Goal: Information Seeking & Learning: Learn about a topic

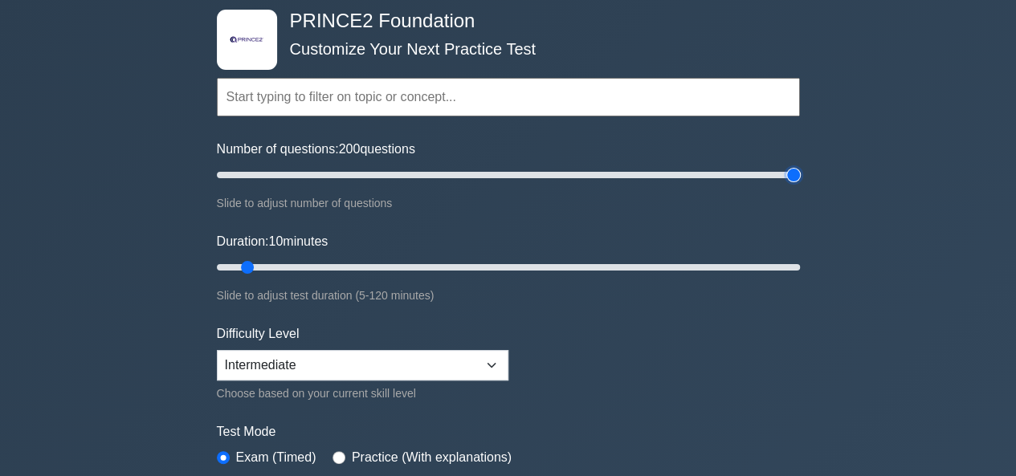
drag, startPoint x: 240, startPoint y: 172, endPoint x: 789, endPoint y: 200, distance: 549.9
type input "200"
click at [789, 185] on input "Number of questions: 200 questions" at bounding box center [508, 174] width 583 height 19
drag, startPoint x: 243, startPoint y: 263, endPoint x: 728, endPoint y: 279, distance: 485.2
type input "120"
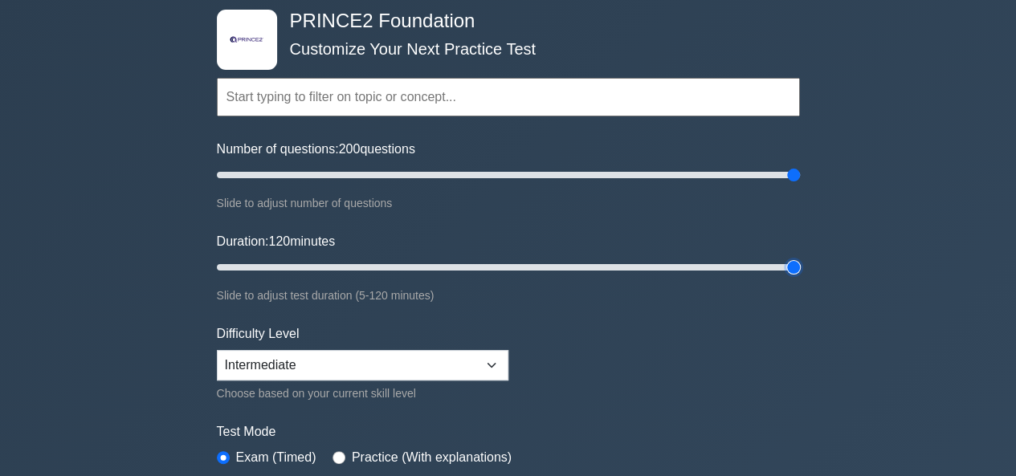
click at [793, 271] on input "Duration: 120 minutes" at bounding box center [508, 267] width 583 height 19
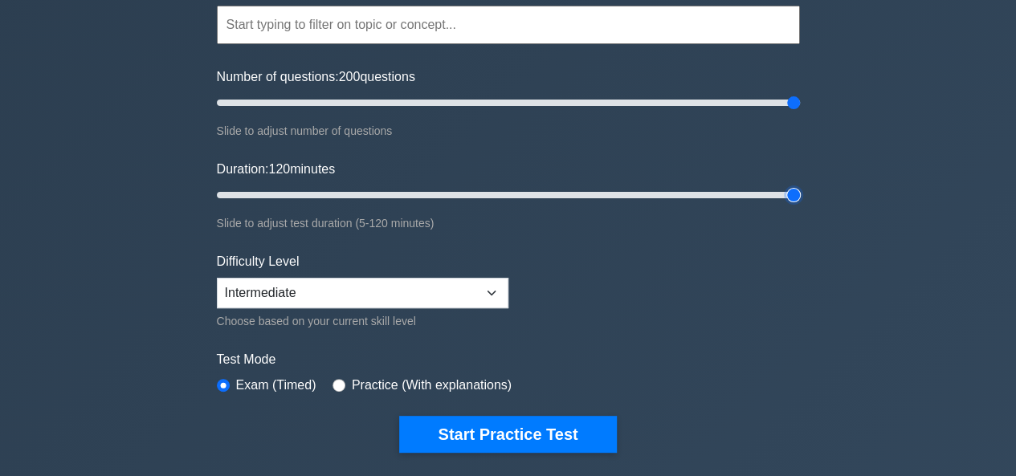
scroll to position [241, 0]
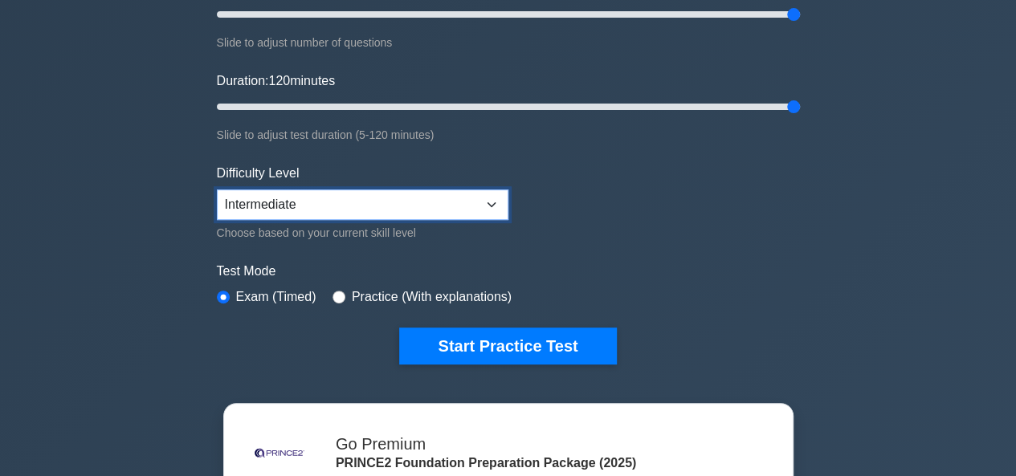
click at [490, 202] on select "Beginner Intermediate Expert" at bounding box center [362, 204] width 291 height 31
click at [217, 189] on select "Beginner Intermediate Expert" at bounding box center [362, 204] width 291 height 31
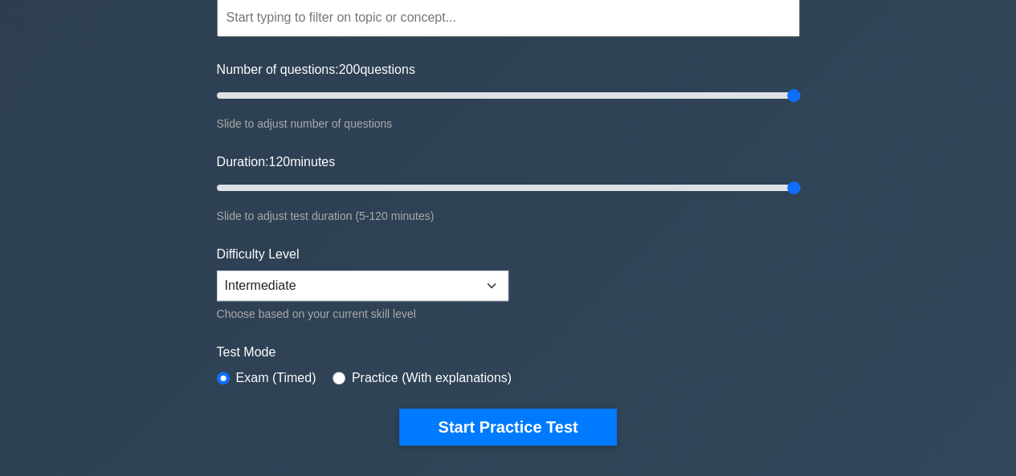
scroll to position [161, 0]
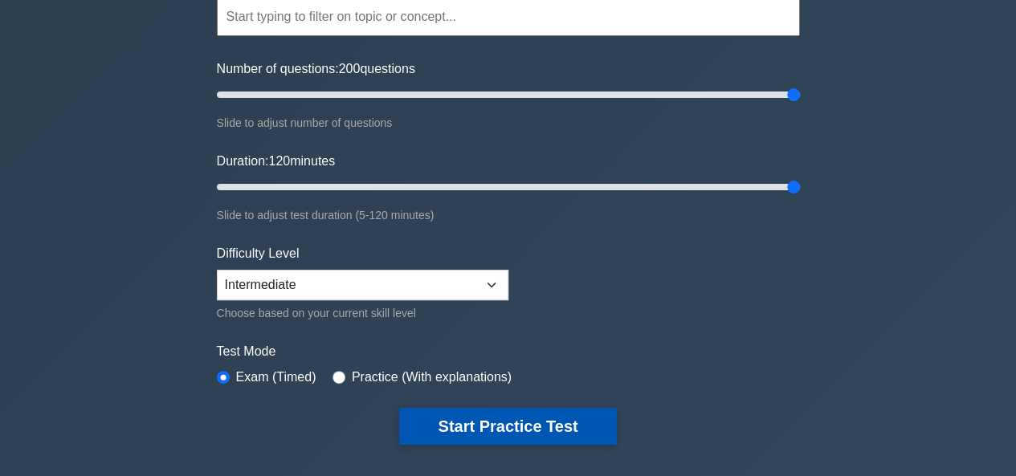
click at [507, 423] on button "Start Practice Test" at bounding box center [507, 426] width 217 height 37
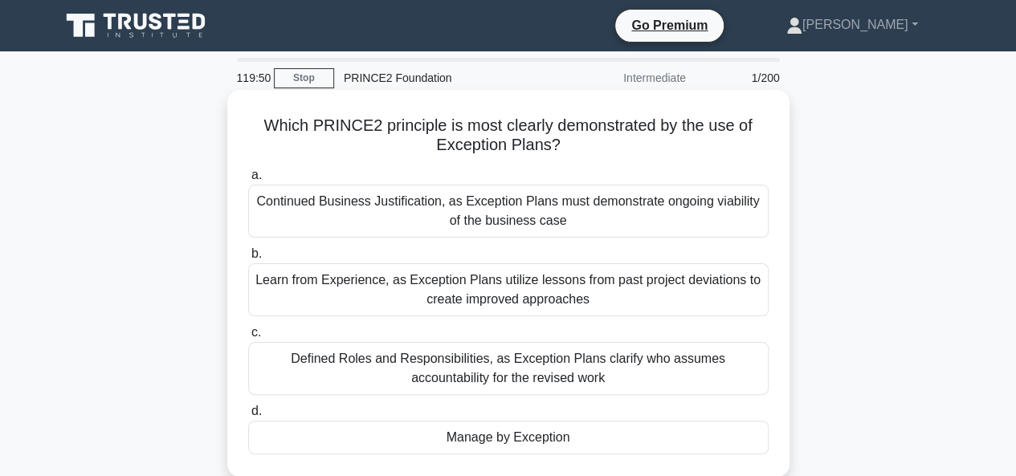
click at [275, 202] on div "Continued Business Justification, as Exception Plans must demonstrate ongoing v…" at bounding box center [508, 211] width 520 height 53
click at [248, 181] on input "a. Continued Business Justification, as Exception Plans must demonstrate ongoin…" at bounding box center [248, 175] width 0 height 10
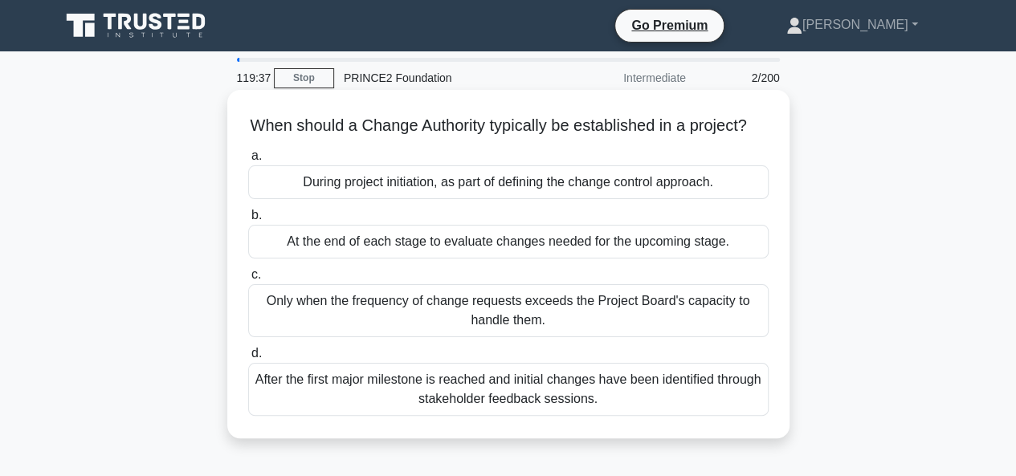
click at [450, 199] on div "During project initiation, as part of defining the change control approach." at bounding box center [508, 182] width 520 height 34
click at [248, 161] on input "a. During project initiation, as part of defining the change control approach." at bounding box center [248, 156] width 0 height 10
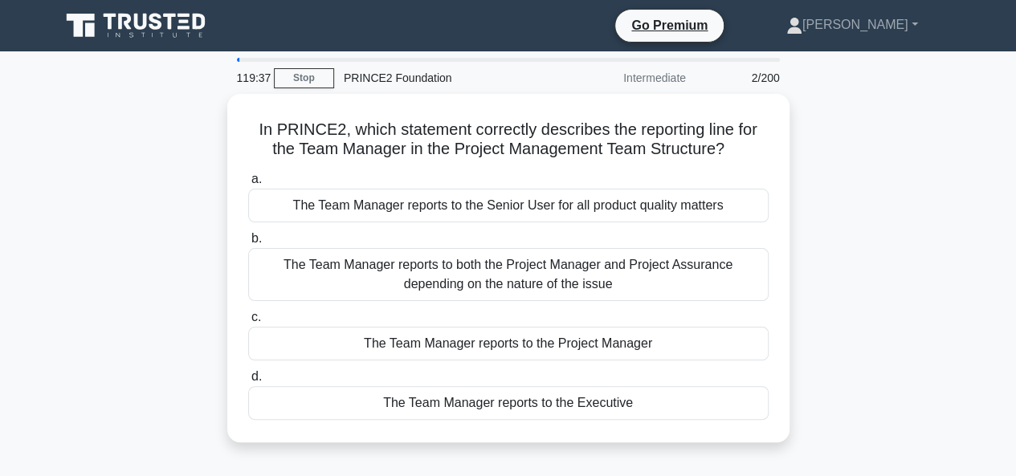
click at [450, 209] on div "The Team Manager reports to the Senior User for all product quality matters" at bounding box center [508, 206] width 520 height 34
click at [248, 185] on input "a. The Team Manager reports to the Senior User for all product quality matters" at bounding box center [248, 179] width 0 height 10
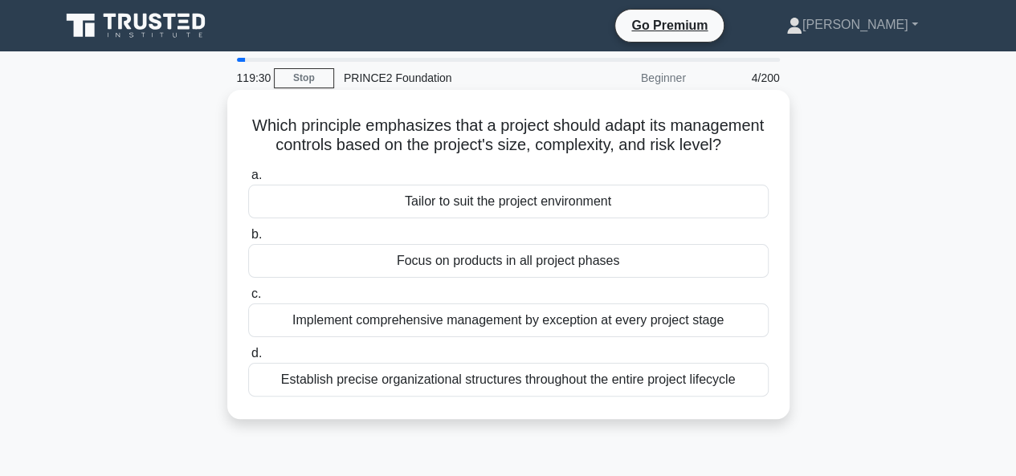
click at [454, 278] on div "Focus on products in all project phases" at bounding box center [508, 261] width 520 height 34
click at [248, 240] on input "b. Focus on products in all project phases" at bounding box center [248, 235] width 0 height 10
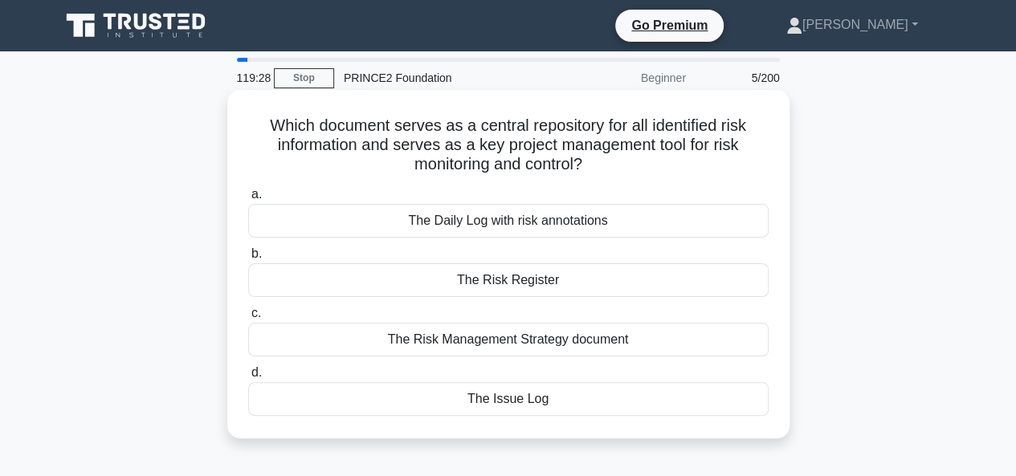
click at [430, 226] on div "The Daily Log with risk annotations" at bounding box center [508, 221] width 520 height 34
click at [248, 200] on input "a. The Daily Log with risk annotations" at bounding box center [248, 194] width 0 height 10
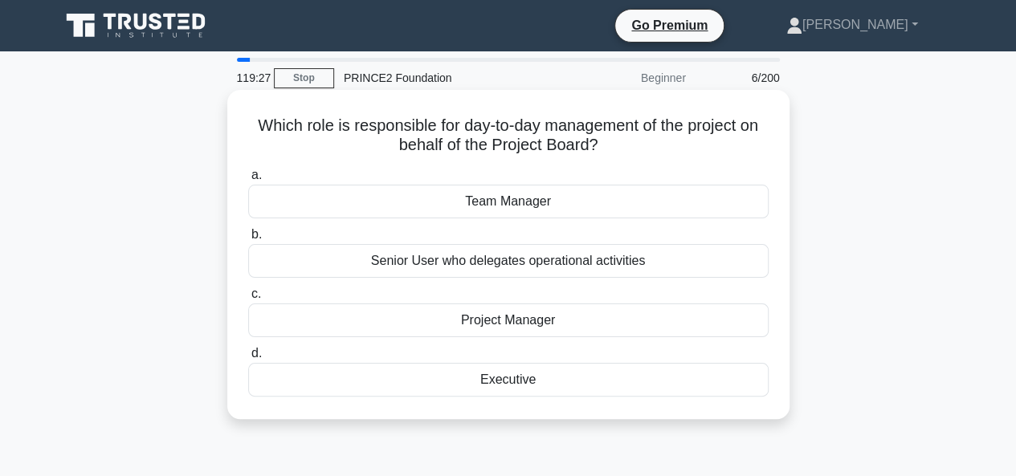
click at [458, 262] on div "Senior User who delegates operational activities" at bounding box center [508, 261] width 520 height 34
click at [248, 240] on input "b. Senior User who delegates operational activities" at bounding box center [248, 235] width 0 height 10
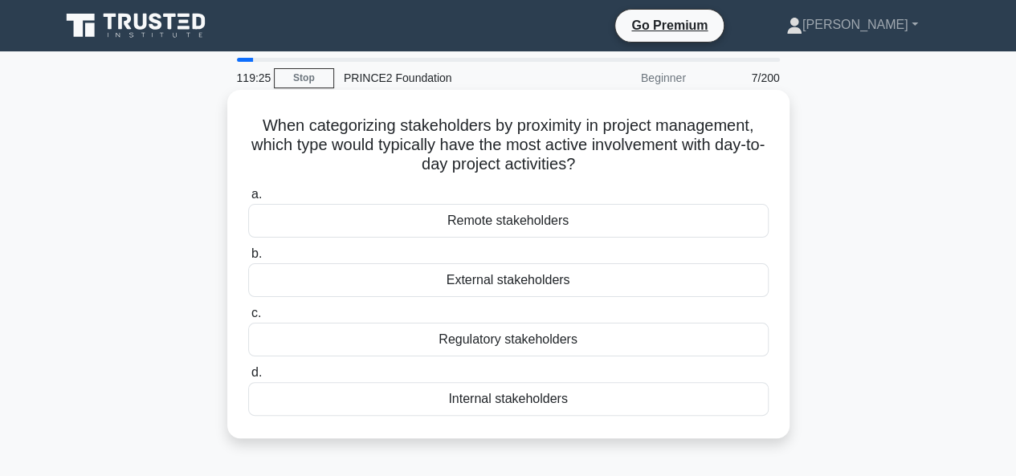
click at [478, 344] on div "Regulatory stakeholders" at bounding box center [508, 340] width 520 height 34
click at [248, 319] on input "c. Regulatory stakeholders" at bounding box center [248, 313] width 0 height 10
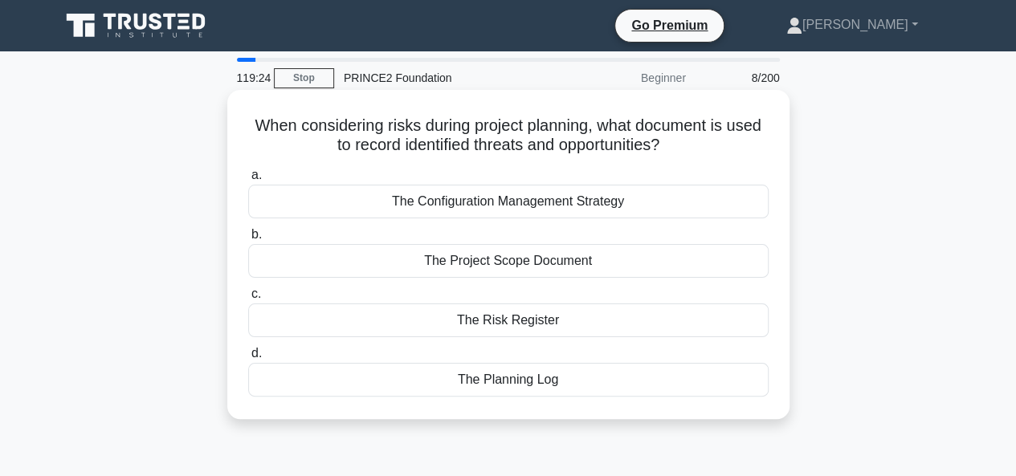
click at [469, 263] on div "The Project Scope Document" at bounding box center [508, 261] width 520 height 34
click at [248, 240] on input "b. The Project Scope Document" at bounding box center [248, 235] width 0 height 10
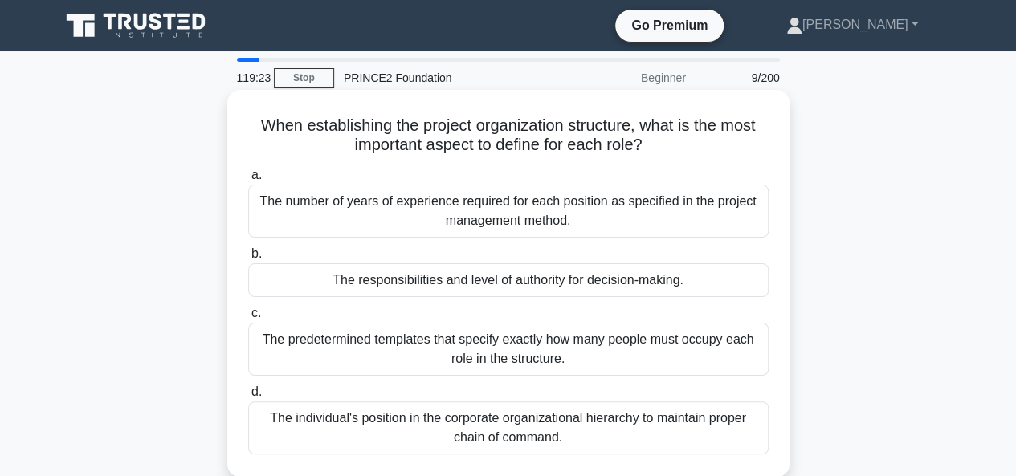
click at [474, 282] on div "The responsibilities and level of authority for decision-making." at bounding box center [508, 280] width 520 height 34
click at [248, 259] on input "b. The responsibilities and level of authority for decision-making." at bounding box center [248, 254] width 0 height 10
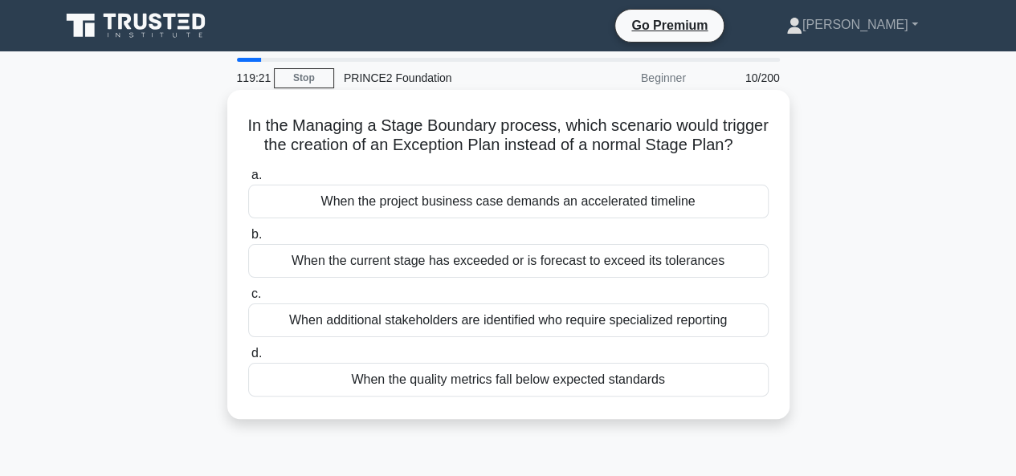
click at [474, 397] on div "When the quality metrics fall below expected standards" at bounding box center [508, 380] width 520 height 34
click at [248, 359] on input "d. When the quality metrics fall below expected standards" at bounding box center [248, 353] width 0 height 10
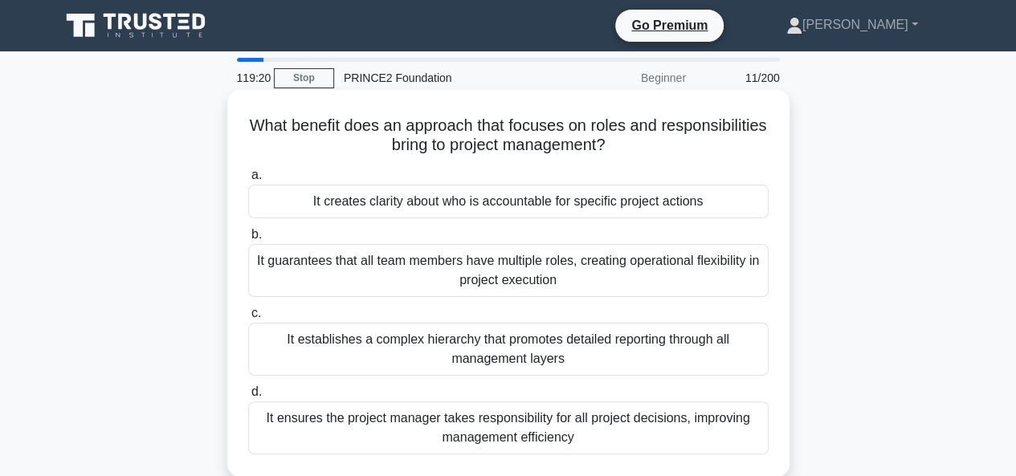
click at [509, 200] on div "It creates clarity about who is accountable for specific project actions" at bounding box center [508, 202] width 520 height 34
click at [248, 181] on input "a. It creates clarity about who is accountable for specific project actions" at bounding box center [248, 175] width 0 height 10
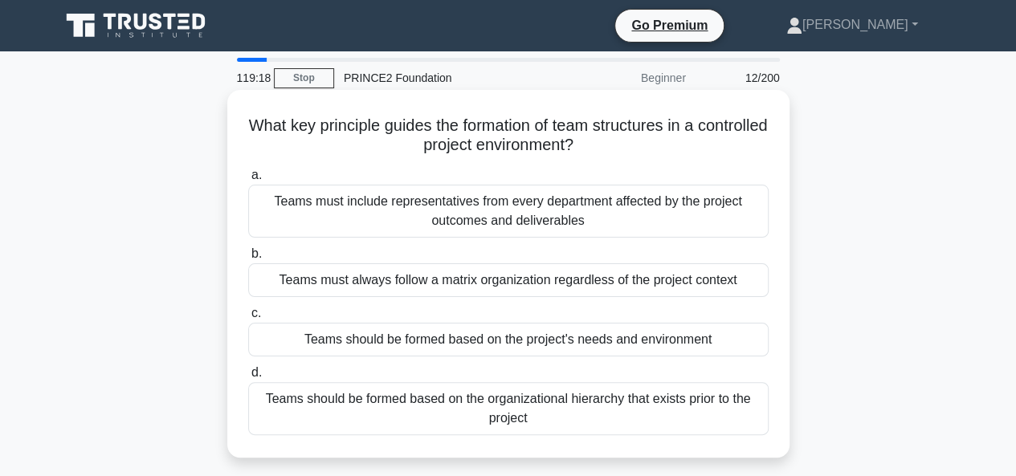
click at [520, 283] on div "Teams must always follow a matrix organization regardless of the project context" at bounding box center [508, 280] width 520 height 34
click at [248, 259] on input "b. Teams must always follow a matrix organization regardless of the project con…" at bounding box center [248, 254] width 0 height 10
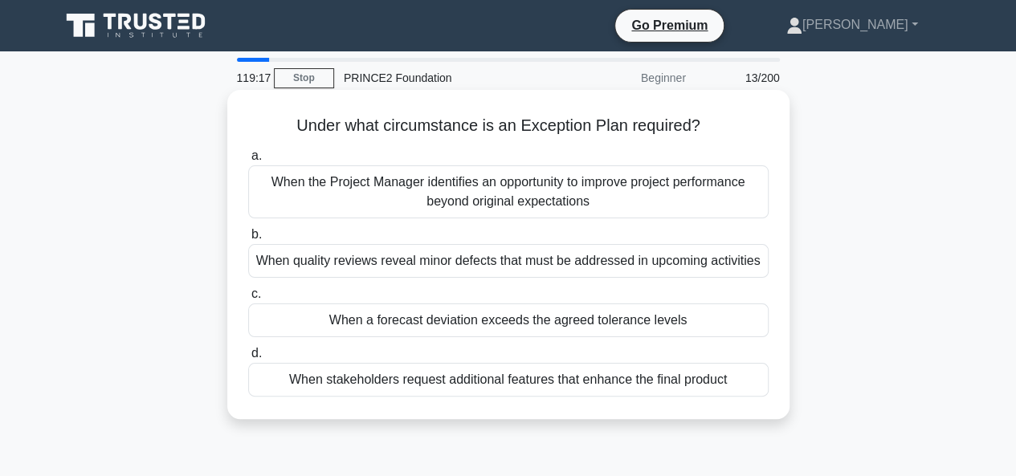
click at [505, 320] on div "When a forecast deviation exceeds the agreed tolerance levels" at bounding box center [508, 321] width 520 height 34
click at [248, 299] on input "c. When a forecast deviation exceeds the agreed tolerance levels" at bounding box center [248, 294] width 0 height 10
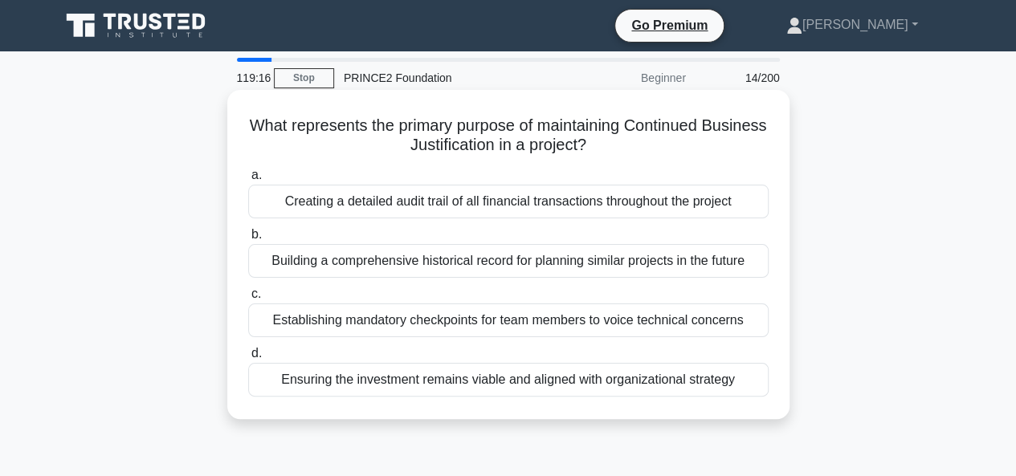
click at [494, 380] on div "Ensuring the investment remains viable and aligned with organizational strategy" at bounding box center [508, 380] width 520 height 34
click at [248, 359] on input "d. Ensuring the investment remains viable and aligned with organizational strat…" at bounding box center [248, 353] width 0 height 10
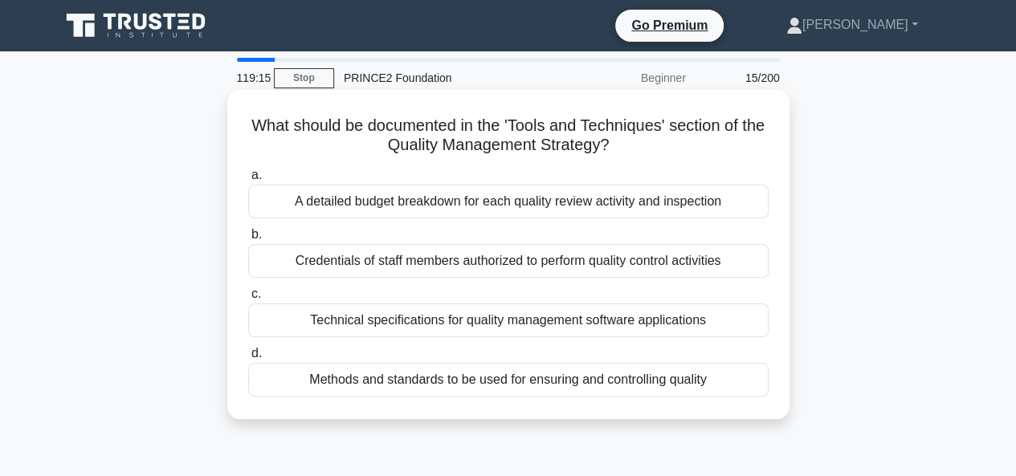
click at [520, 208] on div "A detailed budget breakdown for each quality review activity and inspection" at bounding box center [508, 202] width 520 height 34
click at [248, 181] on input "a. A detailed budget breakdown for each quality review activity and inspection" at bounding box center [248, 175] width 0 height 10
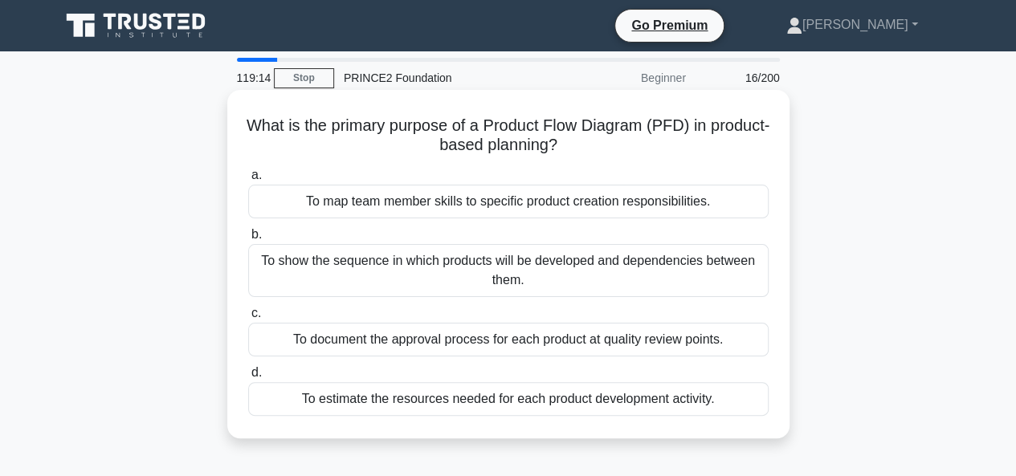
click at [518, 271] on div "To show the sequence in which products will be developed and dependencies betwe…" at bounding box center [508, 270] width 520 height 53
click at [248, 240] on input "b. To show the sequence in which products will be developed and dependencies be…" at bounding box center [248, 235] width 0 height 10
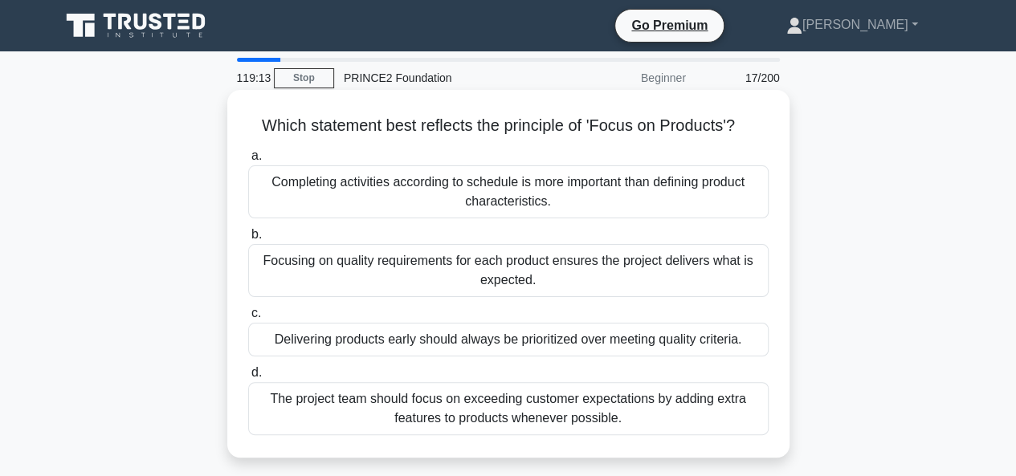
click at [503, 338] on div "Delivering products early should always be prioritized over meeting quality cri…" at bounding box center [508, 340] width 520 height 34
click at [248, 319] on input "c. Delivering products early should always be prioritized over meeting quality …" at bounding box center [248, 313] width 0 height 10
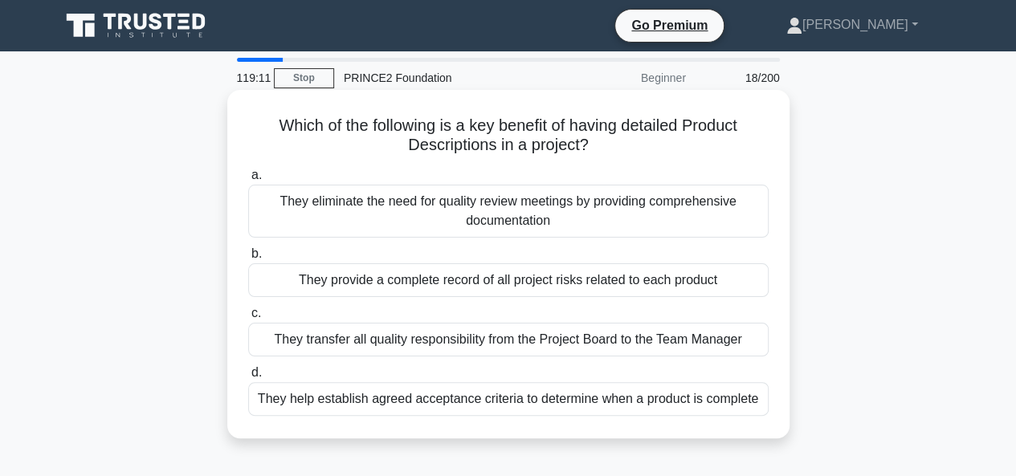
click at [377, 200] on div "They eliminate the need for quality review meetings by providing comprehensive …" at bounding box center [508, 211] width 520 height 53
click at [248, 181] on input "a. They eliminate the need for quality review meetings by providing comprehensi…" at bounding box center [248, 175] width 0 height 10
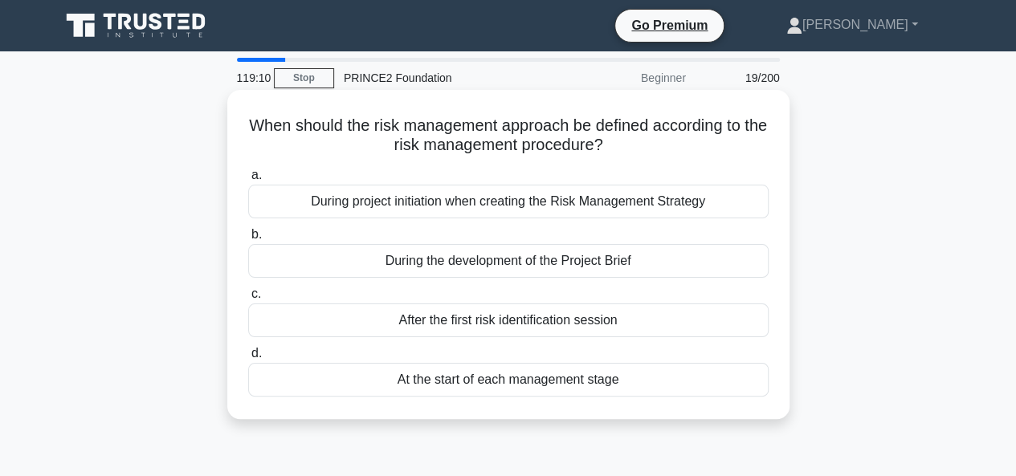
click at [469, 328] on div "After the first risk identification session" at bounding box center [508, 321] width 520 height 34
click at [248, 299] on input "c. After the first risk identification session" at bounding box center [248, 294] width 0 height 10
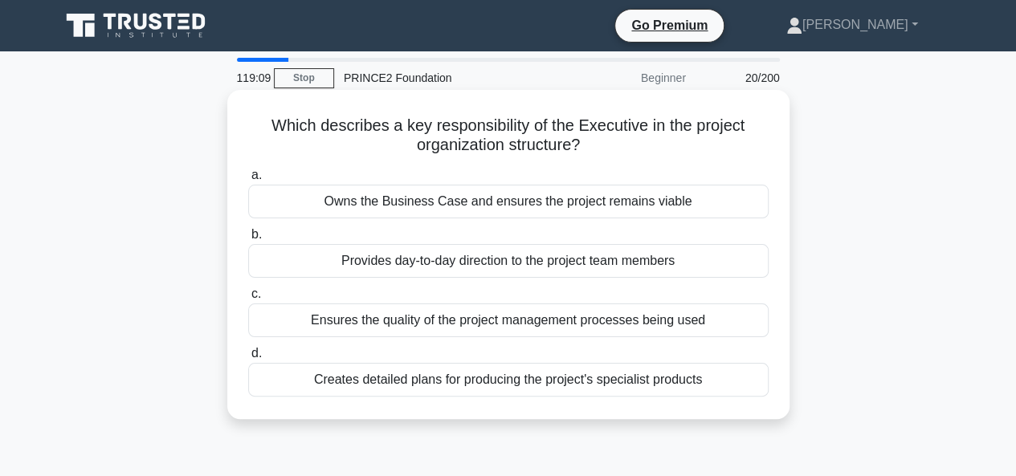
click at [467, 202] on div "Owns the Business Case and ensures the project remains viable" at bounding box center [508, 202] width 520 height 34
click at [248, 181] on input "a. Owns the Business Case and ensures the project remains viable" at bounding box center [248, 175] width 0 height 10
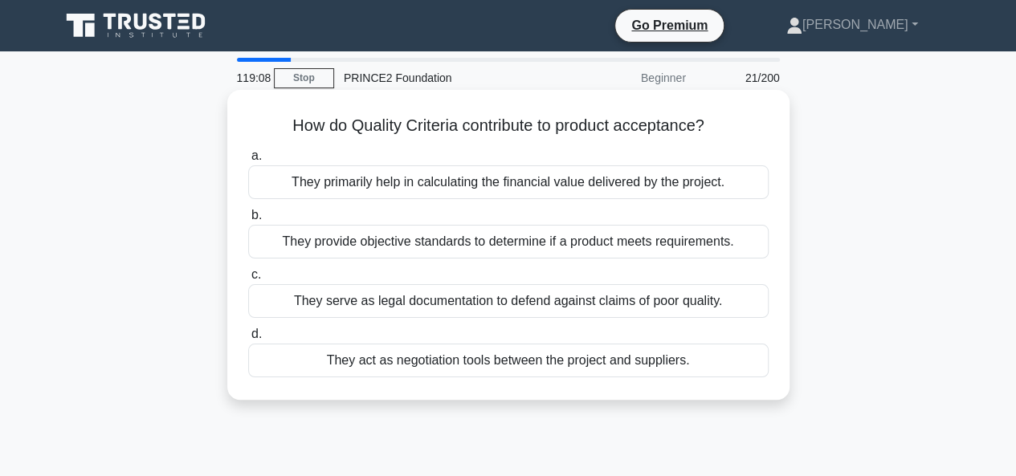
click at [467, 303] on div "They serve as legal documentation to defend against claims of poor quality." at bounding box center [508, 301] width 520 height 34
click at [248, 280] on input "c. They serve as legal documentation to defend against claims of poor quality." at bounding box center [248, 275] width 0 height 10
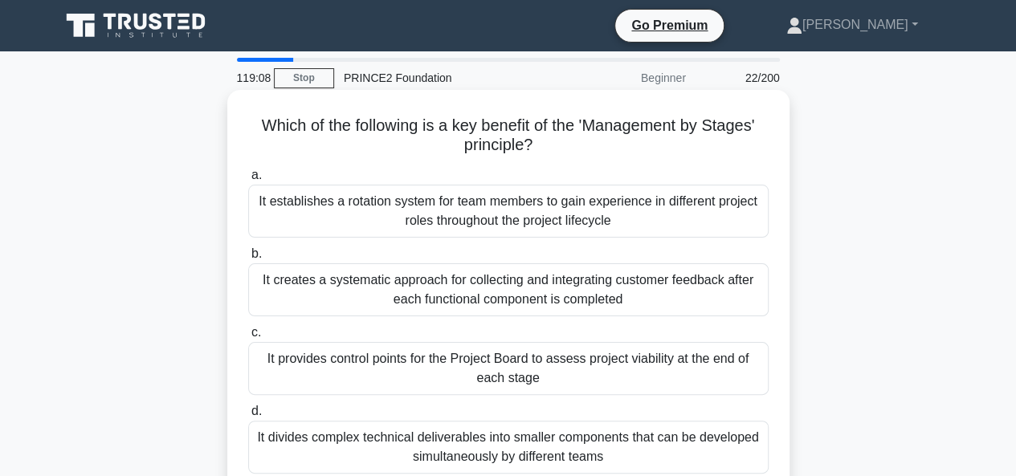
click at [467, 203] on div "It establishes a rotation system for team members to gain experience in differe…" at bounding box center [508, 211] width 520 height 53
click at [248, 181] on input "a. It establishes a rotation system for team members to gain experience in diff…" at bounding box center [248, 175] width 0 height 10
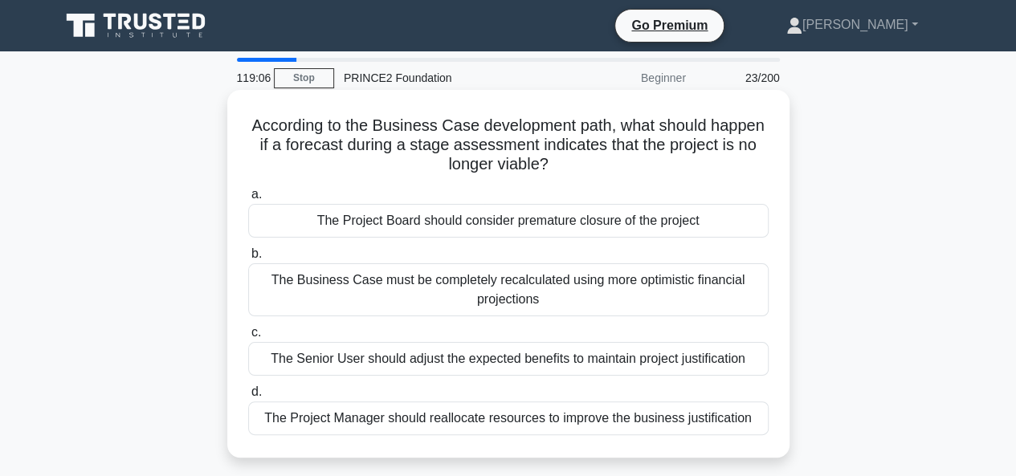
click at [477, 361] on div "The Senior User should adjust the expected benefits to maintain project justifi…" at bounding box center [508, 359] width 520 height 34
click at [248, 338] on input "c. The Senior User should adjust the expected benefits to maintain project just…" at bounding box center [248, 333] width 0 height 10
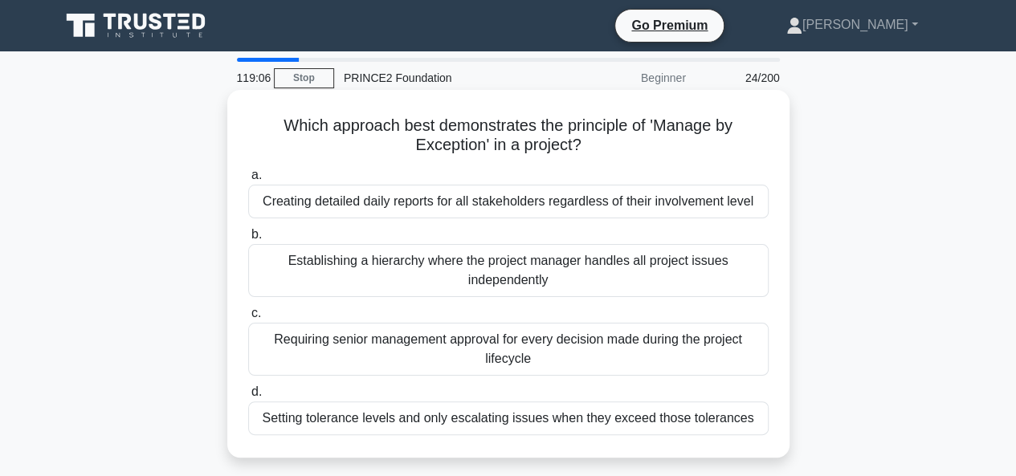
click at [495, 264] on div "Establishing a hierarchy where the project manager handles all project issues i…" at bounding box center [508, 270] width 520 height 53
click at [248, 240] on input "b. Establishing a hierarchy where the project manager handles all project issue…" at bounding box center [248, 235] width 0 height 10
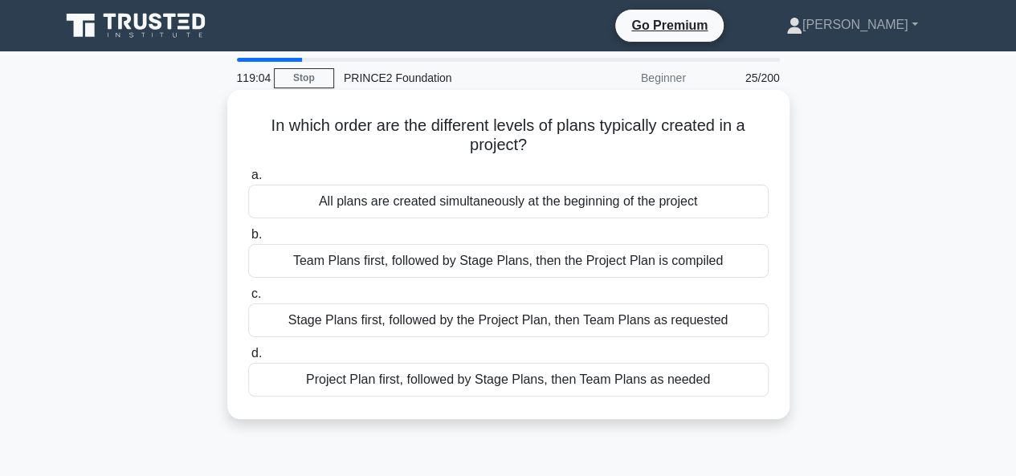
click at [469, 207] on div "All plans are created simultaneously at the beginning of the project" at bounding box center [508, 202] width 520 height 34
click at [248, 181] on input "a. All plans are created simultaneously at the beginning of the project" at bounding box center [248, 175] width 0 height 10
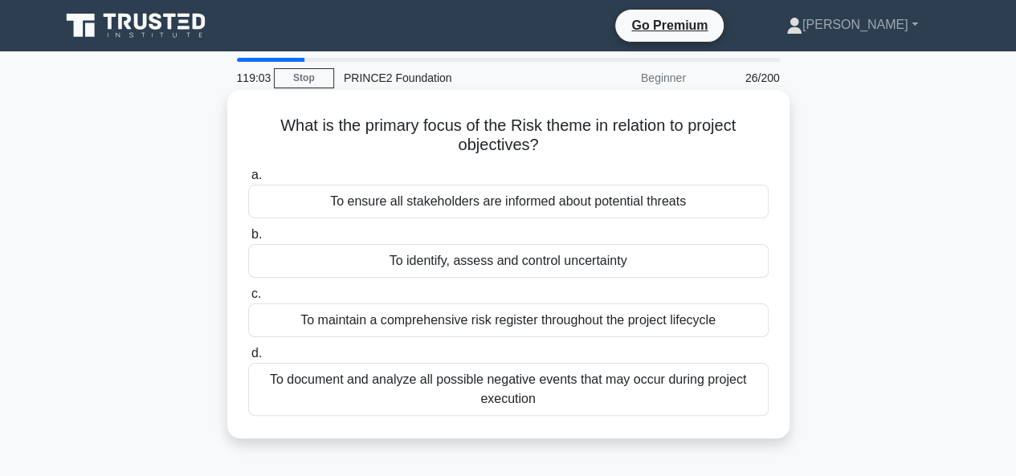
click at [461, 320] on div "To maintain a comprehensive risk register throughout the project lifecycle" at bounding box center [508, 321] width 520 height 34
click at [248, 299] on input "c. To maintain a comprehensive risk register throughout the project lifecycle" at bounding box center [248, 294] width 0 height 10
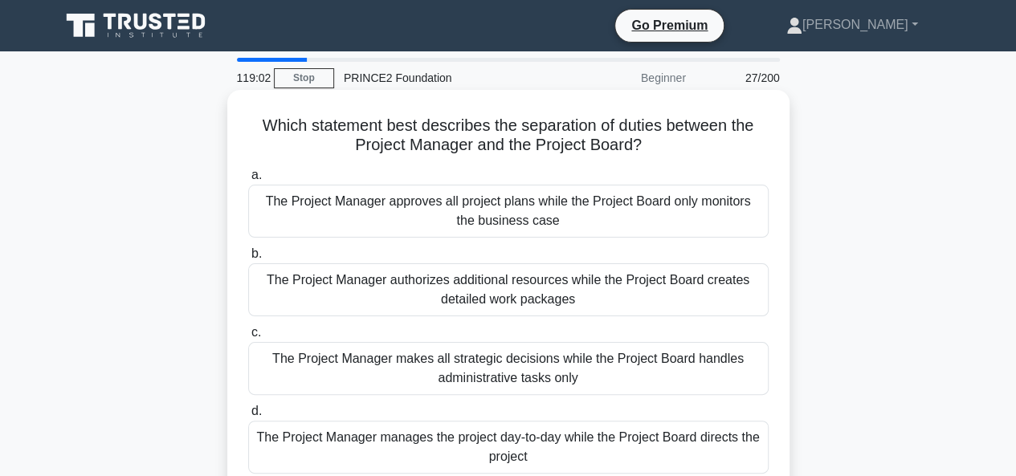
click at [464, 377] on div "The Project Manager makes all strategic decisions while the Project Board handl…" at bounding box center [508, 368] width 520 height 53
click at [248, 338] on input "c. The Project Manager makes all strategic decisions while the Project Board ha…" at bounding box center [248, 333] width 0 height 10
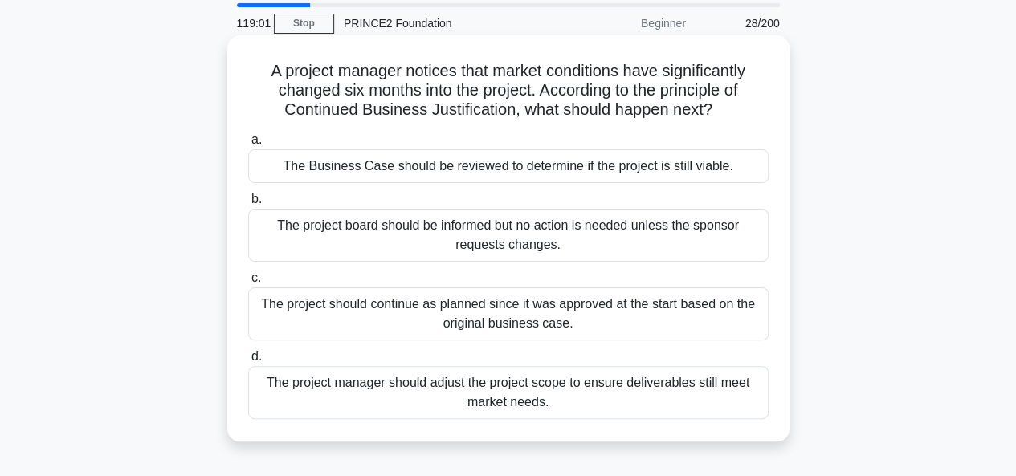
scroll to position [80, 0]
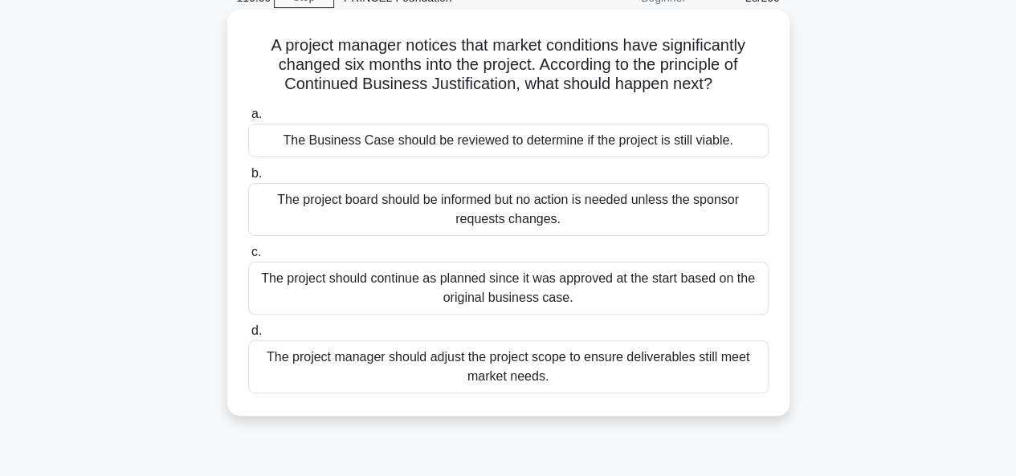
click at [488, 290] on div "The project should continue as planned since it was approved at the start based…" at bounding box center [508, 288] width 520 height 53
click at [248, 258] on input "c. The project should continue as planned since it was approved at the start ba…" at bounding box center [248, 252] width 0 height 10
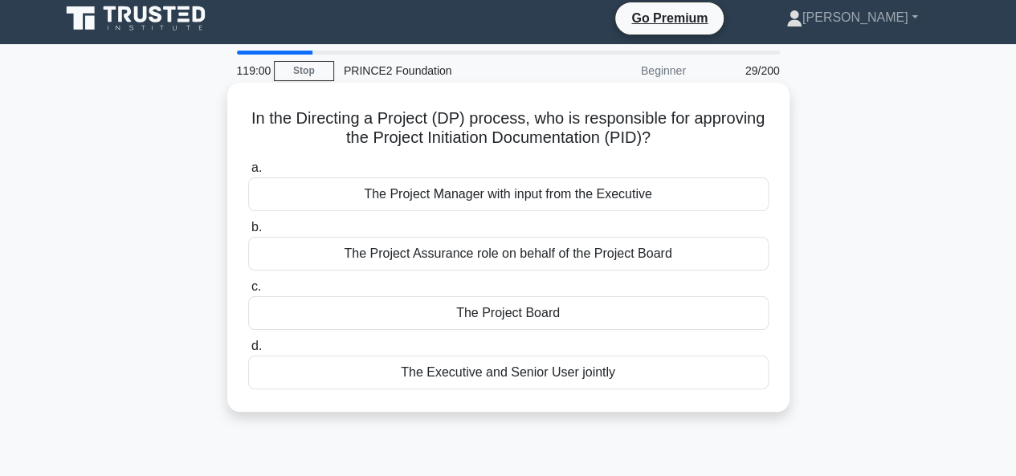
scroll to position [0, 0]
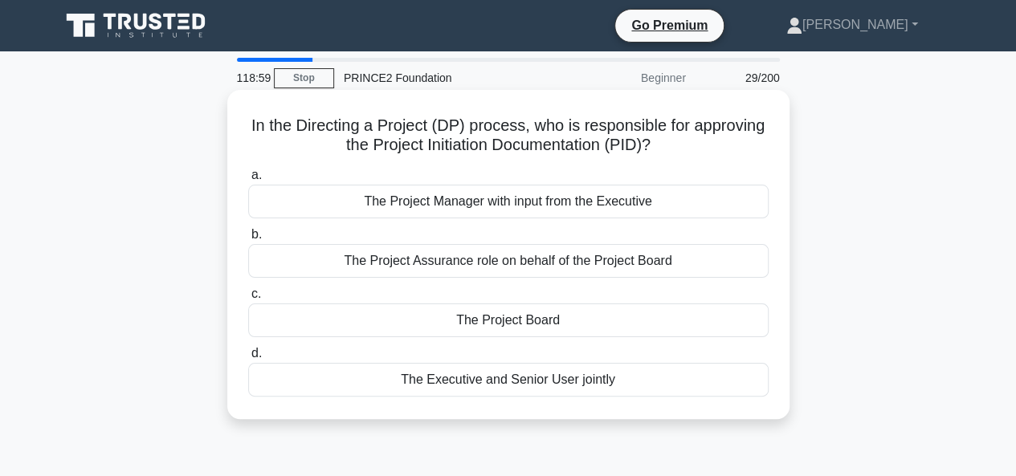
click at [469, 210] on div "The Project Manager with input from the Executive" at bounding box center [508, 202] width 520 height 34
click at [248, 181] on input "a. The Project Manager with input from the Executive" at bounding box center [248, 175] width 0 height 10
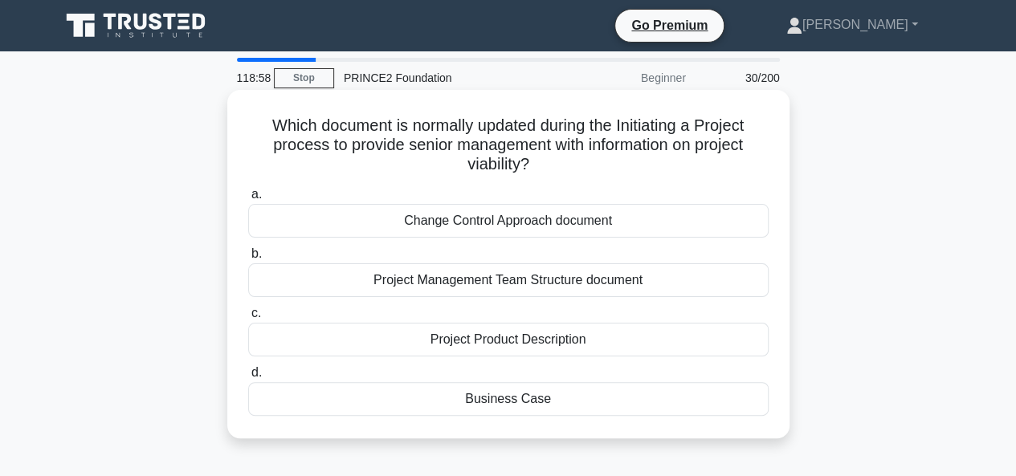
click at [474, 280] on div "Project Management Team Structure document" at bounding box center [508, 280] width 520 height 34
click at [248, 259] on input "b. Project Management Team Structure document" at bounding box center [248, 254] width 0 height 10
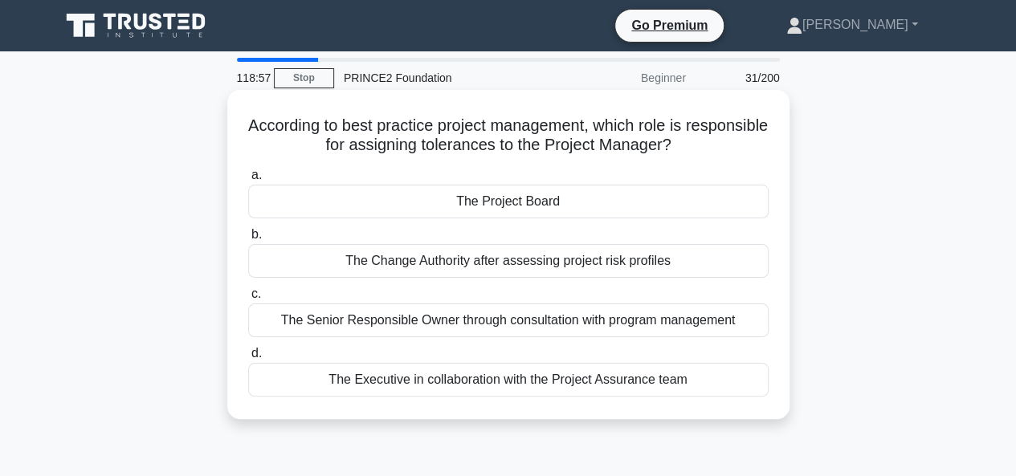
click at [495, 203] on div "The Project Board" at bounding box center [508, 202] width 520 height 34
click at [248, 181] on input "a. The Project Board" at bounding box center [248, 175] width 0 height 10
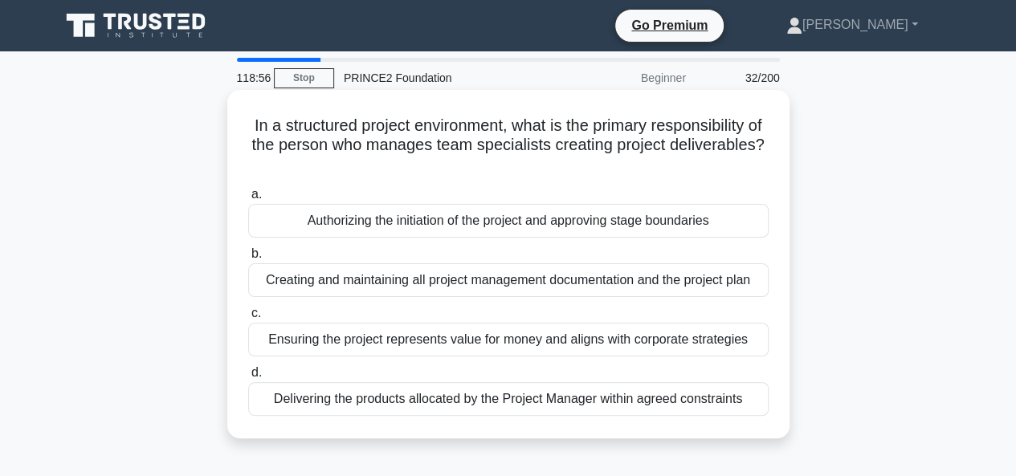
click at [500, 285] on div "Creating and maintaining all project management documentation and the project p…" at bounding box center [508, 280] width 520 height 34
click at [248, 259] on input "b. Creating and maintaining all project management documentation and the projec…" at bounding box center [248, 254] width 0 height 10
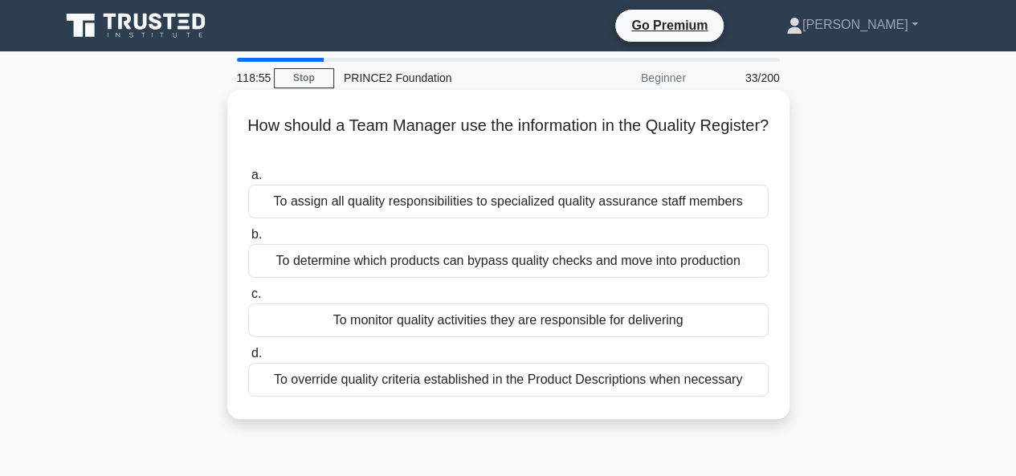
click at [501, 202] on div "To assign all quality responsibilities to specialized quality assurance staff m…" at bounding box center [508, 202] width 520 height 34
click at [248, 181] on input "a. To assign all quality responsibilities to specialized quality assurance staf…" at bounding box center [248, 175] width 0 height 10
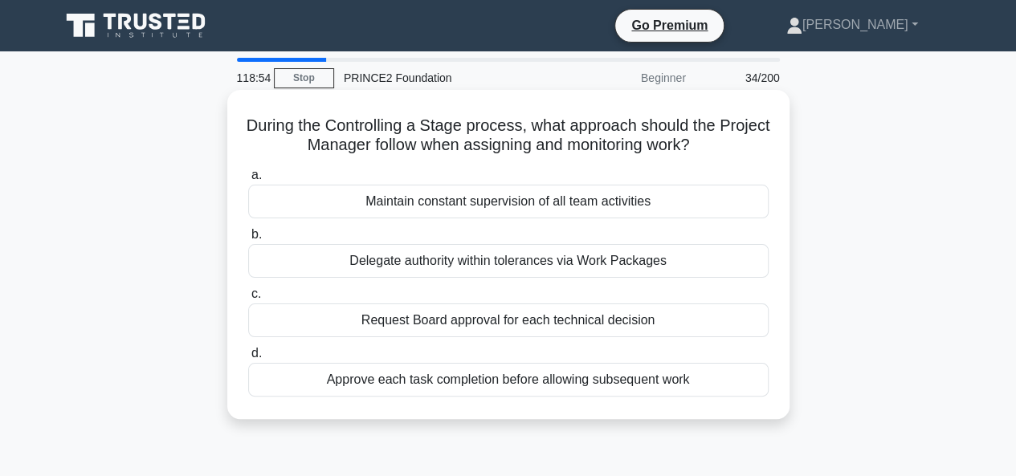
click at [502, 322] on div "Request Board approval for each technical decision" at bounding box center [508, 321] width 520 height 34
click at [248, 299] on input "c. Request Board approval for each technical decision" at bounding box center [248, 294] width 0 height 10
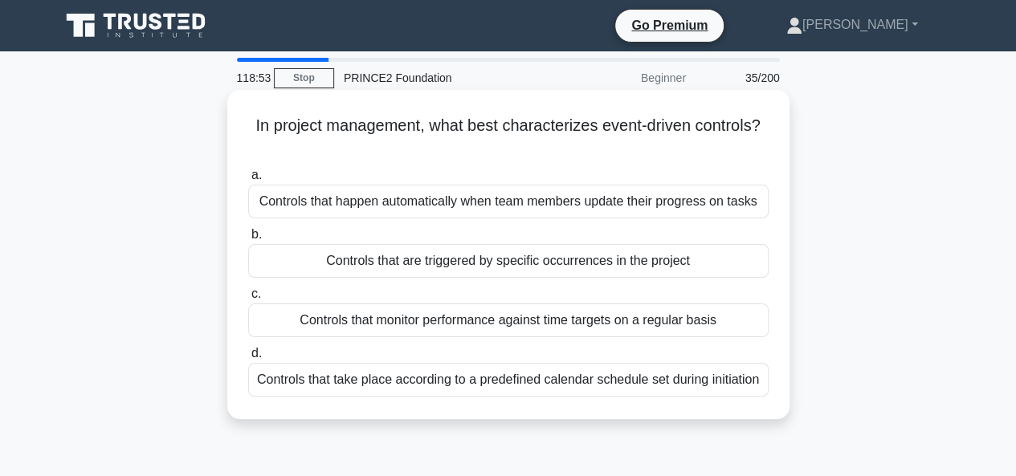
click at [497, 202] on div "Controls that happen automatically when team members update their progress on t…" at bounding box center [508, 202] width 520 height 34
click at [248, 181] on input "a. Controls that happen automatically when team members update their progress o…" at bounding box center [248, 175] width 0 height 10
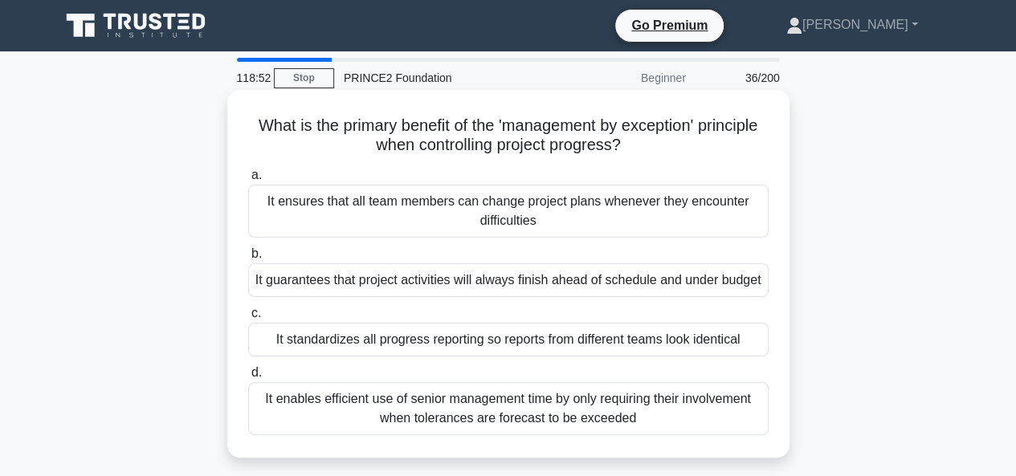
click at [502, 336] on div "It standardizes all progress reporting so reports from different teams look ide…" at bounding box center [508, 340] width 520 height 34
click at [248, 319] on input "c. It standardizes all progress reporting so reports from different teams look …" at bounding box center [248, 313] width 0 height 10
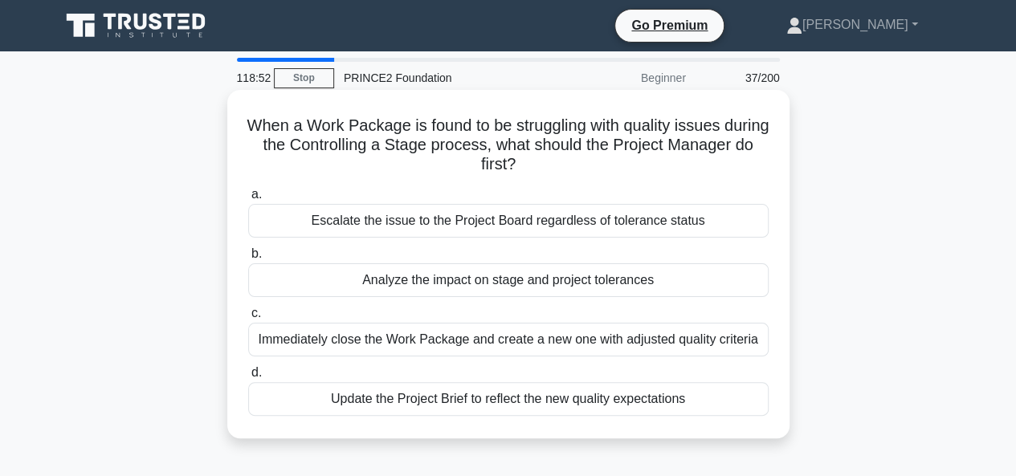
click at [502, 278] on div "Analyze the impact on stage and project tolerances" at bounding box center [508, 280] width 520 height 34
click at [248, 259] on input "b. Analyze the impact on stage and project tolerances" at bounding box center [248, 254] width 0 height 10
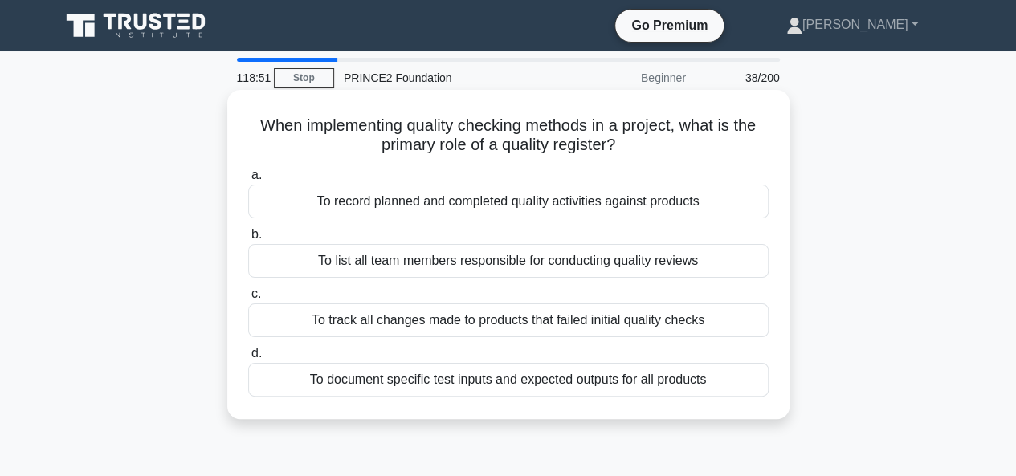
click at [495, 378] on div "To document specific test inputs and expected outputs for all products" at bounding box center [508, 380] width 520 height 34
click at [248, 359] on input "d. To document specific test inputs and expected outputs for all products" at bounding box center [248, 353] width 0 height 10
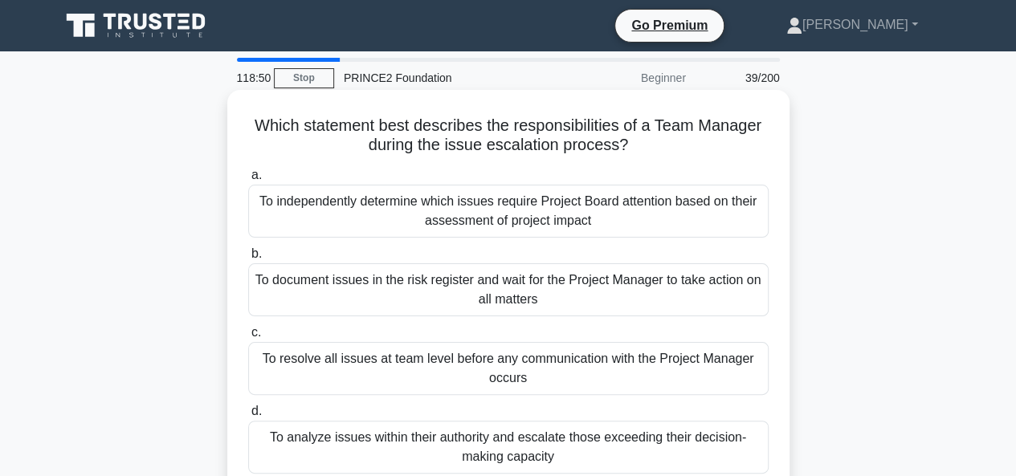
click at [517, 216] on div "To independently determine which issues require Project Board attention based o…" at bounding box center [508, 211] width 520 height 53
click at [248, 181] on input "a. To independently determine which issues require Project Board attention base…" at bounding box center [248, 175] width 0 height 10
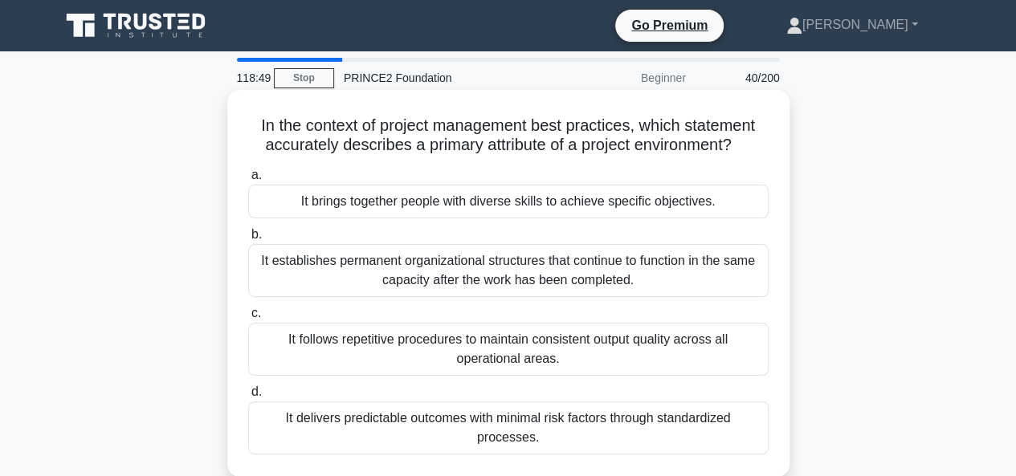
click at [493, 339] on div "It follows repetitive procedures to maintain consistent output quality across a…" at bounding box center [508, 349] width 520 height 53
click at [248, 319] on input "c. It follows repetitive procedures to maintain consistent output quality acros…" at bounding box center [248, 313] width 0 height 10
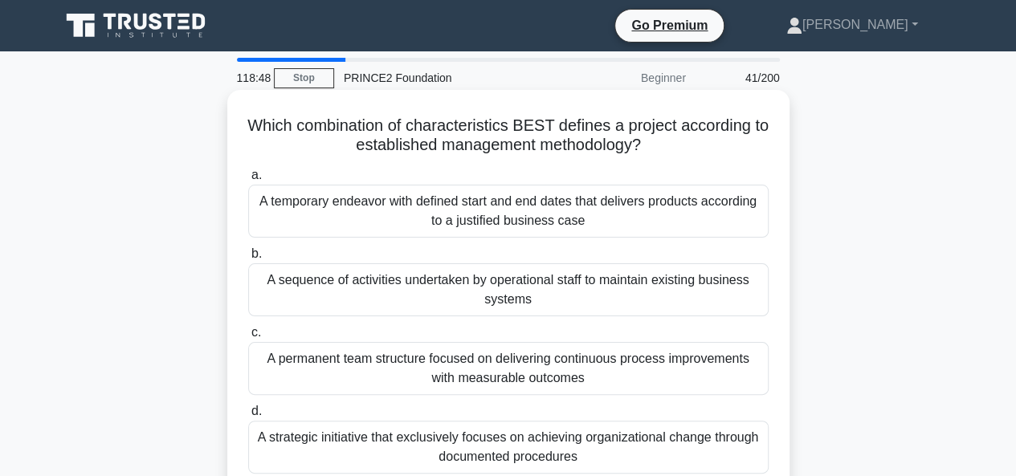
click at [499, 212] on div "A temporary endeavor with defined start and end dates that delivers products ac…" at bounding box center [508, 211] width 520 height 53
click at [248, 181] on input "a. A temporary endeavor with defined start and end dates that delivers products…" at bounding box center [248, 175] width 0 height 10
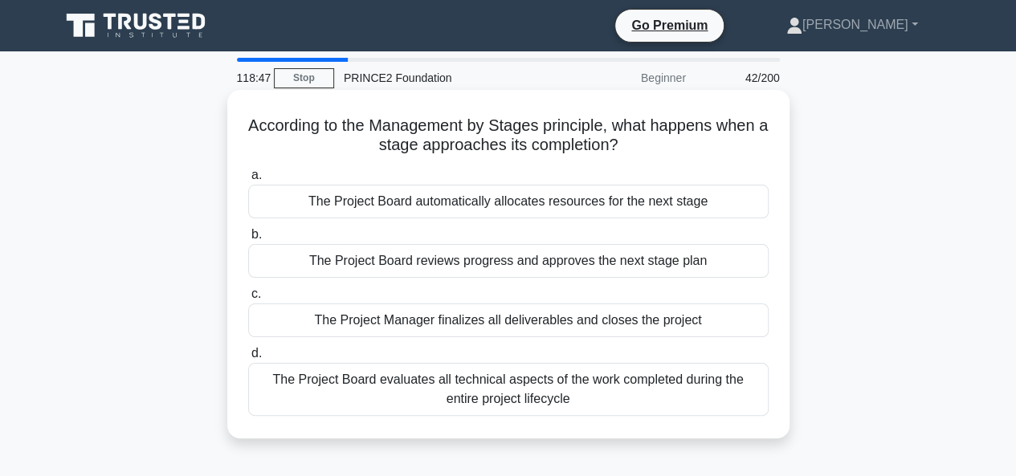
click at [515, 324] on div "The Project Manager finalizes all deliverables and closes the project" at bounding box center [508, 321] width 520 height 34
click at [248, 299] on input "c. The Project Manager finalizes all deliverables and closes the project" at bounding box center [248, 294] width 0 height 10
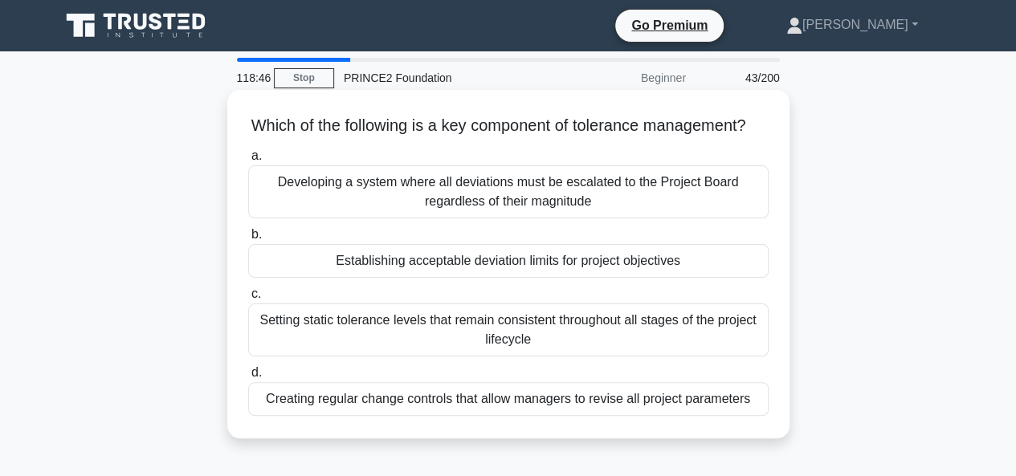
click at [479, 202] on div "Developing a system where all deviations must be escalated to the Project Board…" at bounding box center [508, 191] width 520 height 53
click at [248, 161] on input "a. Developing a system where all deviations must be escalated to the Project Bo…" at bounding box center [248, 156] width 0 height 10
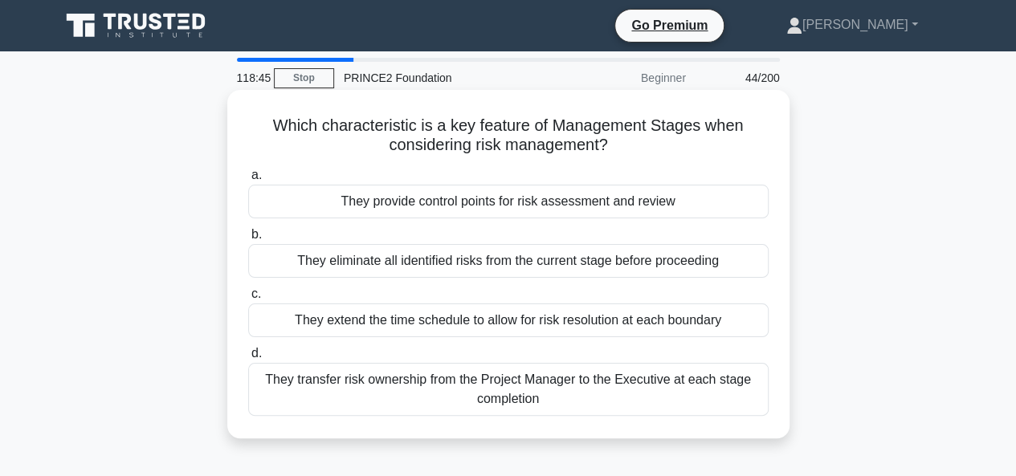
click at [430, 265] on div "They eliminate all identified risks from the current stage before proceeding" at bounding box center [508, 261] width 520 height 34
click at [248, 240] on input "b. They eliminate all identified risks from the current stage before proceeding" at bounding box center [248, 235] width 0 height 10
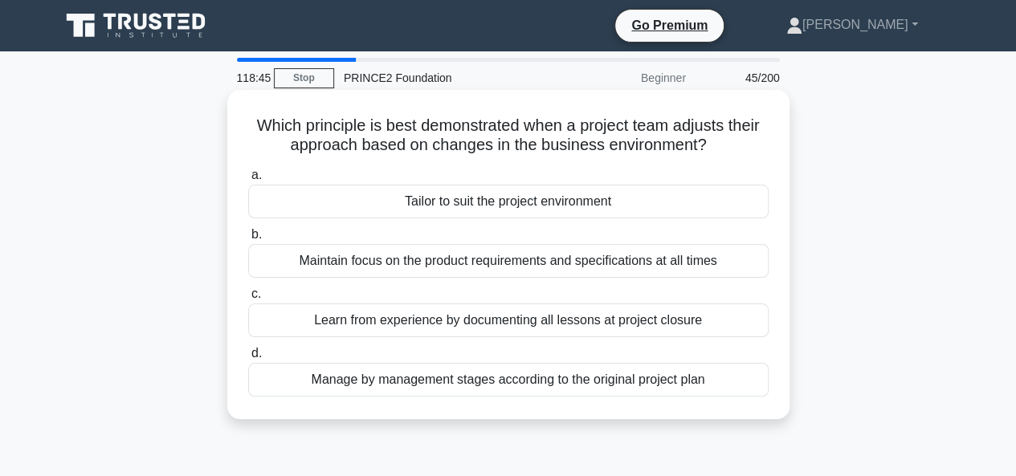
click at [467, 317] on div "Learn from experience by documenting all lessons at project closure" at bounding box center [508, 321] width 520 height 34
click at [248, 299] on input "c. Learn from experience by documenting all lessons at project closure" at bounding box center [248, 294] width 0 height 10
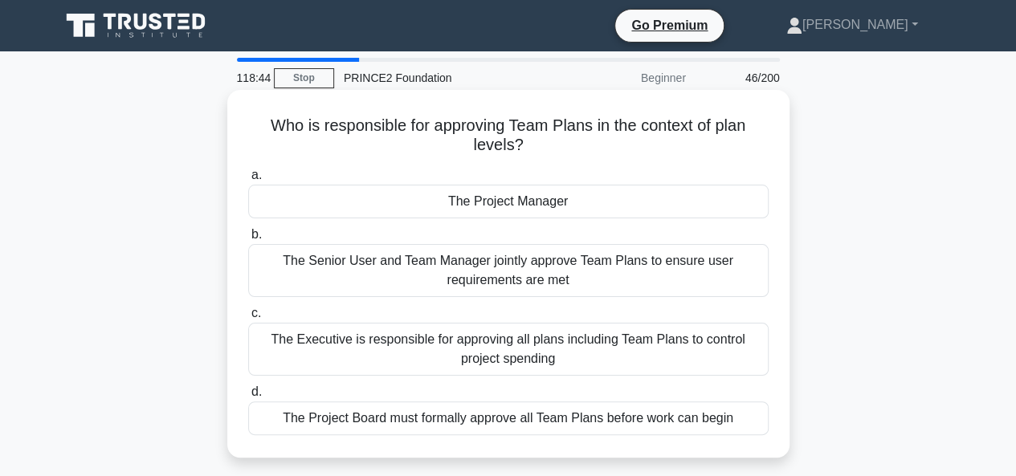
click at [488, 204] on div "The Project Manager" at bounding box center [508, 202] width 520 height 34
click at [248, 181] on input "a. The Project Manager" at bounding box center [248, 175] width 0 height 10
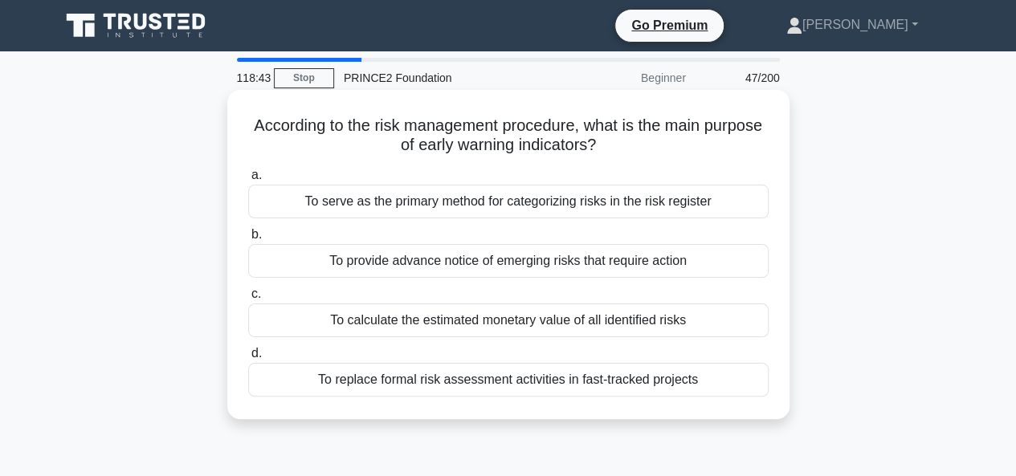
click at [492, 317] on div "To calculate the estimated monetary value of all identified risks" at bounding box center [508, 321] width 520 height 34
click at [248, 299] on input "c. To calculate the estimated monetary value of all identified risks" at bounding box center [248, 294] width 0 height 10
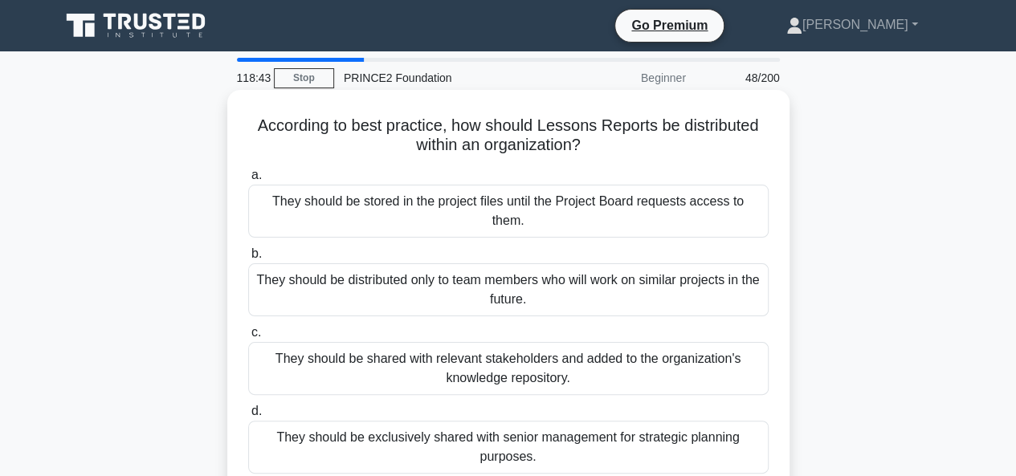
click at [498, 212] on div "They should be stored in the project files until the Project Board requests acc…" at bounding box center [508, 211] width 520 height 53
click at [248, 181] on input "a. They should be stored in the project files until the Project Board requests …" at bounding box center [248, 175] width 0 height 10
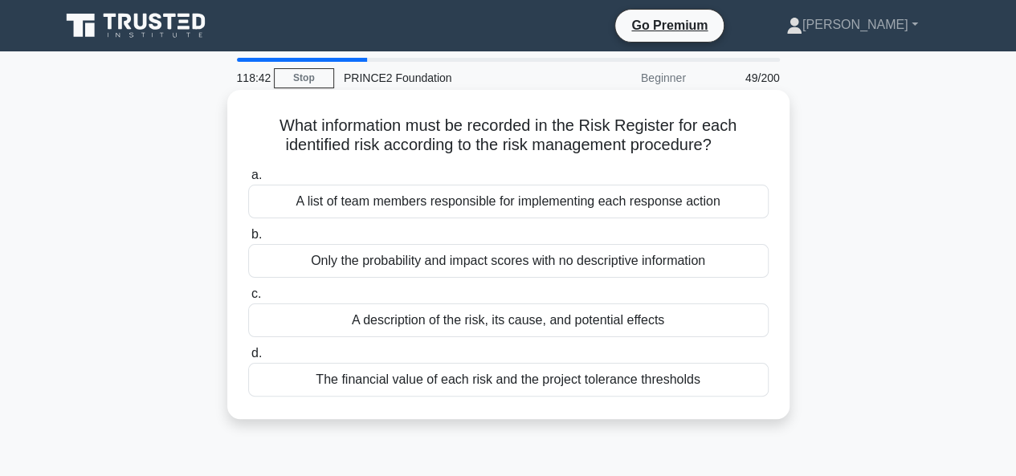
click at [488, 318] on div "A description of the risk, its cause, and potential effects" at bounding box center [508, 321] width 520 height 34
click at [248, 299] on input "c. A description of the risk, its cause, and potential effects" at bounding box center [248, 294] width 0 height 10
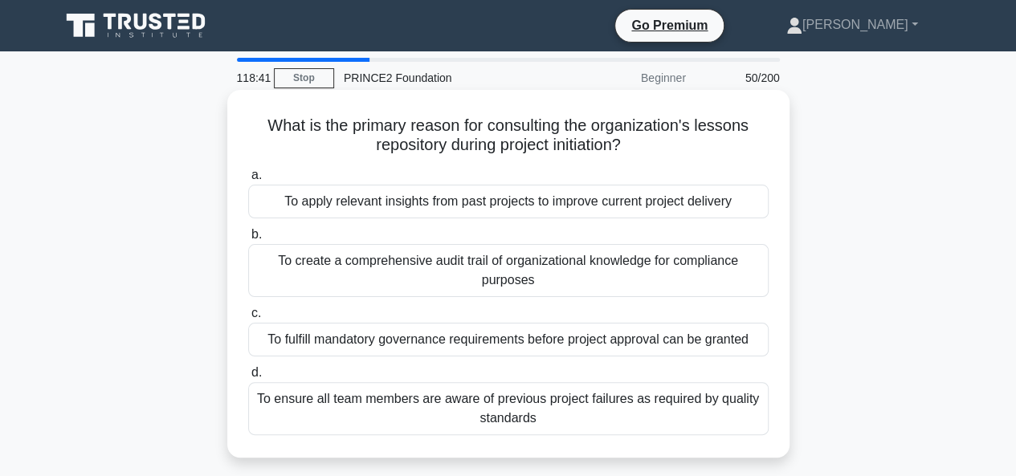
click at [503, 210] on div "To apply relevant insights from past projects to improve current project delive…" at bounding box center [508, 202] width 520 height 34
click at [248, 181] on input "a. To apply relevant insights from past projects to improve current project del…" at bounding box center [248, 175] width 0 height 10
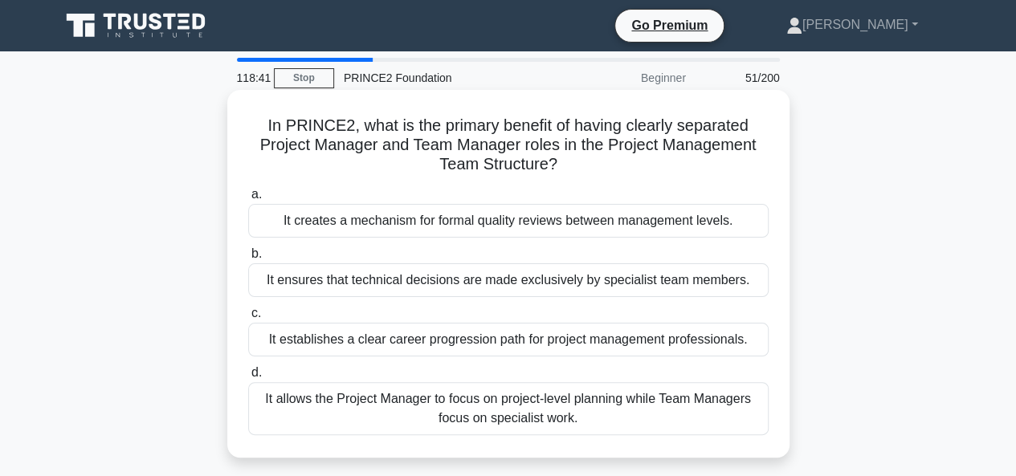
click at [491, 273] on div "It ensures that technical decisions are made exclusively by specialist team mem…" at bounding box center [508, 280] width 520 height 34
click at [248, 259] on input "b. It ensures that technical decisions are made exclusively by specialist team …" at bounding box center [248, 254] width 0 height 10
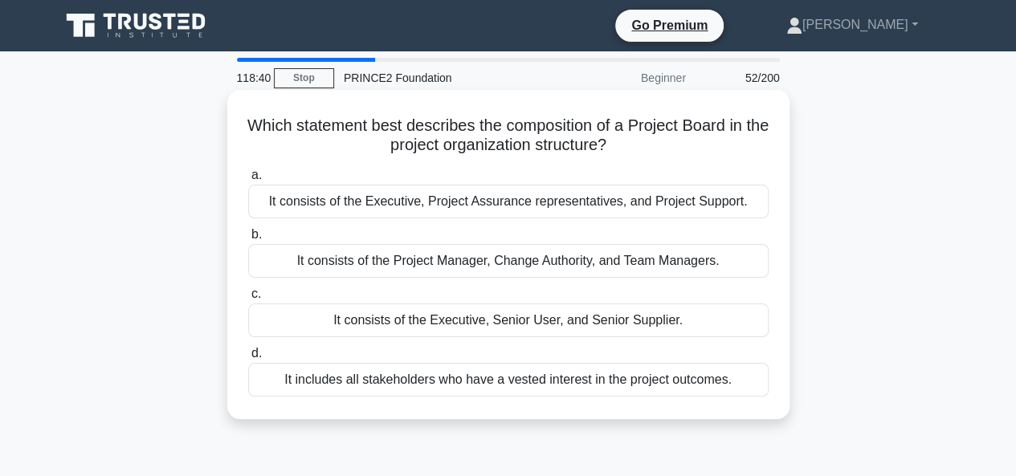
click at [493, 206] on div "It consists of the Executive, Project Assurance representatives, and Project Su…" at bounding box center [508, 202] width 520 height 34
click at [248, 181] on input "a. It consists of the Executive, Project Assurance representatives, and Project…" at bounding box center [248, 175] width 0 height 10
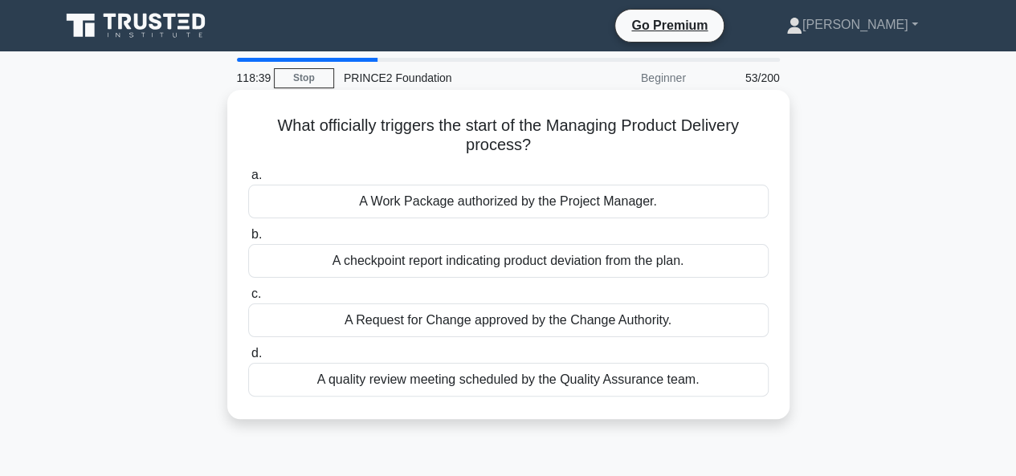
click at [491, 378] on div "A quality review meeting scheduled by the Quality Assurance team." at bounding box center [508, 380] width 520 height 34
click at [248, 359] on input "d. A quality review meeting scheduled by the Quality Assurance team." at bounding box center [248, 353] width 0 height 10
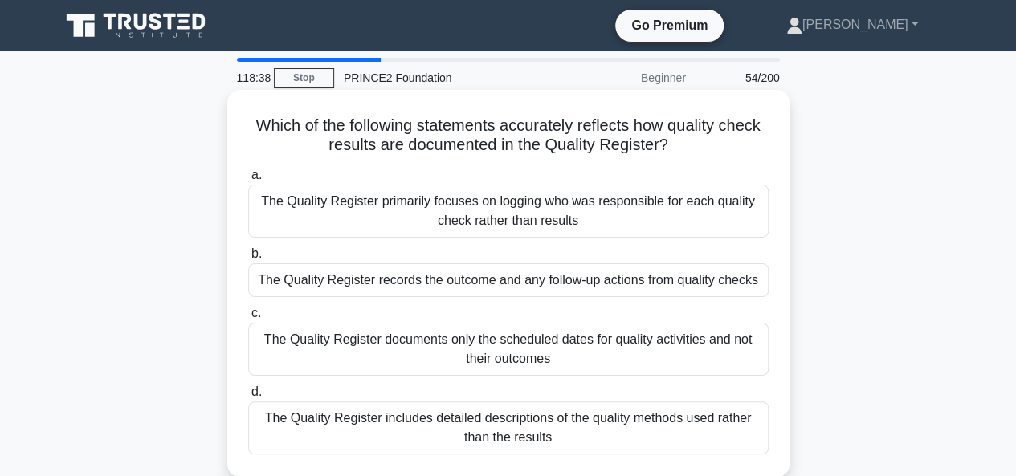
click at [497, 212] on div "The Quality Register primarily focuses on logging who was responsible for each …" at bounding box center [508, 211] width 520 height 53
click at [248, 181] on input "a. The Quality Register primarily focuses on logging who was responsible for ea…" at bounding box center [248, 175] width 0 height 10
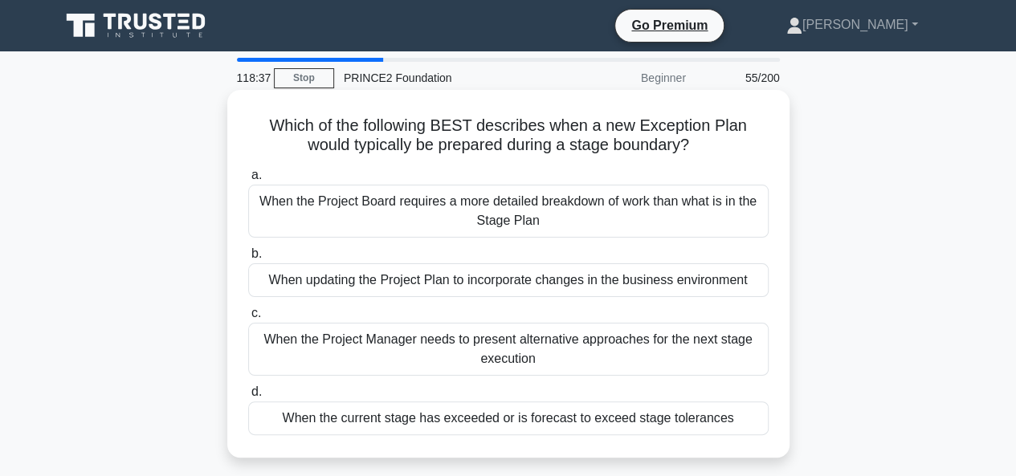
click at [499, 348] on div "When the Project Manager needs to present alternative approaches for the next s…" at bounding box center [508, 349] width 520 height 53
click at [248, 319] on input "c. When the Project Manager needs to present alternative approaches for the nex…" at bounding box center [248, 313] width 0 height 10
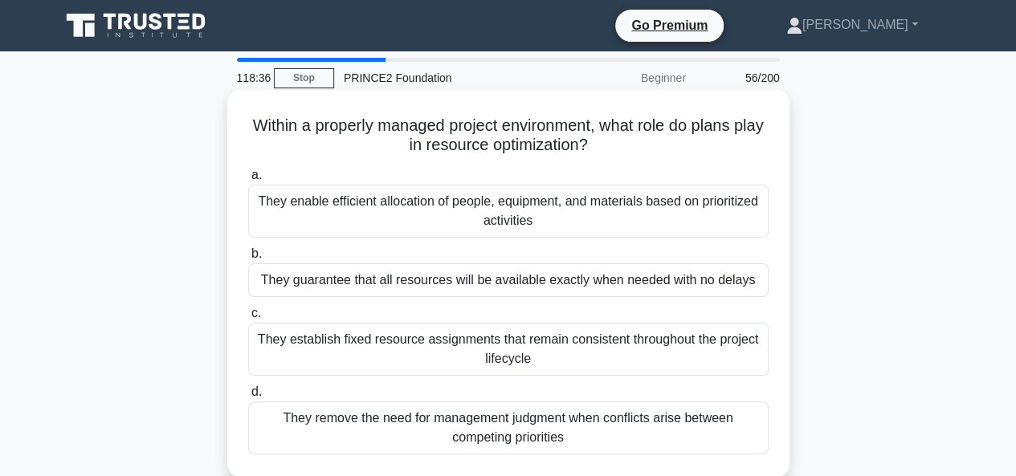
click at [505, 219] on div "They enable efficient allocation of people, equipment, and materials based on p…" at bounding box center [508, 211] width 520 height 53
click at [248, 181] on input "a. They enable efficient allocation of people, equipment, and materials based o…" at bounding box center [248, 175] width 0 height 10
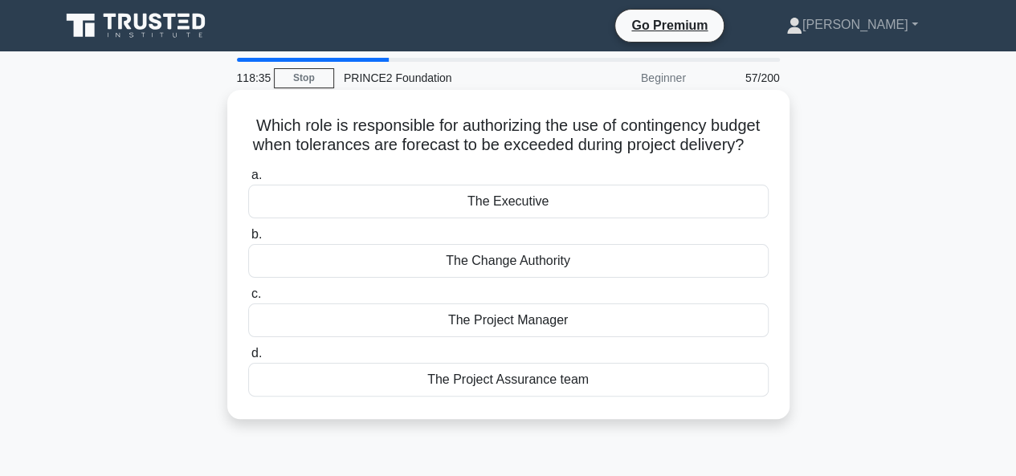
scroll to position [80, 0]
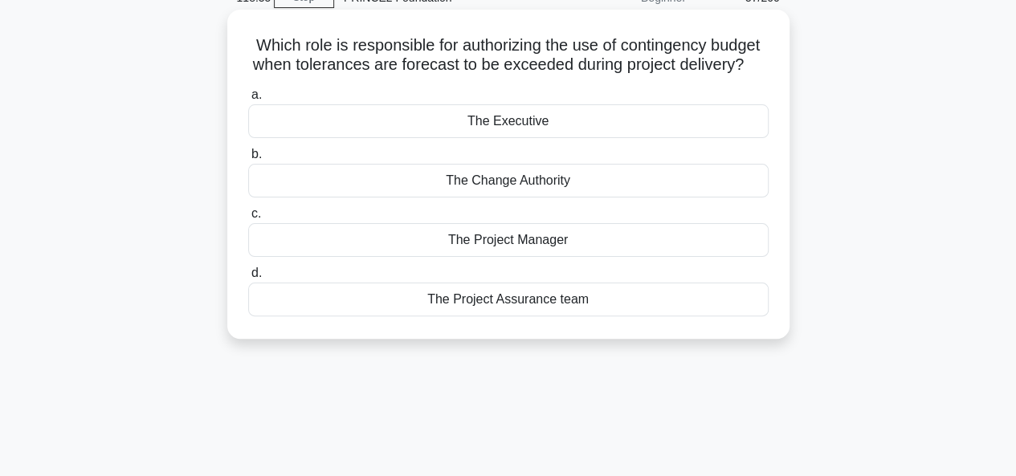
click at [536, 198] on div "The Change Authority" at bounding box center [508, 181] width 520 height 34
click at [248, 160] on input "b. The Change Authority" at bounding box center [248, 154] width 0 height 10
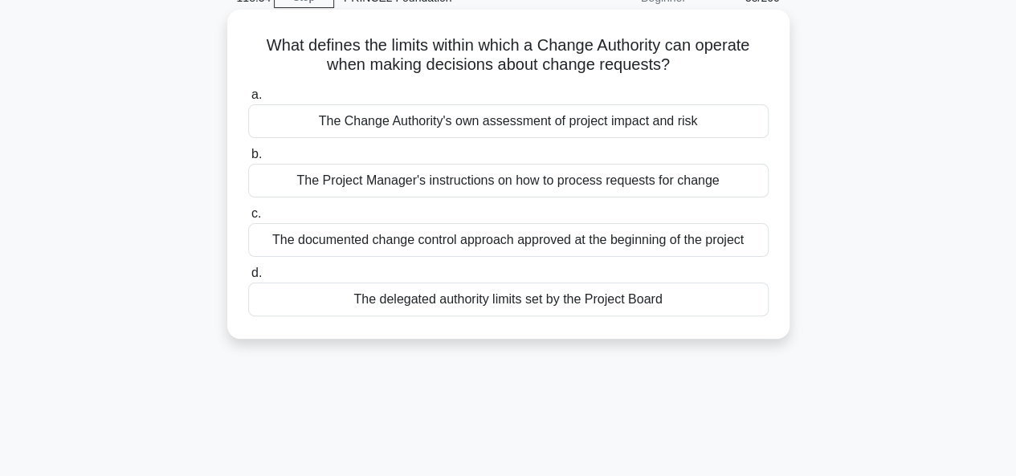
scroll to position [0, 0]
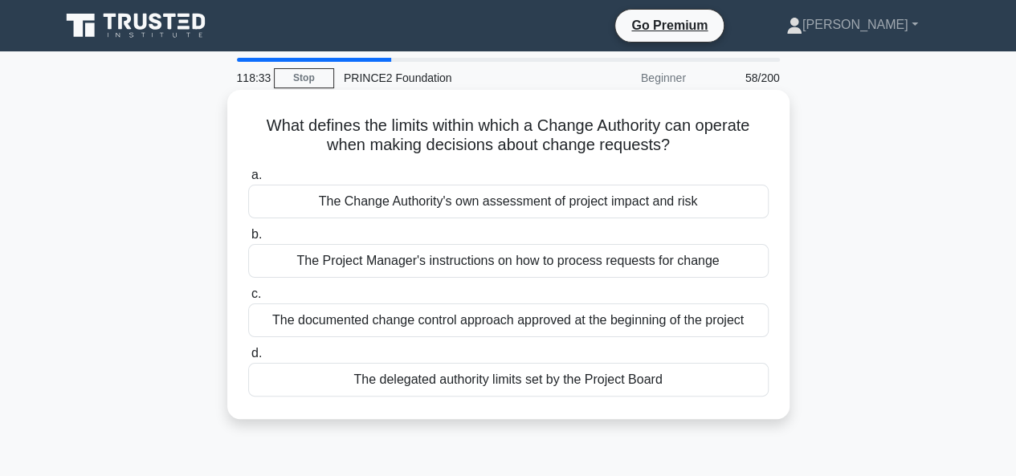
click at [517, 203] on div "The Change Authority's own assessment of project impact and risk" at bounding box center [508, 202] width 520 height 34
click at [248, 181] on input "a. The Change Authority's own assessment of project impact and risk" at bounding box center [248, 175] width 0 height 10
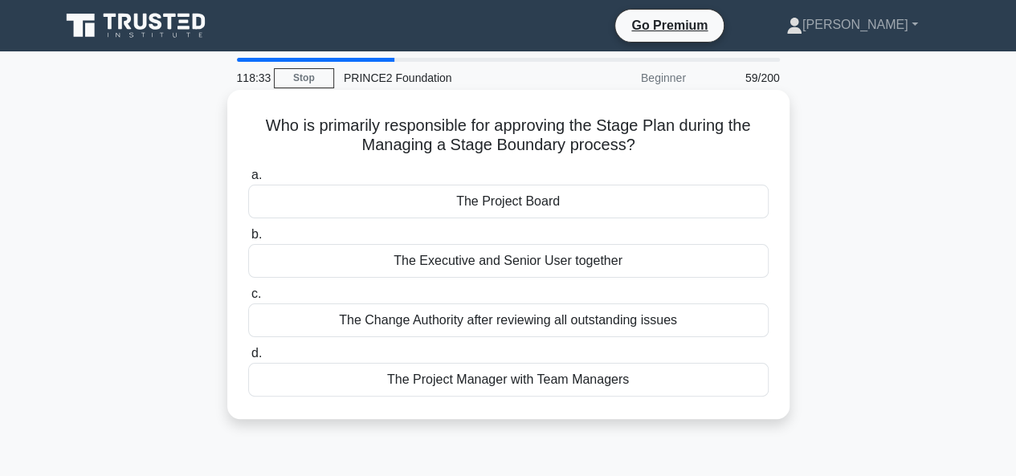
click at [515, 263] on div "The Executive and Senior User together" at bounding box center [508, 261] width 520 height 34
click at [248, 240] on input "b. The Executive and Senior User together" at bounding box center [248, 235] width 0 height 10
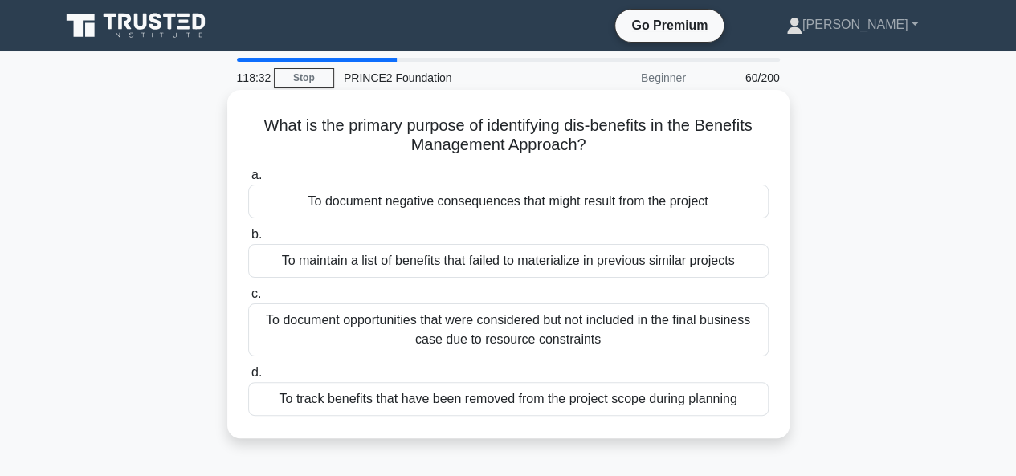
click at [526, 208] on div "To document negative consequences that might result from the project" at bounding box center [508, 202] width 520 height 34
click at [248, 181] on input "a. To document negative consequences that might result from the project" at bounding box center [248, 175] width 0 height 10
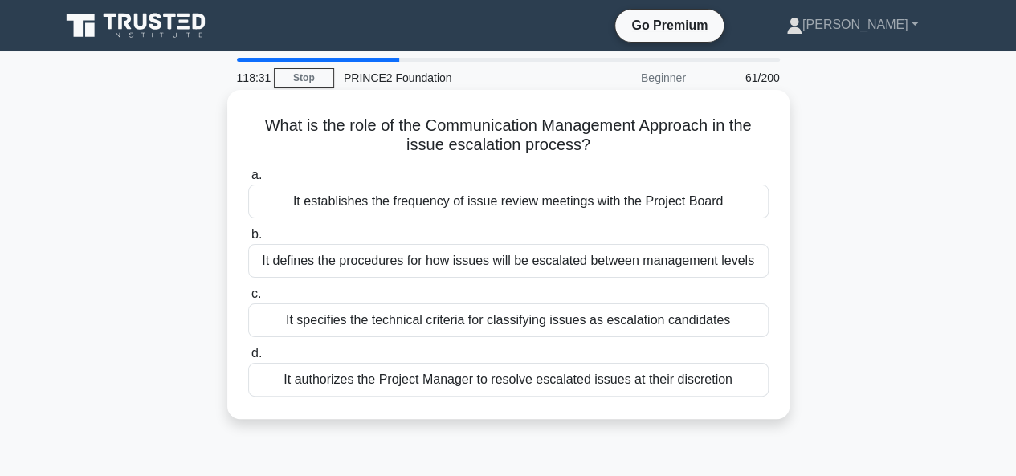
click at [525, 259] on div "It defines the procedures for how issues will be escalated between management l…" at bounding box center [508, 261] width 520 height 34
click at [248, 240] on input "b. It defines the procedures for how issues will be escalated between managemen…" at bounding box center [248, 235] width 0 height 10
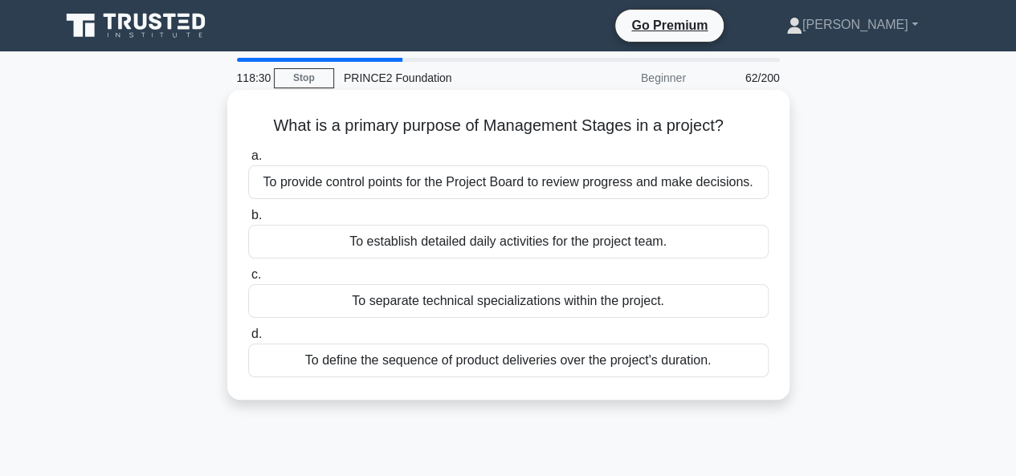
click at [523, 187] on div "To provide control points for the Project Board to review progress and make dec…" at bounding box center [508, 182] width 520 height 34
click at [248, 161] on input "a. To provide control points for the Project Board to review progress and make …" at bounding box center [248, 156] width 0 height 10
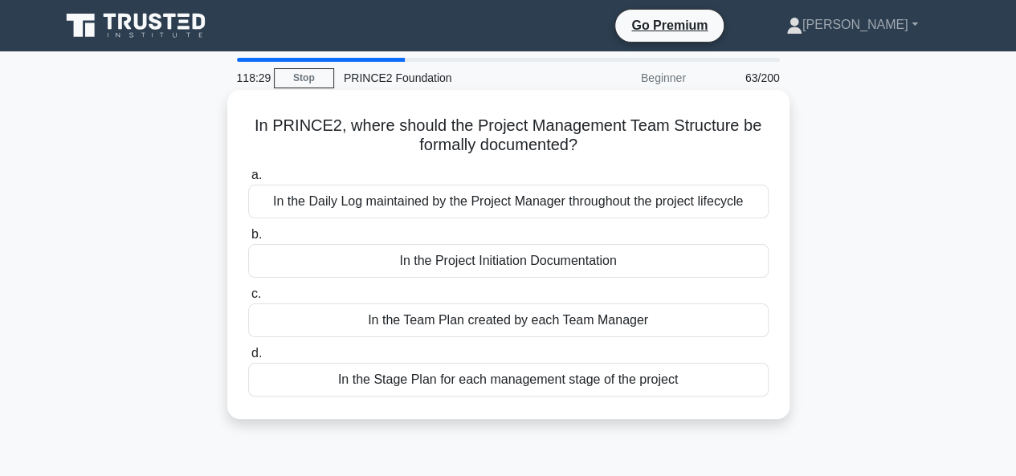
click at [508, 381] on div "In the Stage Plan for each management stage of the project" at bounding box center [508, 380] width 520 height 34
click at [248, 359] on input "d. In the Stage Plan for each management stage of the project" at bounding box center [248, 353] width 0 height 10
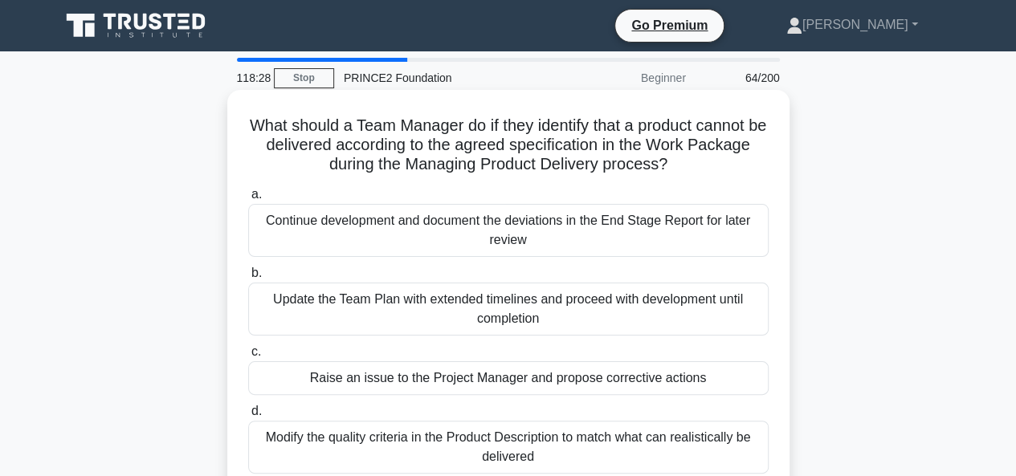
click at [531, 227] on div "Continue development and document the deviations in the End Stage Report for la…" at bounding box center [508, 230] width 520 height 53
click at [248, 200] on input "a. Continue development and document the deviations in the End Stage Report for…" at bounding box center [248, 194] width 0 height 10
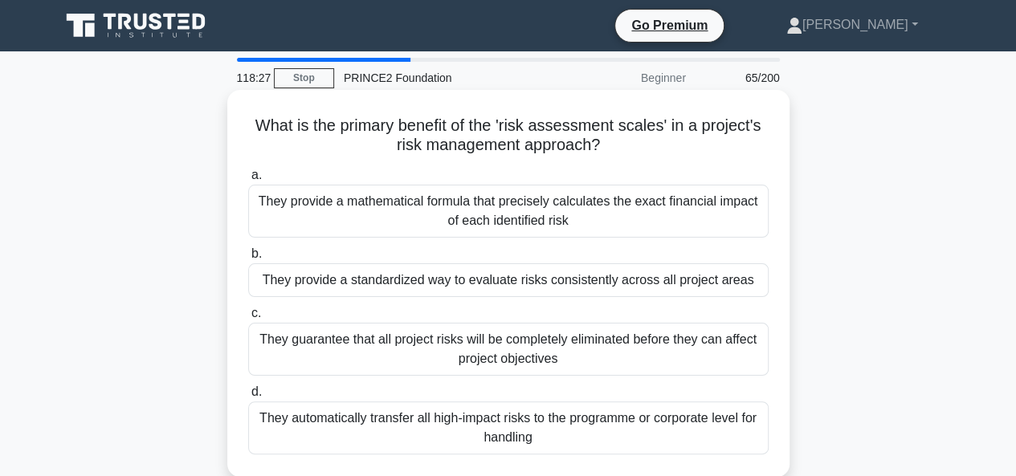
click at [516, 277] on div "They provide a standardized way to evaluate risks consistently across all proje…" at bounding box center [508, 280] width 520 height 34
click at [248, 259] on input "b. They provide a standardized way to evaluate risks consistently across all pr…" at bounding box center [248, 254] width 0 height 10
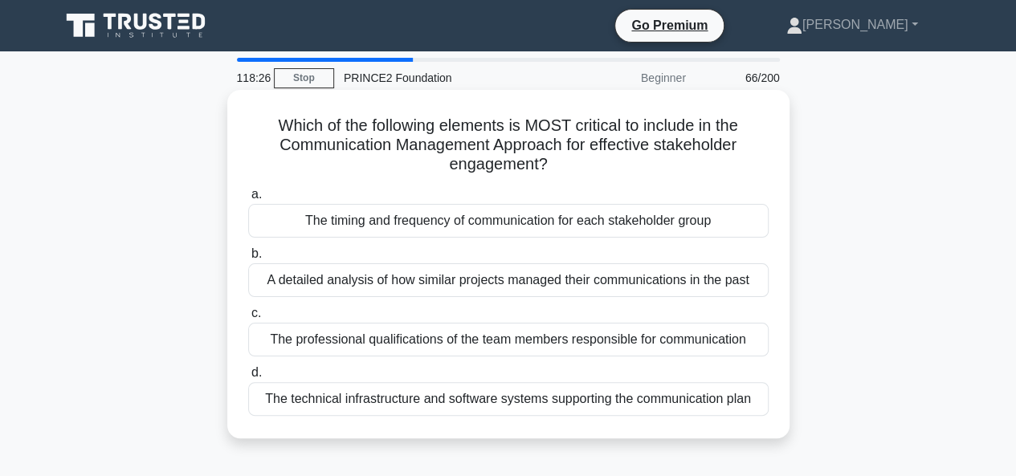
click at [503, 222] on div "The timing and frequency of communication for each stakeholder group" at bounding box center [508, 221] width 520 height 34
click at [248, 200] on input "a. The timing and frequency of communication for each stakeholder group" at bounding box center [248, 194] width 0 height 10
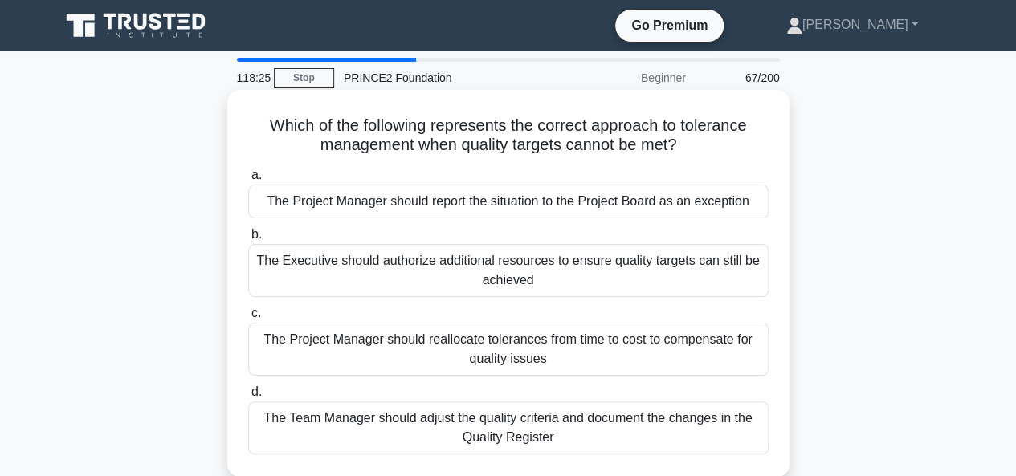
click at [488, 343] on div "The Project Manager should reallocate tolerances from time to cost to compensat…" at bounding box center [508, 349] width 520 height 53
click at [248, 319] on input "c. The Project Manager should reallocate tolerances from time to cost to compen…" at bounding box center [248, 313] width 0 height 10
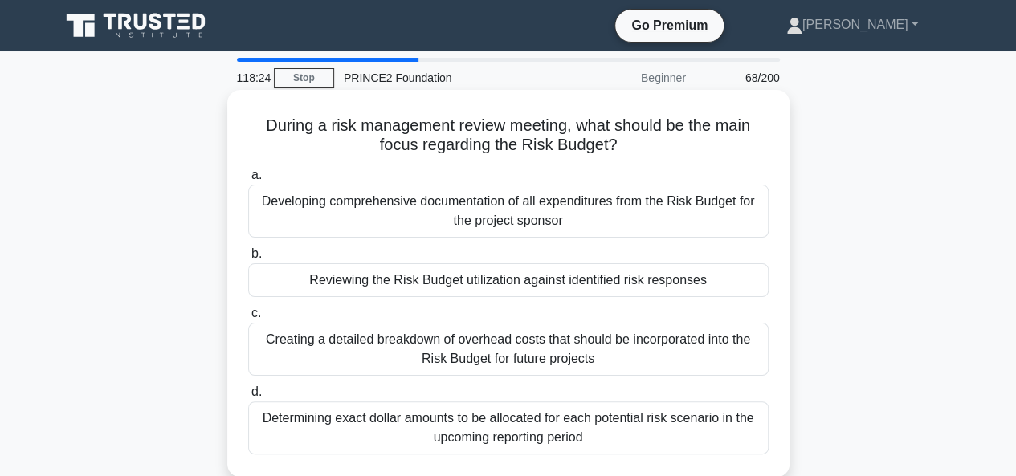
click at [504, 278] on div "Reviewing the Risk Budget utilization against identified risk responses" at bounding box center [508, 280] width 520 height 34
click at [248, 259] on input "b. Reviewing the Risk Budget utilization against identified risk responses" at bounding box center [248, 254] width 0 height 10
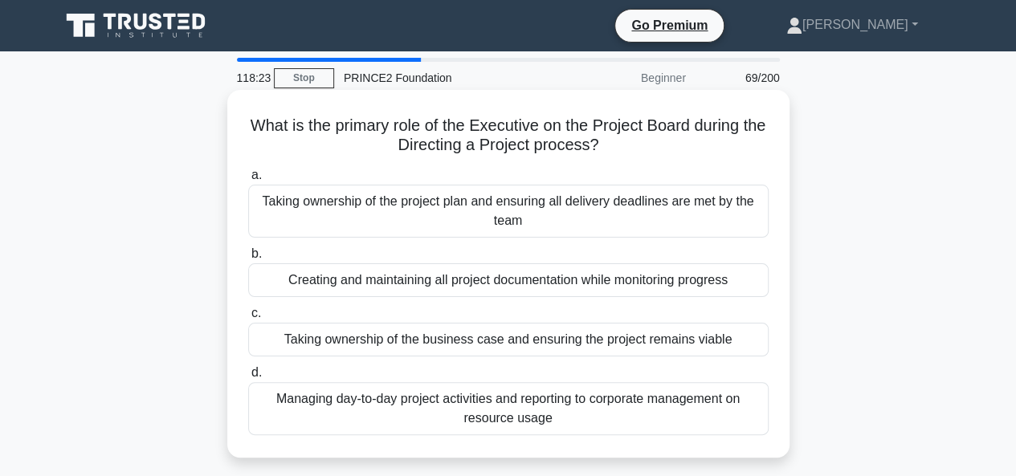
click at [484, 400] on div "Managing day-to-day project activities and reporting to corporate management on…" at bounding box center [508, 408] width 520 height 53
click at [248, 378] on input "d. Managing day-to-day project activities and reporting to corporate management…" at bounding box center [248, 373] width 0 height 10
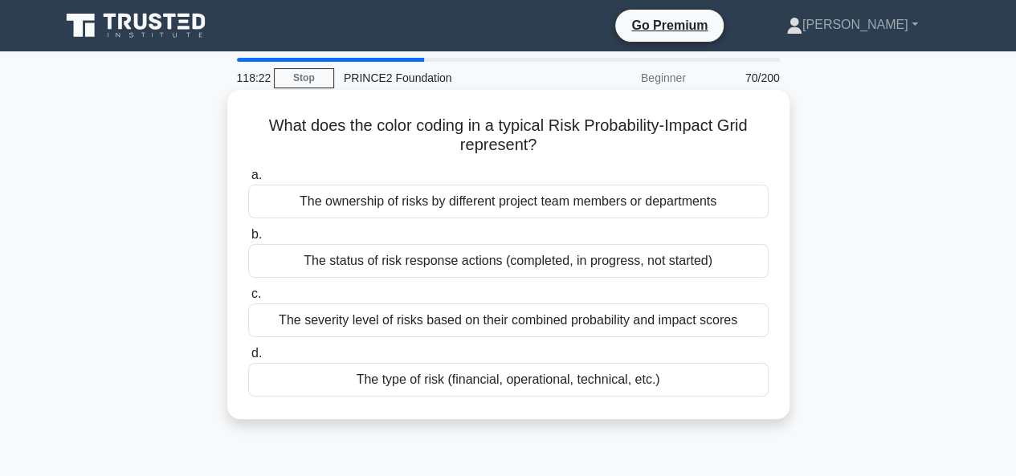
click at [536, 203] on div "The ownership of risks by different project team members or departments" at bounding box center [508, 202] width 520 height 34
click at [248, 181] on input "a. The ownership of risks by different project team members or departments" at bounding box center [248, 175] width 0 height 10
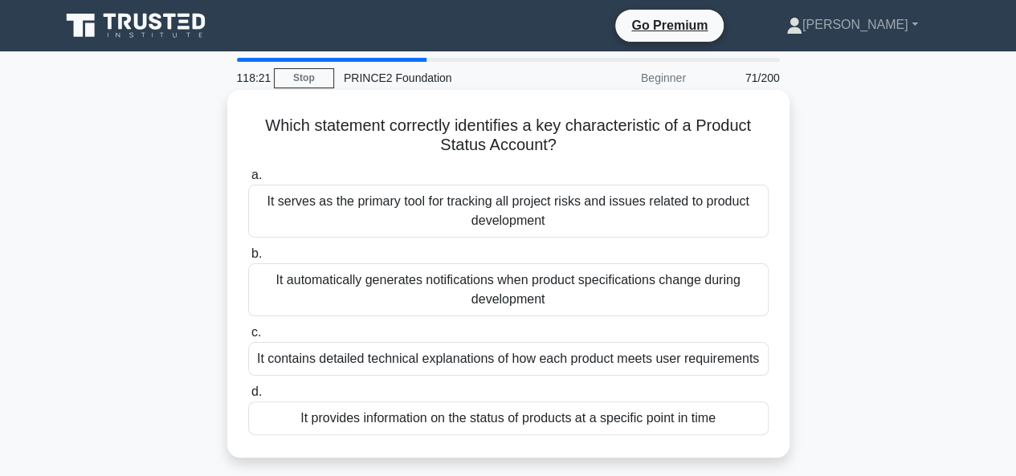
click at [517, 283] on div "It automatically generates notifications when product specifications change dur…" at bounding box center [508, 289] width 520 height 53
click at [248, 259] on input "b. It automatically generates notifications when product specifications change …" at bounding box center [248, 254] width 0 height 10
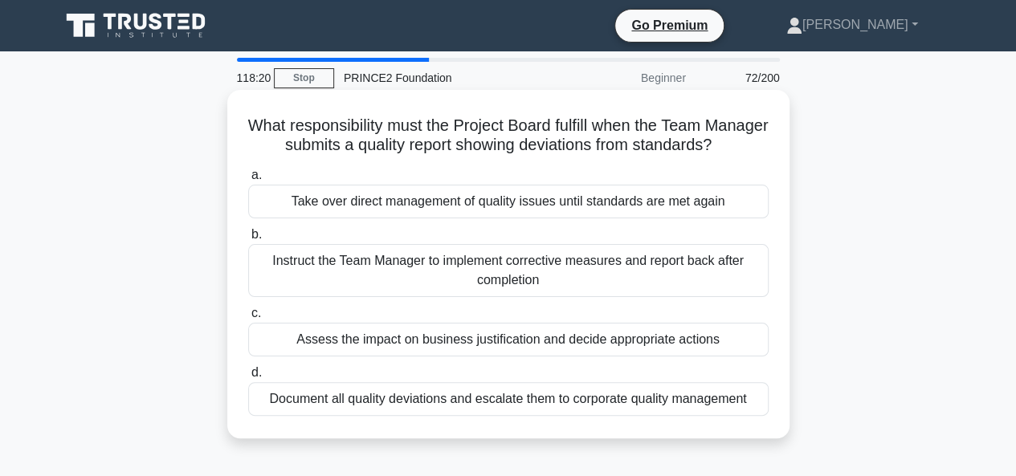
click at [489, 218] on div "Take over direct management of quality issues until standards are met again" at bounding box center [508, 202] width 520 height 34
click at [248, 181] on input "a. Take over direct management of quality issues until standards are met again" at bounding box center [248, 175] width 0 height 10
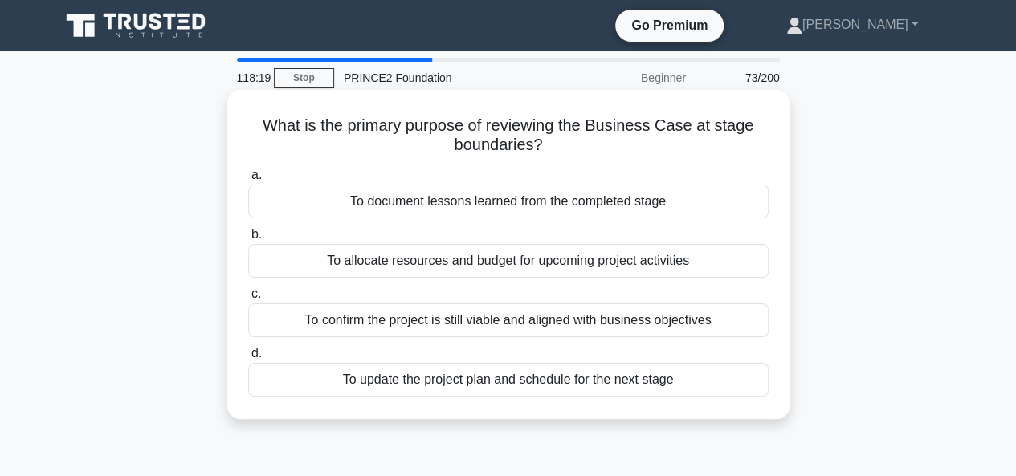
click at [488, 323] on div "To confirm the project is still viable and aligned with business objectives" at bounding box center [508, 321] width 520 height 34
click at [248, 299] on input "c. To confirm the project is still viable and aligned with business objectives" at bounding box center [248, 294] width 0 height 10
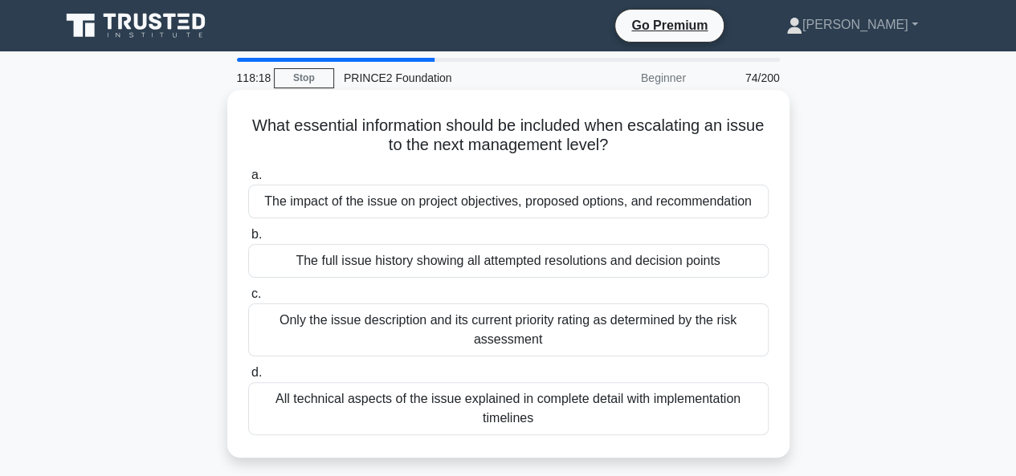
click at [498, 205] on div "The impact of the issue on project objectives, proposed options, and recommenda…" at bounding box center [508, 202] width 520 height 34
click at [248, 181] on input "a. The impact of the issue on project objectives, proposed options, and recomme…" at bounding box center [248, 175] width 0 height 10
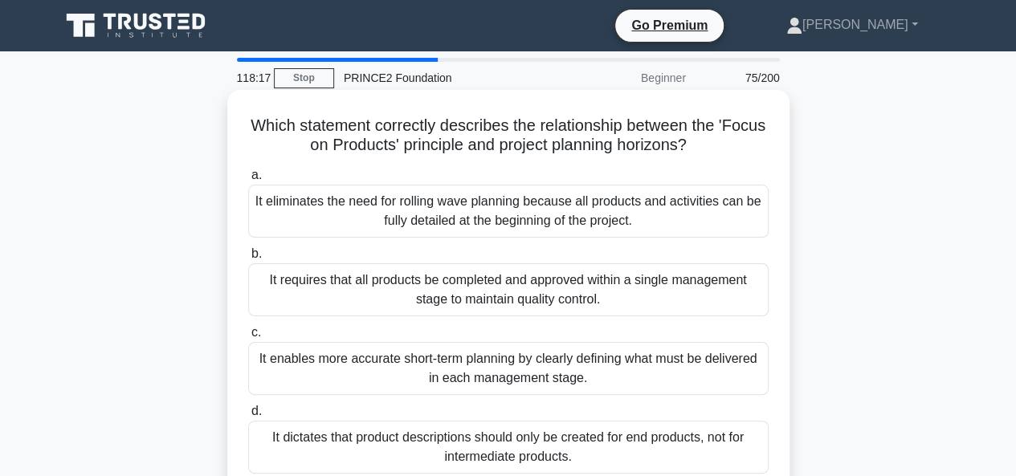
click at [391, 279] on div "It requires that all products be completed and approved within a single managem…" at bounding box center [508, 289] width 520 height 53
click at [248, 259] on input "b. It requires that all products be completed and approved within a single mana…" at bounding box center [248, 254] width 0 height 10
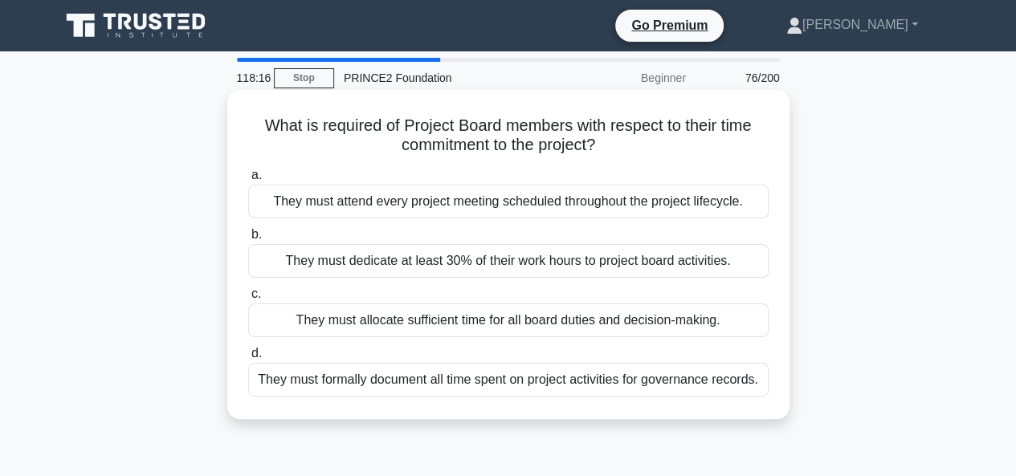
click at [445, 208] on div "They must attend every project meeting scheduled throughout the project lifecyc…" at bounding box center [508, 202] width 520 height 34
click at [248, 181] on input "a. They must attend every project meeting scheduled throughout the project life…" at bounding box center [248, 175] width 0 height 10
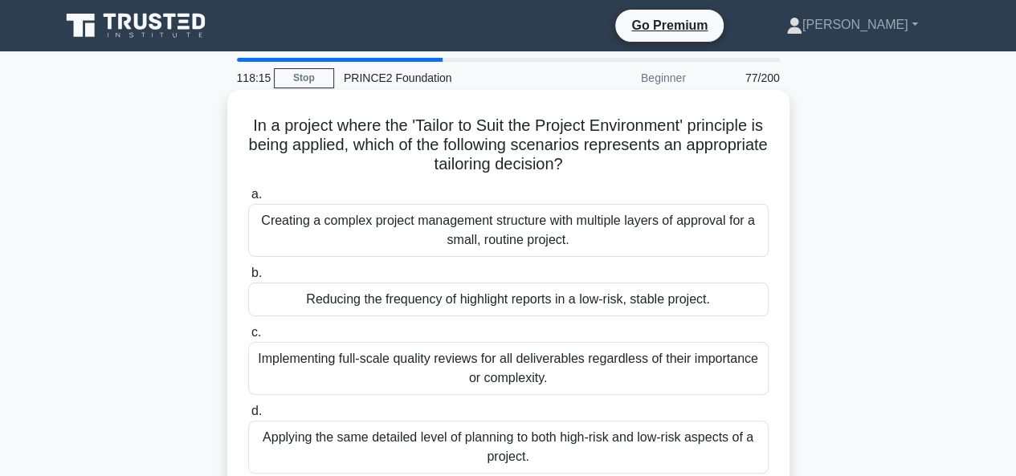
click at [443, 367] on div "Implementing full-scale quality reviews for all deliverables regardless of thei…" at bounding box center [508, 368] width 520 height 53
click at [248, 338] on input "c. Implementing full-scale quality reviews for all deliverables regardless of t…" at bounding box center [248, 333] width 0 height 10
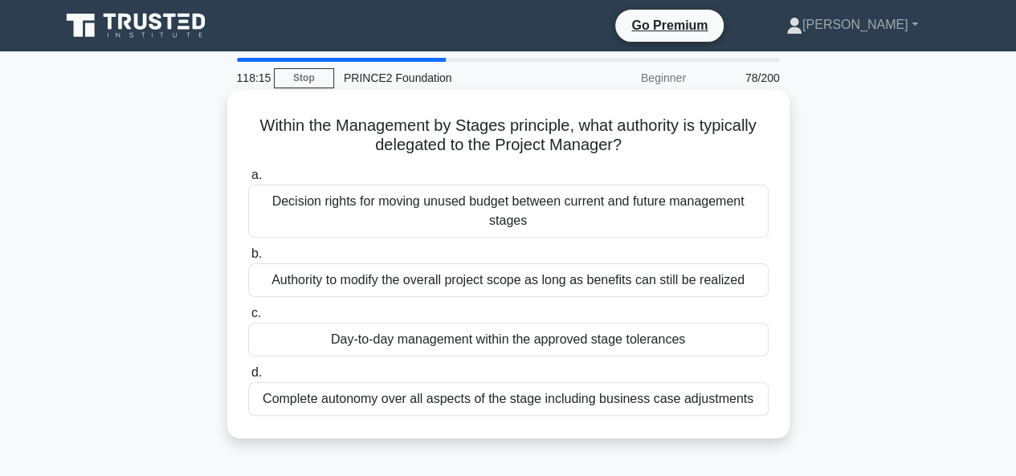
click at [509, 213] on div "Decision rights for moving unused budget between current and future management …" at bounding box center [508, 211] width 520 height 53
click at [248, 181] on input "a. Decision rights for moving unused budget between current and future manageme…" at bounding box center [248, 175] width 0 height 10
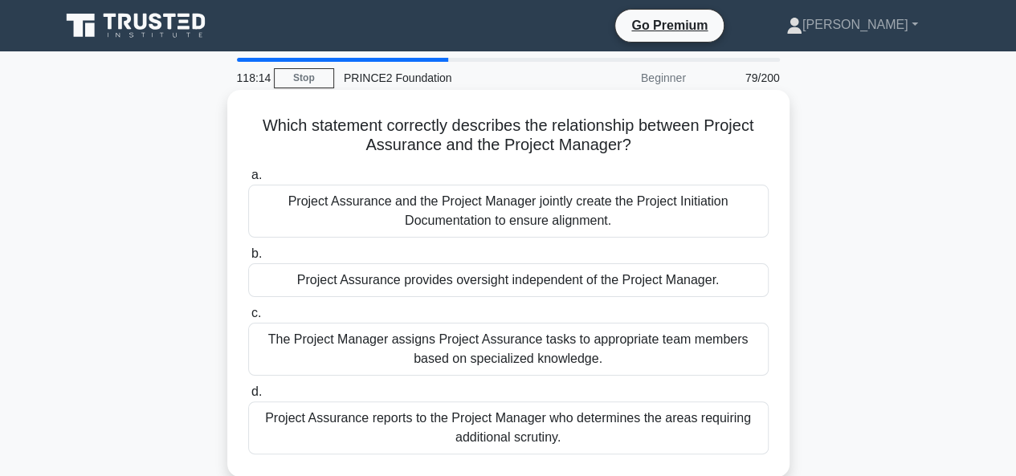
click at [506, 414] on div "Project Assurance reports to the Project Manager who determines the areas requi…" at bounding box center [508, 427] width 520 height 53
click at [248, 397] on input "d. Project Assurance reports to the Project Manager who determines the areas re…" at bounding box center [248, 392] width 0 height 10
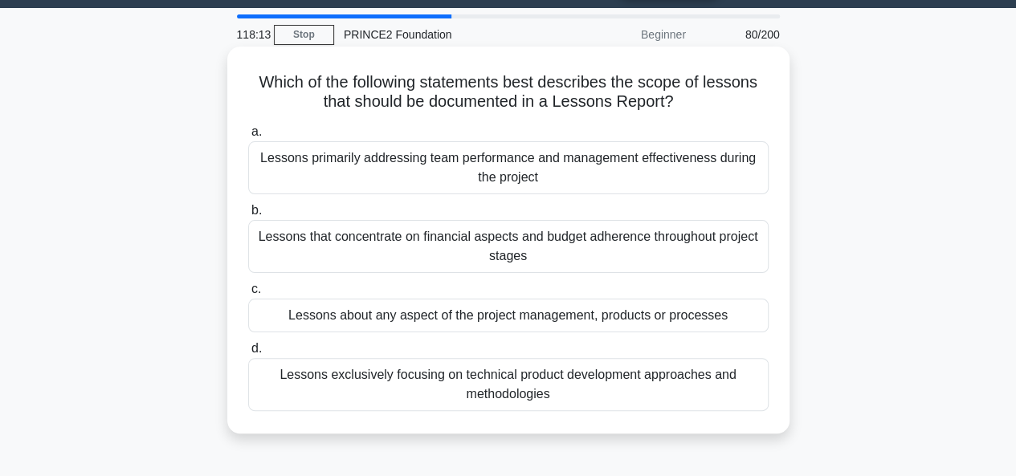
scroll to position [80, 0]
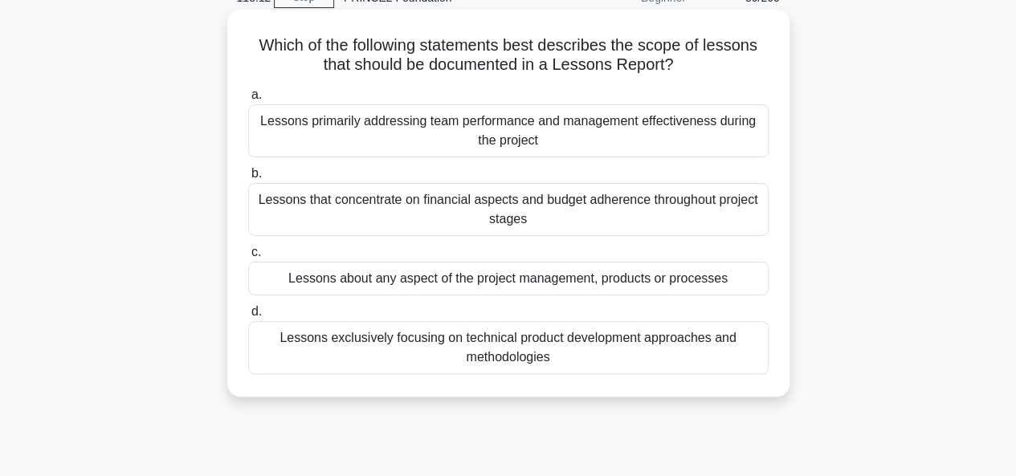
click at [514, 206] on div "Lessons that concentrate on financial aspects and budget adherence throughout p…" at bounding box center [508, 209] width 520 height 53
click at [248, 179] on input "b. Lessons that concentrate on financial aspects and budget adherence throughou…" at bounding box center [248, 174] width 0 height 10
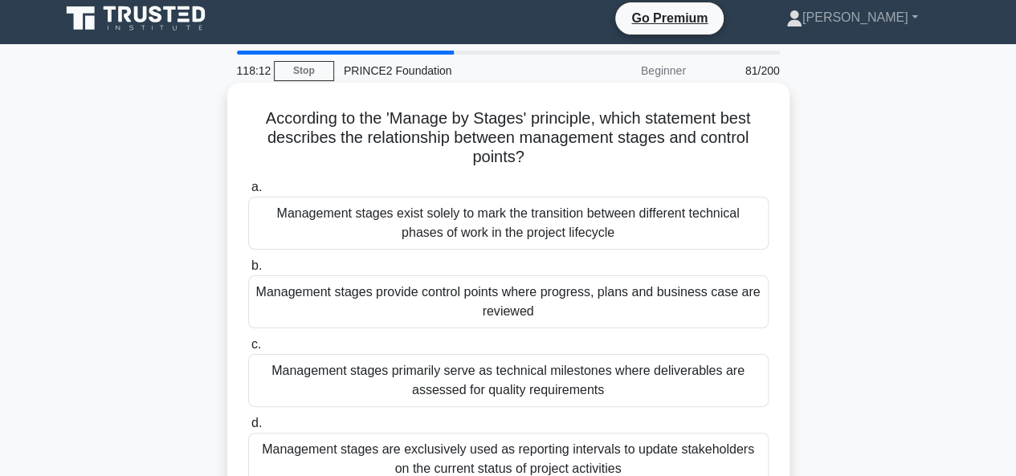
scroll to position [0, 0]
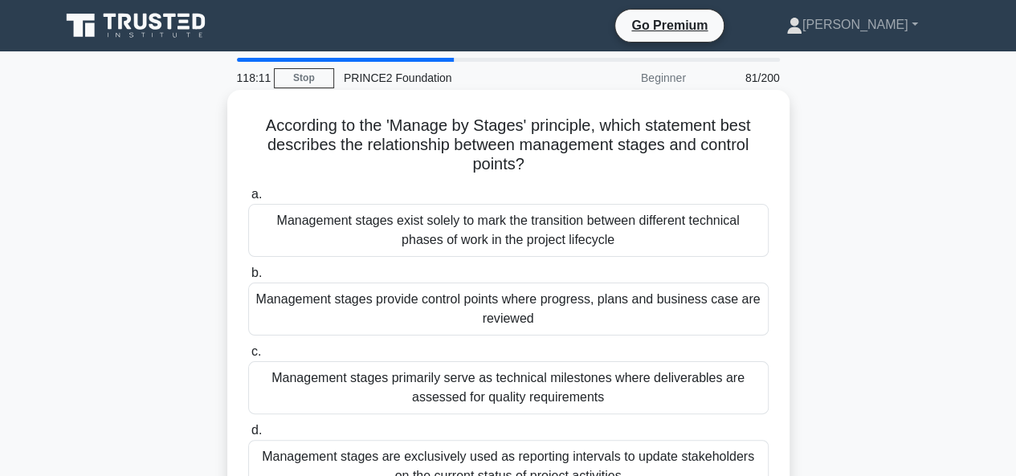
click at [515, 453] on div "Management stages are exclusively used as reporting intervals to update stakeho…" at bounding box center [508, 466] width 520 height 53
click at [248, 436] on input "d. Management stages are exclusively used as reporting intervals to update stak…" at bounding box center [248, 431] width 0 height 10
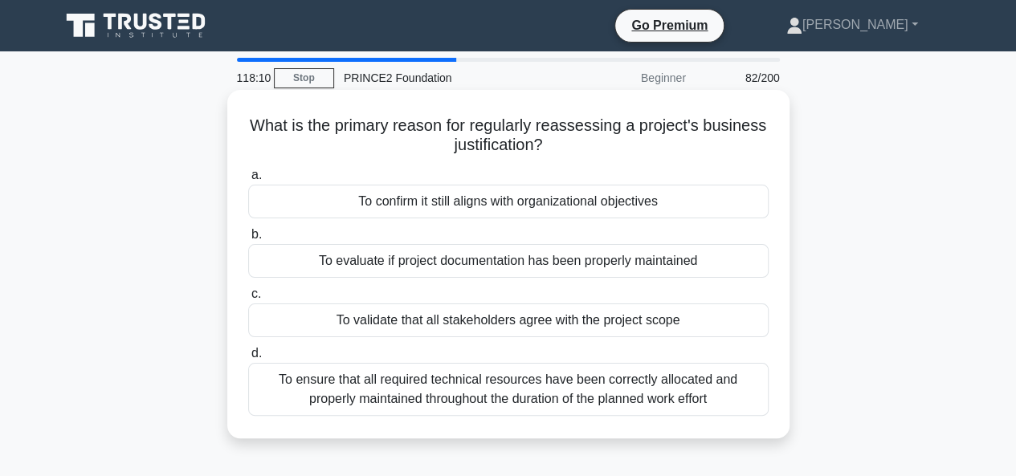
click at [498, 200] on div "To confirm it still aligns with organizational objectives" at bounding box center [508, 202] width 520 height 34
click at [248, 181] on input "a. To confirm it still aligns with organizational objectives" at bounding box center [248, 175] width 0 height 10
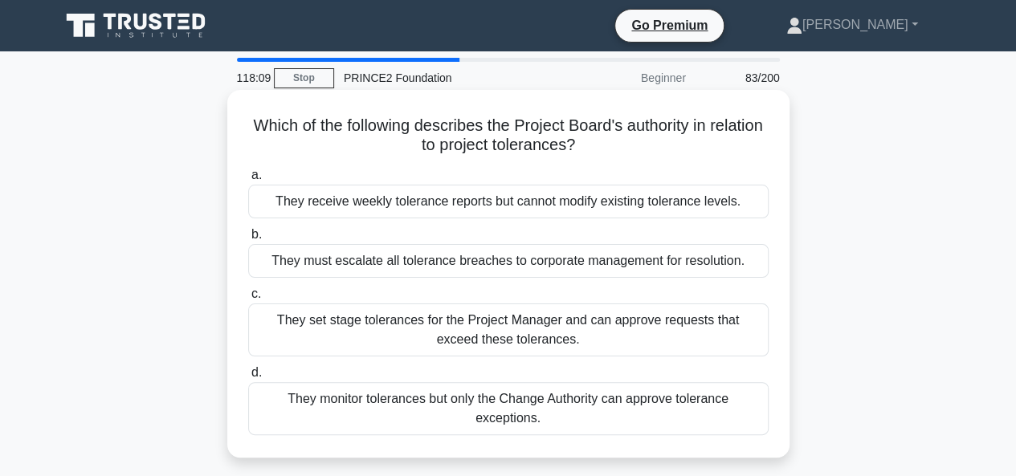
click at [499, 318] on div "They set stage tolerances for the Project Manager and can approve requests that…" at bounding box center [508, 330] width 520 height 53
click at [248, 299] on input "c. They set stage tolerances for the Project Manager and can approve requests t…" at bounding box center [248, 294] width 0 height 10
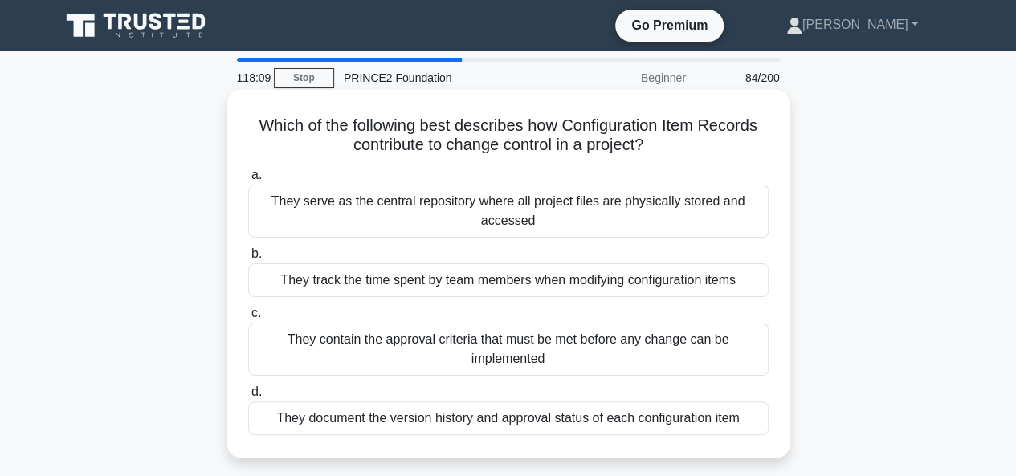
click at [509, 211] on div "They serve as the central repository where all project files are physically sto…" at bounding box center [508, 211] width 520 height 53
click at [248, 181] on input "a. They serve as the central repository where all project files are physically …" at bounding box center [248, 175] width 0 height 10
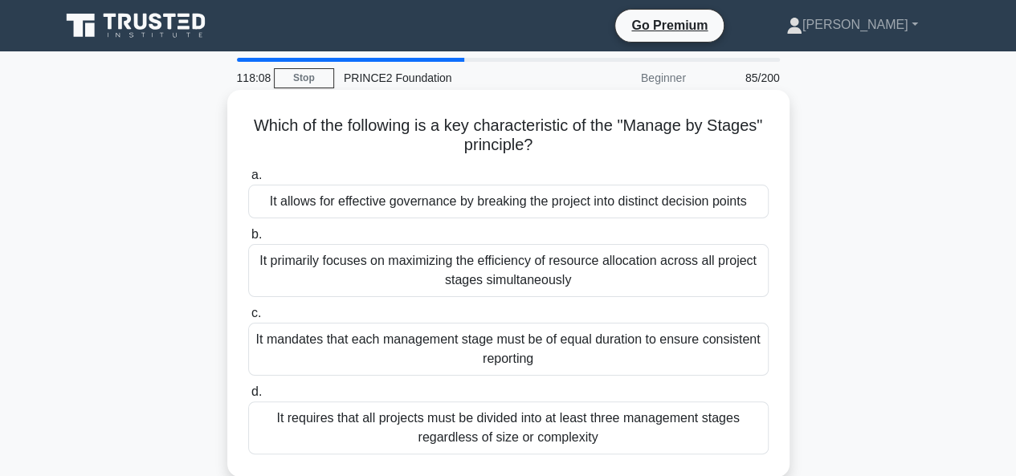
click at [442, 271] on div "It primarily focuses on maximizing the efficiency of resource allocation across…" at bounding box center [508, 270] width 520 height 53
click at [248, 240] on input "b. It primarily focuses on maximizing the efficiency of resource allocation acr…" at bounding box center [248, 235] width 0 height 10
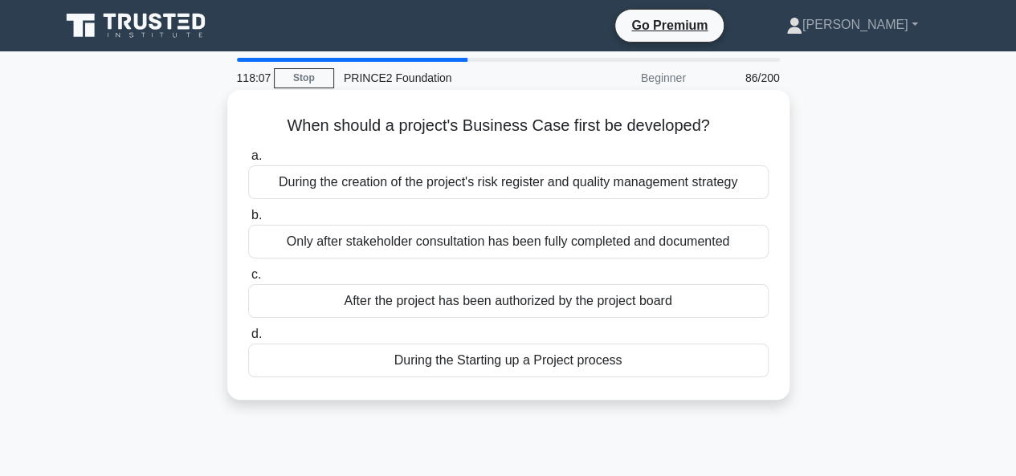
click at [496, 189] on div "During the creation of the project's risk register and quality management strat…" at bounding box center [508, 182] width 520 height 34
click at [248, 161] on input "a. During the creation of the project's risk register and quality management st…" at bounding box center [248, 156] width 0 height 10
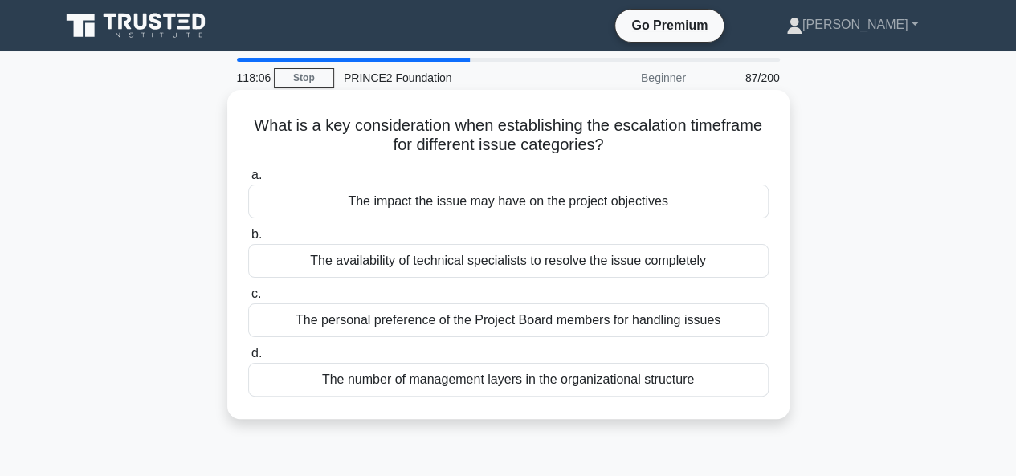
click at [495, 385] on div "The number of management layers in the organizational structure" at bounding box center [508, 380] width 520 height 34
click at [248, 359] on input "d. The number of management layers in the organizational structure" at bounding box center [248, 353] width 0 height 10
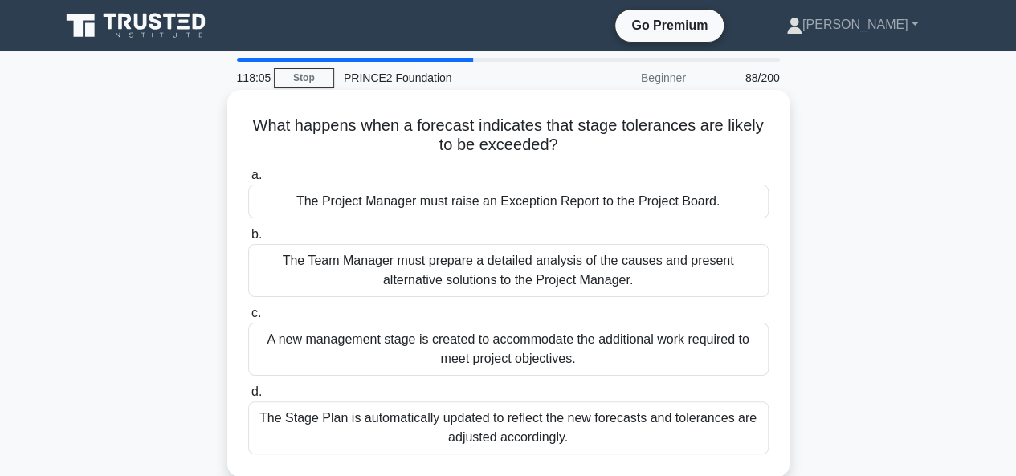
click at [490, 210] on div "The Project Manager must raise an Exception Report to the Project Board." at bounding box center [508, 202] width 520 height 34
click at [248, 181] on input "a. The Project Manager must raise an Exception Report to the Project Board." at bounding box center [248, 175] width 0 height 10
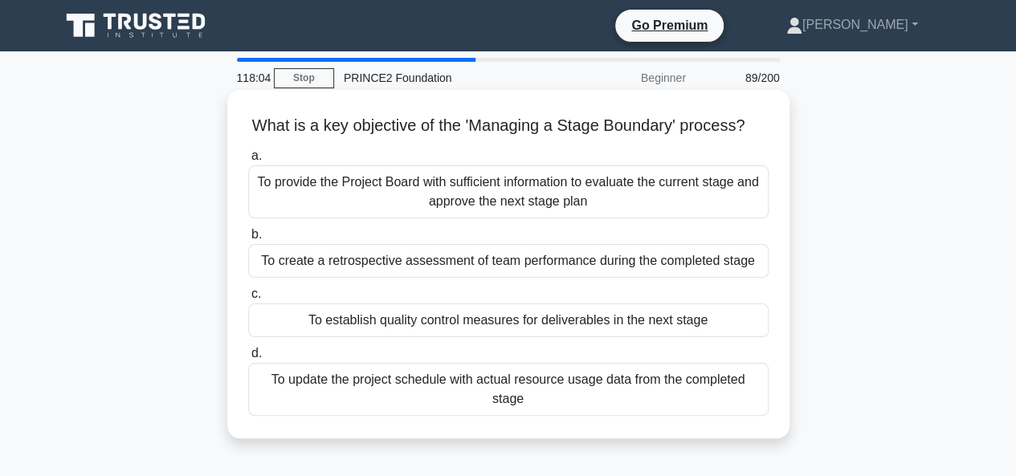
click at [490, 395] on div "To update the project schedule with actual resource usage data from the complet…" at bounding box center [508, 389] width 520 height 53
click at [248, 359] on input "d. To update the project schedule with actual resource usage data from the comp…" at bounding box center [248, 353] width 0 height 10
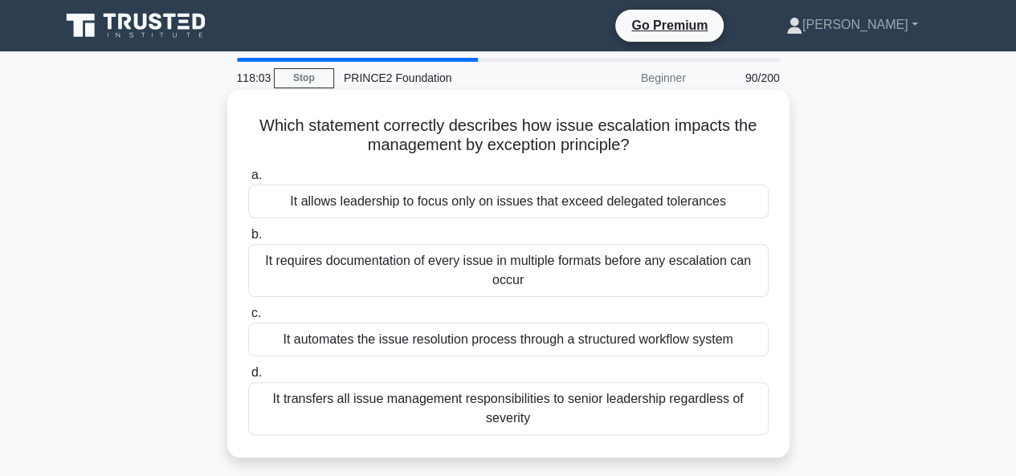
click at [489, 206] on div "It allows leadership to focus only on issues that exceed delegated tolerances" at bounding box center [508, 202] width 520 height 34
click at [248, 181] on input "a. It allows leadership to focus only on issues that exceed delegated tolerances" at bounding box center [248, 175] width 0 height 10
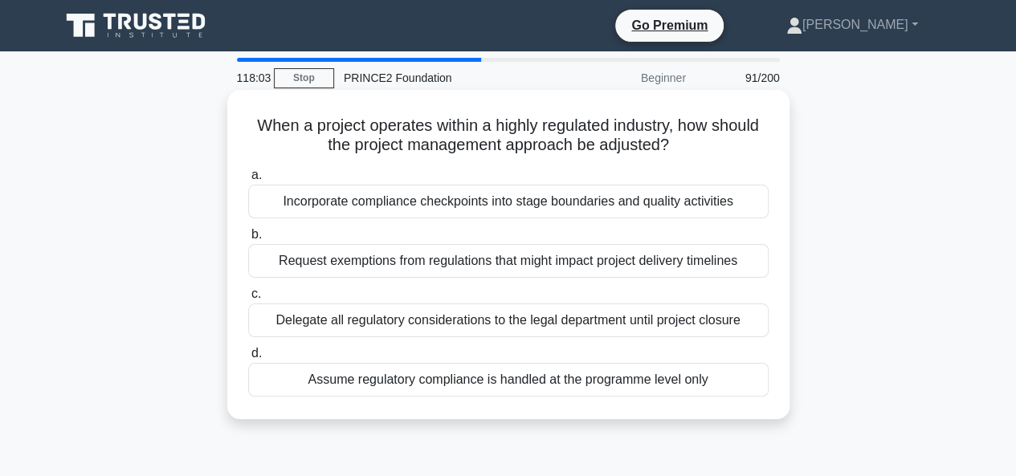
click at [419, 262] on div "Request exemptions from regulations that might impact project delivery timelines" at bounding box center [508, 261] width 520 height 34
click at [248, 240] on input "b. Request exemptions from regulations that might impact project delivery timel…" at bounding box center [248, 235] width 0 height 10
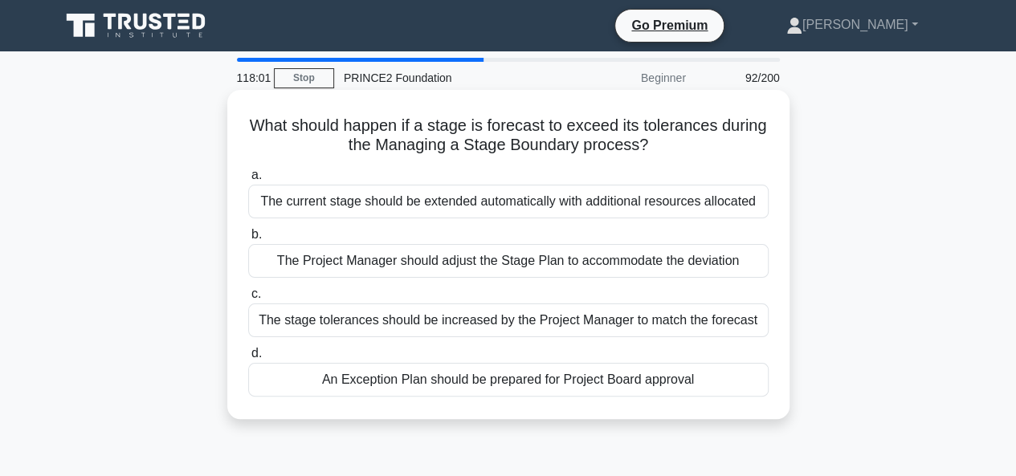
click at [503, 328] on div "The stage tolerances should be increased by the Project Manager to match the fo…" at bounding box center [508, 321] width 520 height 34
click at [248, 299] on input "c. The stage tolerances should be increased by the Project Manager to match the…" at bounding box center [248, 294] width 0 height 10
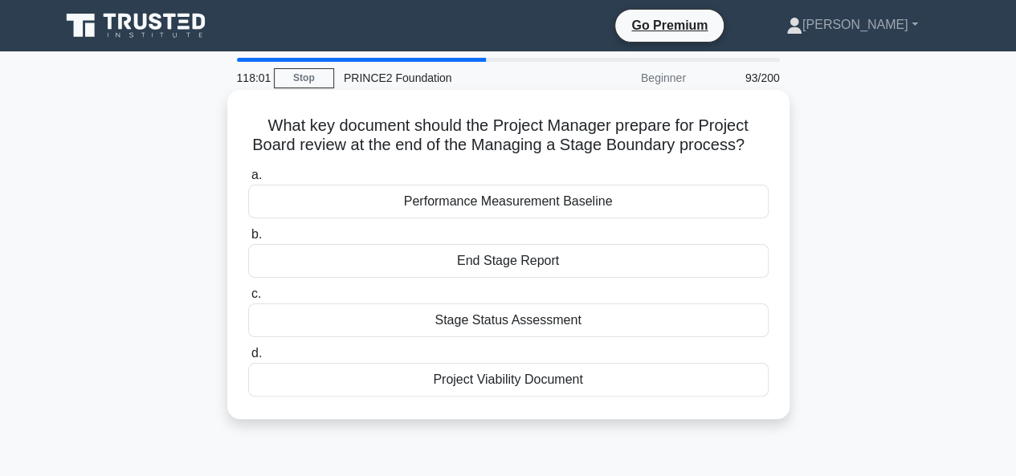
click at [494, 207] on div "Performance Measurement Baseline" at bounding box center [508, 202] width 520 height 34
click at [248, 181] on input "a. Performance Measurement Baseline" at bounding box center [248, 175] width 0 height 10
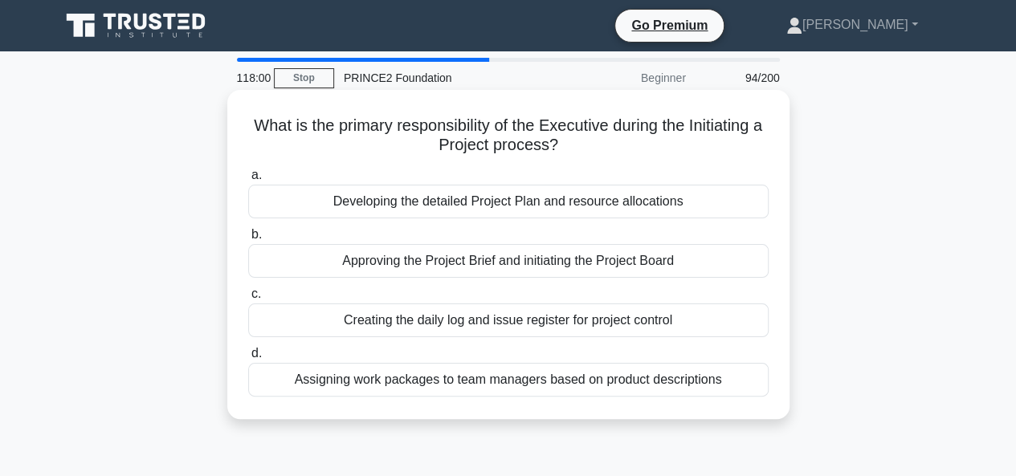
click at [520, 382] on div "Assigning work packages to team managers based on product descriptions" at bounding box center [508, 380] width 520 height 34
click at [248, 359] on input "d. Assigning work packages to team managers based on product descriptions" at bounding box center [248, 353] width 0 height 10
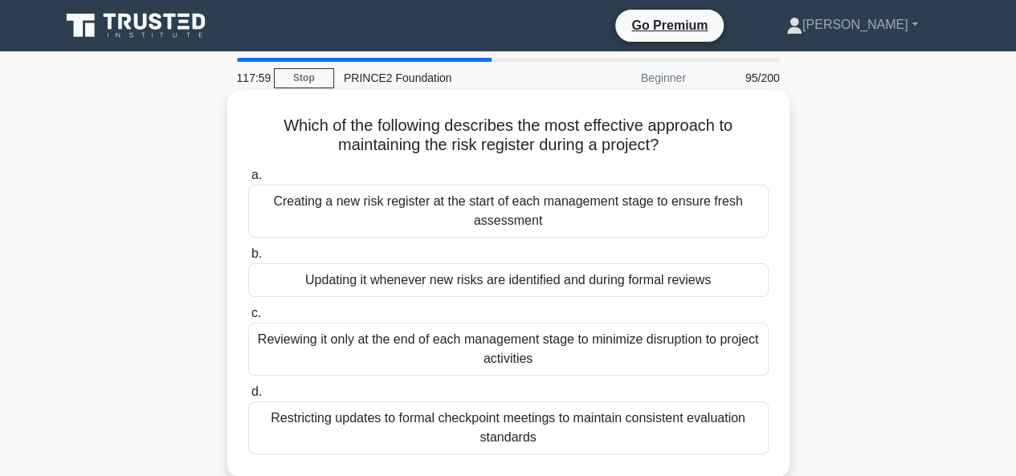
click at [512, 279] on div "Updating it whenever new risks are identified and during formal reviews" at bounding box center [508, 280] width 520 height 34
click at [248, 259] on input "b. Updating it whenever new risks are identified and during formal reviews" at bounding box center [248, 254] width 0 height 10
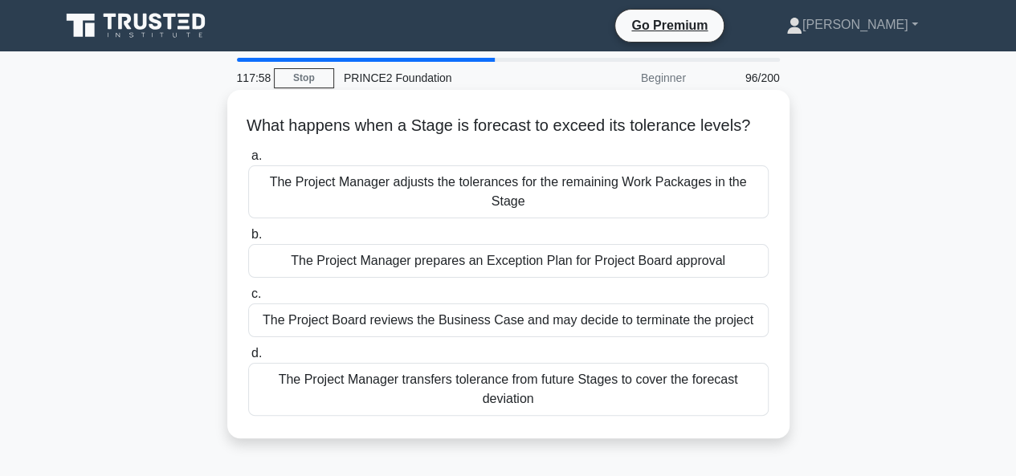
click at [491, 198] on div "The Project Manager adjusts the tolerances for the remaining Work Packages in t…" at bounding box center [508, 191] width 520 height 53
click at [248, 161] on input "a. The Project Manager adjusts the tolerances for the remaining Work Packages i…" at bounding box center [248, 156] width 0 height 10
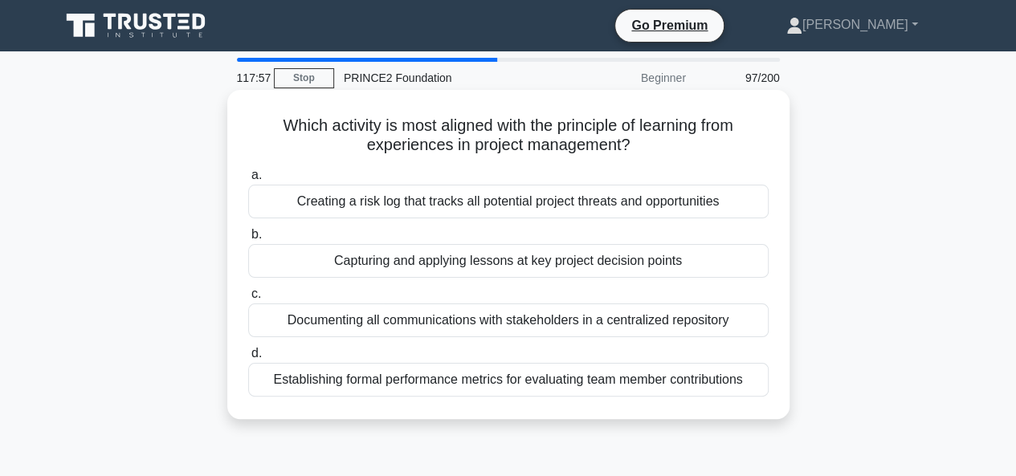
click at [471, 324] on div "Documenting all communications with stakeholders in a centralized repository" at bounding box center [508, 321] width 520 height 34
click at [248, 299] on input "c. Documenting all communications with stakeholders in a centralized repository" at bounding box center [248, 294] width 0 height 10
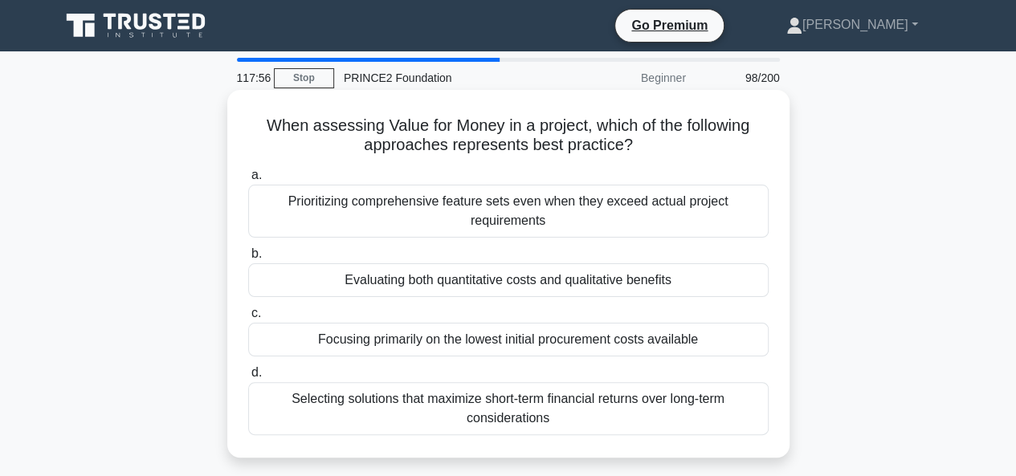
click at [475, 283] on div "Evaluating both quantitative costs and qualitative benefits" at bounding box center [508, 280] width 520 height 34
click at [248, 259] on input "b. Evaluating both quantitative costs and qualitative benefits" at bounding box center [248, 254] width 0 height 10
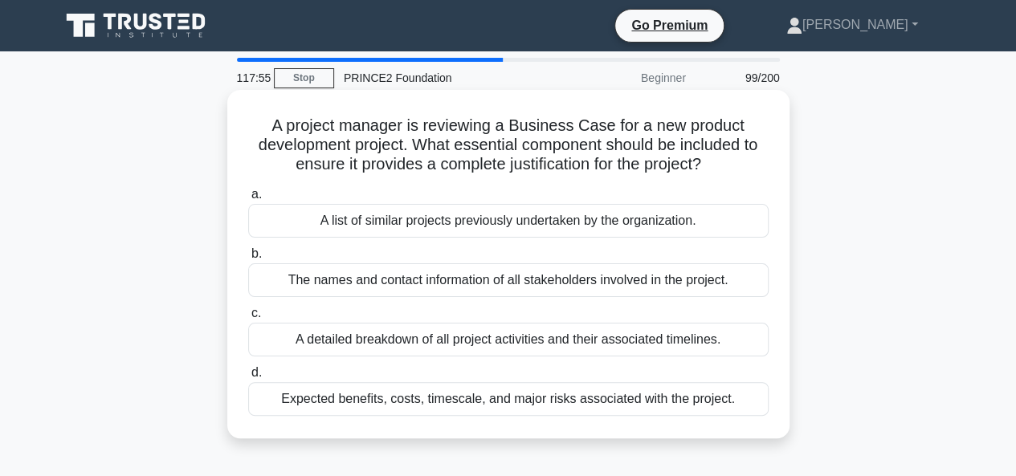
click at [503, 227] on div "A list of similar projects previously undertaken by the organization." at bounding box center [508, 221] width 520 height 34
click at [248, 200] on input "a. A list of similar projects previously undertaken by the organization." at bounding box center [248, 194] width 0 height 10
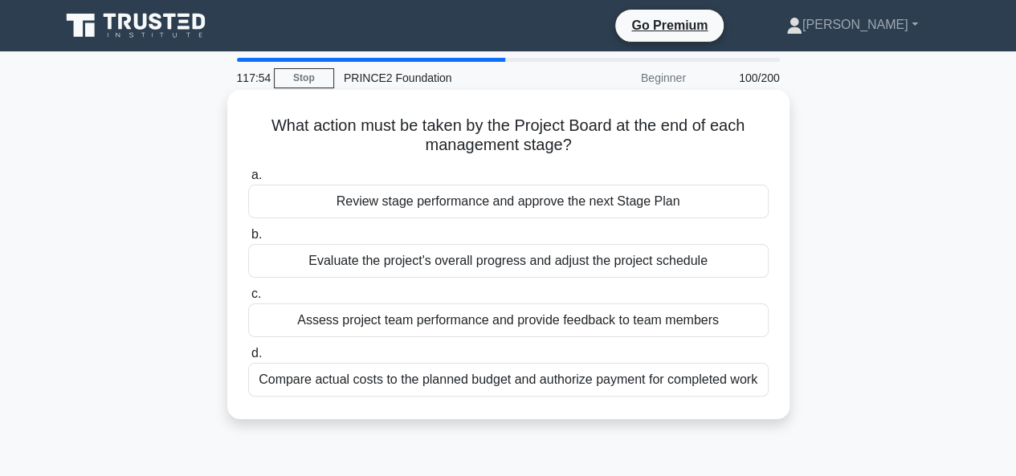
click at [501, 325] on div "Assess project team performance and provide feedback to team members" at bounding box center [508, 321] width 520 height 34
click at [248, 299] on input "c. Assess project team performance and provide feedback to team members" at bounding box center [248, 294] width 0 height 10
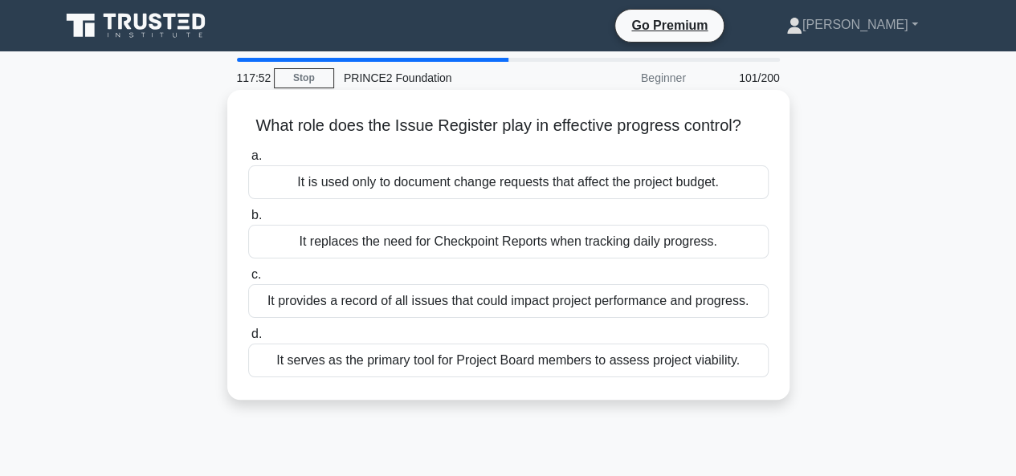
click at [522, 185] on div "It is used only to document change requests that affect the project budget." at bounding box center [508, 182] width 520 height 34
click at [248, 161] on input "a. It is used only to document change requests that affect the project budget." at bounding box center [248, 156] width 0 height 10
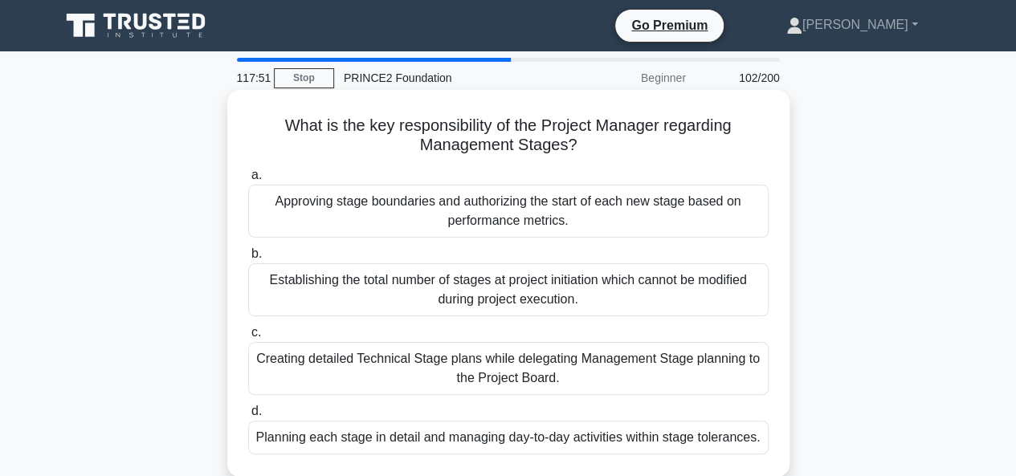
click at [544, 286] on div "Establishing the total number of stages at project initiation which cannot be m…" at bounding box center [508, 289] width 520 height 53
click at [248, 259] on input "b. Establishing the total number of stages at project initiation which cannot b…" at bounding box center [248, 254] width 0 height 10
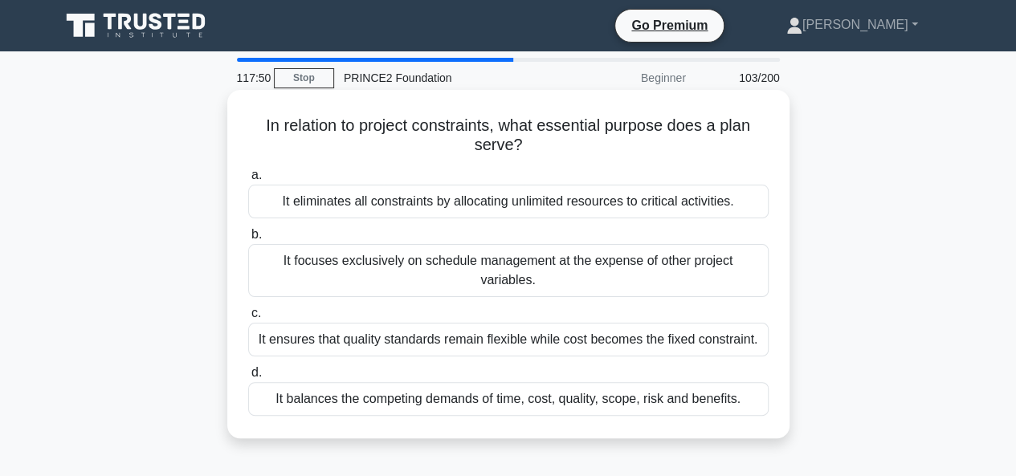
click at [541, 206] on div "It eliminates all constraints by allocating unlimited resources to critical act…" at bounding box center [508, 202] width 520 height 34
click at [248, 181] on input "a. It eliminates all constraints by allocating unlimited resources to critical …" at bounding box center [248, 175] width 0 height 10
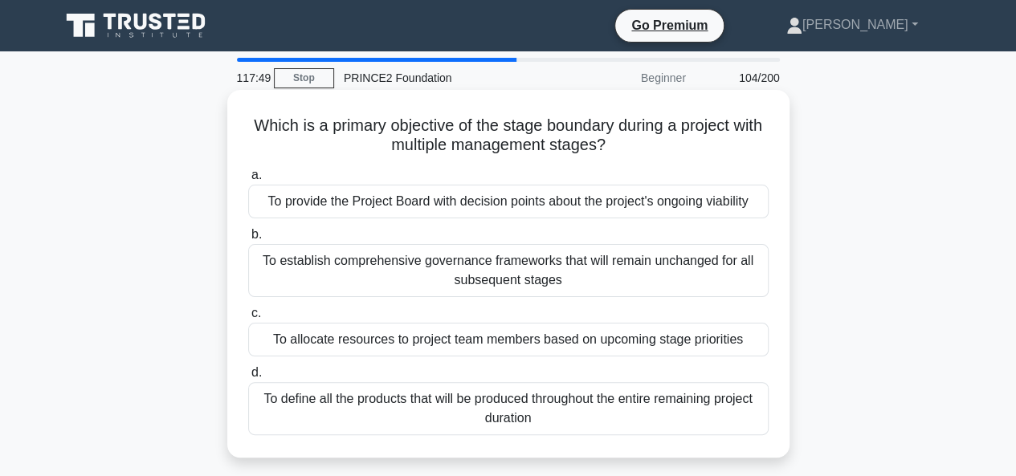
click at [532, 343] on div "To allocate resources to project team members based on upcoming stage priorities" at bounding box center [508, 340] width 520 height 34
click at [248, 319] on input "c. To allocate resources to project team members based on upcoming stage priori…" at bounding box center [248, 313] width 0 height 10
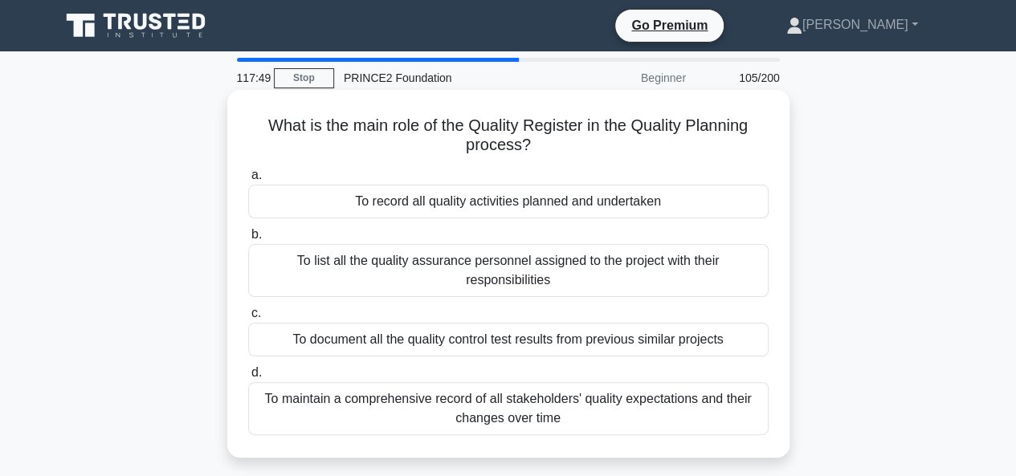
click at [526, 275] on div "To list all the quality assurance personnel assigned to the project with their …" at bounding box center [508, 270] width 520 height 53
click at [248, 240] on input "b. To list all the quality assurance personnel assigned to the project with the…" at bounding box center [248, 235] width 0 height 10
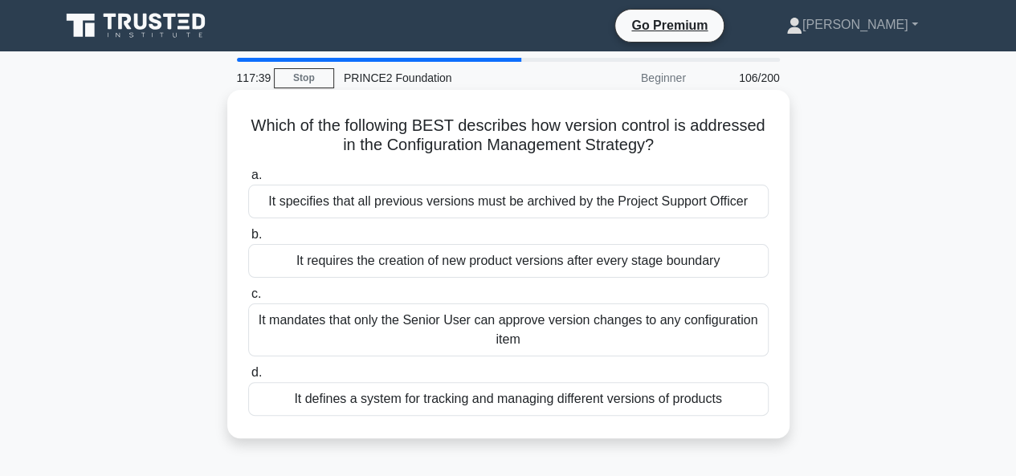
click at [466, 319] on div "It mandates that only the Senior User can approve version changes to any config…" at bounding box center [508, 330] width 520 height 53
click at [248, 299] on input "c. It mandates that only the Senior User can approve version changes to any con…" at bounding box center [248, 294] width 0 height 10
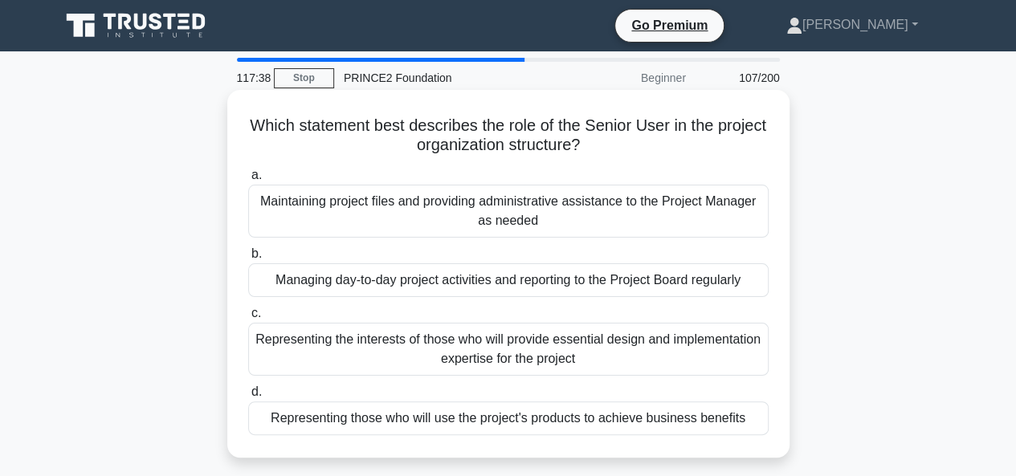
click at [483, 204] on div "Maintaining project files and providing administrative assistance to the Projec…" at bounding box center [508, 211] width 520 height 53
click at [248, 181] on input "a. Maintaining project files and providing administrative assistance to the Pro…" at bounding box center [248, 175] width 0 height 10
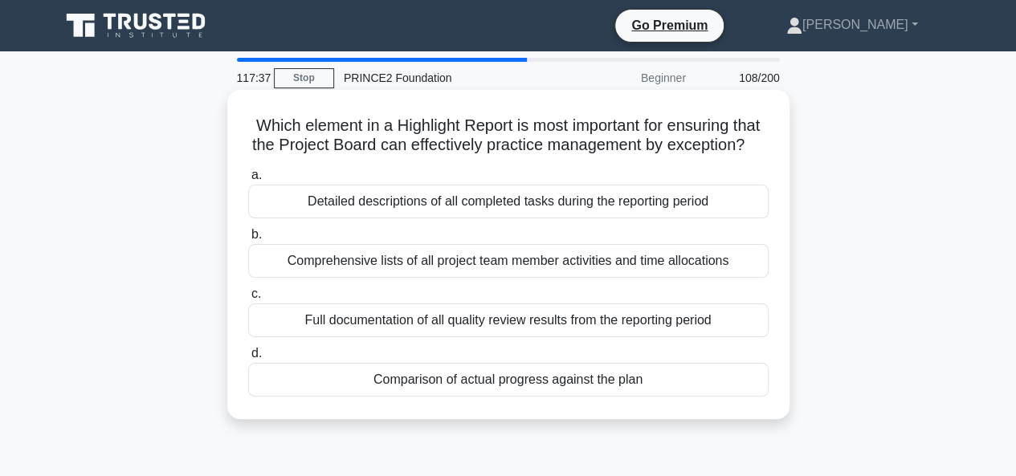
click at [448, 337] on div "Full documentation of all quality review results from the reporting period" at bounding box center [508, 321] width 520 height 34
click at [248, 299] on input "c. Full documentation of all quality review results from the reporting period" at bounding box center [248, 294] width 0 height 10
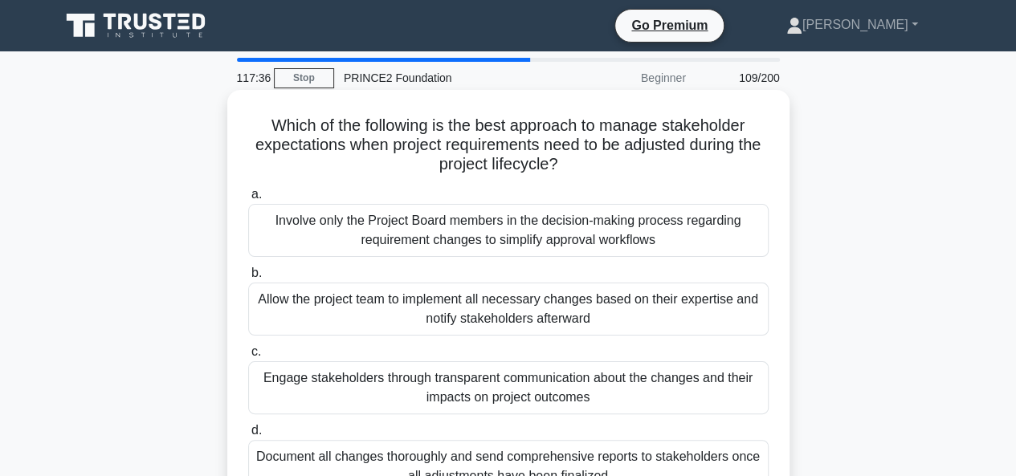
click at [457, 241] on div "Involve only the Project Board members in the decision-making process regarding…" at bounding box center [508, 230] width 520 height 53
click at [248, 200] on input "a. Involve only the Project Board members in the decision-making process regard…" at bounding box center [248, 194] width 0 height 10
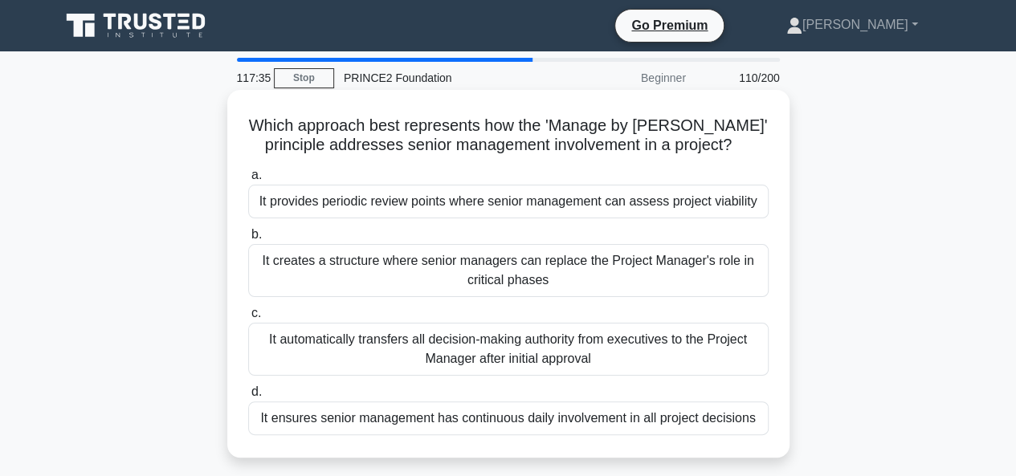
click at [454, 418] on div "It ensures senior management has continuous daily involvement in all project de…" at bounding box center [508, 418] width 520 height 34
click at [248, 397] on input "d. It ensures senior management has continuous daily involvement in all project…" at bounding box center [248, 392] width 0 height 10
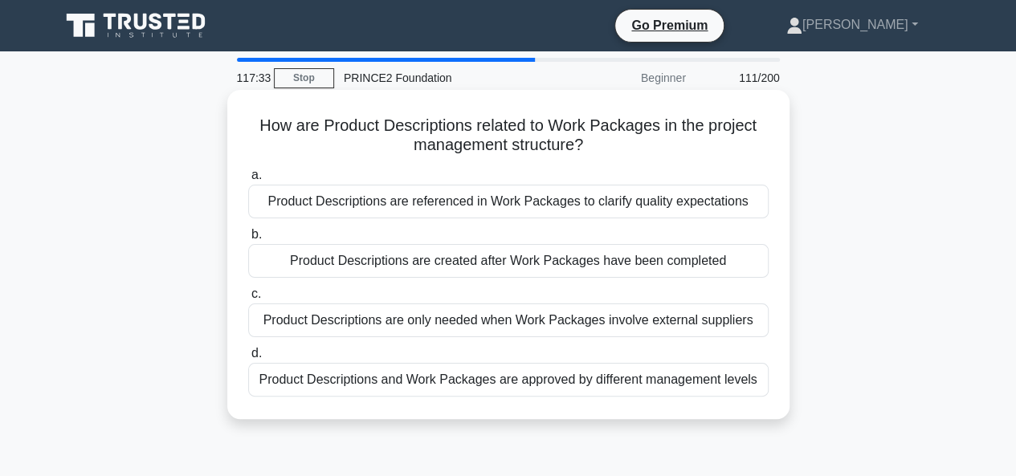
click at [458, 266] on div "Product Descriptions are created after Work Packages have been completed" at bounding box center [508, 261] width 520 height 34
click at [248, 240] on input "b. Product Descriptions are created after Work Packages have been completed" at bounding box center [248, 235] width 0 height 10
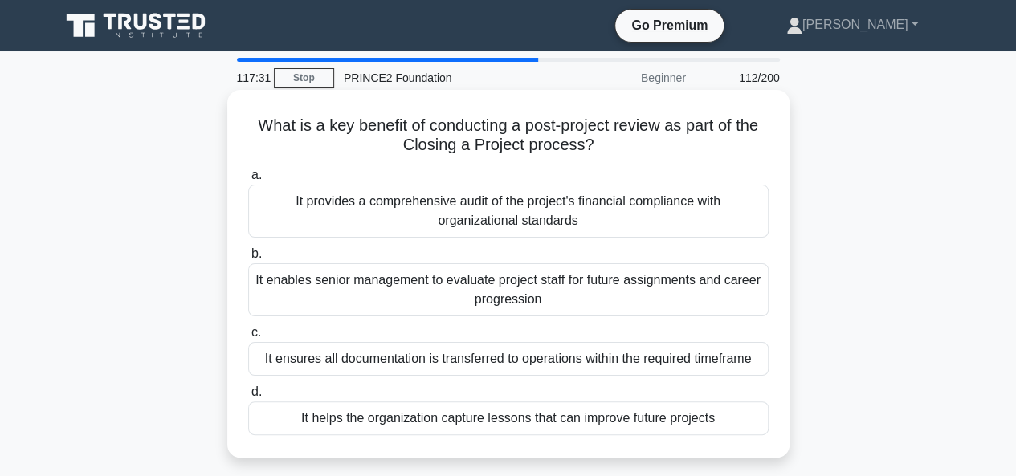
click at [432, 216] on div "It provides a comprehensive audit of the project's financial compliance with or…" at bounding box center [508, 211] width 520 height 53
click at [248, 181] on input "a. It provides a comprehensive audit of the project's financial compliance with…" at bounding box center [248, 175] width 0 height 10
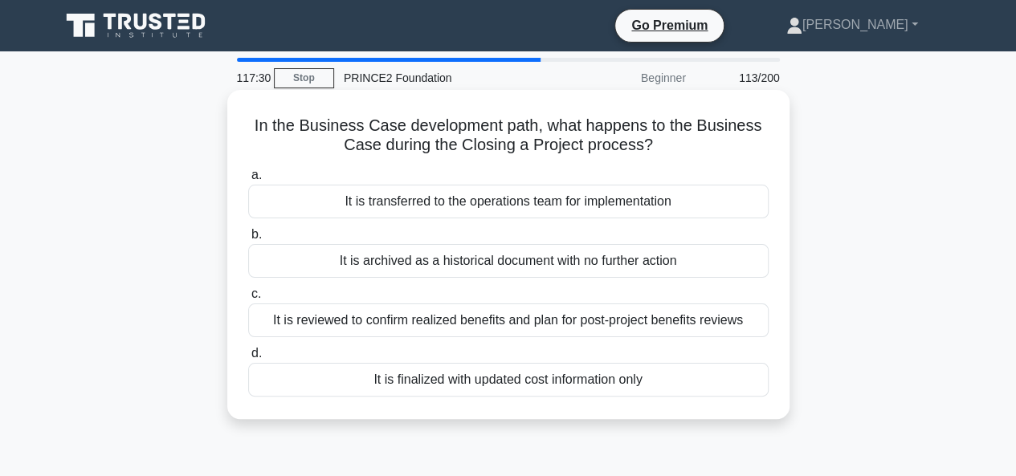
click at [439, 268] on div "It is archived as a historical document with no further action" at bounding box center [508, 261] width 520 height 34
click at [248, 240] on input "b. It is archived as a historical document with no further action" at bounding box center [248, 235] width 0 height 10
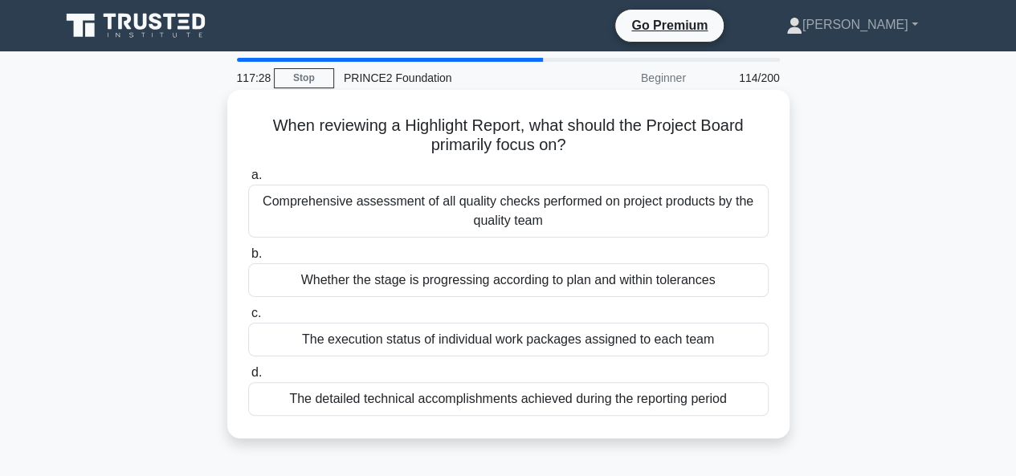
click at [440, 204] on div "Comprehensive assessment of all quality checks performed on project products by…" at bounding box center [508, 211] width 520 height 53
click at [248, 181] on input "a. Comprehensive assessment of all quality checks performed on project products…" at bounding box center [248, 175] width 0 height 10
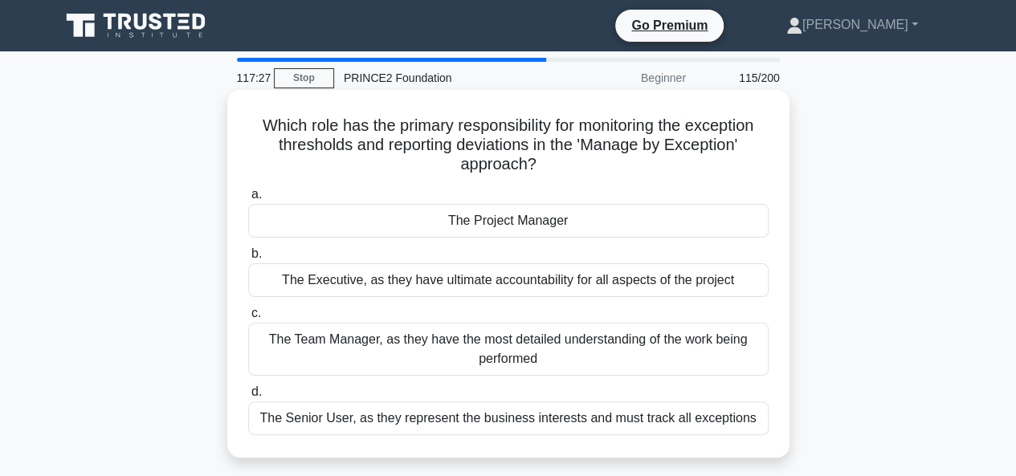
click at [456, 283] on div "The Executive, as they have ultimate accountability for all aspects of the proj…" at bounding box center [508, 280] width 520 height 34
click at [248, 259] on input "b. The Executive, as they have ultimate accountability for all aspects of the p…" at bounding box center [248, 254] width 0 height 10
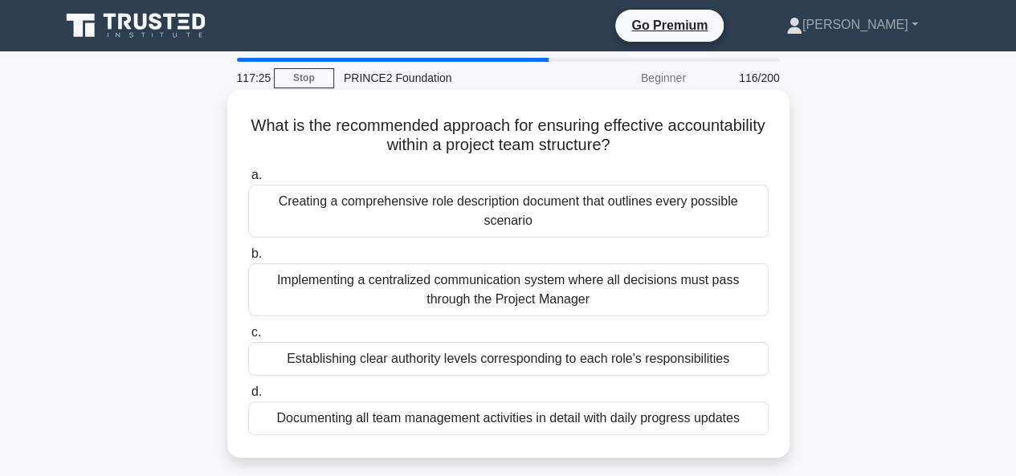
click at [458, 367] on div "Establishing clear authority levels corresponding to each role's responsibiliti…" at bounding box center [508, 359] width 520 height 34
click at [248, 338] on input "c. Establishing clear authority levels corresponding to each role's responsibil…" at bounding box center [248, 333] width 0 height 10
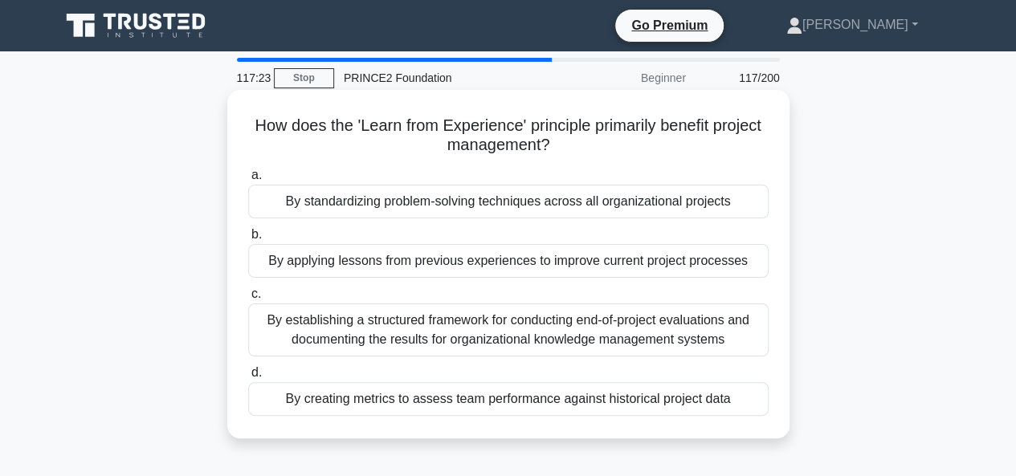
click at [450, 206] on div "By standardizing problem-solving techniques across all organizational projects" at bounding box center [508, 202] width 520 height 34
click at [248, 181] on input "a. By standardizing problem-solving techniques across all organizational projec…" at bounding box center [248, 175] width 0 height 10
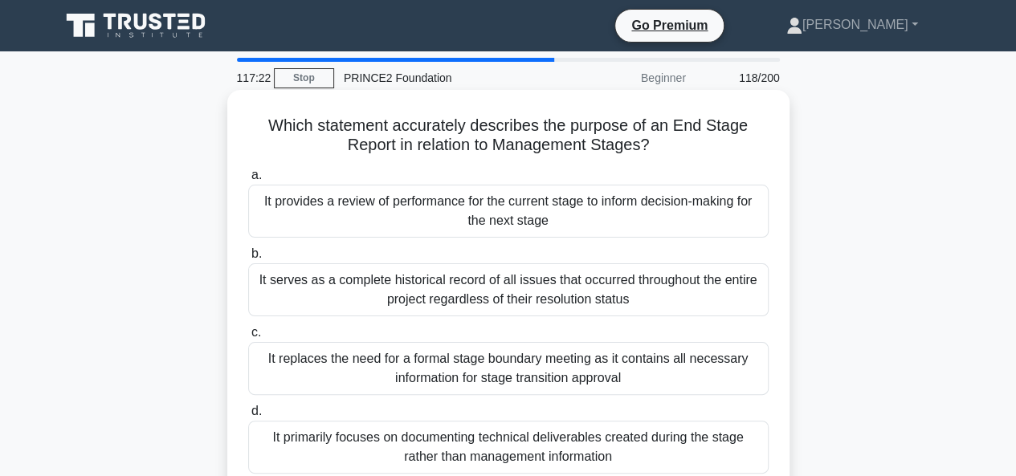
click at [455, 282] on div "It serves as a complete historical record of all issues that occurred throughou…" at bounding box center [508, 289] width 520 height 53
click at [248, 259] on input "b. It serves as a complete historical record of all issues that occurred throug…" at bounding box center [248, 254] width 0 height 10
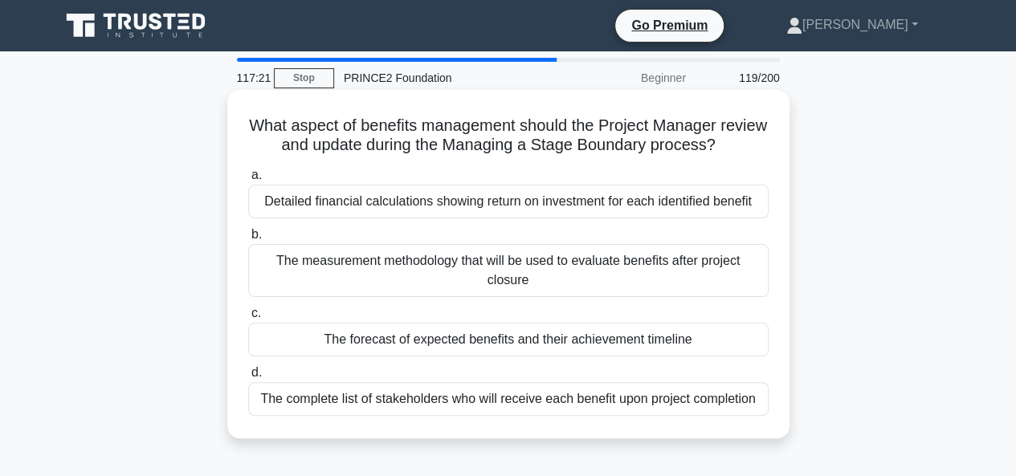
click at [455, 202] on div "Detailed financial calculations showing return on investment for each identifie…" at bounding box center [508, 202] width 520 height 34
click at [248, 181] on input "a. Detailed financial calculations showing return on investment for each identi…" at bounding box center [248, 175] width 0 height 10
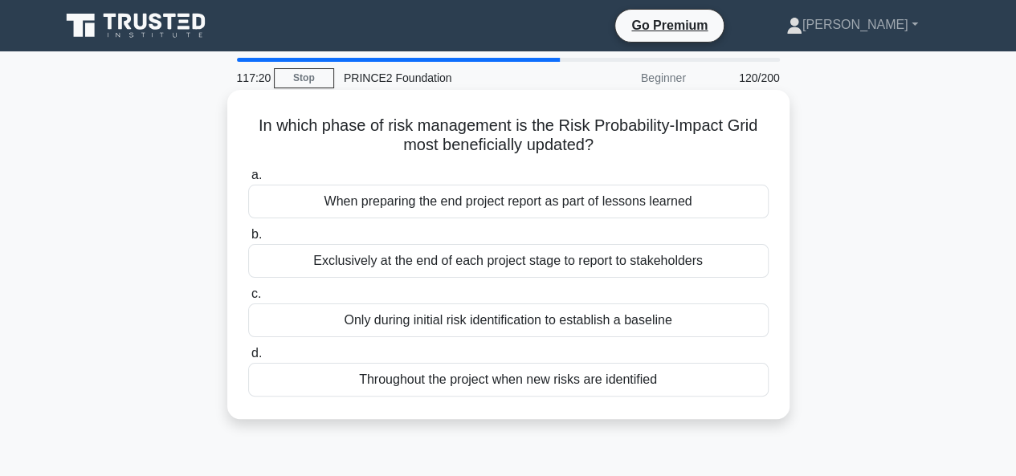
click at [450, 266] on div "Exclusively at the end of each project stage to report to stakeholders" at bounding box center [508, 261] width 520 height 34
click at [248, 240] on input "b. Exclusively at the end of each project stage to report to stakeholders" at bounding box center [248, 235] width 0 height 10
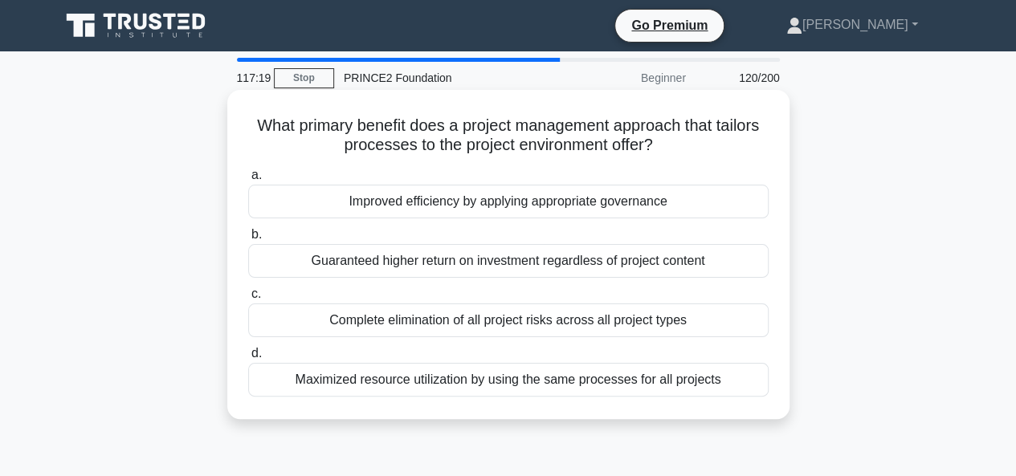
click at [466, 205] on div "Improved efficiency by applying appropriate governance" at bounding box center [508, 202] width 520 height 34
click at [248, 181] on input "a. Improved efficiency by applying appropriate governance" at bounding box center [248, 175] width 0 height 10
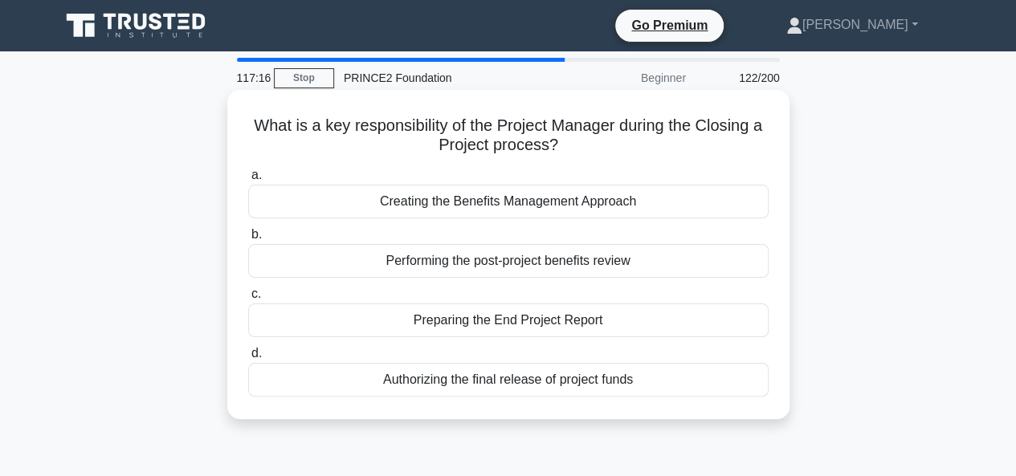
click at [466, 263] on div "Performing the post-project benefits review" at bounding box center [508, 261] width 520 height 34
click at [248, 240] on input "b. Performing the post-project benefits review" at bounding box center [248, 235] width 0 height 10
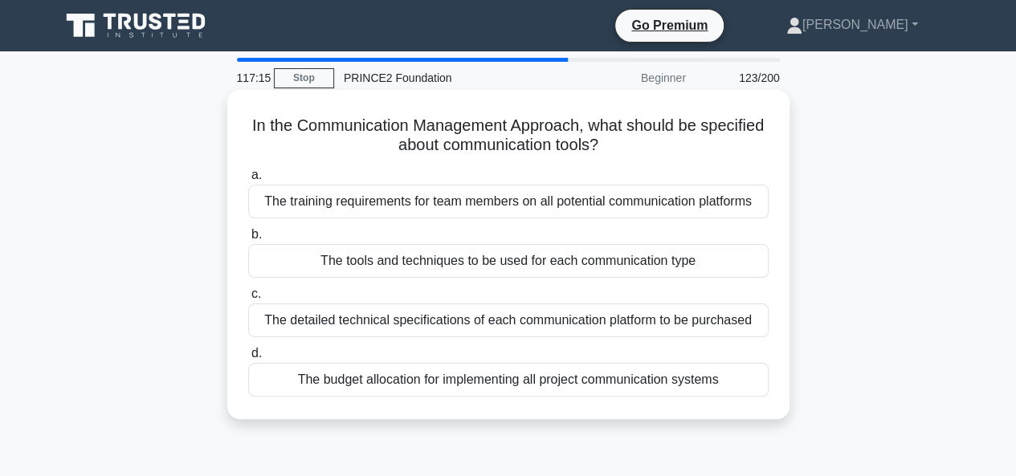
click at [464, 320] on div "The detailed technical specifications of each communication platform to be purc…" at bounding box center [508, 321] width 520 height 34
click at [248, 299] on input "c. The detailed technical specifications of each communication platform to be p…" at bounding box center [248, 294] width 0 height 10
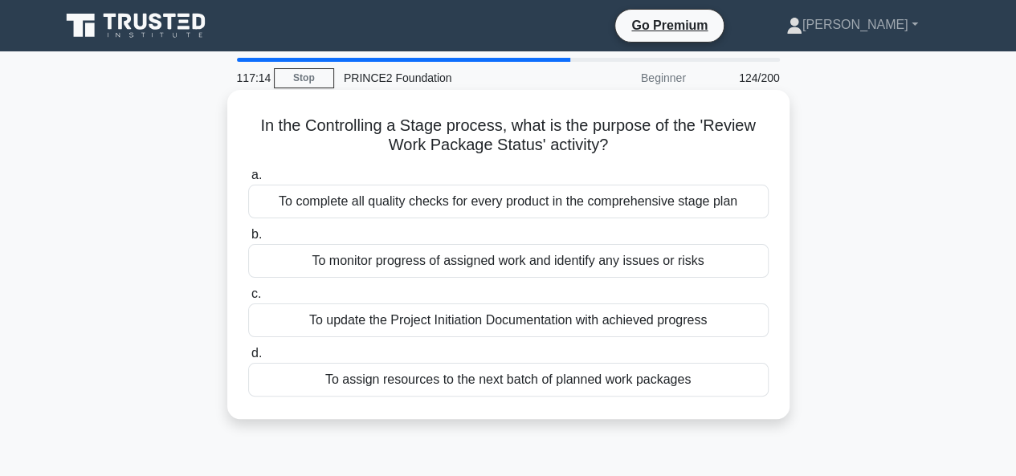
click at [459, 263] on div "To monitor progress of assigned work and identify any issues or risks" at bounding box center [508, 261] width 520 height 34
click at [248, 240] on input "b. To monitor progress of assigned work and identify any issues or risks" at bounding box center [248, 235] width 0 height 10
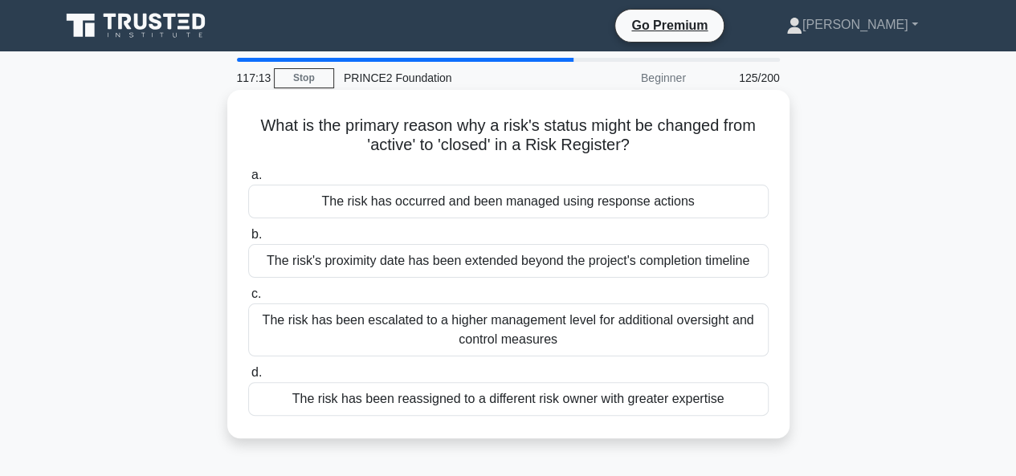
click at [462, 204] on div "The risk has occurred and been managed using response actions" at bounding box center [508, 202] width 520 height 34
click at [248, 181] on input "a. The risk has occurred and been managed using response actions" at bounding box center [248, 175] width 0 height 10
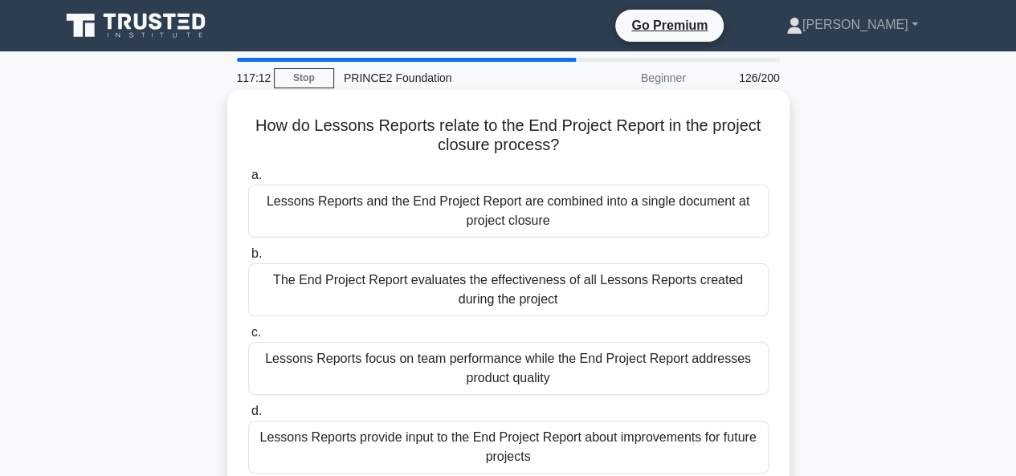
click at [469, 285] on div "The End Project Report evaluates the effectiveness of all Lessons Reports creat…" at bounding box center [508, 289] width 520 height 53
click at [248, 259] on input "b. The End Project Report evaluates the effectiveness of all Lessons Reports cr…" at bounding box center [248, 254] width 0 height 10
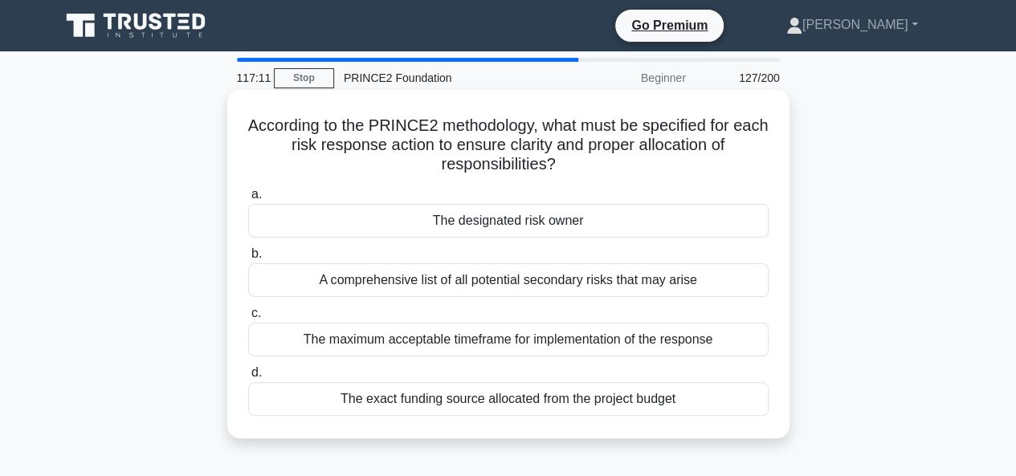
click at [472, 221] on div "The designated risk owner" at bounding box center [508, 221] width 520 height 34
click at [248, 200] on input "a. The designated risk owner" at bounding box center [248, 194] width 0 height 10
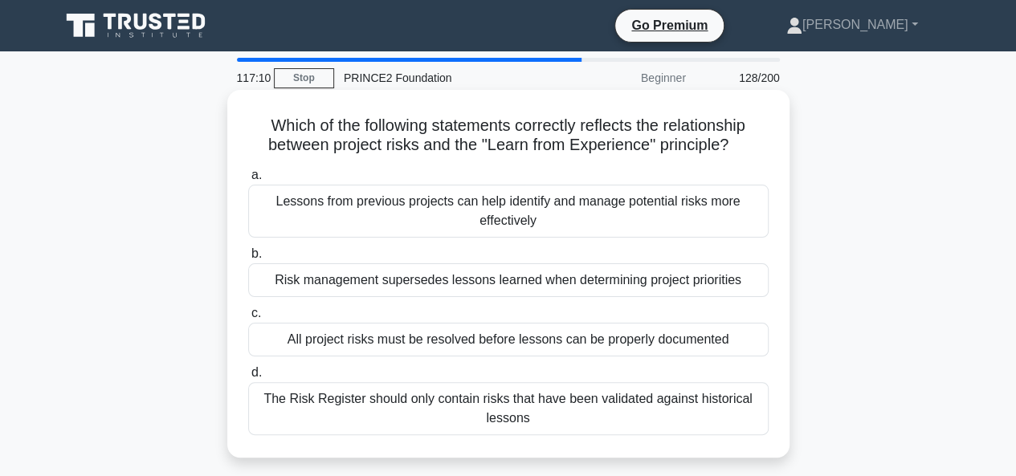
click at [471, 340] on div "All project risks must be resolved before lessons can be properly documented" at bounding box center [508, 340] width 520 height 34
click at [248, 319] on input "c. All project risks must be resolved before lessons can be properly documented" at bounding box center [248, 313] width 0 height 10
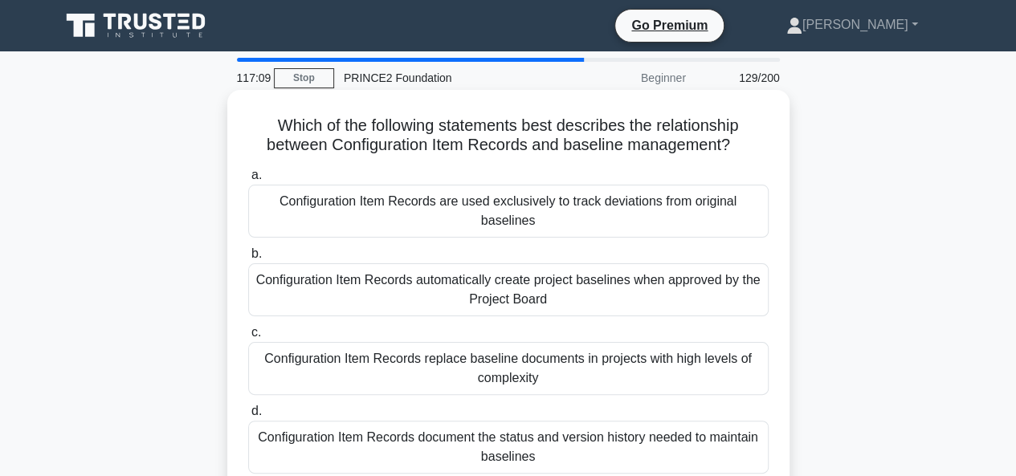
click at [486, 210] on div "Configuration Item Records are used exclusively to track deviations from origin…" at bounding box center [508, 211] width 520 height 53
click at [248, 181] on input "a. Configuration Item Records are used exclusively to track deviations from ori…" at bounding box center [248, 175] width 0 height 10
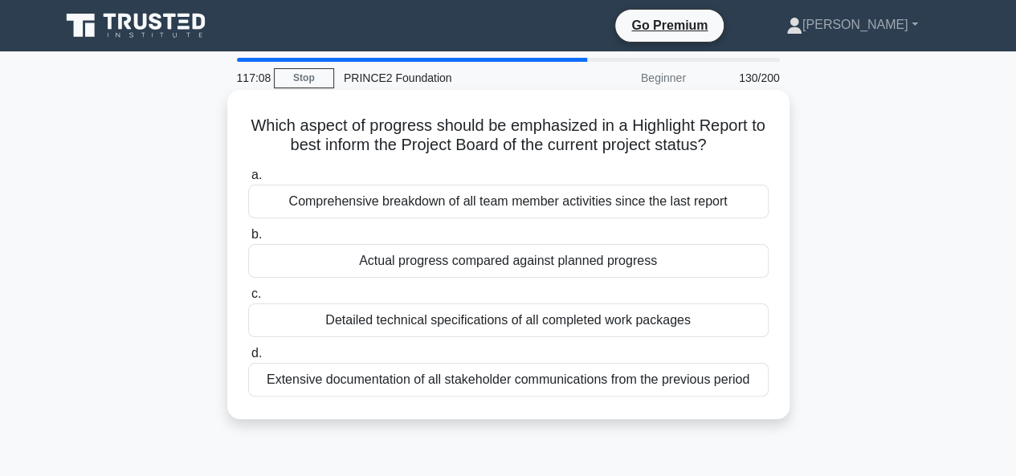
click at [480, 320] on div "Detailed technical specifications of all completed work packages" at bounding box center [508, 321] width 520 height 34
click at [248, 299] on input "c. Detailed technical specifications of all completed work packages" at bounding box center [248, 294] width 0 height 10
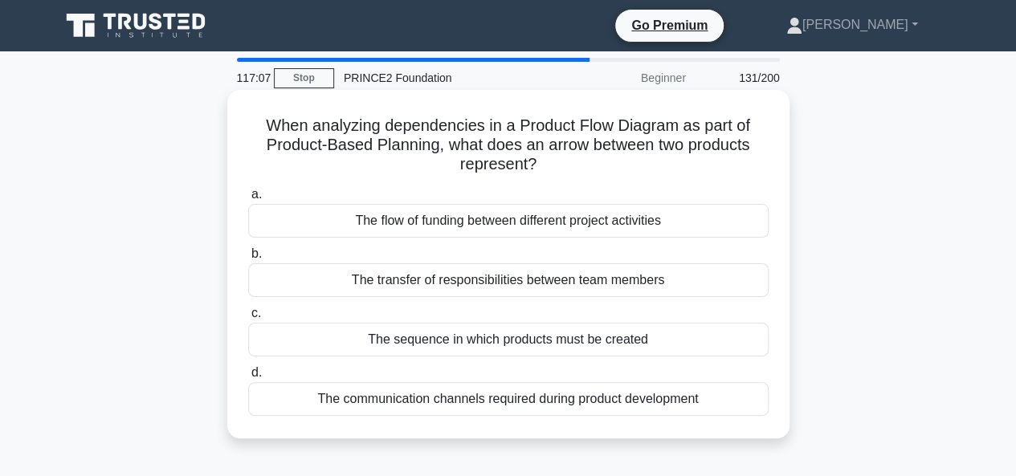
click at [461, 221] on div "The flow of funding between different project activities" at bounding box center [508, 221] width 520 height 34
click at [248, 200] on input "a. The flow of funding between different project activities" at bounding box center [248, 194] width 0 height 10
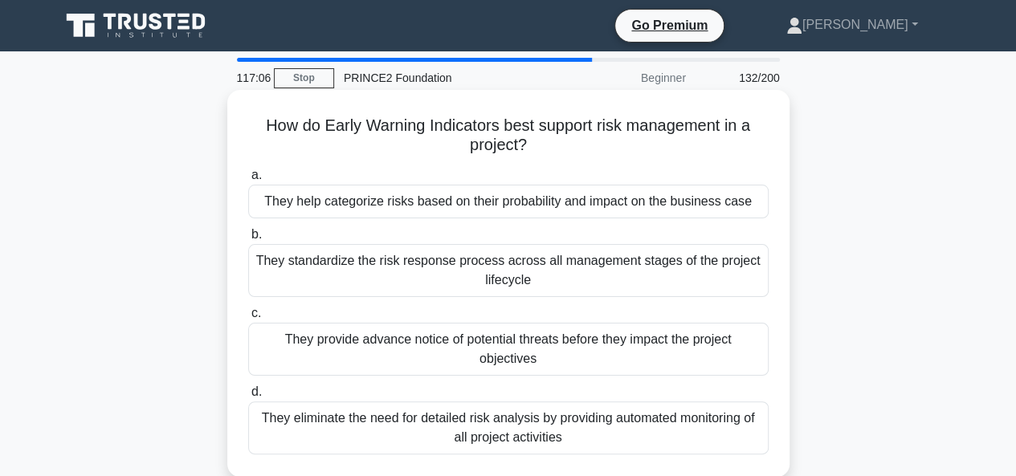
click at [477, 341] on div "They provide advance notice of potential threats before they impact the project…" at bounding box center [508, 349] width 520 height 53
click at [248, 319] on input "c. They provide advance notice of potential threats before they impact the proj…" at bounding box center [248, 313] width 0 height 10
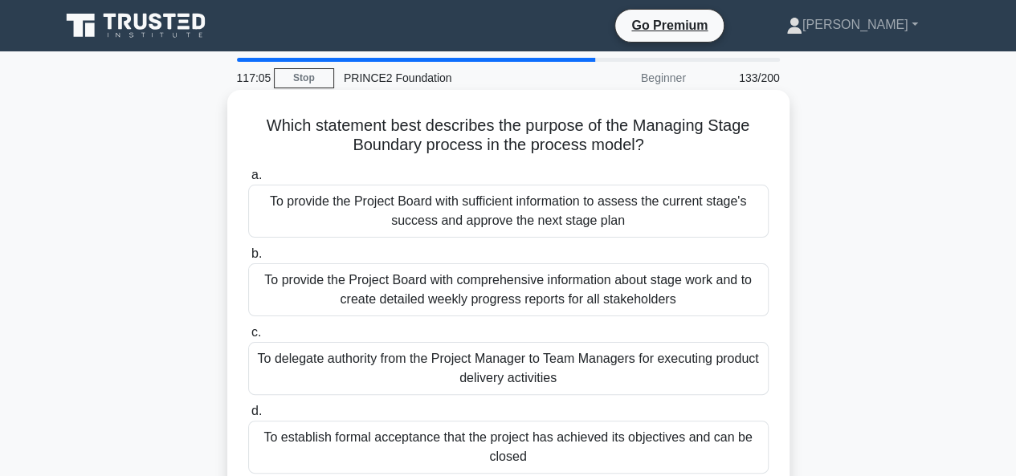
click at [473, 220] on div "To provide the Project Board with sufficient information to assess the current …" at bounding box center [508, 211] width 520 height 53
click at [248, 181] on input "a. To provide the Project Board with sufficient information to assess the curre…" at bounding box center [248, 175] width 0 height 10
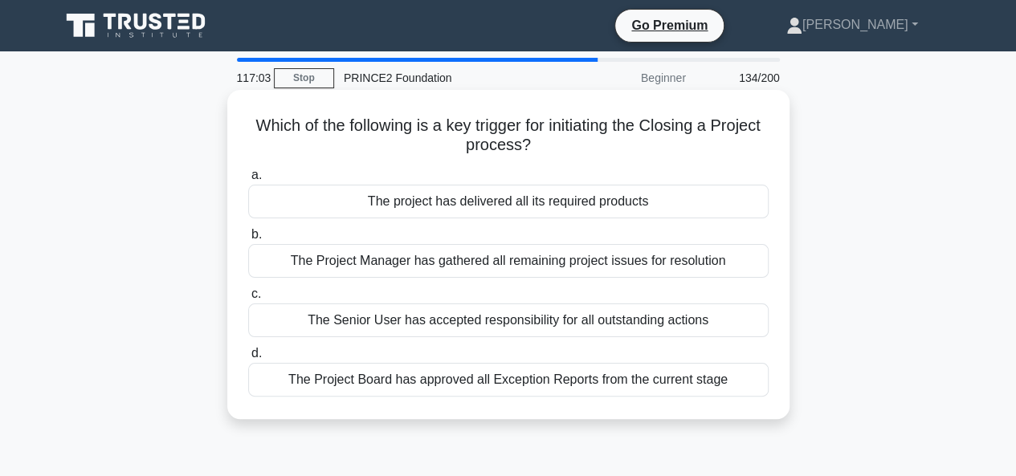
click at [466, 332] on div "The Senior User has accepted responsibility for all outstanding actions" at bounding box center [508, 321] width 520 height 34
click at [248, 299] on input "c. The Senior User has accepted responsibility for all outstanding actions" at bounding box center [248, 294] width 0 height 10
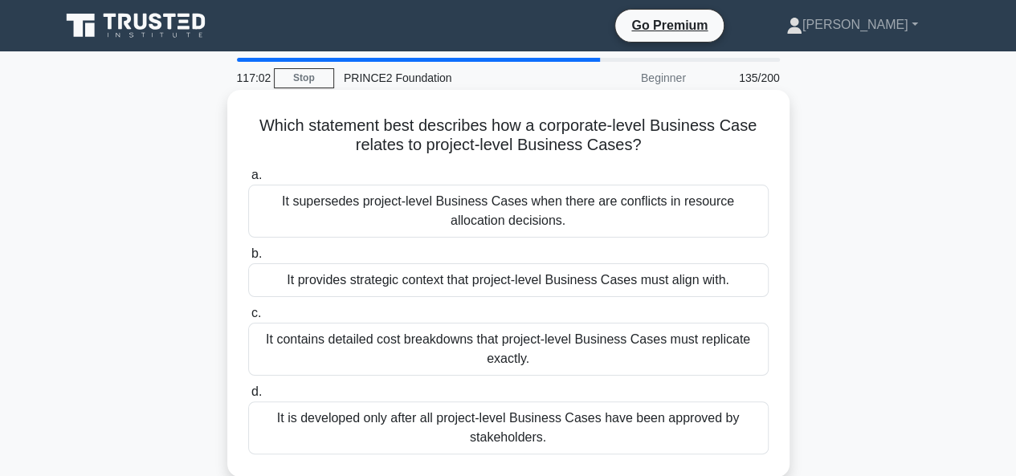
click at [466, 275] on div "It provides strategic context that project-level Business Cases must align with." at bounding box center [508, 280] width 520 height 34
click at [248, 259] on input "b. It provides strategic context that project-level Business Cases must align w…" at bounding box center [248, 254] width 0 height 10
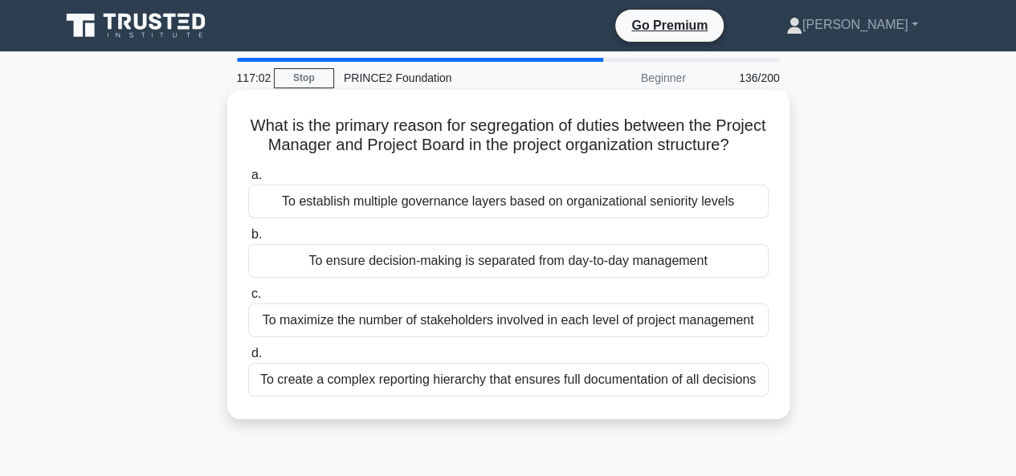
click at [490, 211] on div "To establish multiple governance layers based on organizational seniority levels" at bounding box center [508, 202] width 520 height 34
click at [248, 181] on input "a. To establish multiple governance layers based on organizational seniority le…" at bounding box center [248, 175] width 0 height 10
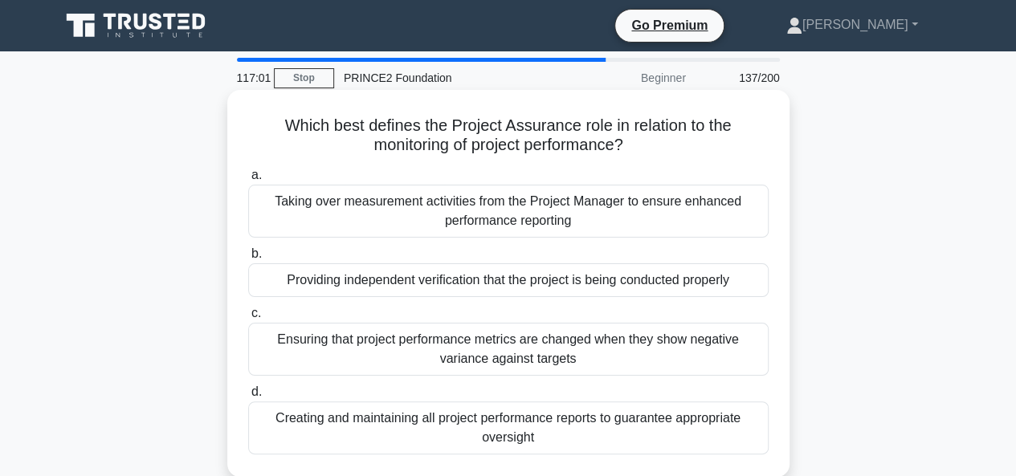
click at [479, 280] on div "Providing independent verification that the project is being conducted properly" at bounding box center [508, 280] width 520 height 34
click at [248, 259] on input "b. Providing independent verification that the project is being conducted prope…" at bounding box center [248, 254] width 0 height 10
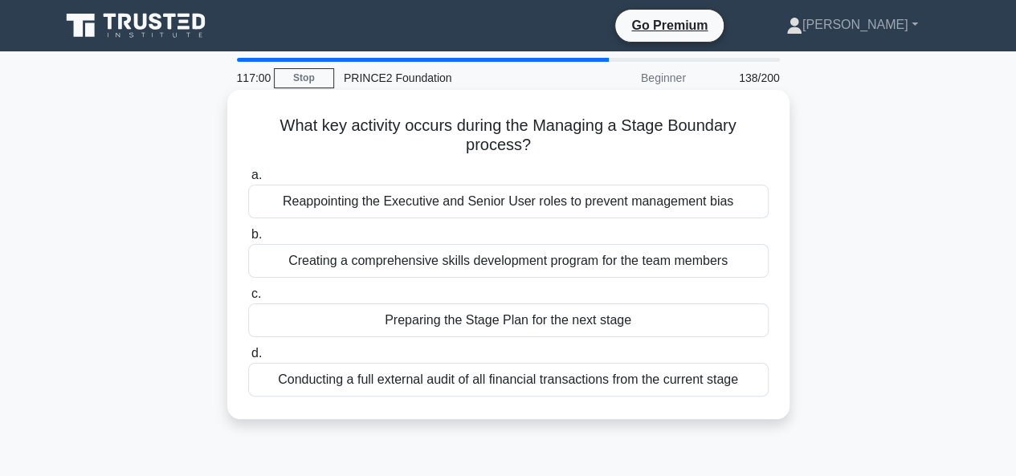
click at [481, 378] on div "Conducting a full external audit of all financial transactions from the current…" at bounding box center [508, 380] width 520 height 34
click at [248, 359] on input "d. Conducting a full external audit of all financial transactions from the curr…" at bounding box center [248, 353] width 0 height 10
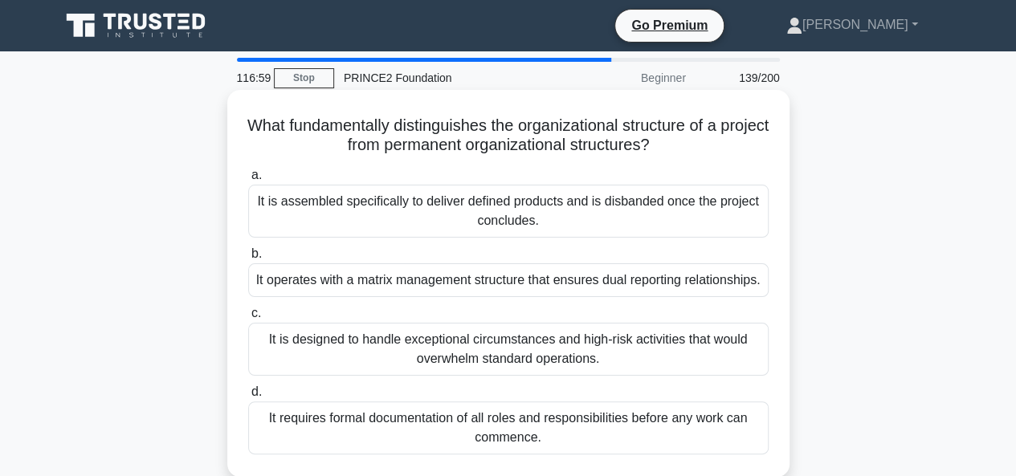
click at [475, 275] on div "It operates with a matrix management structure that ensures dual reporting rela…" at bounding box center [508, 280] width 520 height 34
click at [248, 259] on input "b. It operates with a matrix management structure that ensures dual reporting r…" at bounding box center [248, 254] width 0 height 10
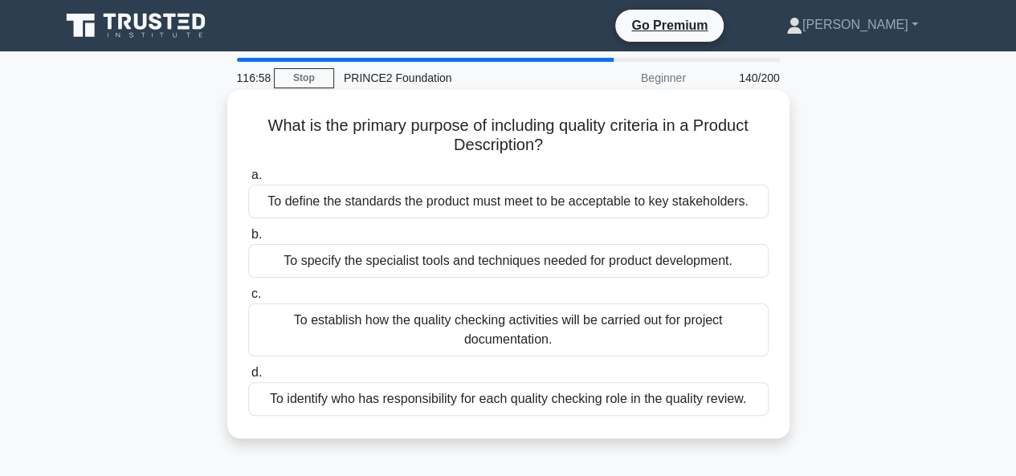
click at [478, 205] on div "To define the standards the product must meet to be acceptable to key stakehold…" at bounding box center [508, 202] width 520 height 34
click at [248, 181] on input "a. To define the standards the product must meet to be acceptable to key stakeh…" at bounding box center [248, 175] width 0 height 10
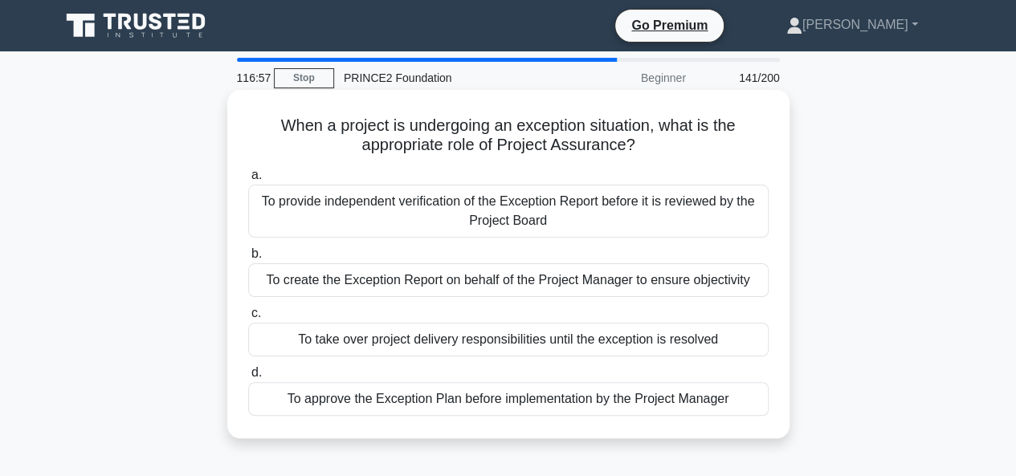
click at [481, 338] on div "To take over project delivery responsibilities until the exception is resolved" at bounding box center [508, 340] width 520 height 34
click at [248, 319] on input "c. To take over project delivery responsibilities until the exception is resolv…" at bounding box center [248, 313] width 0 height 10
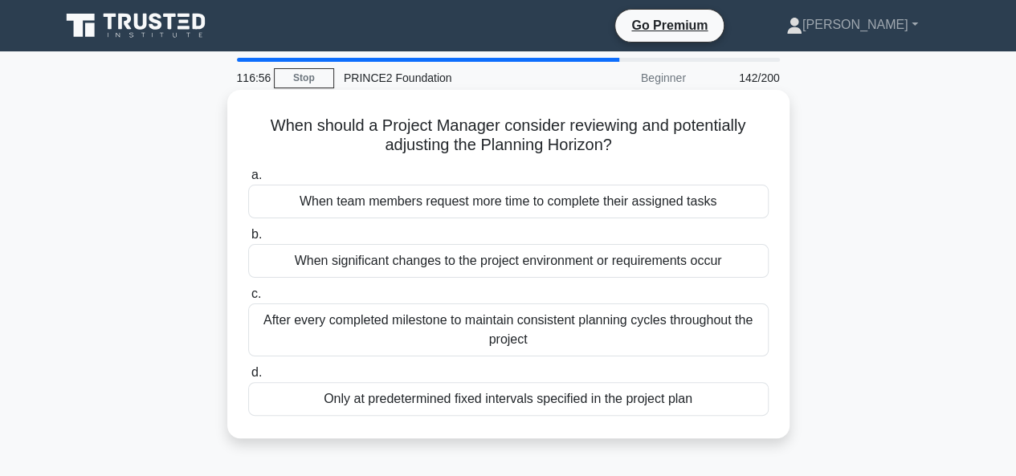
click at [482, 262] on div "When significant changes to the project environment or requirements occur" at bounding box center [508, 261] width 520 height 34
click at [248, 240] on input "b. When significant changes to the project environment or requirements occur" at bounding box center [248, 235] width 0 height 10
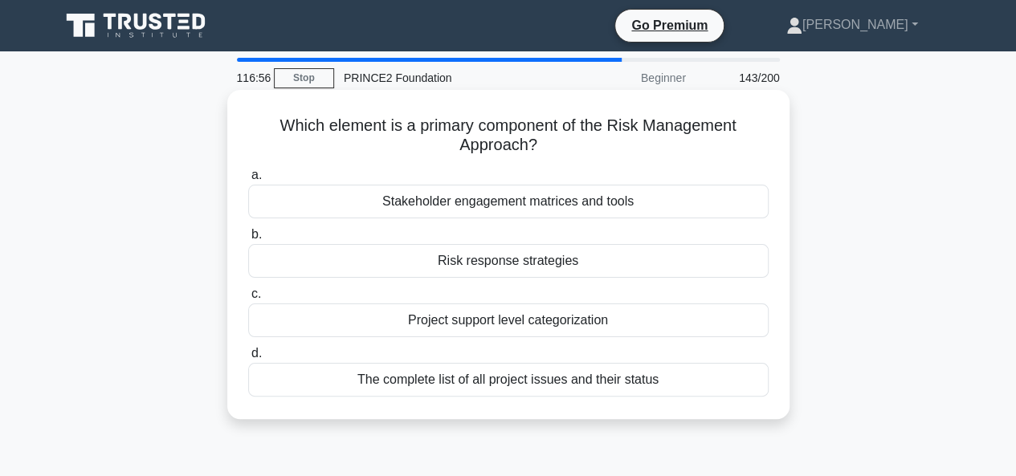
click at [480, 207] on div "Stakeholder engagement matrices and tools" at bounding box center [508, 202] width 520 height 34
click at [248, 181] on input "a. Stakeholder engagement matrices and tools" at bounding box center [248, 175] width 0 height 10
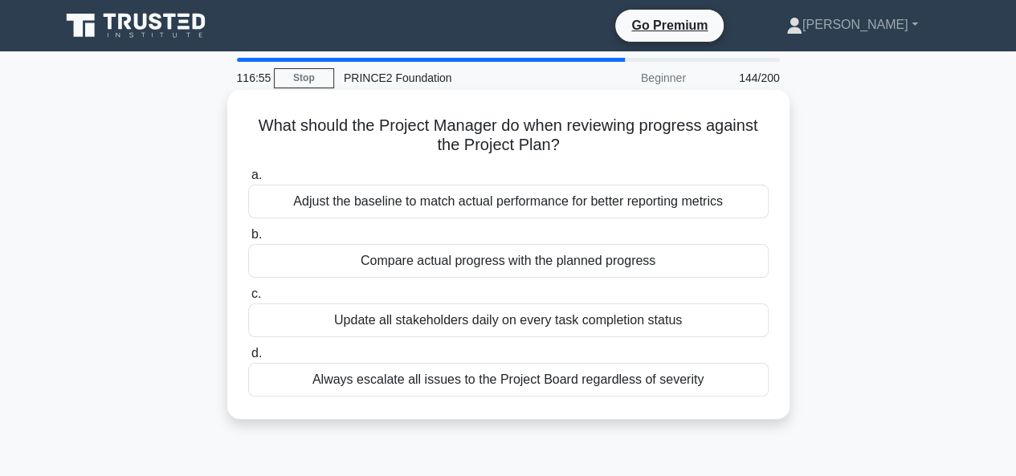
click at [482, 377] on div "Always escalate all issues to the Project Board regardless of severity" at bounding box center [508, 380] width 520 height 34
click at [248, 359] on input "d. Always escalate all issues to the Project Board regardless of severity" at bounding box center [248, 353] width 0 height 10
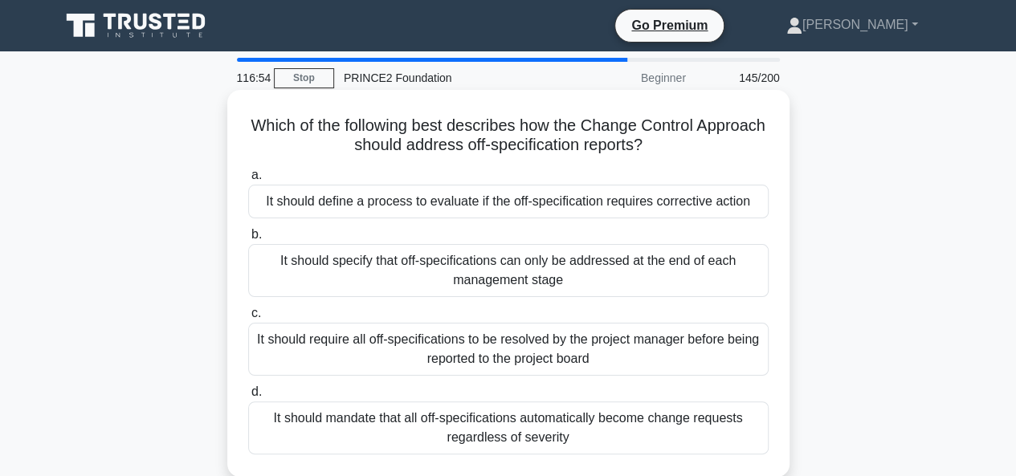
click at [481, 268] on div "It should specify that off-specifications can only be addressed at the end of e…" at bounding box center [508, 270] width 520 height 53
click at [248, 240] on input "b. It should specify that off-specifications can only be addressed at the end o…" at bounding box center [248, 235] width 0 height 10
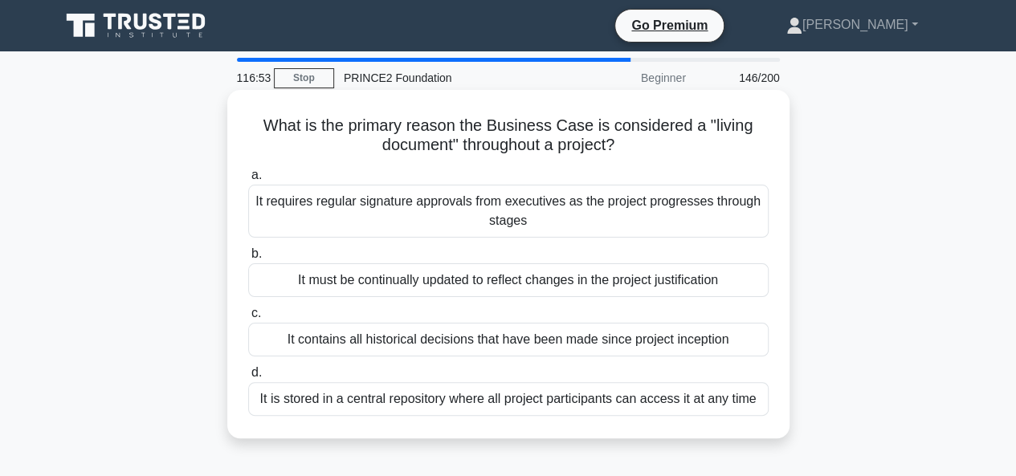
click at [483, 210] on div "It requires regular signature approvals from executives as the project progress…" at bounding box center [508, 211] width 520 height 53
click at [248, 181] on input "a. It requires regular signature approvals from executives as the project progr…" at bounding box center [248, 175] width 0 height 10
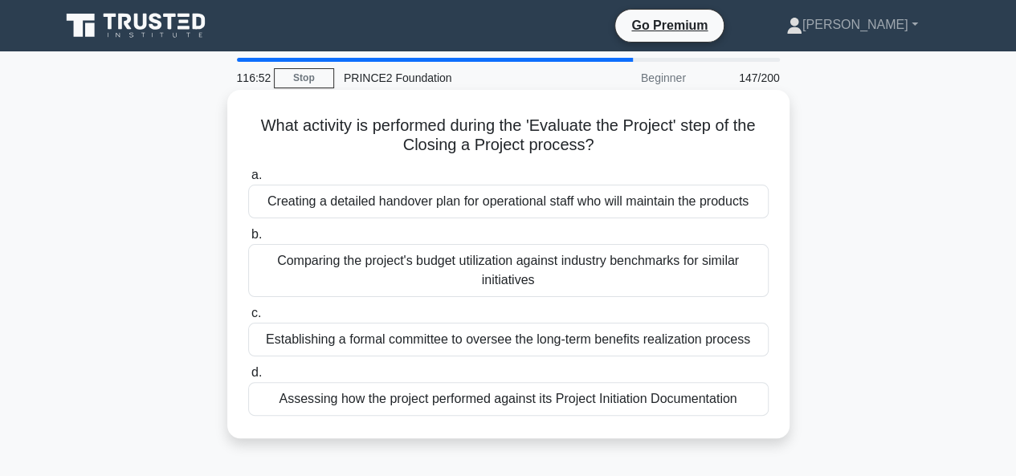
click at [463, 267] on div "Comparing the project's budget utilization against industry benchmarks for simi…" at bounding box center [508, 270] width 520 height 53
click at [248, 240] on input "b. Comparing the project's budget utilization against industry benchmarks for s…" at bounding box center [248, 235] width 0 height 10
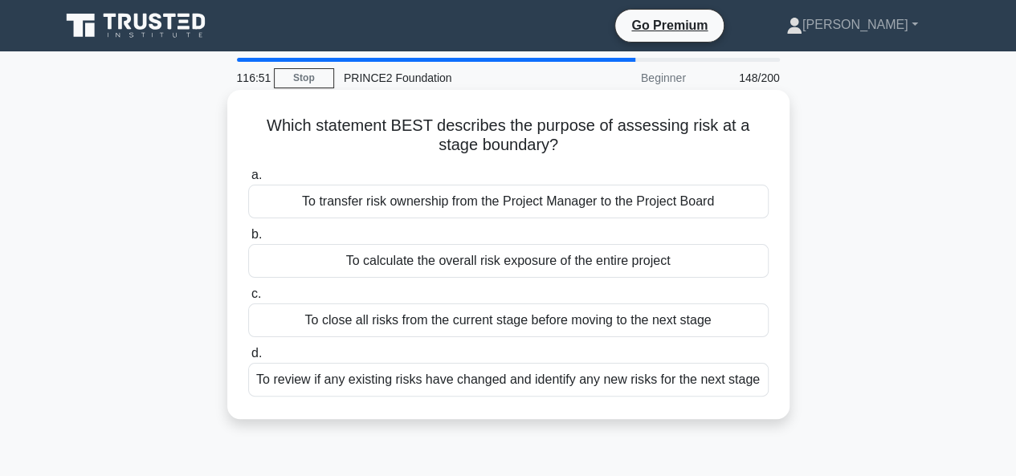
click at [464, 319] on div "To close all risks from the current stage before moving to the next stage" at bounding box center [508, 321] width 520 height 34
click at [248, 299] on input "c. To close all risks from the current stage before moving to the next stage" at bounding box center [248, 294] width 0 height 10
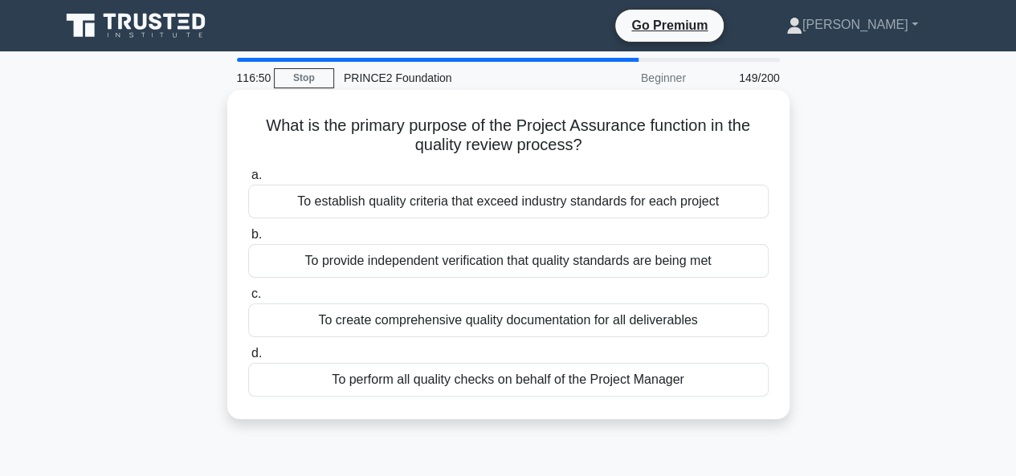
click at [480, 267] on div "To provide independent verification that quality standards are being met" at bounding box center [508, 261] width 520 height 34
click at [248, 240] on input "b. To provide independent verification that quality standards are being met" at bounding box center [248, 235] width 0 height 10
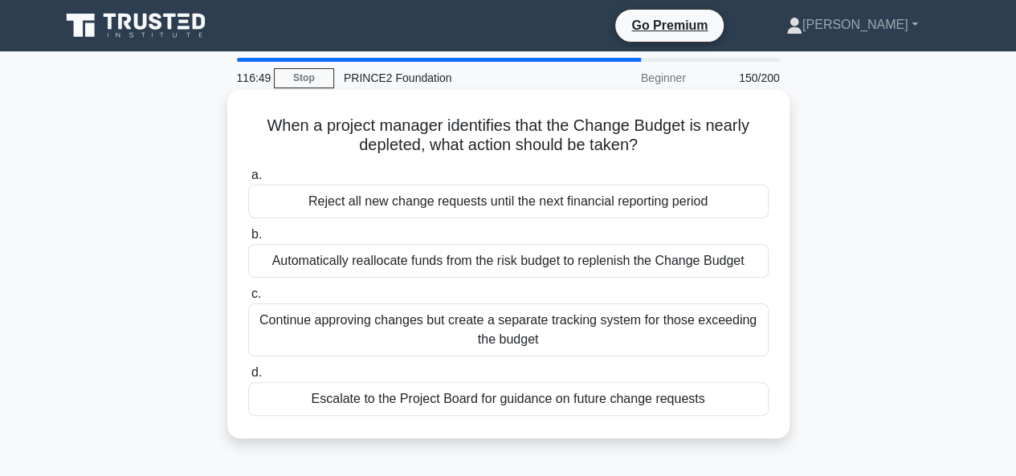
click at [481, 397] on div "Escalate to the Project Board for guidance on future change requests" at bounding box center [508, 399] width 520 height 34
click at [248, 378] on input "d. Escalate to the Project Board for guidance on future change requests" at bounding box center [248, 373] width 0 height 10
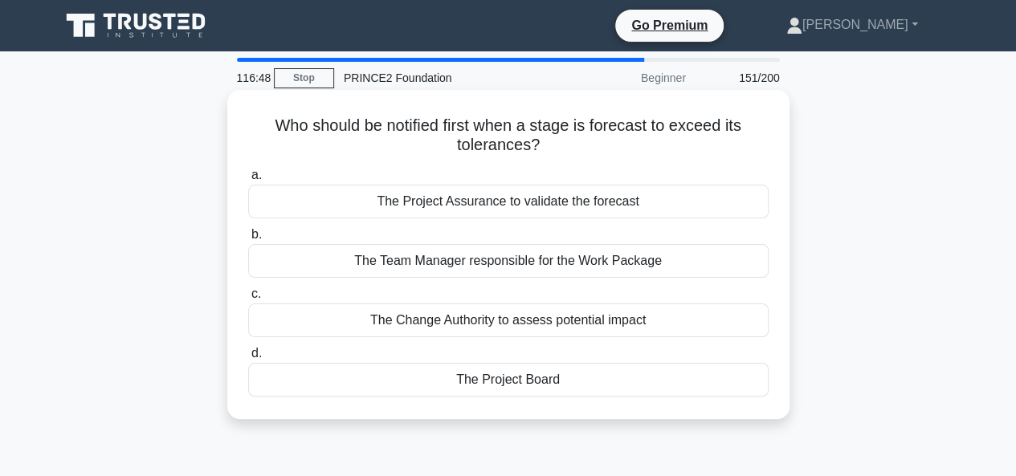
click at [475, 200] on div "The Project Assurance to validate the forecast" at bounding box center [508, 202] width 520 height 34
click at [248, 181] on input "a. The Project Assurance to validate the forecast" at bounding box center [248, 175] width 0 height 10
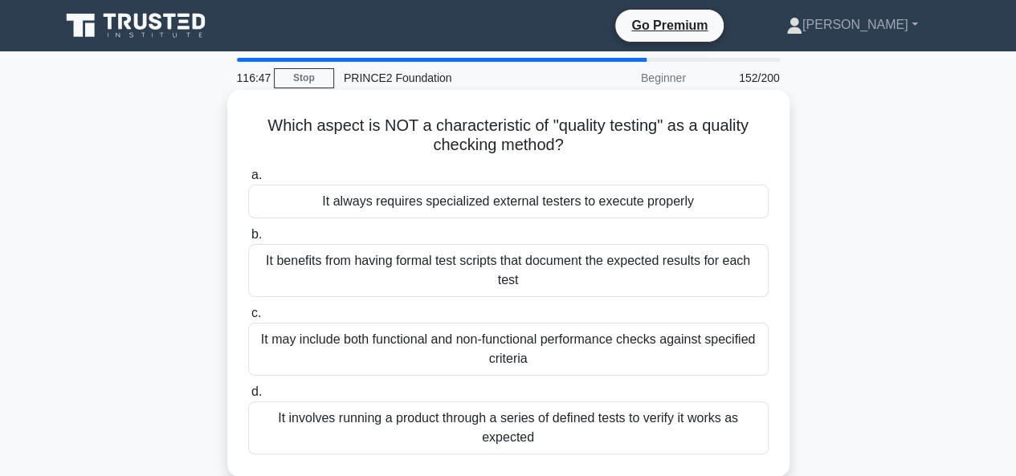
click at [483, 336] on div "It may include both functional and non-functional performance checks against sp…" at bounding box center [508, 349] width 520 height 53
click at [248, 319] on input "c. It may include both functional and non-functional performance checks against…" at bounding box center [248, 313] width 0 height 10
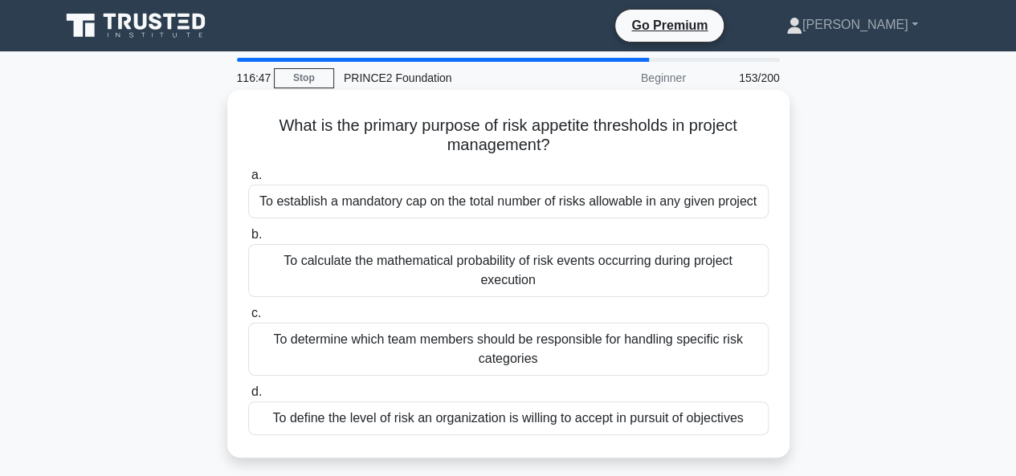
click at [472, 263] on div "To calculate the mathematical probability of risk events occurring during proje…" at bounding box center [508, 270] width 520 height 53
click at [248, 240] on input "b. To calculate the mathematical probability of risk events occurring during pr…" at bounding box center [248, 235] width 0 height 10
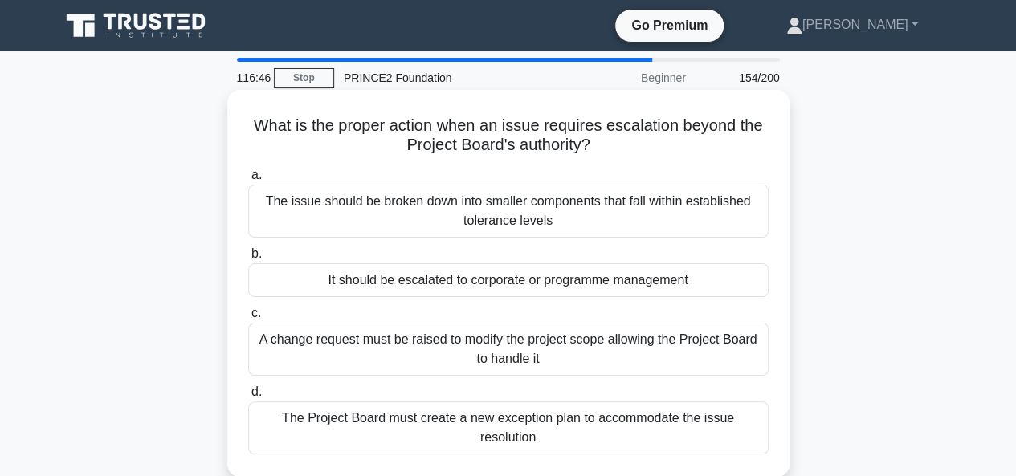
click at [485, 215] on div "The issue should be broken down into smaller components that fall within establ…" at bounding box center [508, 211] width 520 height 53
click at [248, 181] on input "a. The issue should be broken down into smaller components that fall within est…" at bounding box center [248, 175] width 0 height 10
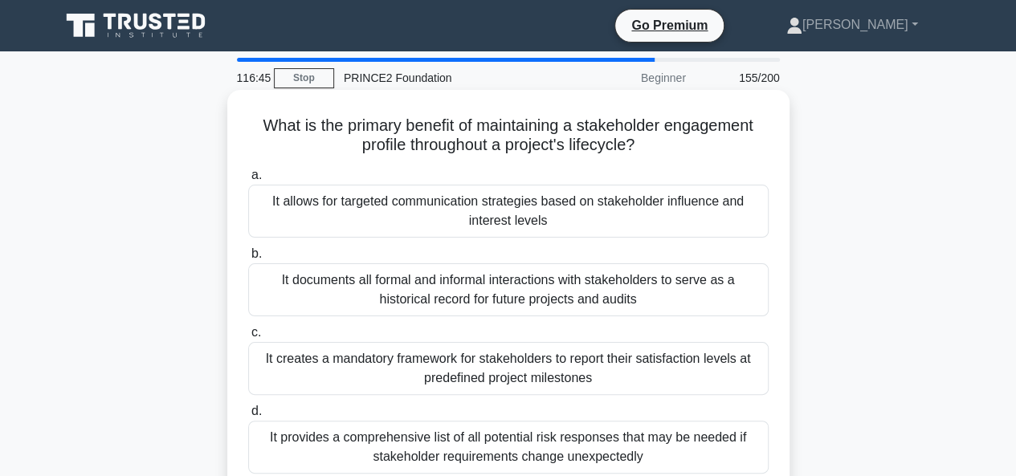
click at [492, 450] on div "It provides a comprehensive list of all potential risk responses that may be ne…" at bounding box center [508, 447] width 520 height 53
click at [248, 417] on input "d. It provides a comprehensive list of all potential risk responses that may be…" at bounding box center [248, 411] width 0 height 10
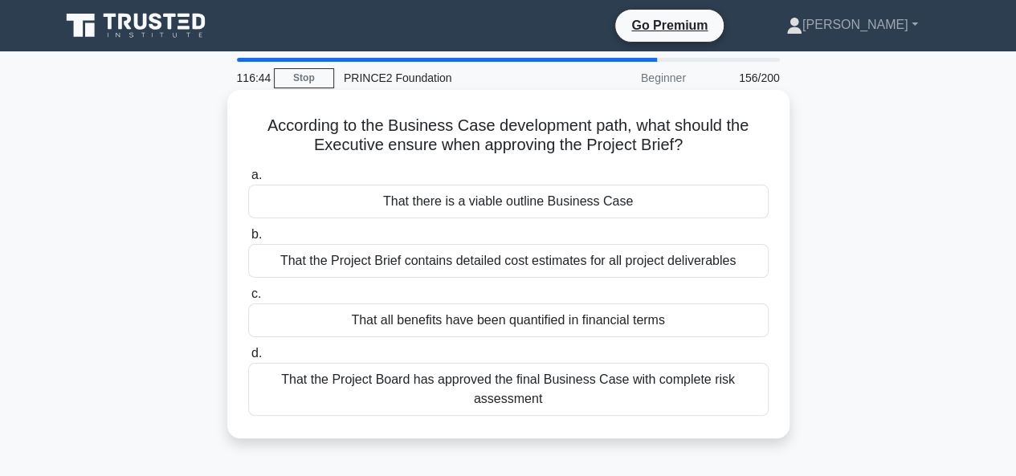
click at [479, 258] on div "That the Project Brief contains detailed cost estimates for all project deliver…" at bounding box center [508, 261] width 520 height 34
click at [248, 240] on input "b. That the Project Brief contains detailed cost estimates for all project deli…" at bounding box center [248, 235] width 0 height 10
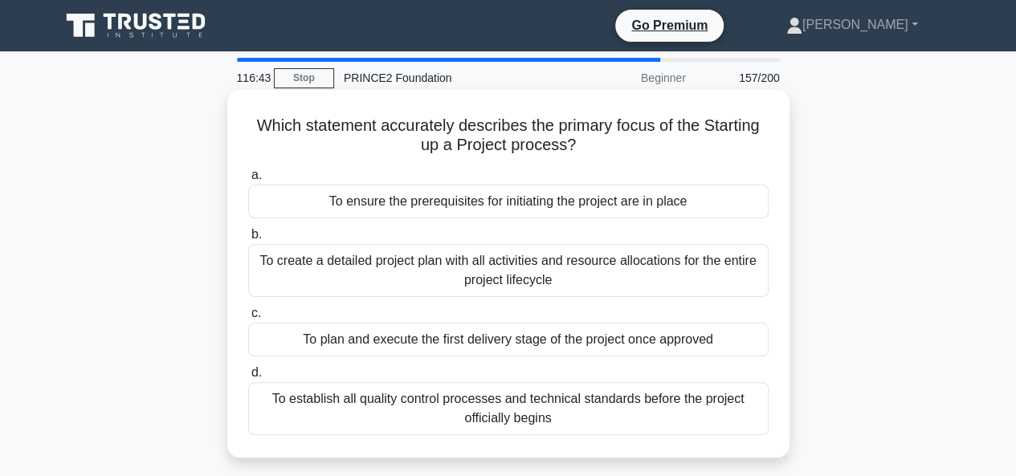
click at [498, 344] on div "To plan and execute the first delivery stage of the project once approved" at bounding box center [508, 340] width 520 height 34
click at [248, 319] on input "c. To plan and execute the first delivery stage of the project once approved" at bounding box center [248, 313] width 0 height 10
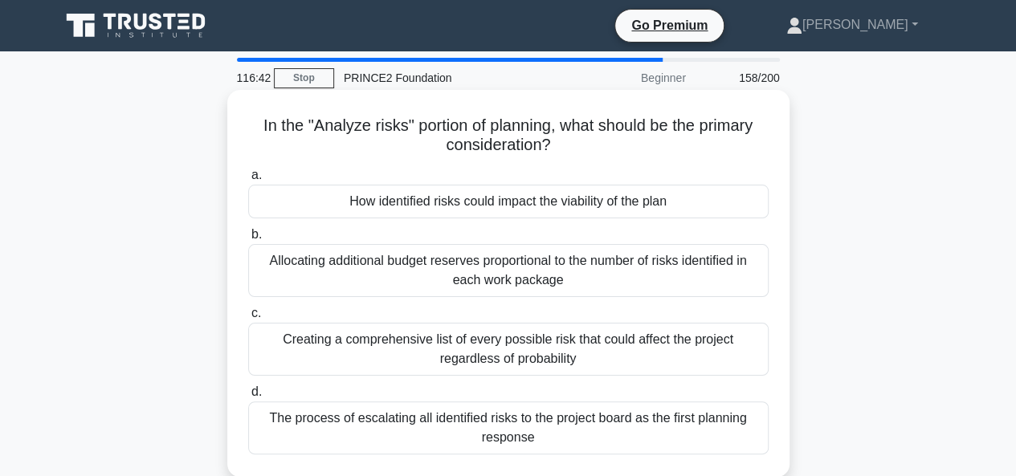
click at [492, 203] on div "How identified risks could impact the viability of the plan" at bounding box center [508, 202] width 520 height 34
click at [248, 181] on input "a. How identified risks could impact the viability of the plan" at bounding box center [248, 175] width 0 height 10
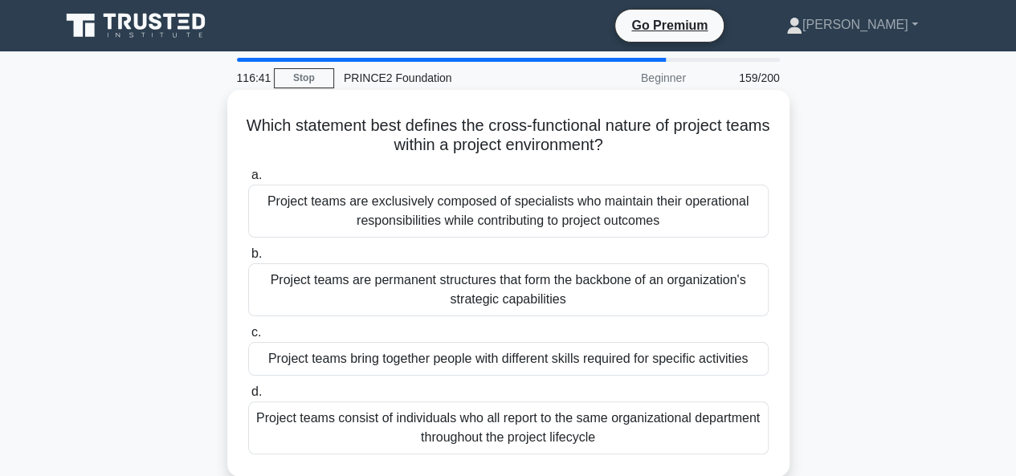
click at [502, 367] on div "Project teams bring together people with different skills required for specific…" at bounding box center [508, 359] width 520 height 34
click at [248, 338] on input "c. Project teams bring together people with different skills required for speci…" at bounding box center [248, 333] width 0 height 10
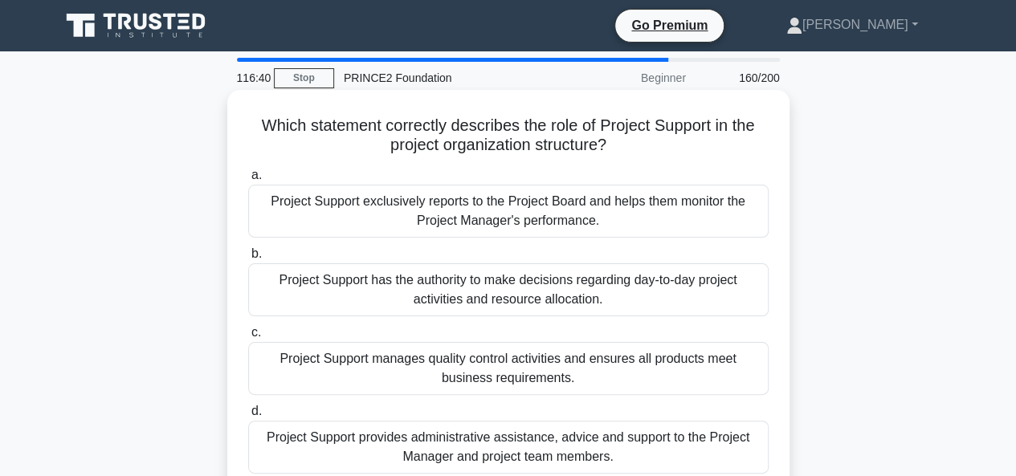
click at [479, 225] on div "Project Support exclusively reports to the Project Board and helps them monitor…" at bounding box center [508, 211] width 520 height 53
click at [248, 181] on input "a. Project Support exclusively reports to the Project Board and helps them moni…" at bounding box center [248, 175] width 0 height 10
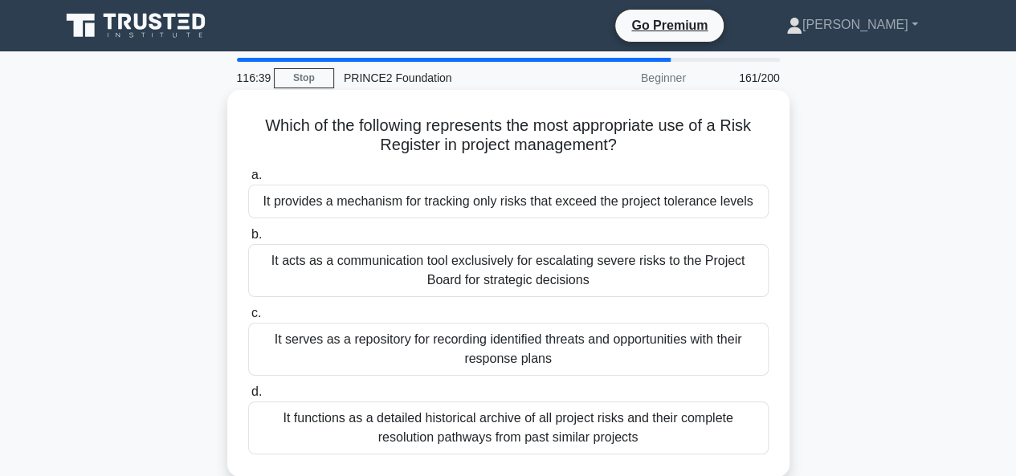
click at [499, 422] on div "It functions as a detailed historical archive of all project risks and their co…" at bounding box center [508, 427] width 520 height 53
click at [248, 397] on input "d. It functions as a detailed historical archive of all project risks and their…" at bounding box center [248, 392] width 0 height 10
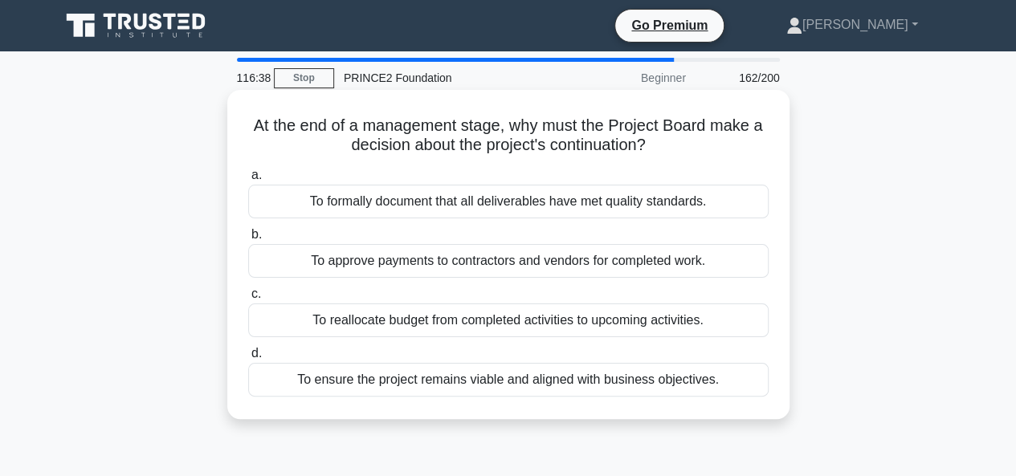
click at [511, 202] on div "To formally document that all deliverables have met quality standards." at bounding box center [508, 202] width 520 height 34
click at [248, 181] on input "a. To formally document that all deliverables have met quality standards." at bounding box center [248, 175] width 0 height 10
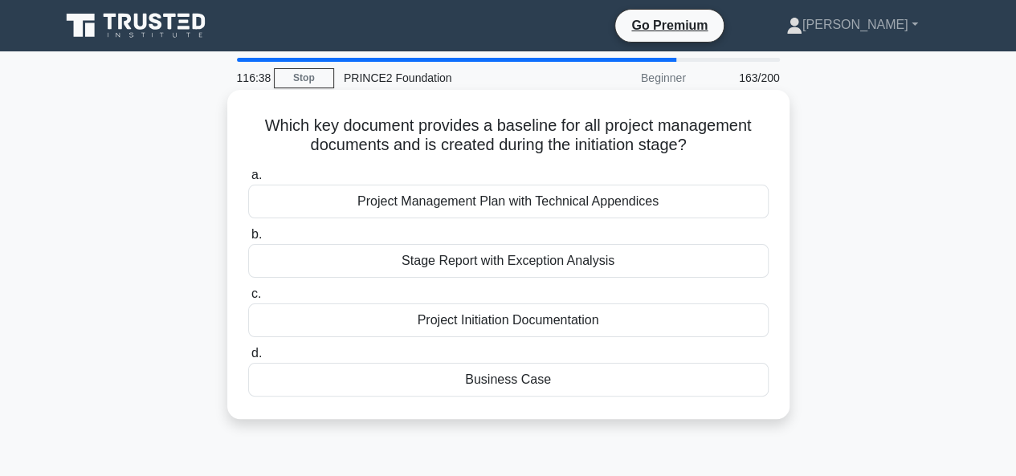
click at [491, 267] on div "Stage Report with Exception Analysis" at bounding box center [508, 261] width 520 height 34
click at [248, 240] on input "b. Stage Report with Exception Analysis" at bounding box center [248, 235] width 0 height 10
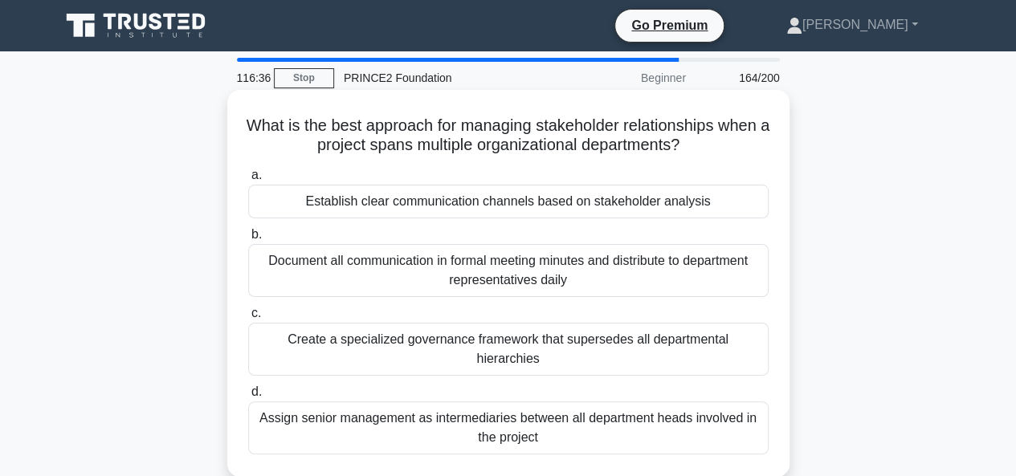
click at [475, 345] on div "Create a specialized governance framework that supersedes all departmental hier…" at bounding box center [508, 349] width 520 height 53
click at [248, 319] on input "c. Create a specialized governance framework that supersedes all departmental h…" at bounding box center [248, 313] width 0 height 10
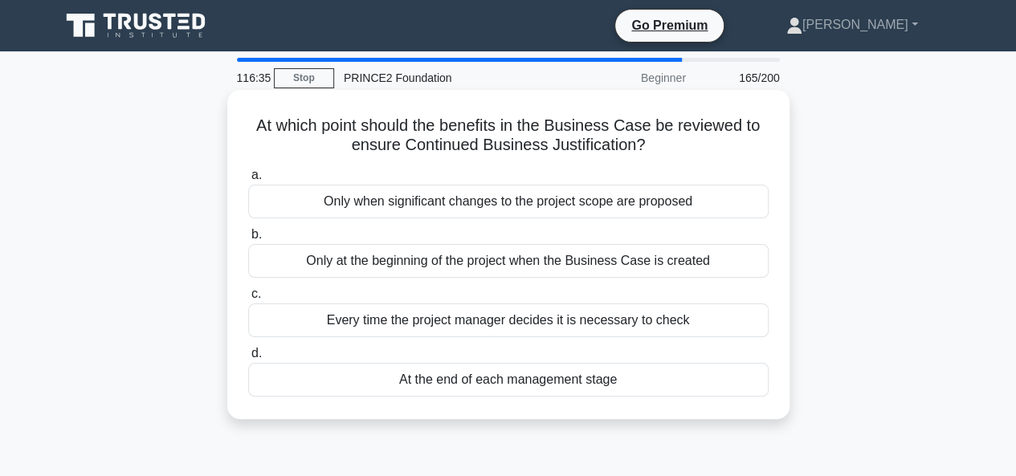
click at [483, 206] on div "Only when significant changes to the project scope are proposed" at bounding box center [508, 202] width 520 height 34
click at [248, 181] on input "a. Only when significant changes to the project scope are proposed" at bounding box center [248, 175] width 0 height 10
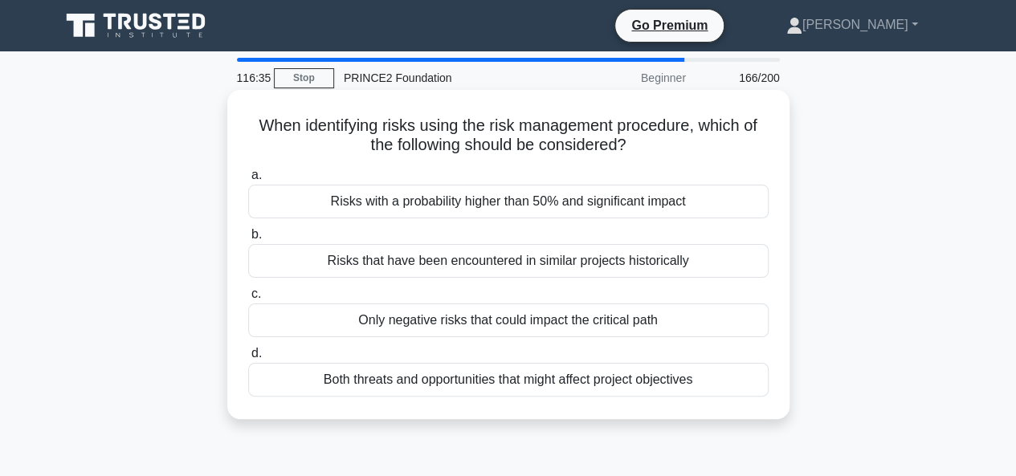
click at [468, 263] on div "Risks that have been encountered in similar projects historically" at bounding box center [508, 261] width 520 height 34
click at [248, 240] on input "b. Risks that have been encountered in similar projects historically" at bounding box center [248, 235] width 0 height 10
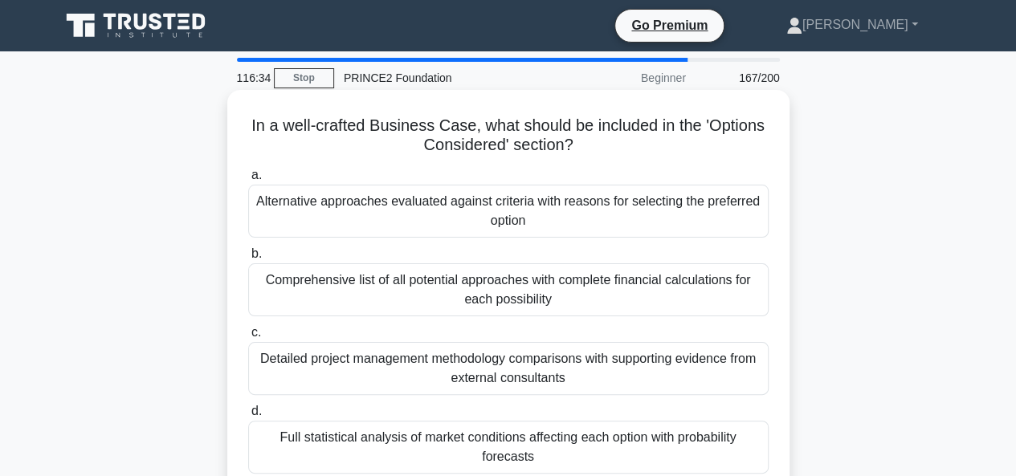
click at [464, 287] on div "Comprehensive list of all potential approaches with complete financial calculat…" at bounding box center [508, 289] width 520 height 53
click at [248, 259] on input "b. Comprehensive list of all potential approaches with complete financial calcu…" at bounding box center [248, 254] width 0 height 10
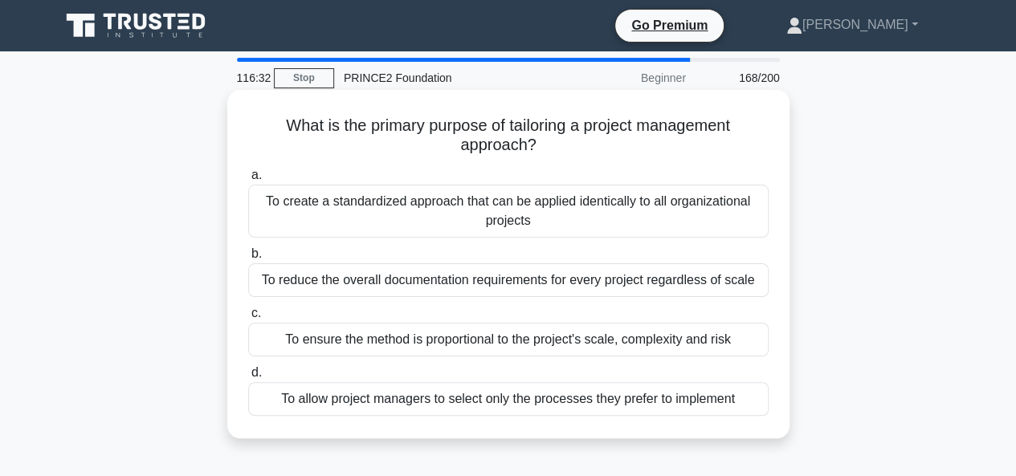
click at [480, 209] on div "To create a standardized approach that can be applied identically to all organi…" at bounding box center [508, 211] width 520 height 53
click at [248, 181] on input "a. To create a standardized approach that can be applied identically to all org…" at bounding box center [248, 175] width 0 height 10
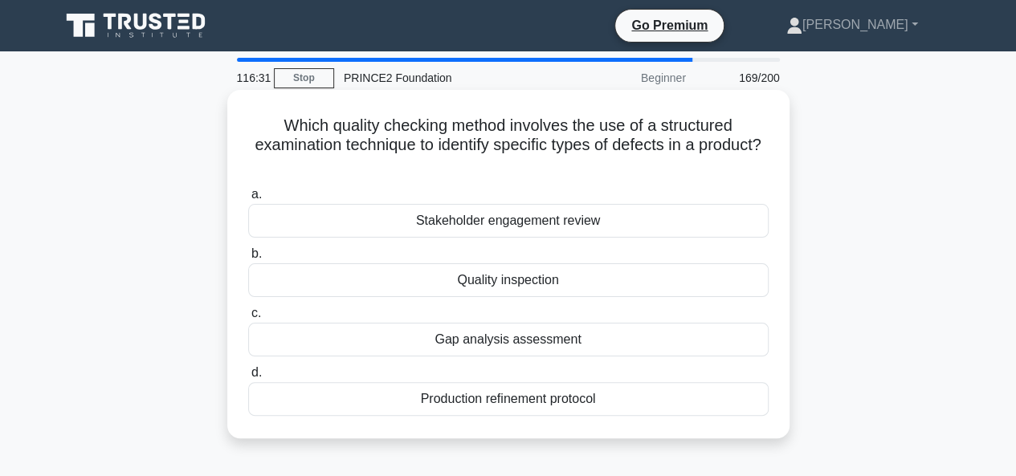
click at [471, 343] on div "Gap analysis assessment" at bounding box center [508, 340] width 520 height 34
click at [248, 319] on input "c. Gap analysis assessment" at bounding box center [248, 313] width 0 height 10
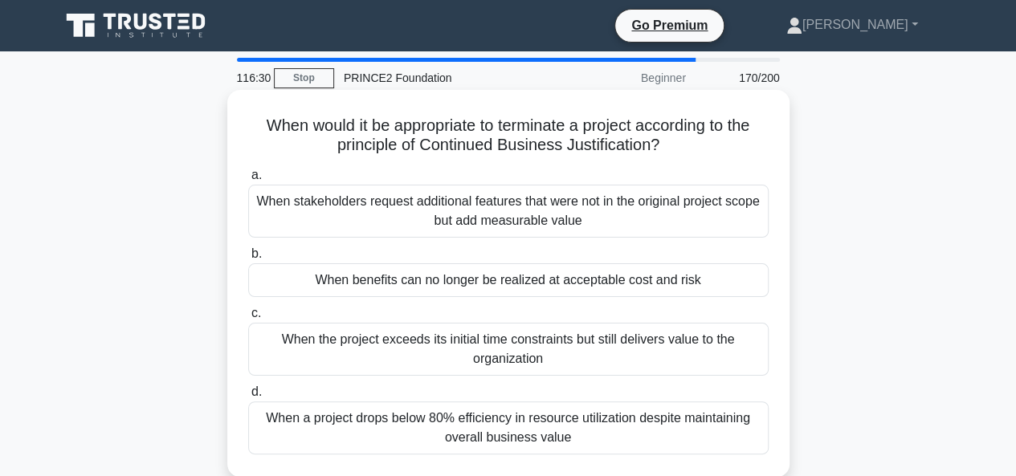
click at [491, 221] on div "When stakeholders request additional features that were not in the original pro…" at bounding box center [508, 211] width 520 height 53
click at [248, 181] on input "a. When stakeholders request additional features that were not in the original …" at bounding box center [248, 175] width 0 height 10
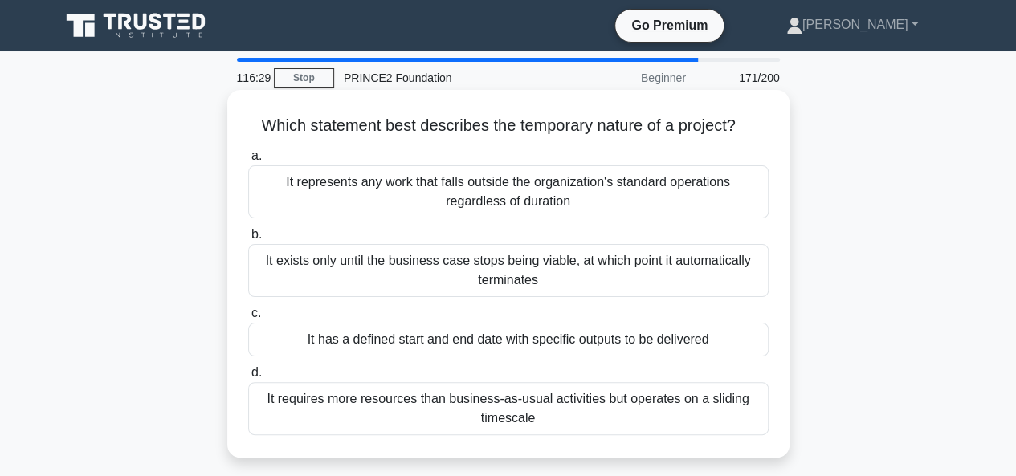
click at [495, 401] on div "It requires more resources than business-as-usual activities but operates on a …" at bounding box center [508, 408] width 520 height 53
click at [248, 378] on input "d. It requires more resources than business-as-usual activities but operates on…" at bounding box center [248, 373] width 0 height 10
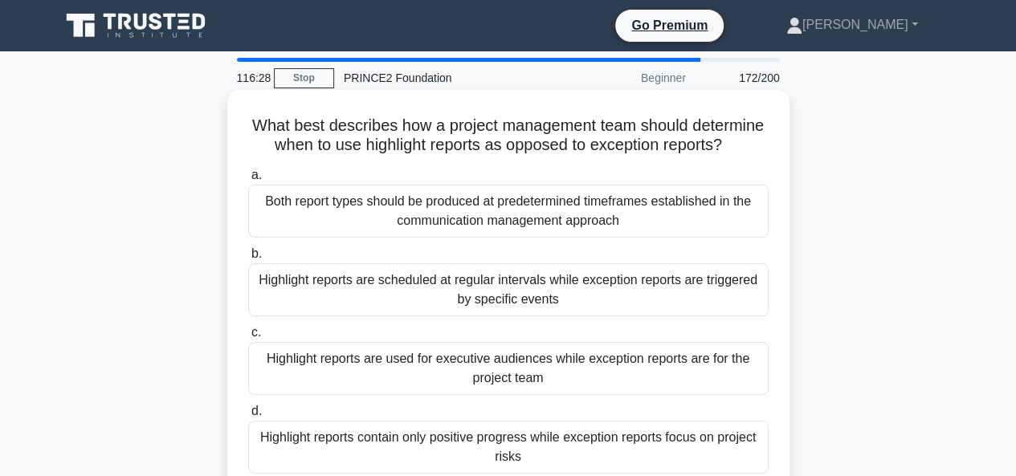
click at [479, 234] on div "Both report types should be produced at predetermined timeframes established in…" at bounding box center [508, 211] width 520 height 53
click at [248, 181] on input "a. Both report types should be produced at predetermined timeframes established…" at bounding box center [248, 175] width 0 height 10
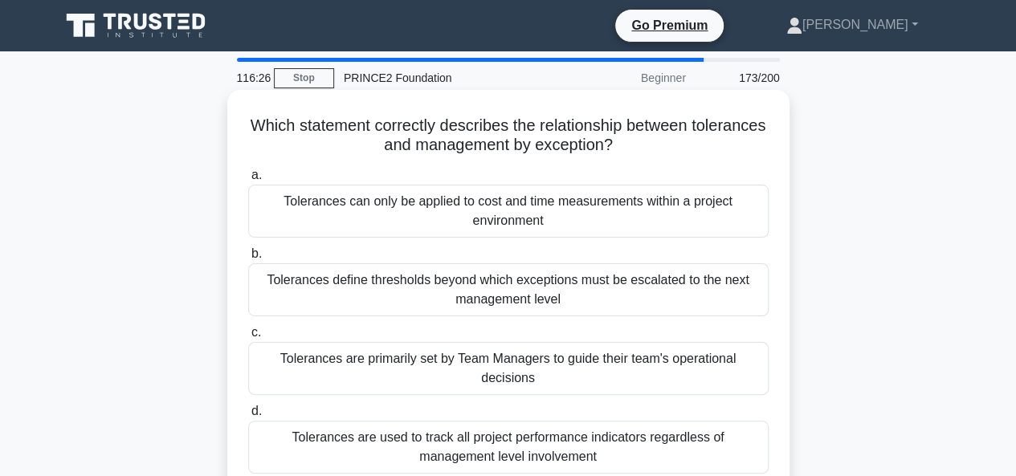
click at [479, 306] on div "Tolerances define thresholds beyond which exceptions must be escalated to the n…" at bounding box center [508, 289] width 520 height 53
click at [248, 259] on input "b. Tolerances define thresholds beyond which exceptions must be escalated to th…" at bounding box center [248, 254] width 0 height 10
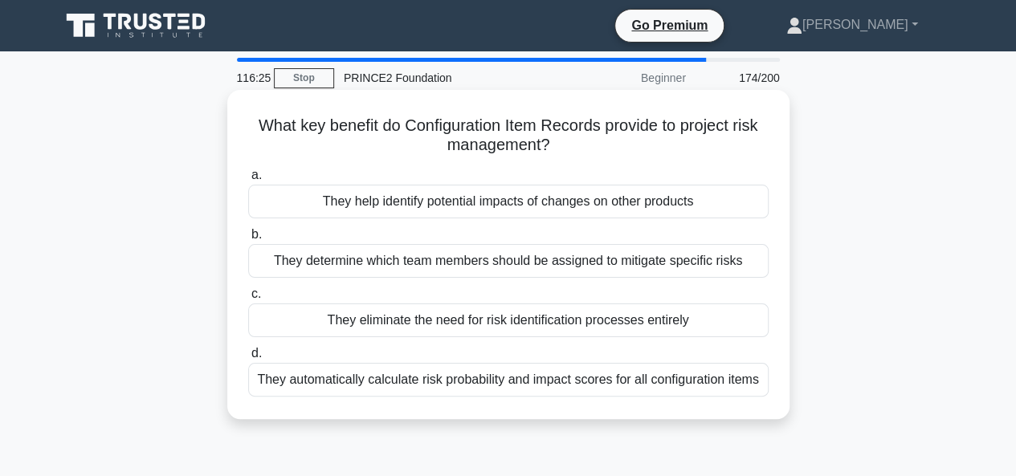
click at [480, 321] on div "They eliminate the need for risk identification processes entirely" at bounding box center [508, 321] width 520 height 34
click at [248, 299] on input "c. They eliminate the need for risk identification processes entirely" at bounding box center [248, 294] width 0 height 10
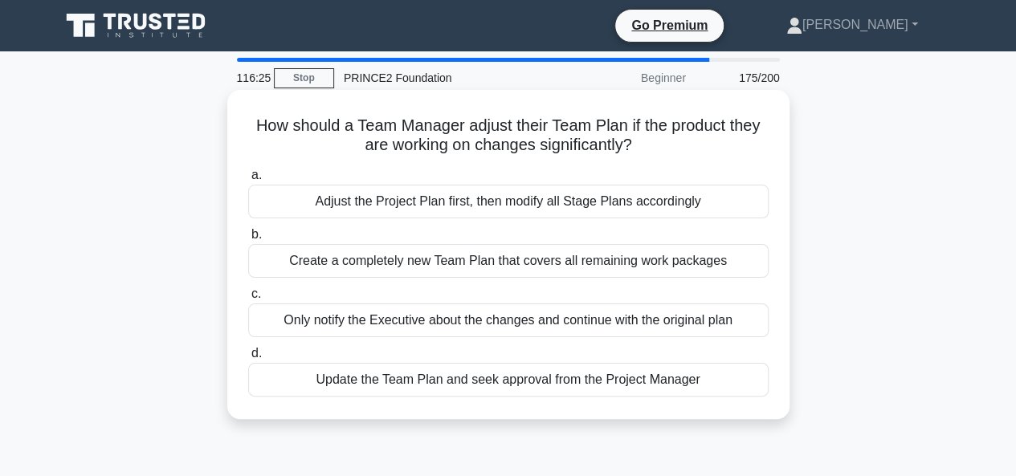
click at [493, 203] on div "Adjust the Project Plan first, then modify all Stage Plans accordingly" at bounding box center [508, 202] width 520 height 34
click at [248, 181] on input "a. Adjust the Project Plan first, then modify all Stage Plans accordingly" at bounding box center [248, 175] width 0 height 10
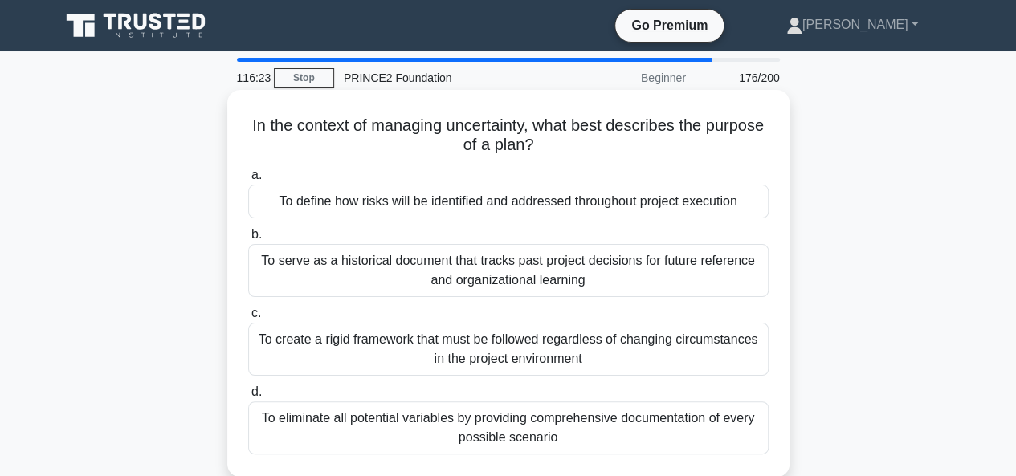
click at [499, 414] on div "To eliminate all potential variables by providing comprehensive documentation o…" at bounding box center [508, 427] width 520 height 53
click at [248, 397] on input "d. To eliminate all potential variables by providing comprehensive documentatio…" at bounding box center [248, 392] width 0 height 10
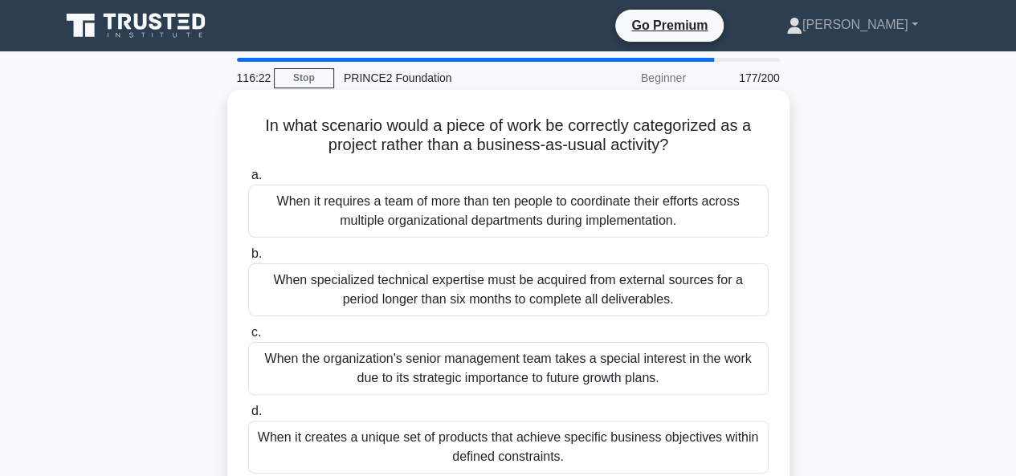
click at [506, 214] on div "When it requires a team of more than ten people to coordinate their efforts acr…" at bounding box center [508, 211] width 520 height 53
click at [248, 181] on input "a. When it requires a team of more than ten people to coordinate their efforts …" at bounding box center [248, 175] width 0 height 10
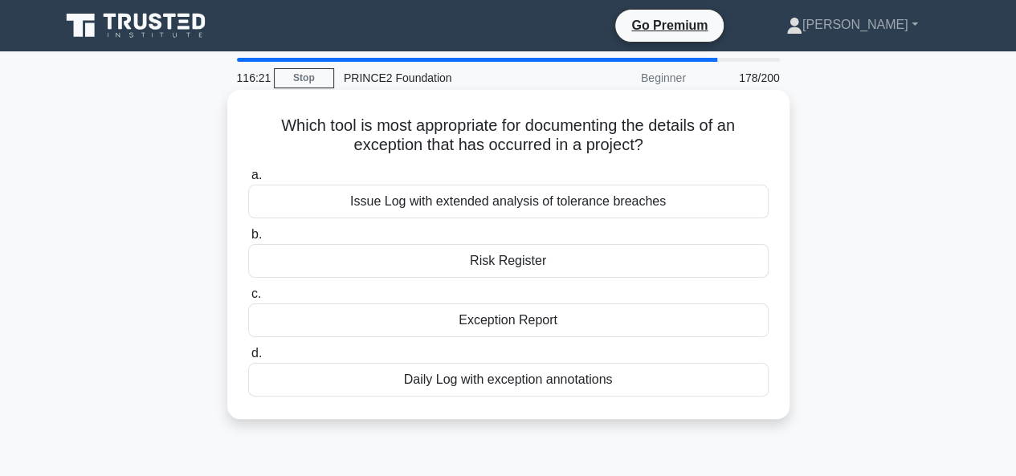
click at [501, 324] on div "Exception Report" at bounding box center [508, 321] width 520 height 34
click at [248, 299] on input "c. Exception Report" at bounding box center [248, 294] width 0 height 10
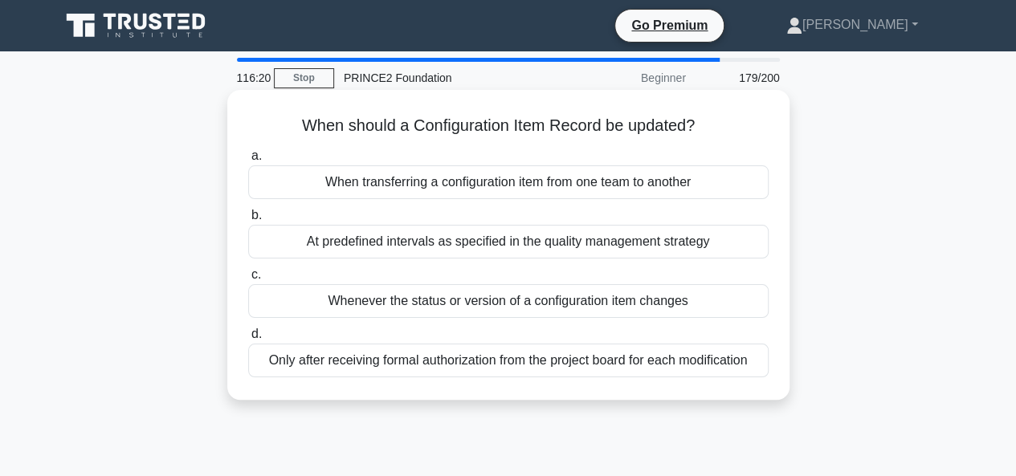
click at [493, 187] on div "When transferring a configuration item from one team to another" at bounding box center [508, 182] width 520 height 34
click at [248, 161] on input "a. When transferring a configuration item from one team to another" at bounding box center [248, 156] width 0 height 10
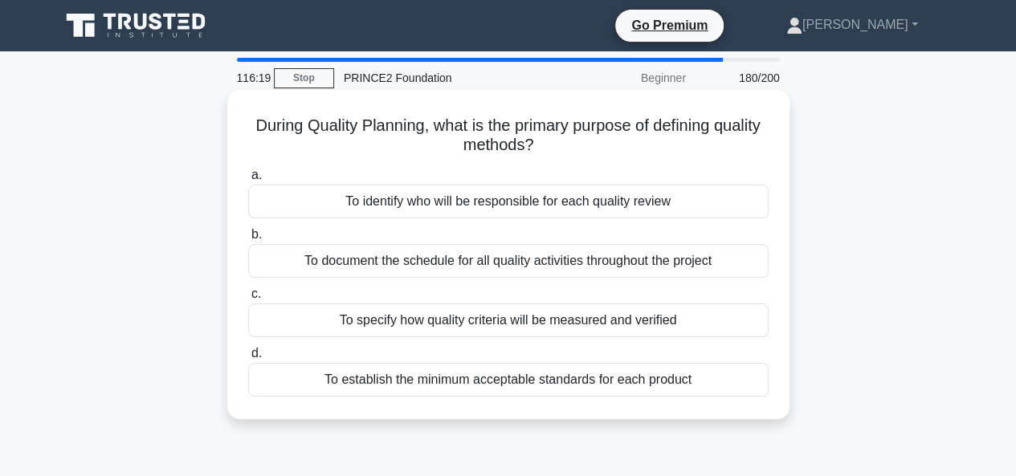
click at [487, 211] on div "To identify who will be responsible for each quality review" at bounding box center [508, 202] width 520 height 34
click at [248, 181] on input "a. To identify who will be responsible for each quality review" at bounding box center [248, 175] width 0 height 10
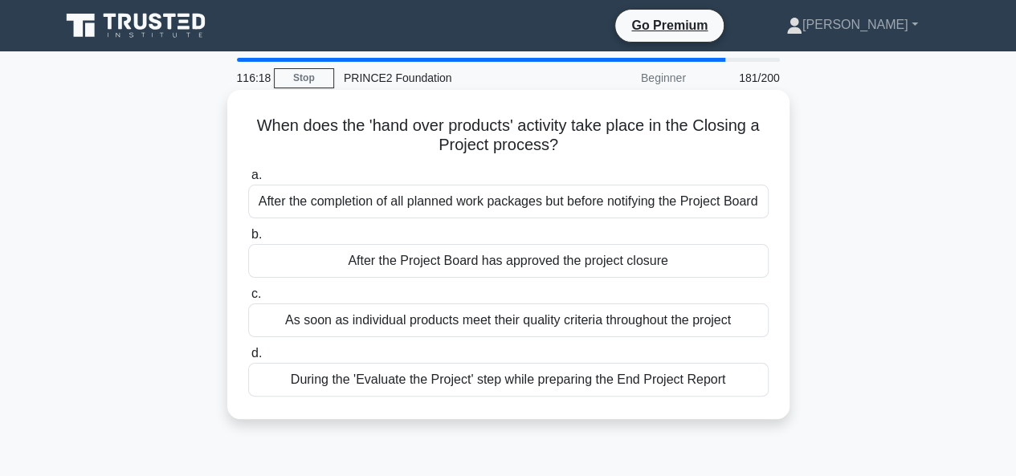
click at [479, 261] on div "After the Project Board has approved the project closure" at bounding box center [508, 261] width 520 height 34
click at [248, 240] on input "b. After the Project Board has approved the project closure" at bounding box center [248, 235] width 0 height 10
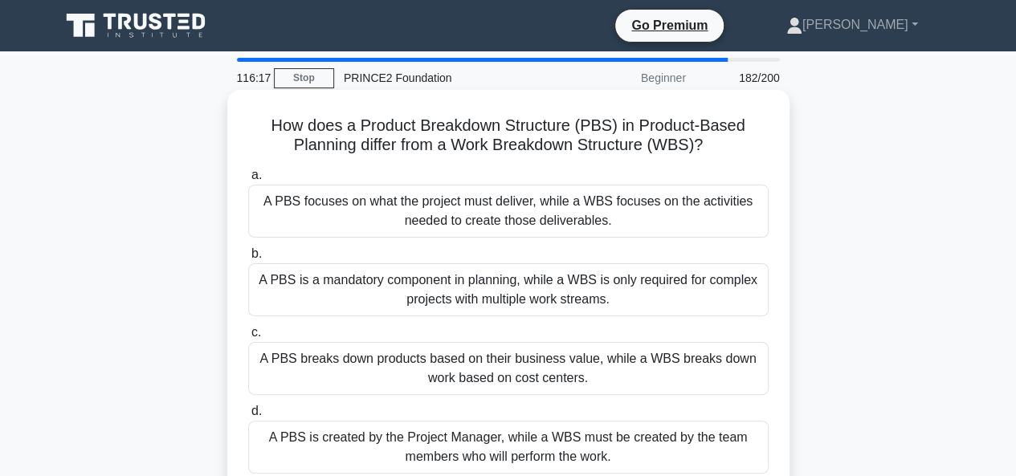
click at [472, 294] on div "A PBS is a mandatory component in planning, while a WBS is only required for co…" at bounding box center [508, 289] width 520 height 53
click at [248, 259] on input "b. A PBS is a mandatory component in planning, while a WBS is only required for…" at bounding box center [248, 254] width 0 height 10
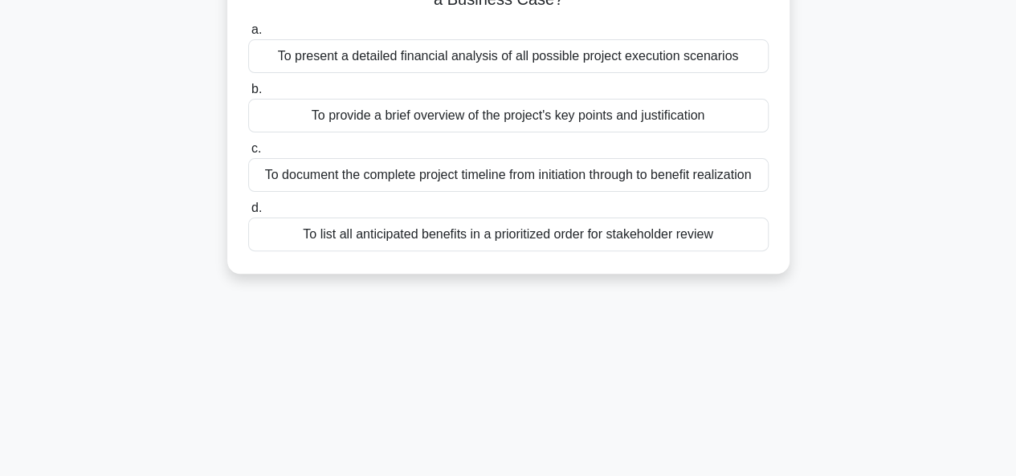
scroll to position [161, 0]
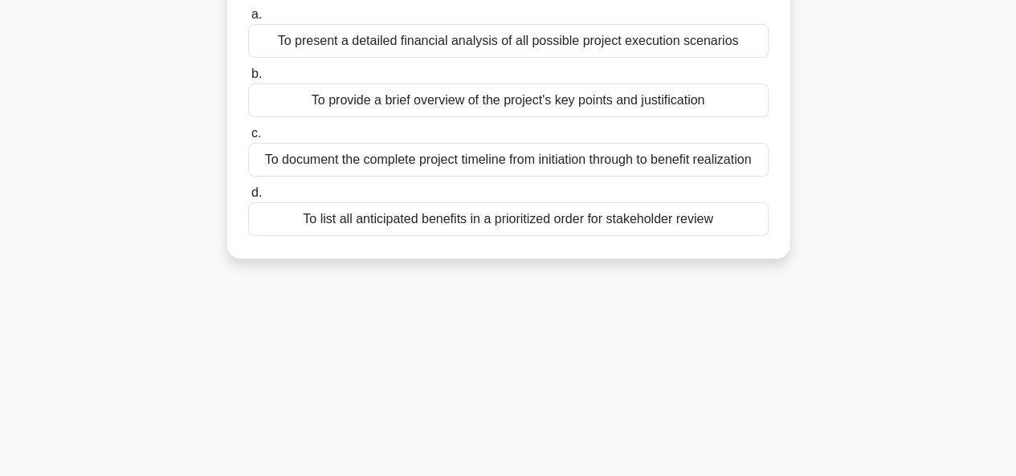
click at [497, 224] on div "To list all anticipated benefits in a prioritized order for stakeholder review" at bounding box center [508, 219] width 520 height 34
click at [248, 198] on input "d. To list all anticipated benefits in a prioritized order for stakeholder revi…" at bounding box center [248, 193] width 0 height 10
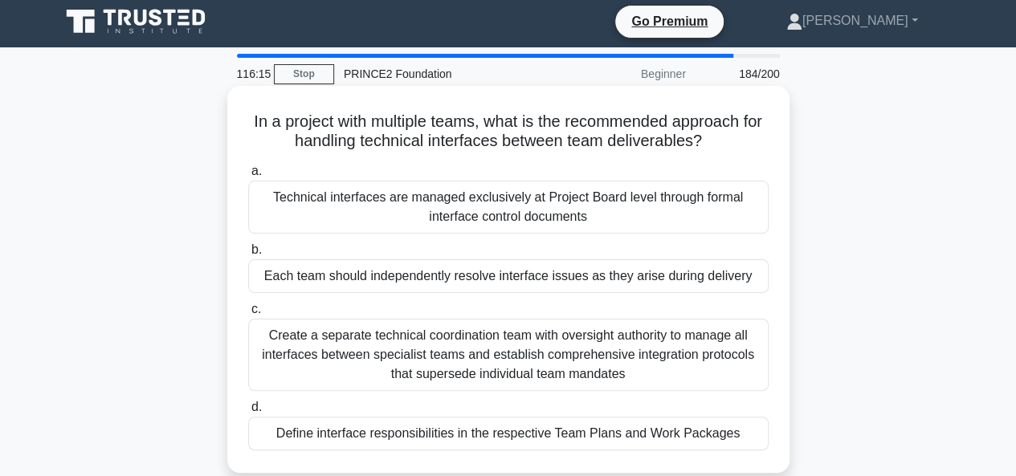
scroll to position [0, 0]
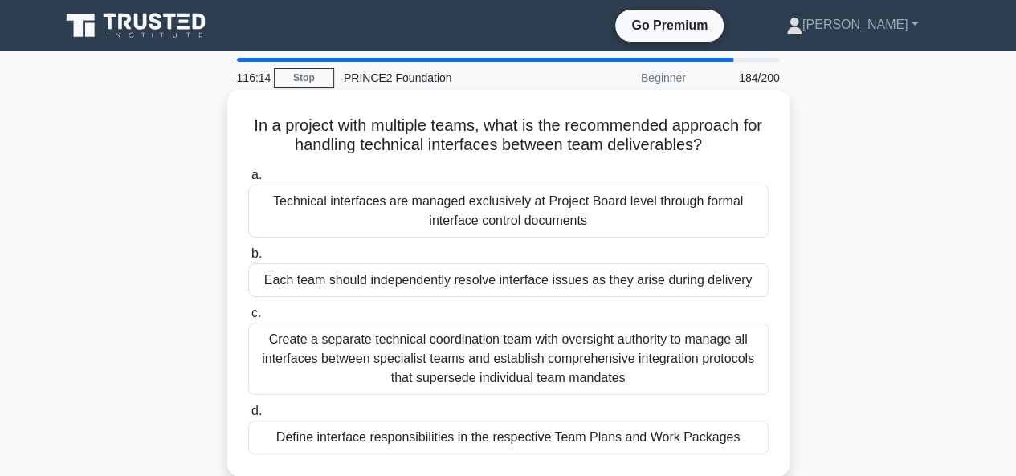
click at [514, 215] on div "Technical interfaces are managed exclusively at Project Board level through for…" at bounding box center [508, 211] width 520 height 53
click at [248, 181] on input "a. Technical interfaces are managed exclusively at Project Board level through …" at bounding box center [248, 175] width 0 height 10
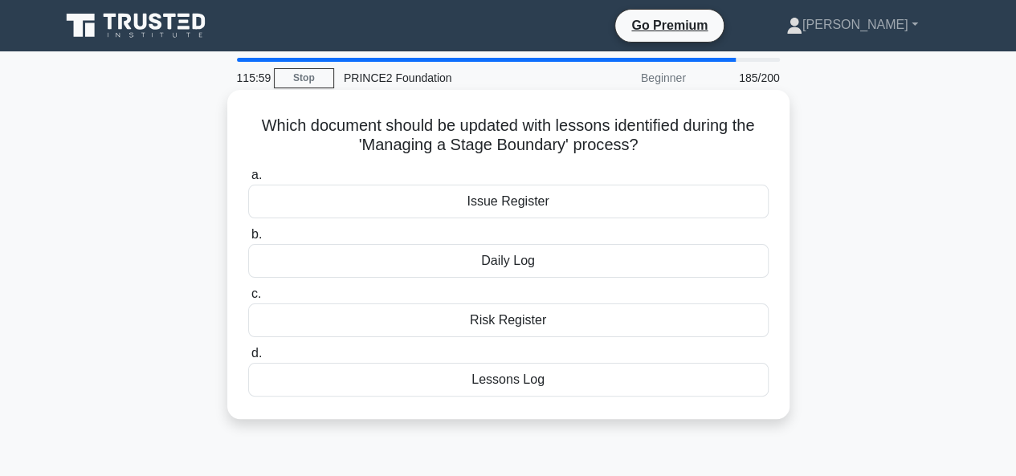
click at [527, 263] on div "Daily Log" at bounding box center [508, 261] width 520 height 34
click at [248, 240] on input "b. Daily Log" at bounding box center [248, 235] width 0 height 10
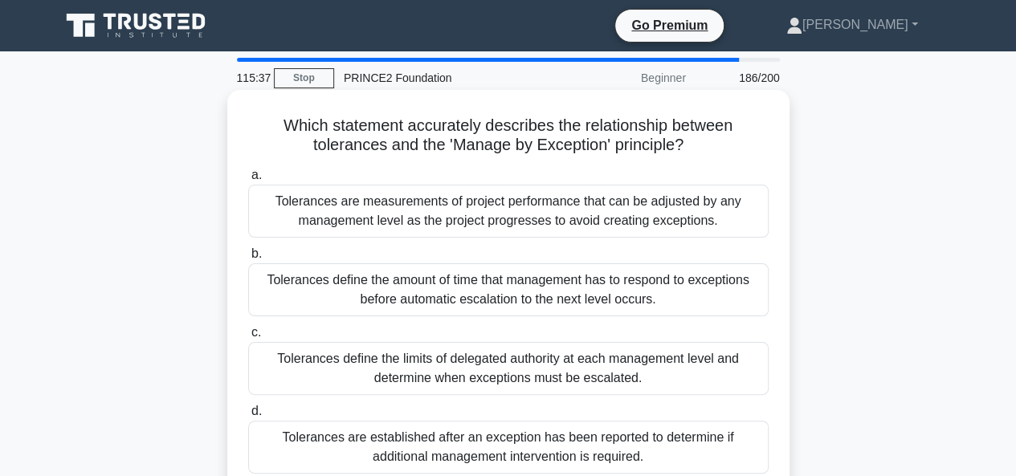
click at [573, 293] on div "Tolerances define the amount of time that management has to respond to exceptio…" at bounding box center [508, 289] width 520 height 53
click at [248, 259] on input "b. Tolerances define the amount of time that management has to respond to excep…" at bounding box center [248, 254] width 0 height 10
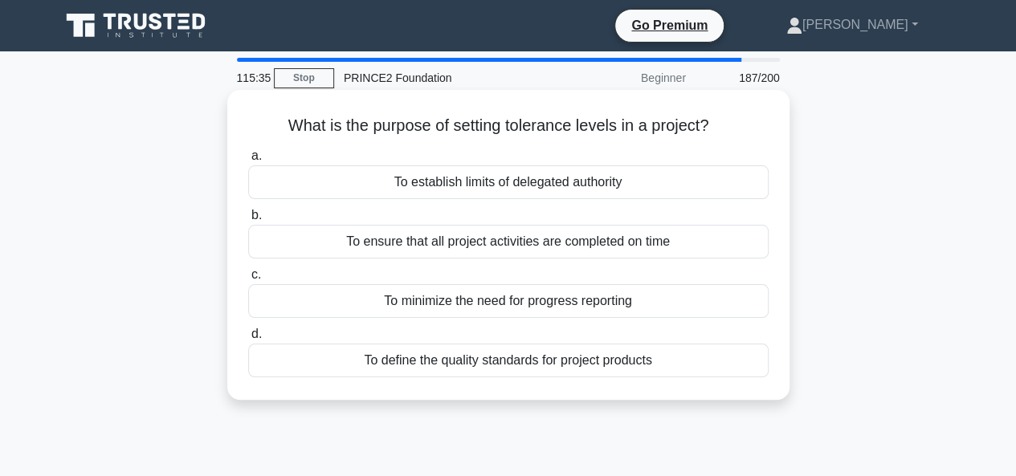
click at [545, 188] on div "To establish limits of delegated authority" at bounding box center [508, 182] width 520 height 34
click at [248, 161] on input "a. To establish limits of delegated authority" at bounding box center [248, 156] width 0 height 10
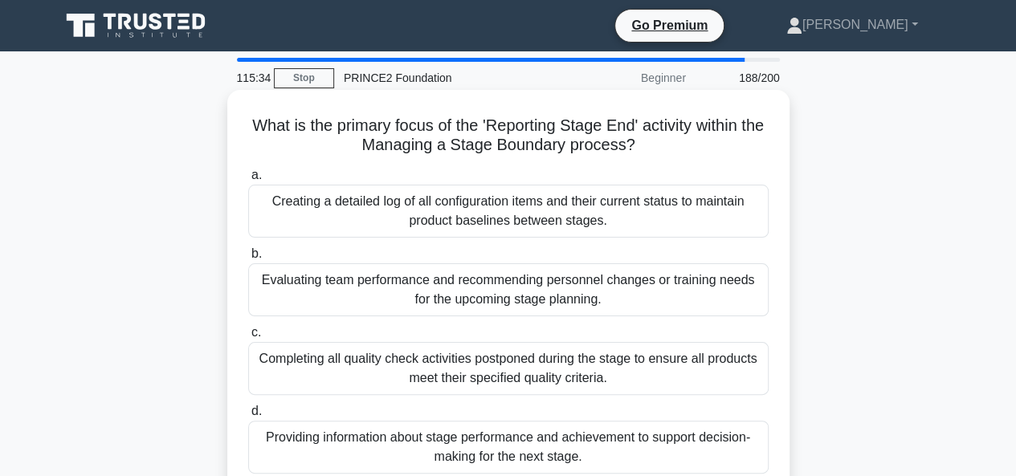
click at [527, 359] on div "Completing all quality check activities postponed during the stage to ensure al…" at bounding box center [508, 368] width 520 height 53
click at [248, 338] on input "c. Completing all quality check activities postponed during the stage to ensure…" at bounding box center [248, 333] width 0 height 10
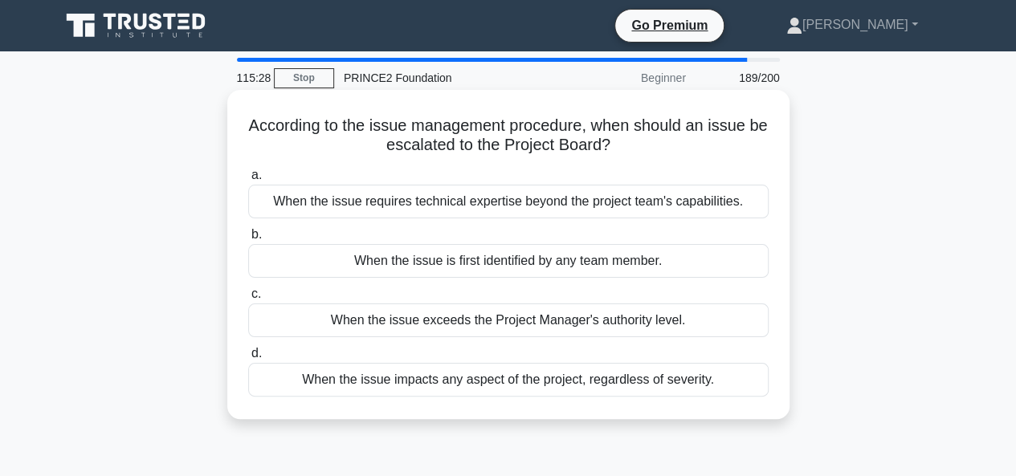
click at [569, 269] on div "When the issue is first identified by any team member." at bounding box center [508, 261] width 520 height 34
click at [248, 240] on input "b. When the issue is first identified by any team member." at bounding box center [248, 235] width 0 height 10
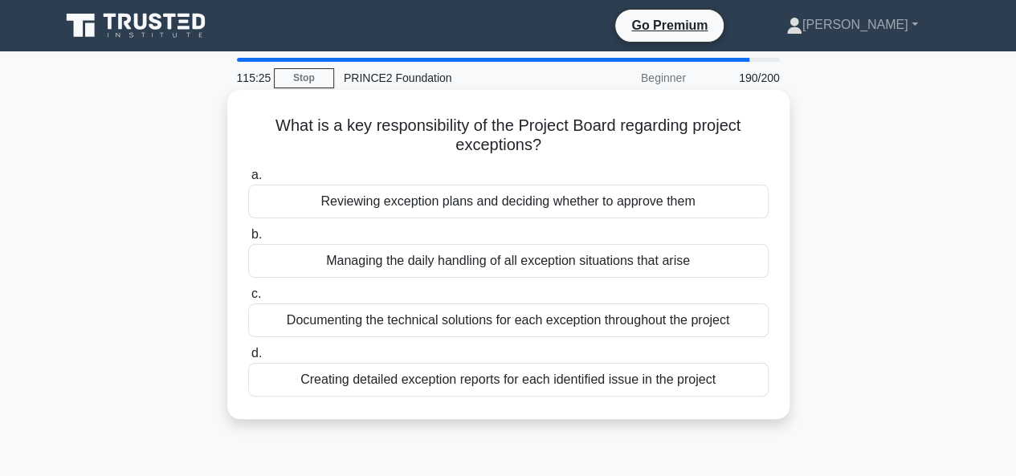
click at [556, 380] on div "Creating detailed exception reports for each identified issue in the project" at bounding box center [508, 380] width 520 height 34
click at [248, 359] on input "d. Creating detailed exception reports for each identified issue in the project" at bounding box center [248, 353] width 0 height 10
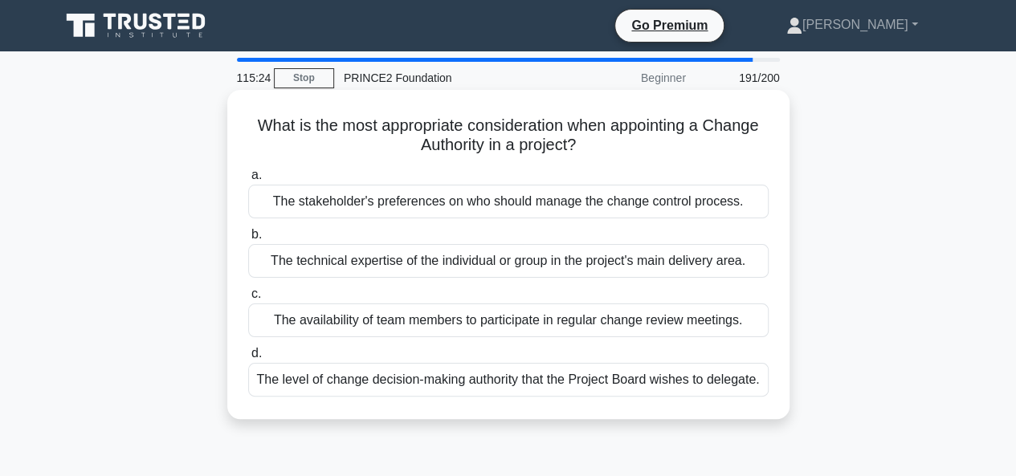
click at [564, 202] on div "The stakeholder's preferences on who should manage the change control process." at bounding box center [508, 202] width 520 height 34
click at [248, 181] on input "a. The stakeholder's preferences on who should manage the change control proces…" at bounding box center [248, 175] width 0 height 10
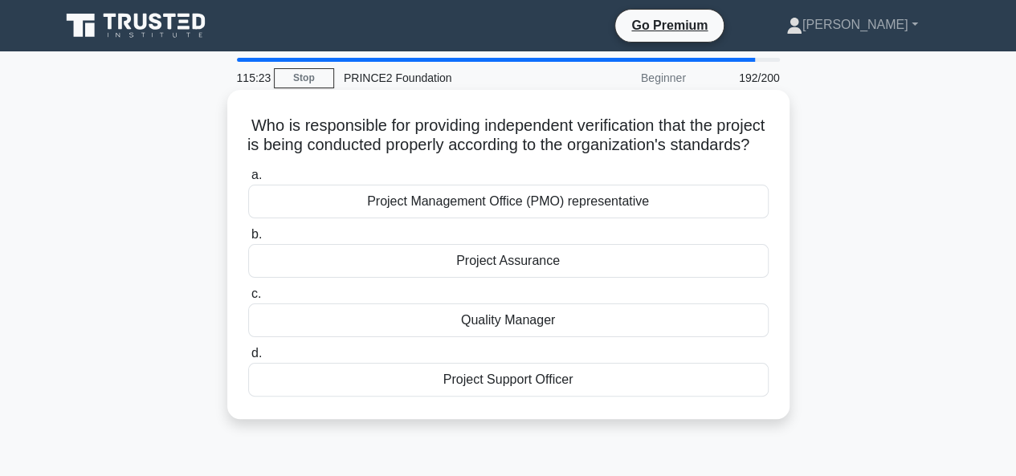
click at [549, 278] on div "Project Assurance" at bounding box center [508, 261] width 520 height 34
click at [248, 240] on input "b. Project Assurance" at bounding box center [248, 235] width 0 height 10
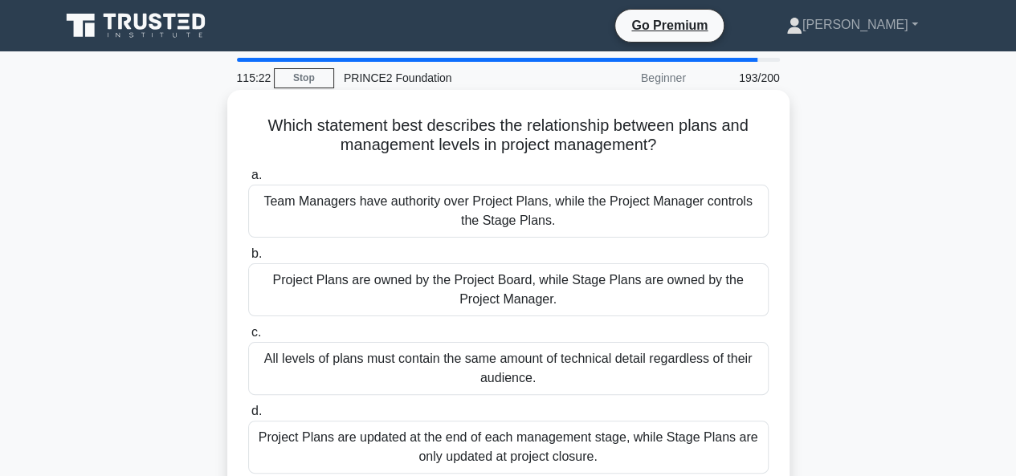
click at [528, 362] on div "All levels of plans must contain the same amount of technical detail regardless…" at bounding box center [508, 368] width 520 height 53
click at [248, 338] on input "c. All levels of plans must contain the same amount of technical detail regardl…" at bounding box center [248, 333] width 0 height 10
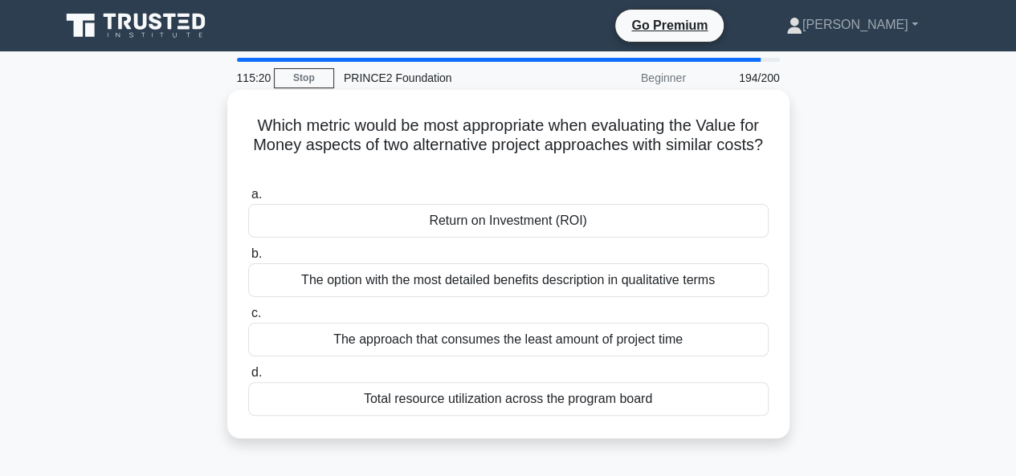
click at [532, 223] on div "Return on Investment (ROI)" at bounding box center [508, 221] width 520 height 34
click at [248, 200] on input "a. Return on Investment (ROI)" at bounding box center [248, 194] width 0 height 10
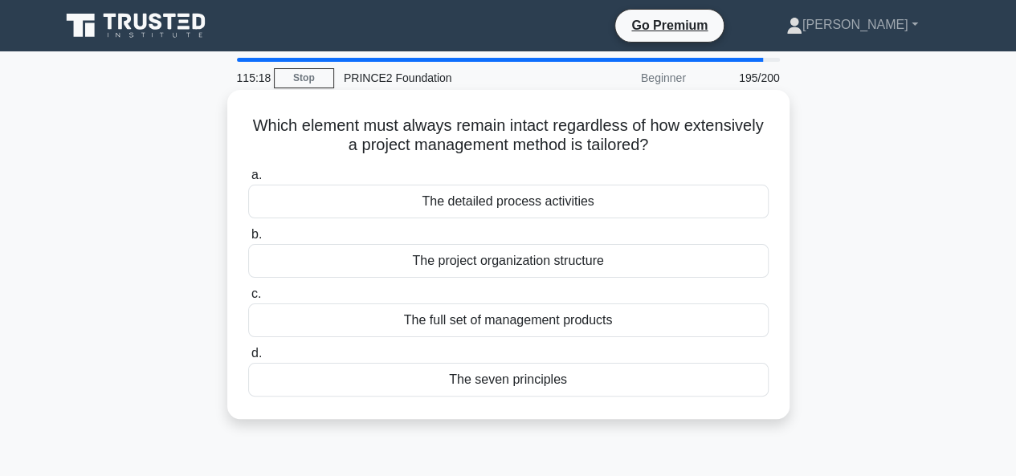
click at [511, 320] on div "The full set of management products" at bounding box center [508, 321] width 520 height 34
click at [248, 299] on input "c. The full set of management products" at bounding box center [248, 294] width 0 height 10
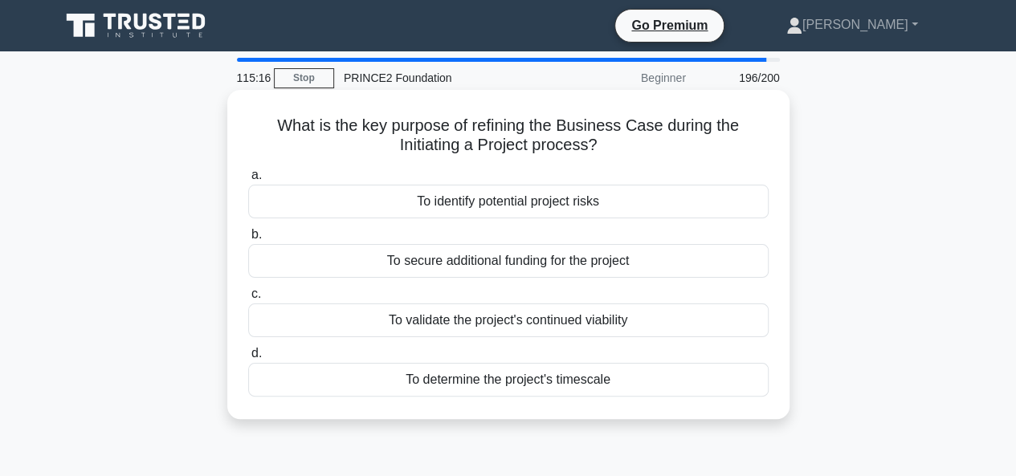
click at [514, 380] on div "To determine the project's timescale" at bounding box center [508, 380] width 520 height 34
click at [248, 359] on input "d. To determine the project's timescale" at bounding box center [248, 353] width 0 height 10
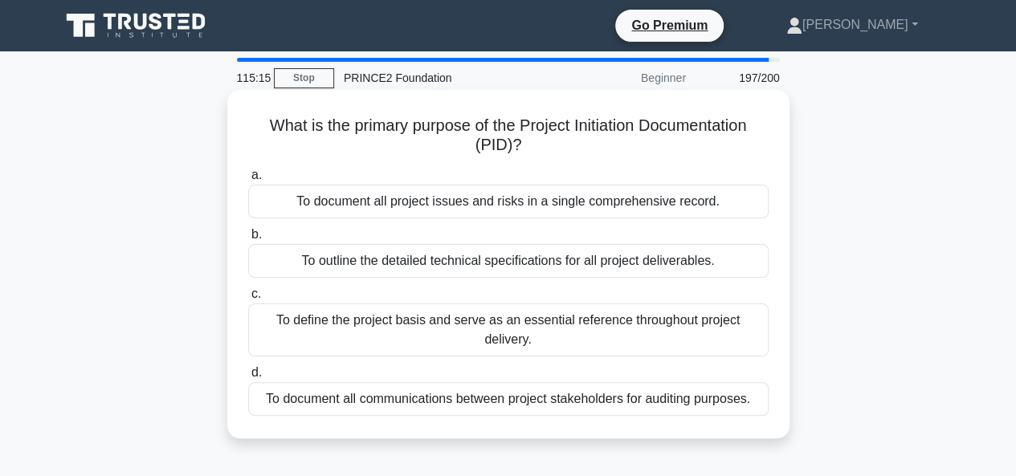
click at [512, 200] on div "To document all project issues and risks in a single comprehensive record." at bounding box center [508, 202] width 520 height 34
click at [248, 181] on input "a. To document all project issues and risks in a single comprehensive record." at bounding box center [248, 175] width 0 height 10
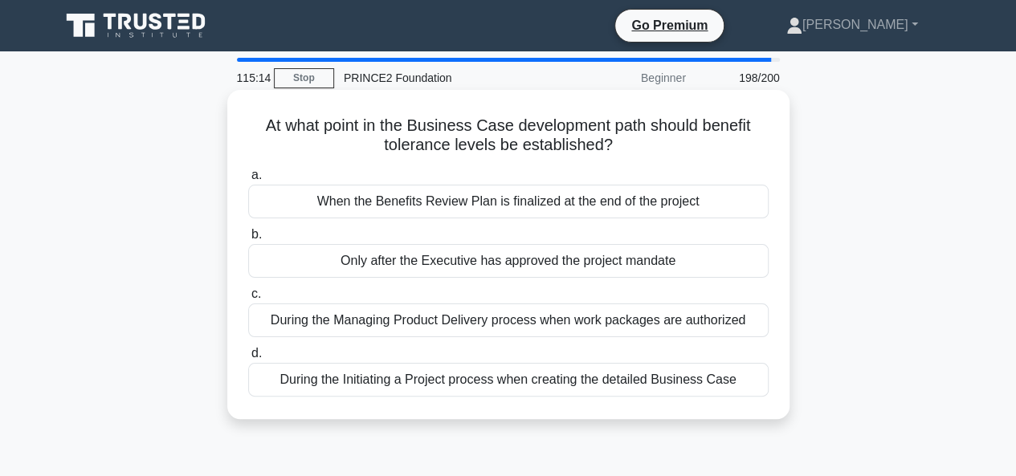
click at [502, 266] on div "Only after the Executive has approved the project mandate" at bounding box center [508, 261] width 520 height 34
click at [248, 240] on input "b. Only after the Executive has approved the project mandate" at bounding box center [248, 235] width 0 height 10
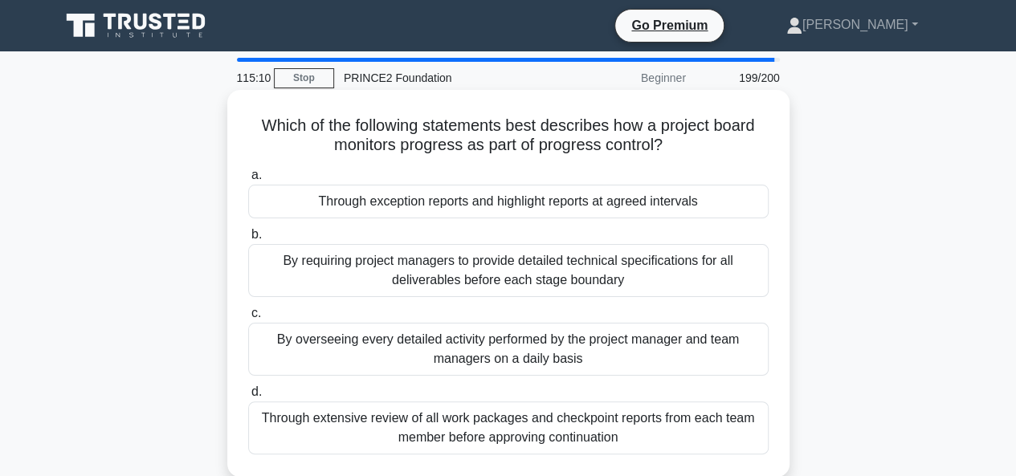
click at [517, 344] on div "By overseeing every detailed activity performed by the project manager and team…" at bounding box center [508, 349] width 520 height 53
click at [248, 319] on input "c. By overseeing every detailed activity performed by the project manager and t…" at bounding box center [248, 313] width 0 height 10
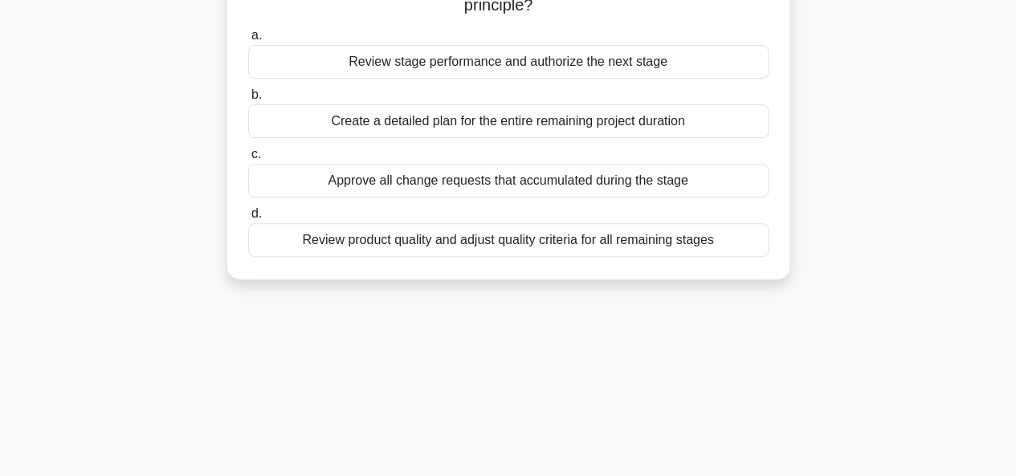
scroll to position [80, 0]
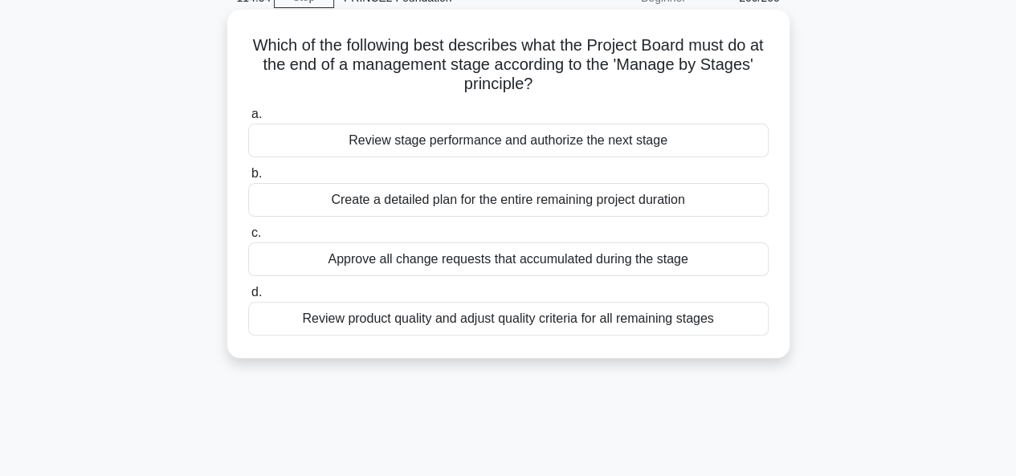
click at [554, 256] on div "Approve all change requests that accumulated during the stage" at bounding box center [508, 259] width 520 height 34
click at [248, 238] on input "c. Approve all change requests that accumulated during the stage" at bounding box center [248, 233] width 0 height 10
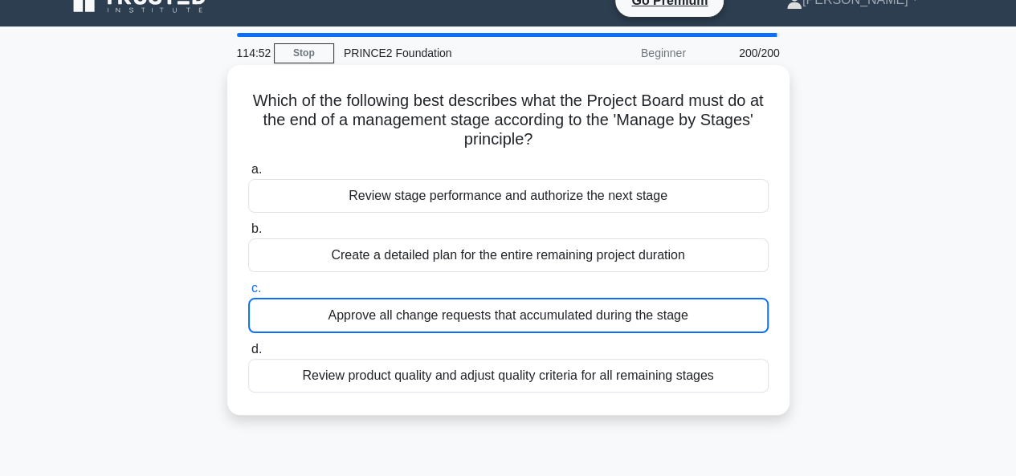
scroll to position [0, 0]
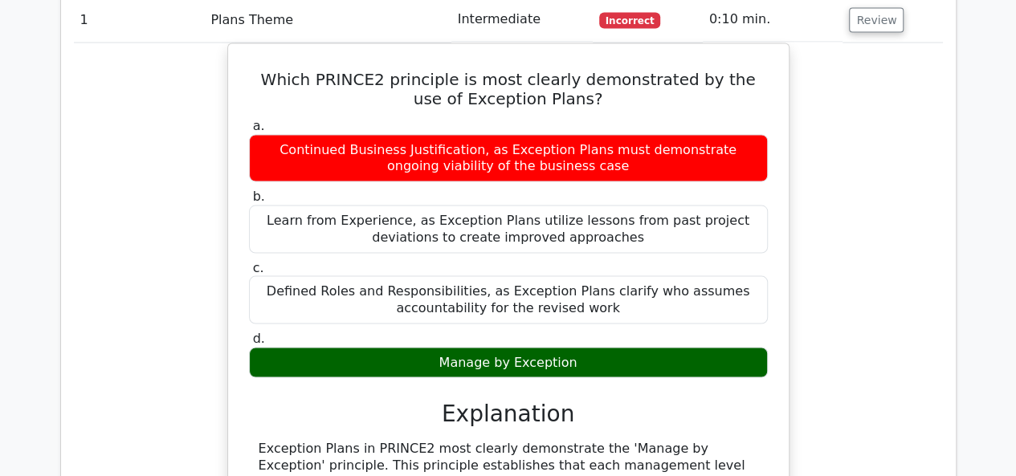
scroll to position [1526, 0]
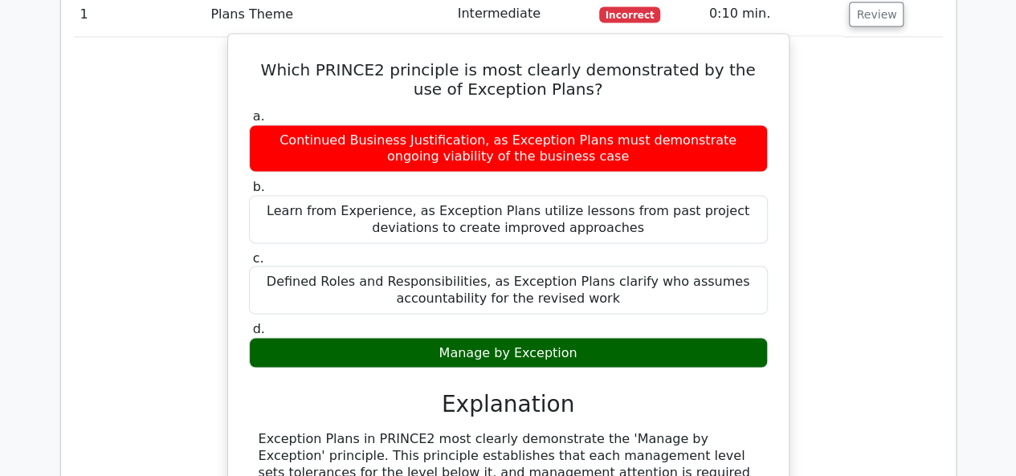
click at [288, 108] on label "a. Continued Business Justification, as Exception Plans must demonstrate ongoin…" at bounding box center [508, 140] width 519 height 64
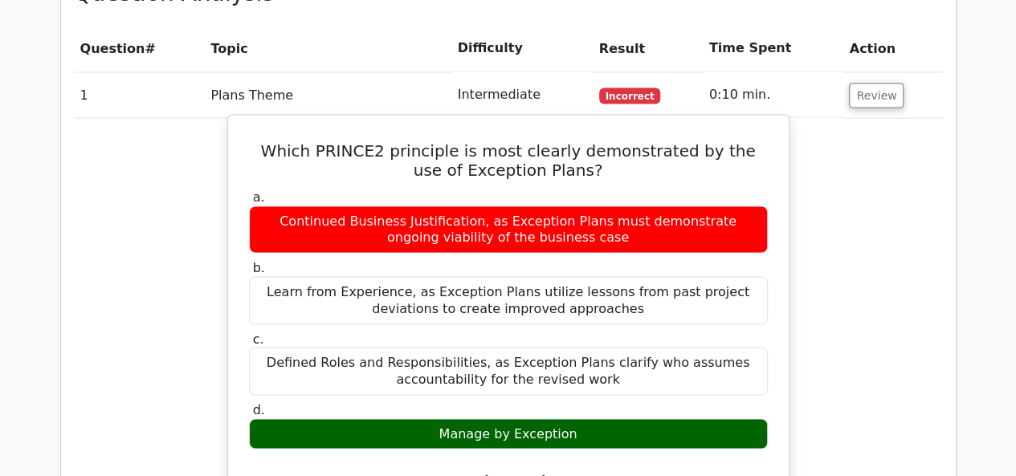
drag, startPoint x: 262, startPoint y: 88, endPoint x: 593, endPoint y: 251, distance: 368.8
copy div "Which PRINCE2 principle is most clearly demonstrated by the use of Exception Pl…"
click at [377, 401] on label "d. Manage by Exception" at bounding box center [508, 425] width 519 height 48
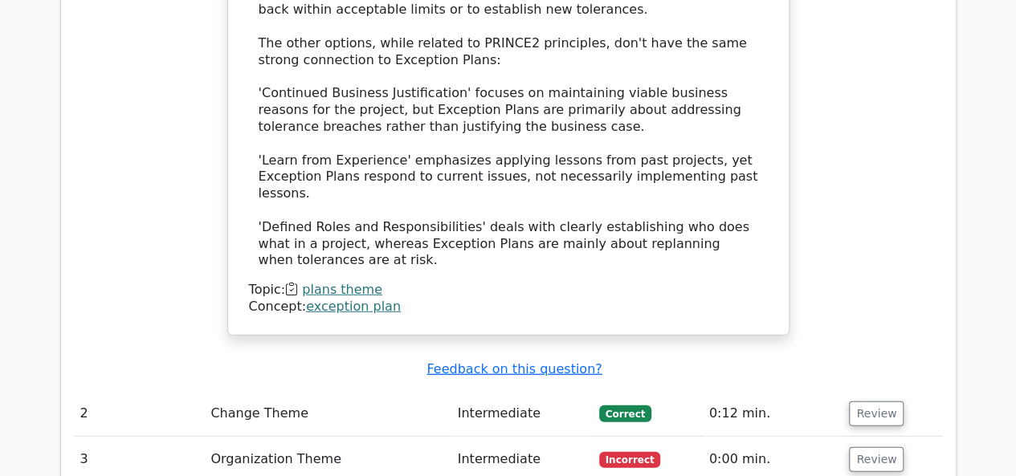
scroll to position [2248, 0]
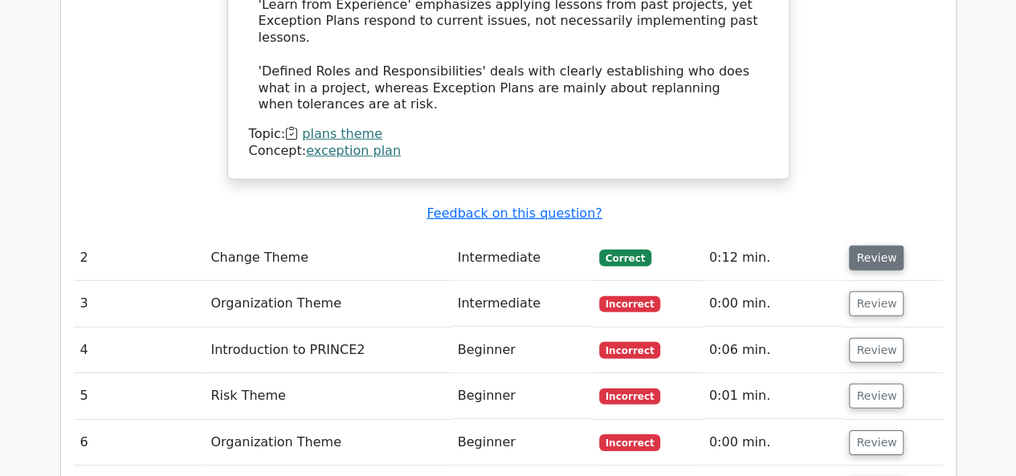
click at [870, 246] on button "Review" at bounding box center [876, 258] width 55 height 25
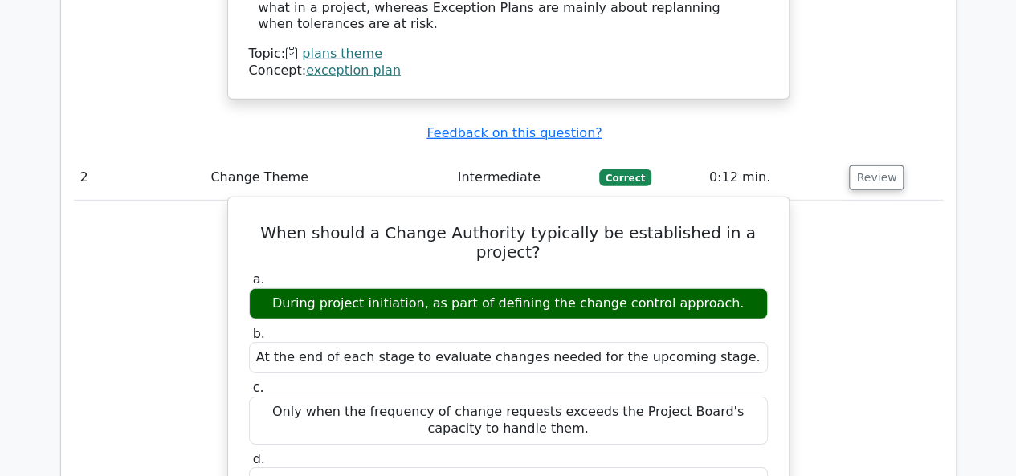
scroll to position [2409, 0]
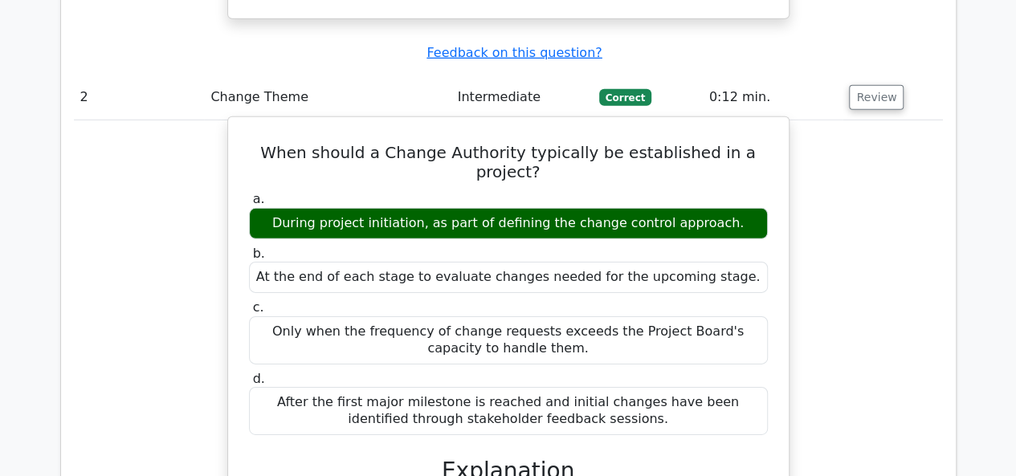
drag, startPoint x: 255, startPoint y: 56, endPoint x: 647, endPoint y: 316, distance: 469.9
copy div "When should a Change Authority typically be established in a project? a. During…"
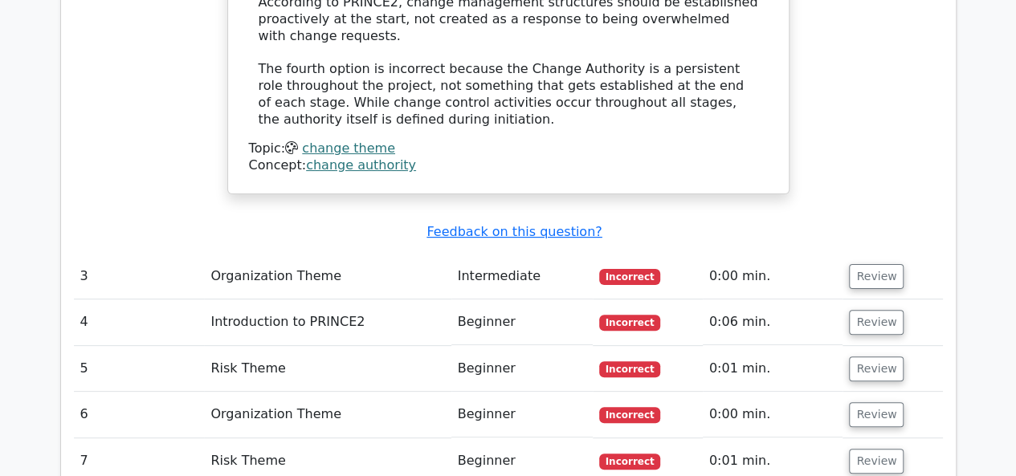
scroll to position [3131, 0]
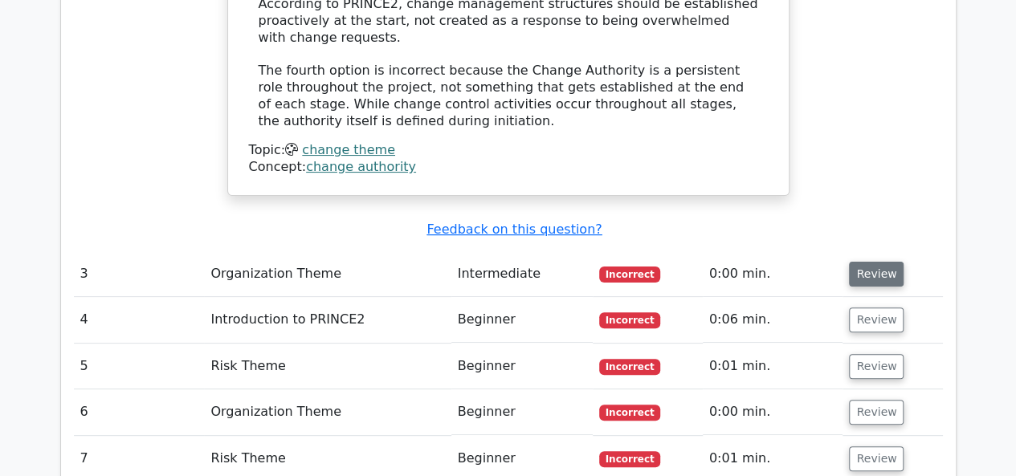
click at [866, 262] on button "Review" at bounding box center [876, 274] width 55 height 25
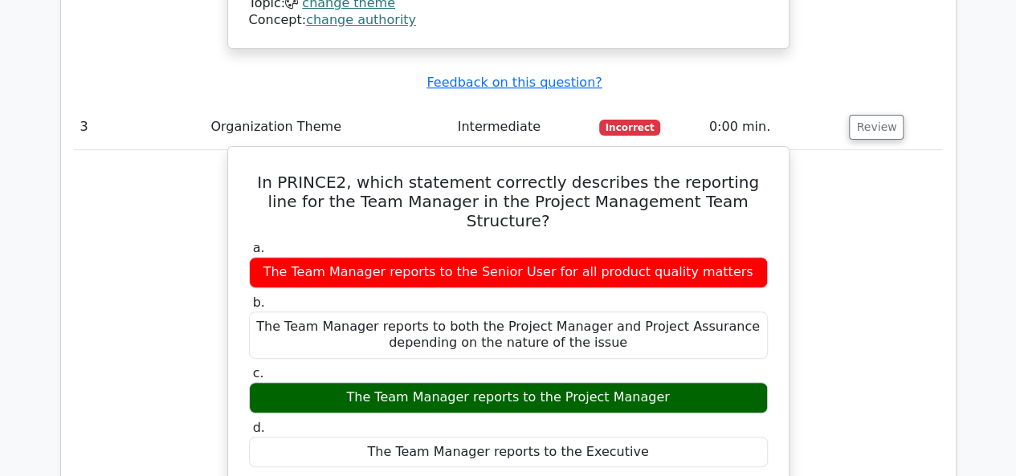
scroll to position [3212, 0]
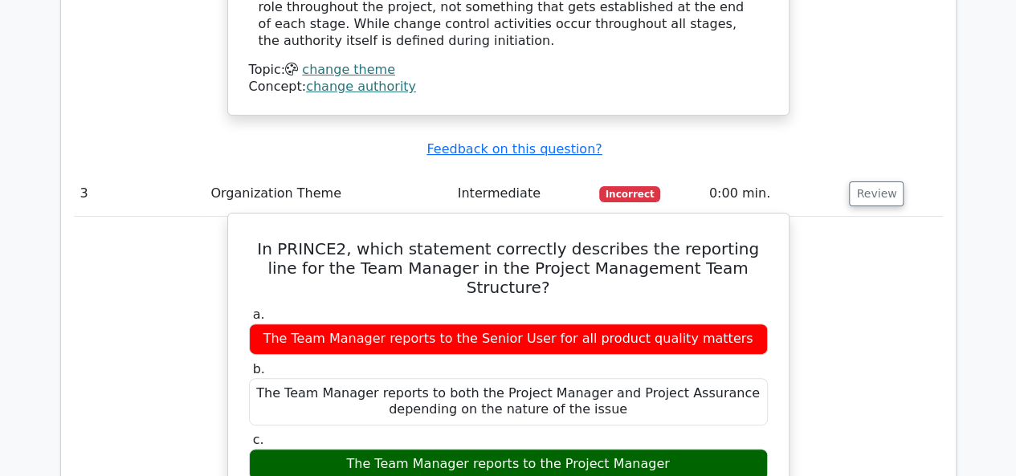
drag, startPoint x: 255, startPoint y: 82, endPoint x: 578, endPoint y: 268, distance: 373.4
copy div "In PRINCE2, which statement correctly describes the reporting line for the Team…"
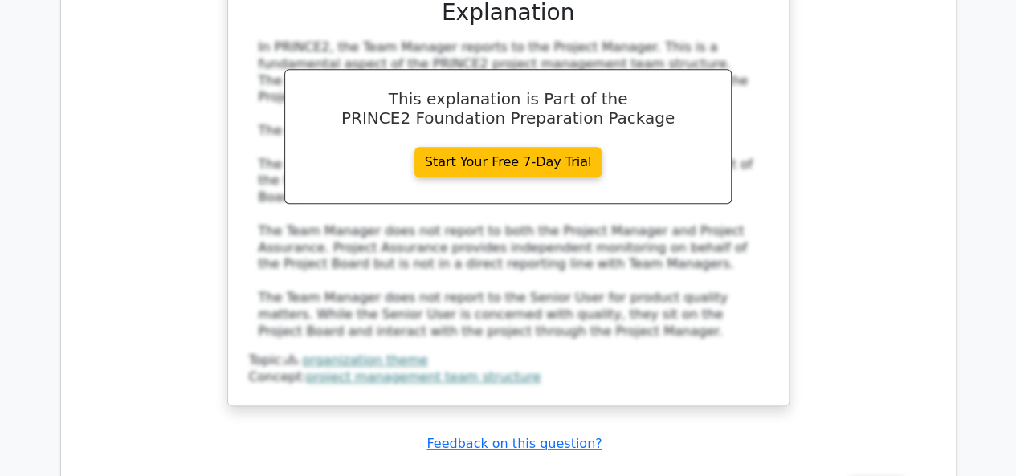
scroll to position [3774, 0]
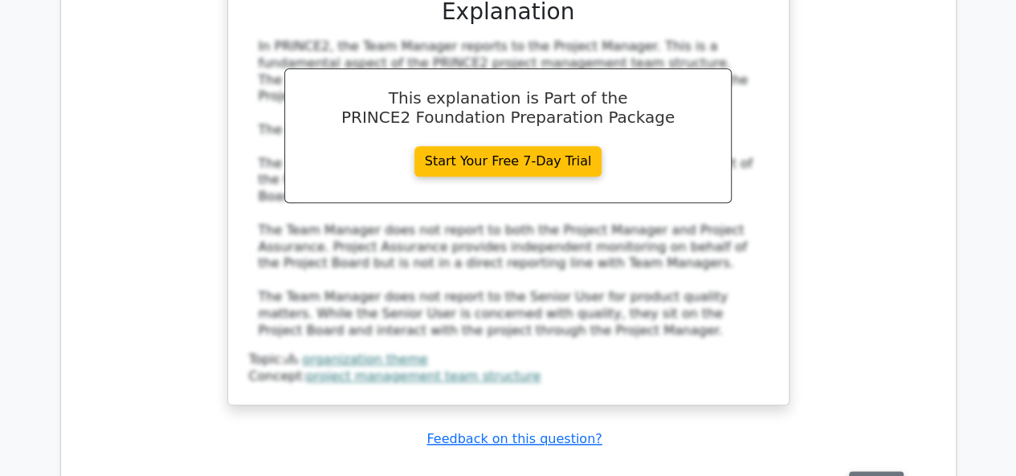
click at [858, 471] on button "Review" at bounding box center [876, 483] width 55 height 25
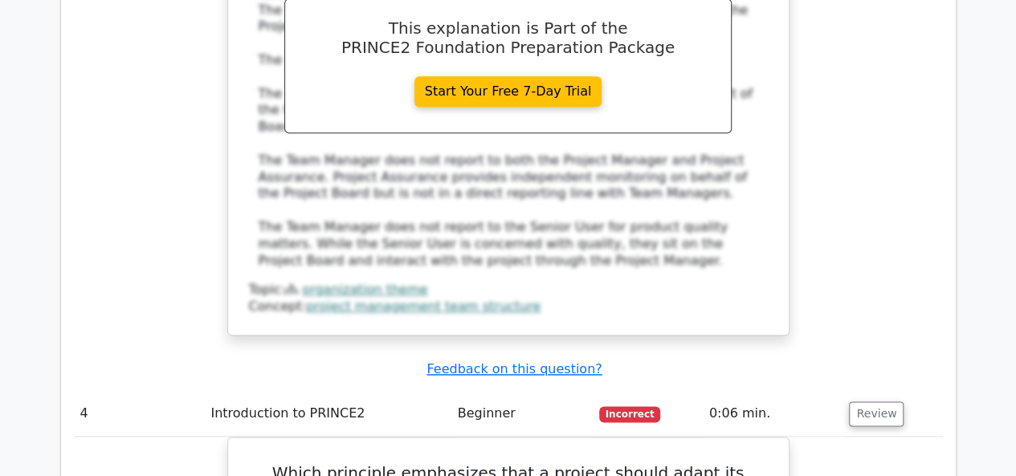
scroll to position [4015, 0]
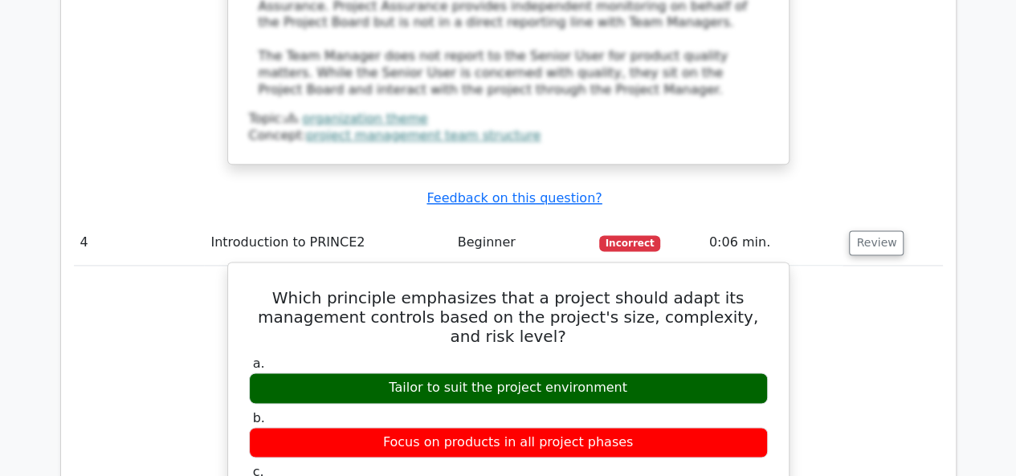
drag, startPoint x: 294, startPoint y: 83, endPoint x: 649, endPoint y: 208, distance: 376.3
copy div "Which principle emphasizes that a project should adapt its management controls …"
click at [338, 356] on div "a. Tailor to suit the project environment b. Focus on products in all project p…" at bounding box center [508, 469] width 538 height 234
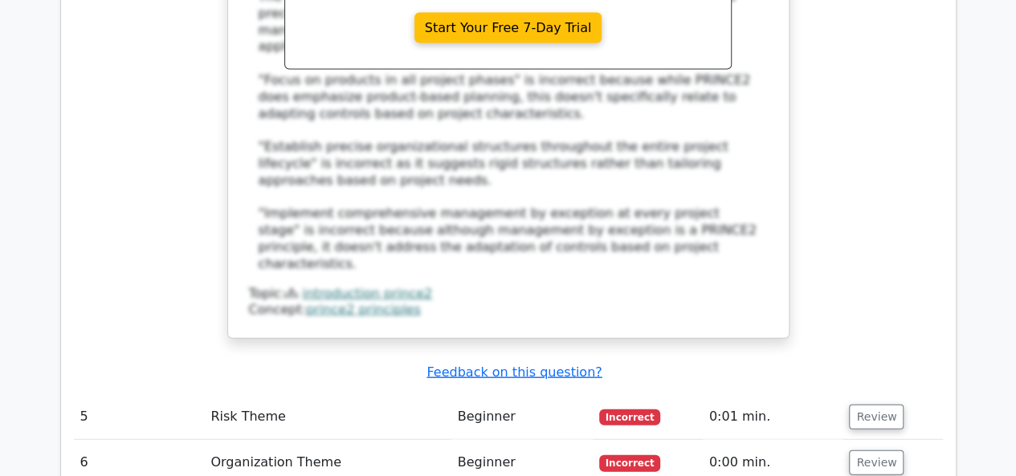
scroll to position [4818, 0]
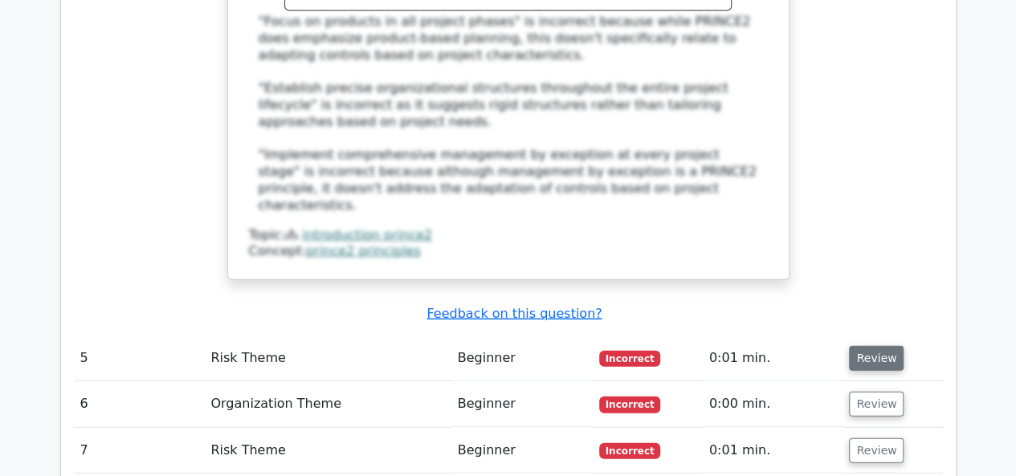
click at [865, 346] on button "Review" at bounding box center [876, 358] width 55 height 25
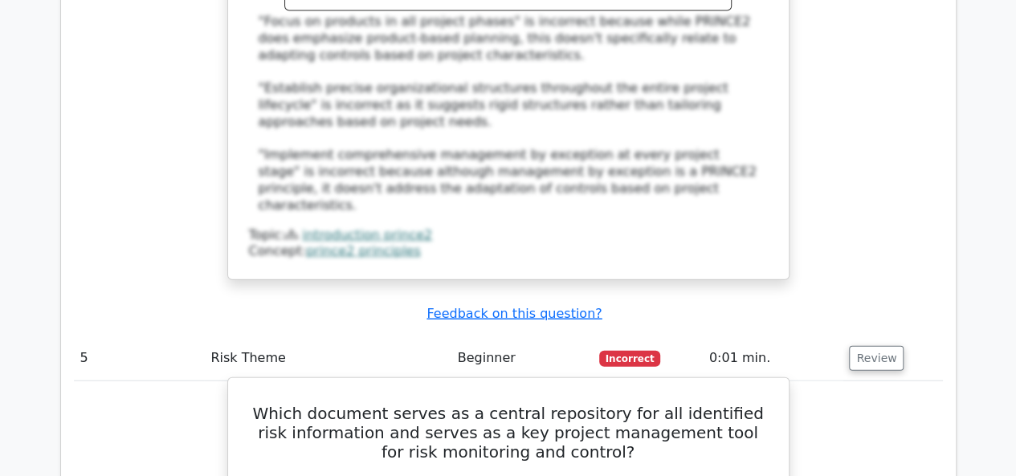
drag, startPoint x: 263, startPoint y: 153, endPoint x: 572, endPoint y: 398, distance: 393.7
copy div "Which document serves as a central repository for all identified risk informati…"
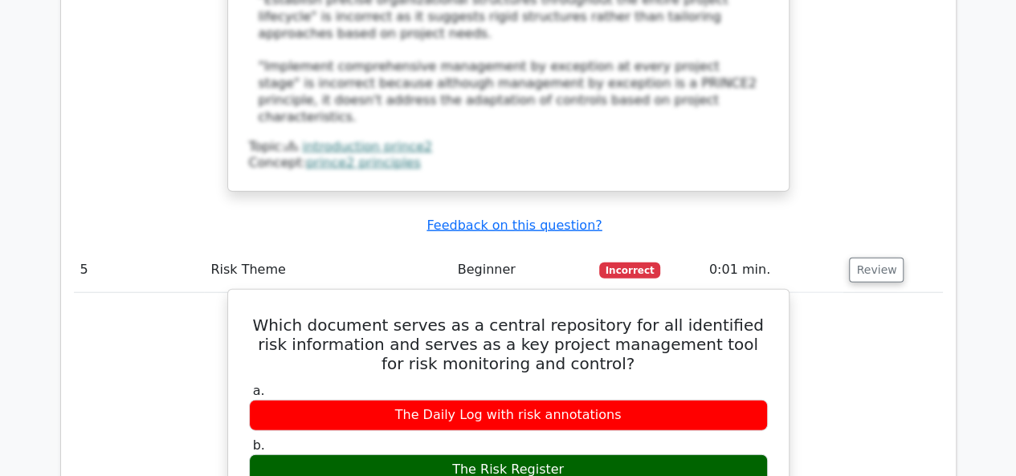
scroll to position [4898, 0]
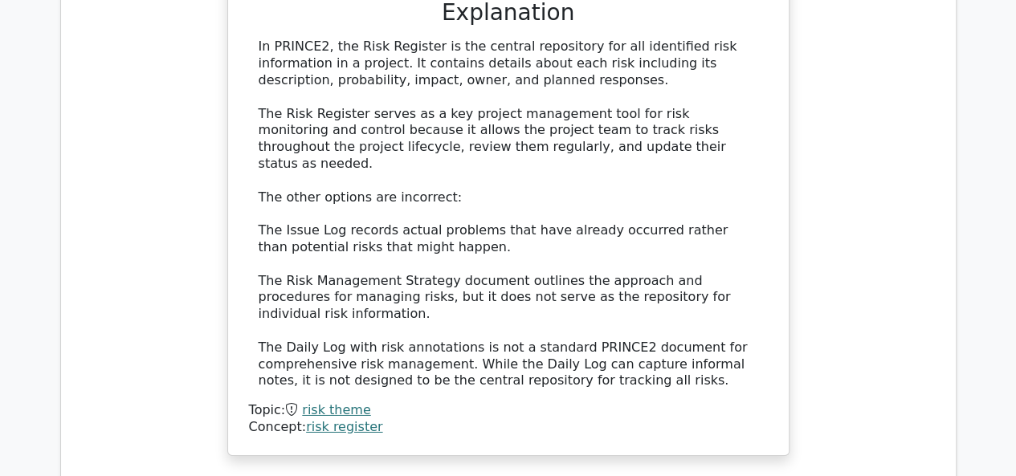
scroll to position [5540, 0]
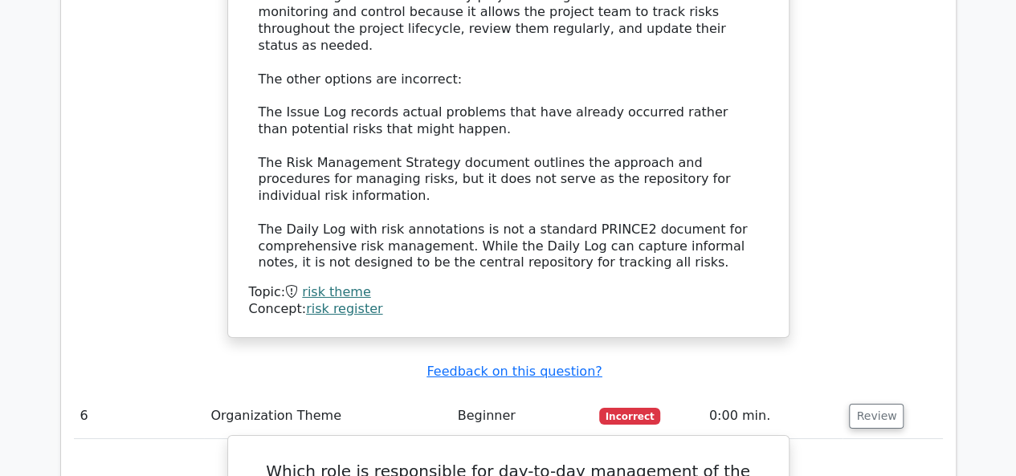
scroll to position [5701, 0]
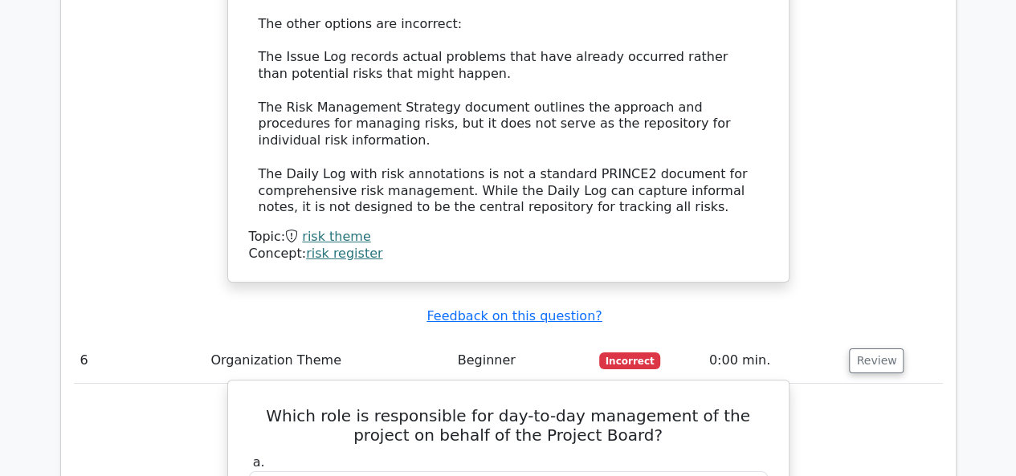
drag, startPoint x: 249, startPoint y: 113, endPoint x: 445, endPoint y: 246, distance: 236.5
copy div "Which role is responsible for day-to-day management of the project on behalf of…"
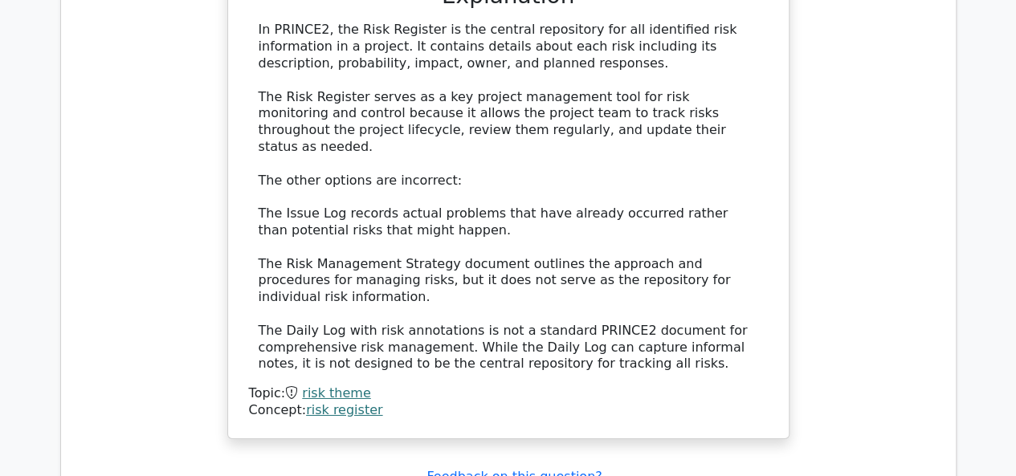
scroll to position [5781, 0]
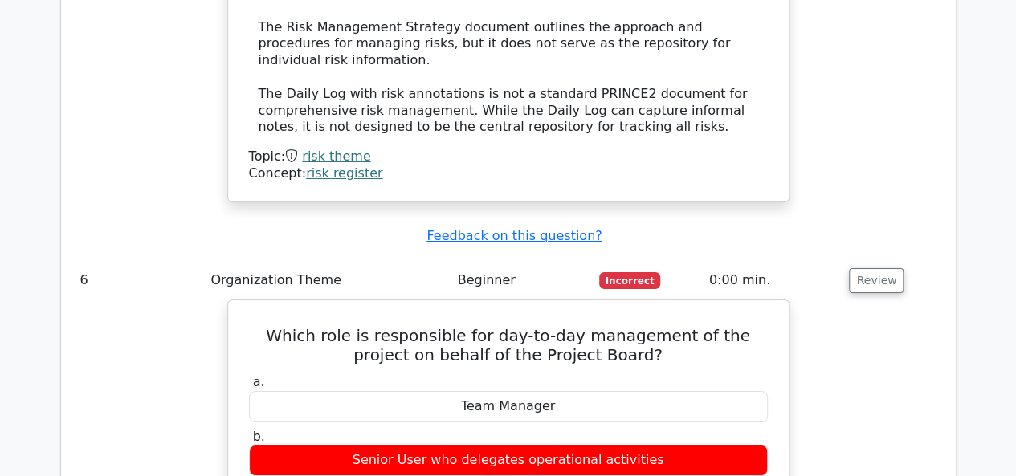
click at [429, 429] on label "b. Senior User who delegates operational activities" at bounding box center [508, 453] width 519 height 48
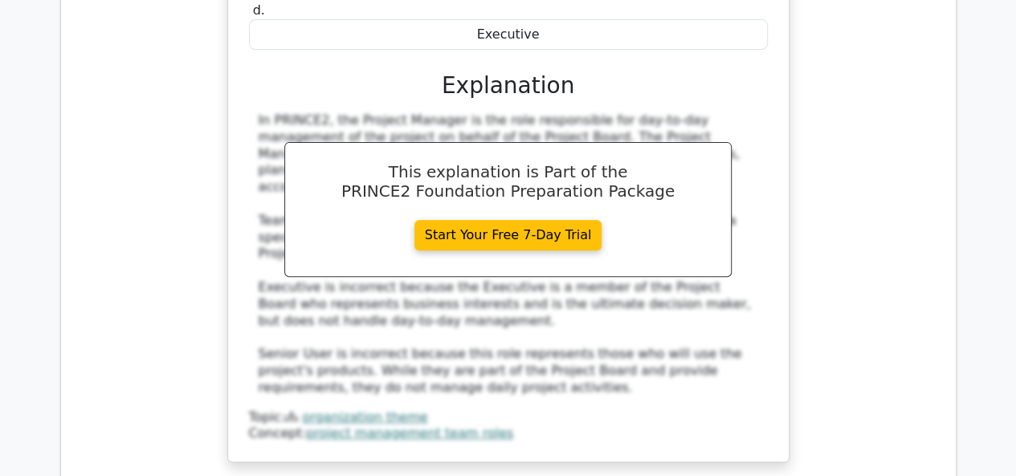
scroll to position [6343, 0]
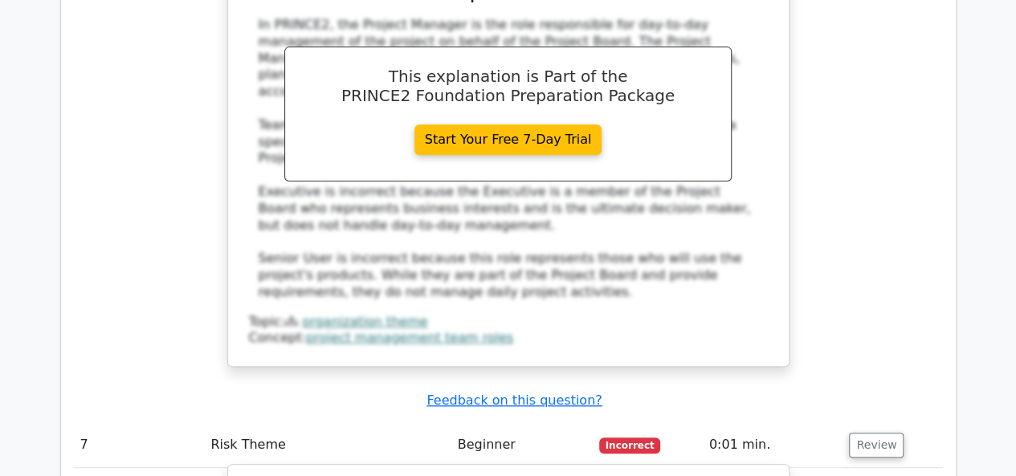
scroll to position [6504, 0]
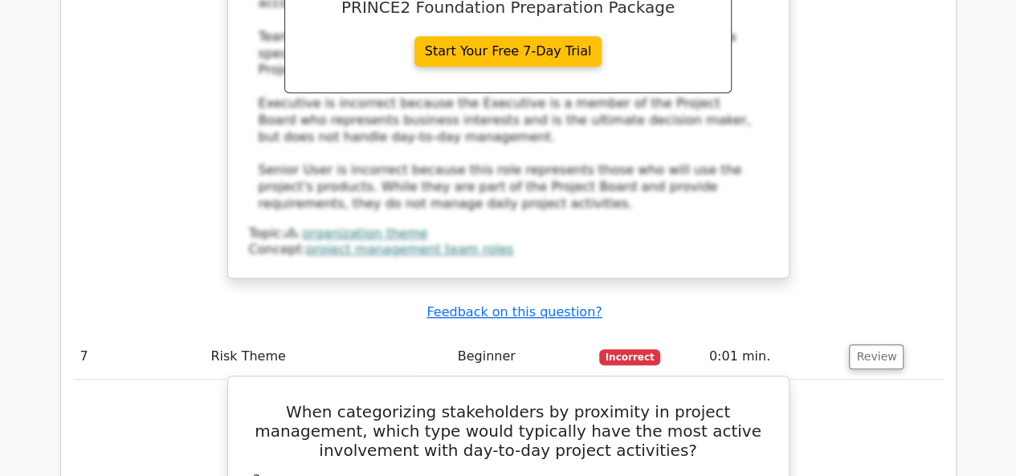
drag, startPoint x: 255, startPoint y: 79, endPoint x: 637, endPoint y: 331, distance: 457.9
copy div "When categorizing stakeholders by proximity in project management, which type w…"
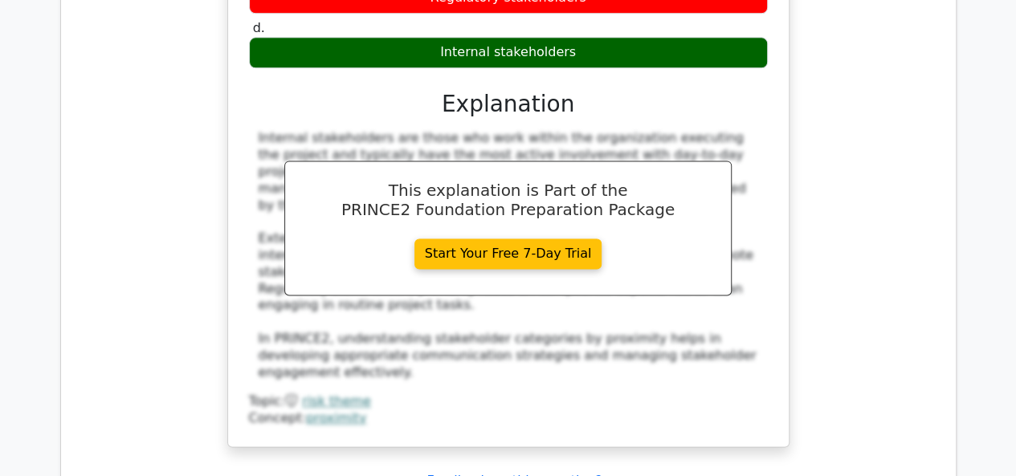
scroll to position [7146, 0]
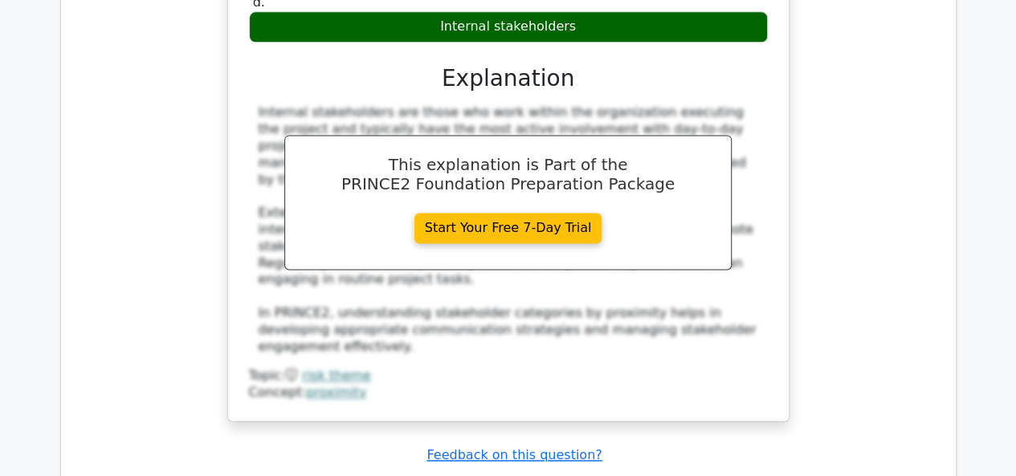
drag, startPoint x: 268, startPoint y: 182, endPoint x: 613, endPoint y: 410, distance: 413.8
copy div "When considering risks during project planning, what document is used to record…"
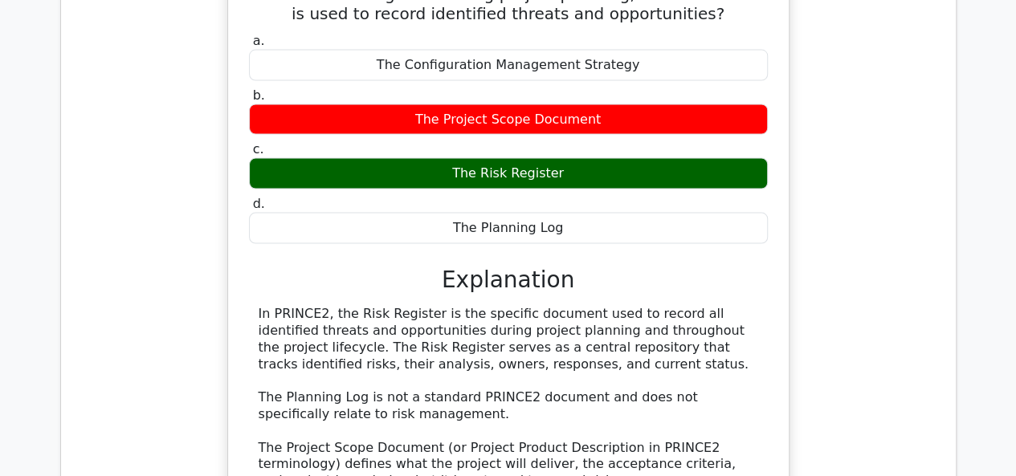
scroll to position [7708, 0]
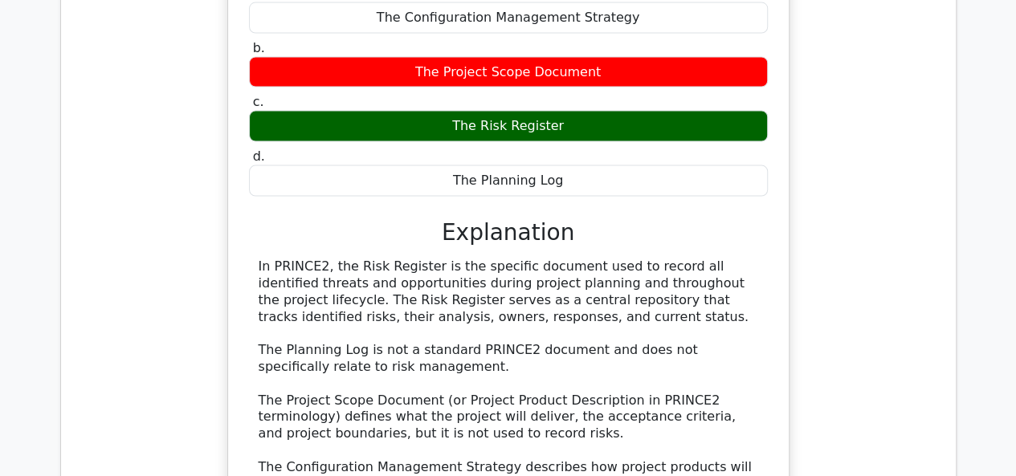
scroll to position [7949, 0]
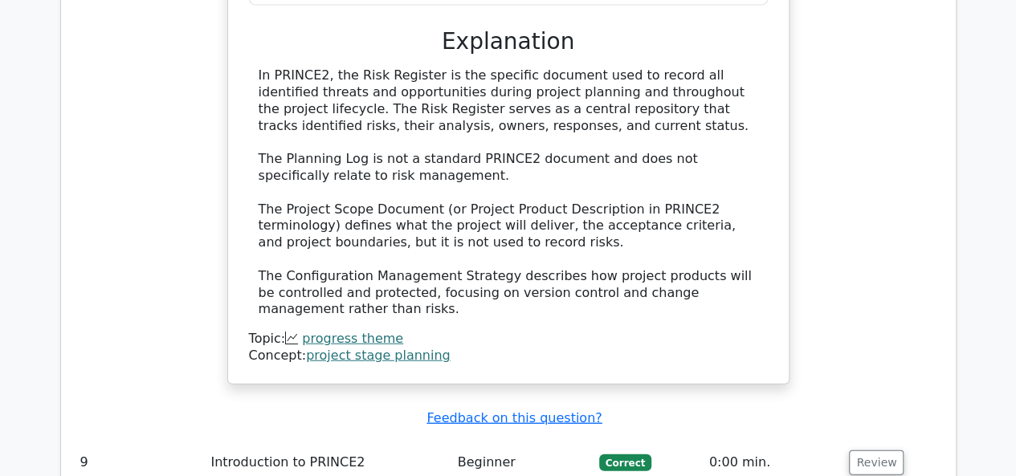
drag, startPoint x: 255, startPoint y: 137, endPoint x: 461, endPoint y: 304, distance: 265.0
copy div "When establishing the project organization structure, what is the most importan…"
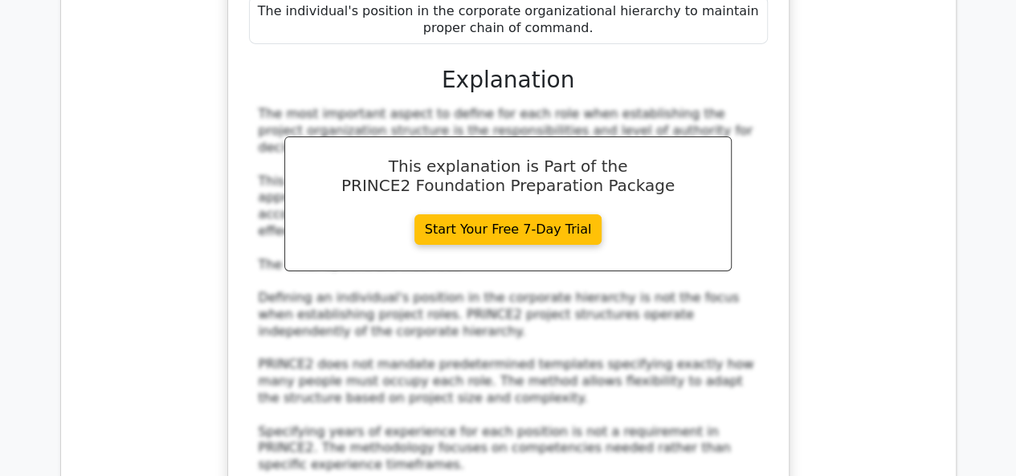
scroll to position [8752, 0]
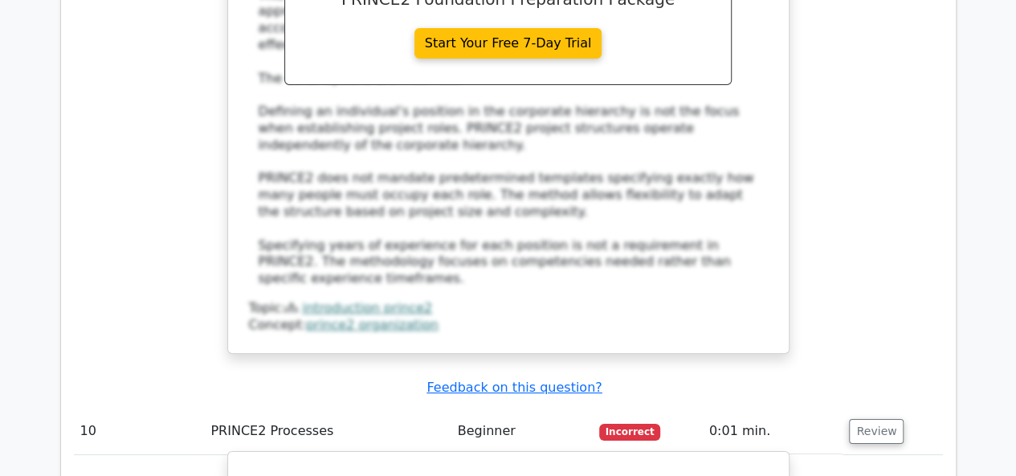
drag, startPoint x: 299, startPoint y: 113, endPoint x: 560, endPoint y: 213, distance: 280.0
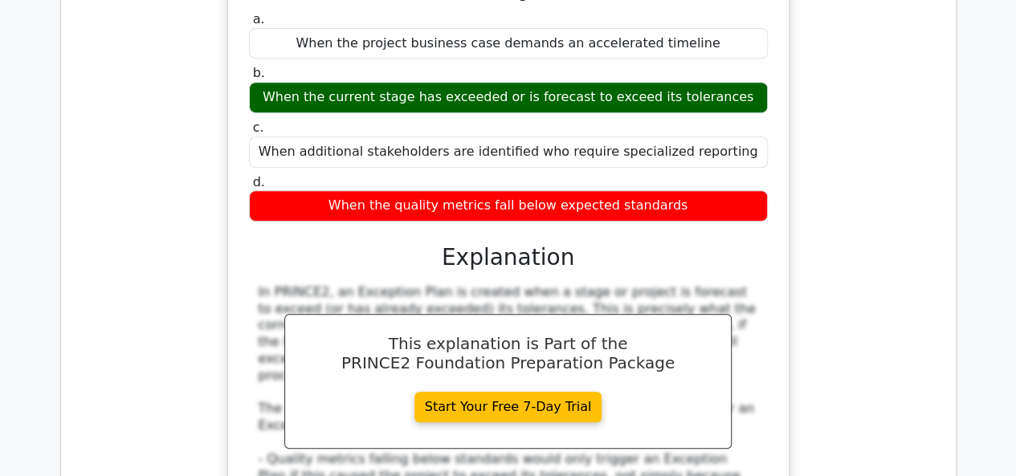
scroll to position [9475, 0]
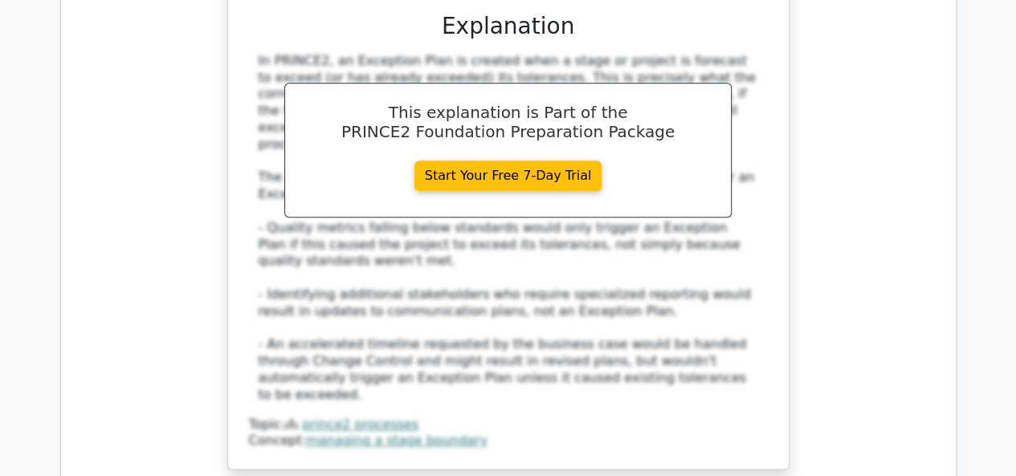
scroll to position [9796, 0]
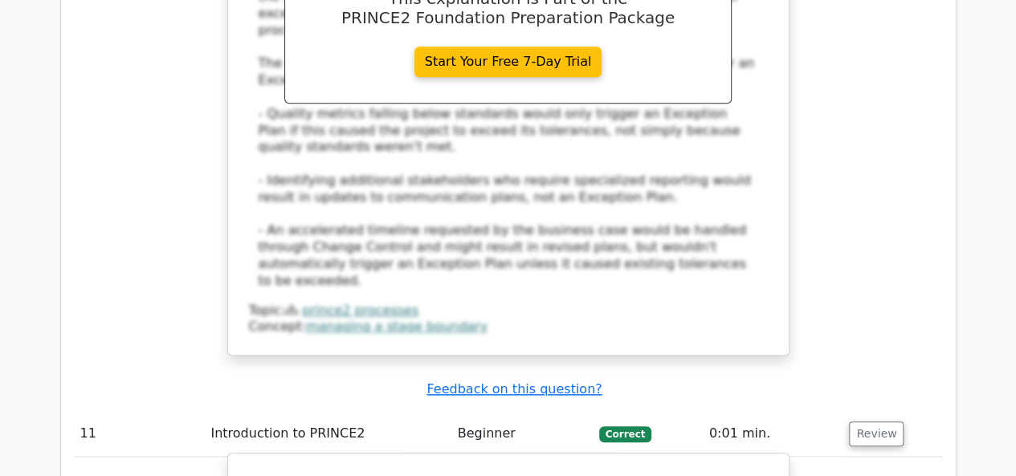
drag, startPoint x: 299, startPoint y: 56, endPoint x: 581, endPoint y: 343, distance: 401.4
copy div "What benefit does an approach that focuses on roles and responsibilities bring …"
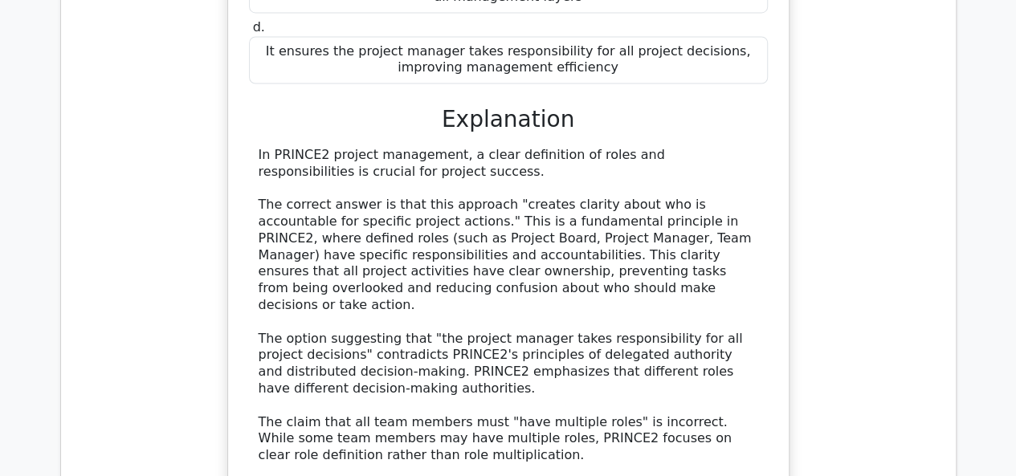
scroll to position [10599, 0]
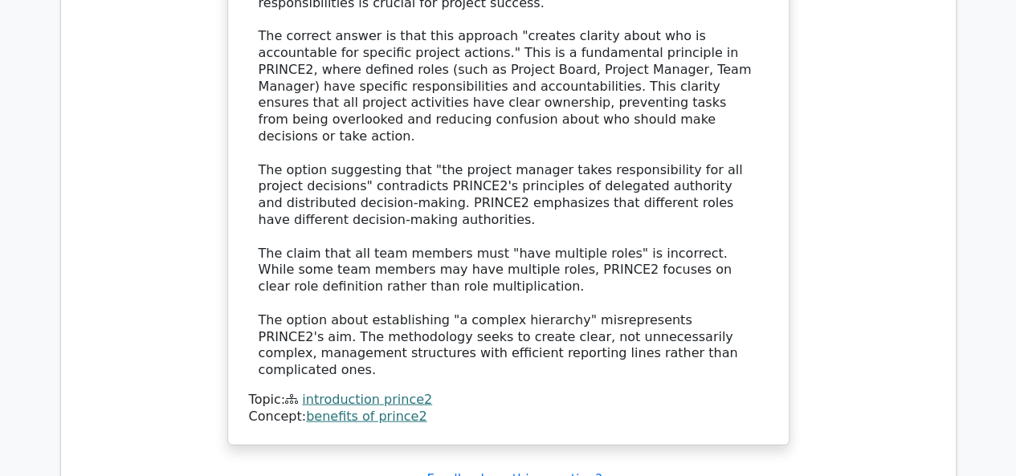
scroll to position [10759, 0]
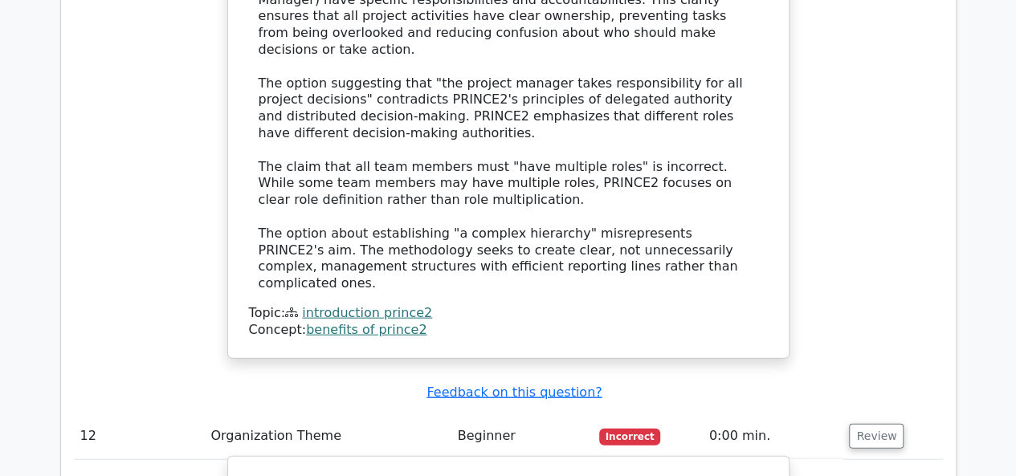
drag, startPoint x: 279, startPoint y: 23, endPoint x: 548, endPoint y: 283, distance: 373.6
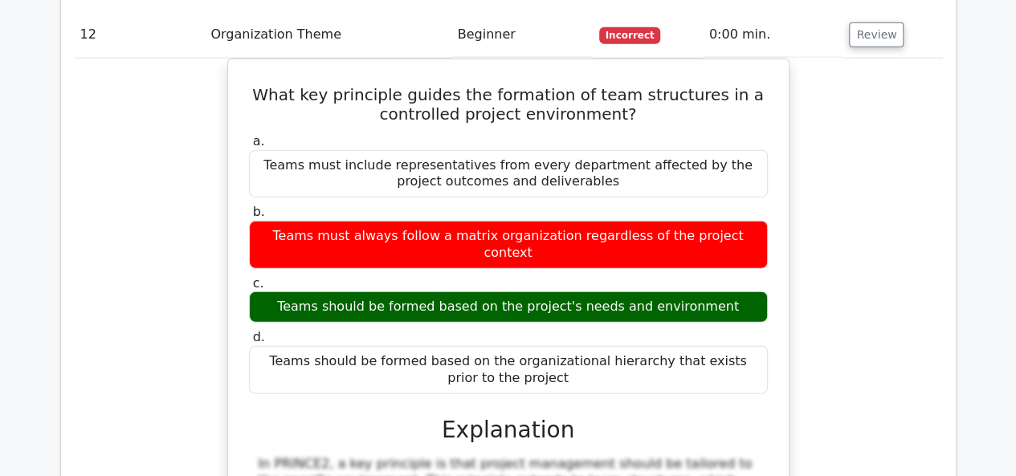
scroll to position [11402, 0]
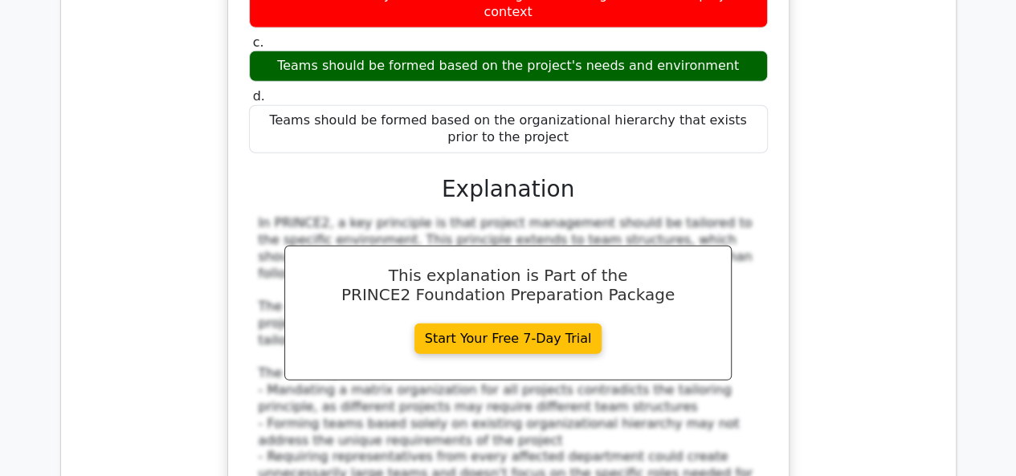
drag, startPoint x: 305, startPoint y: 181, endPoint x: 670, endPoint y: 384, distance: 417.3
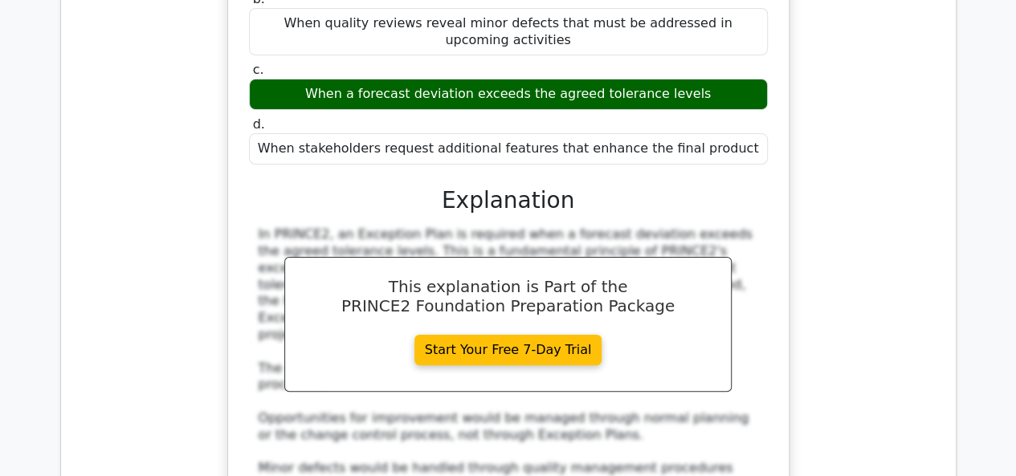
scroll to position [12204, 0]
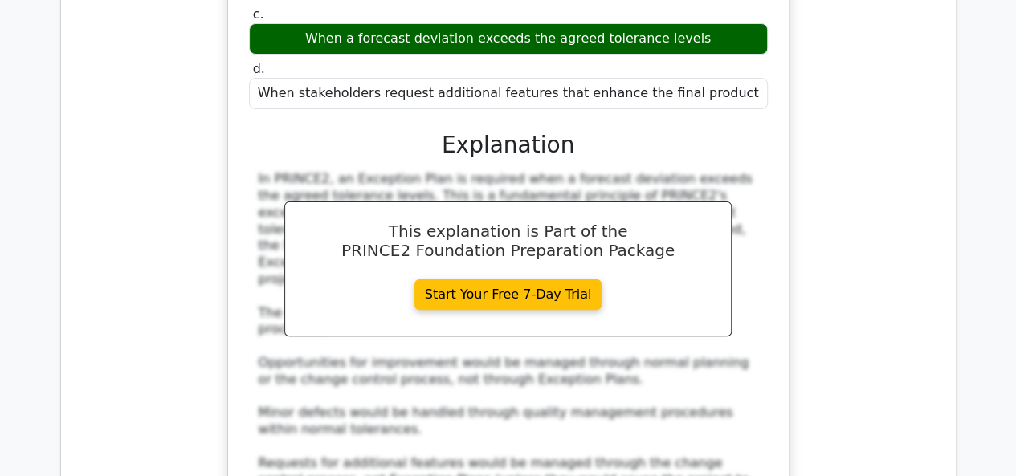
scroll to position [12285, 0]
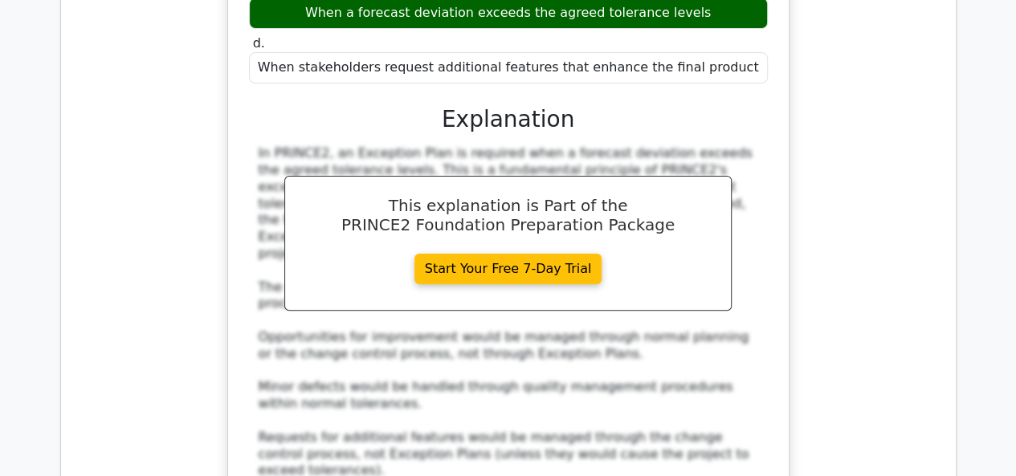
drag, startPoint x: 279, startPoint y: 91, endPoint x: 750, endPoint y: 319, distance: 522.9
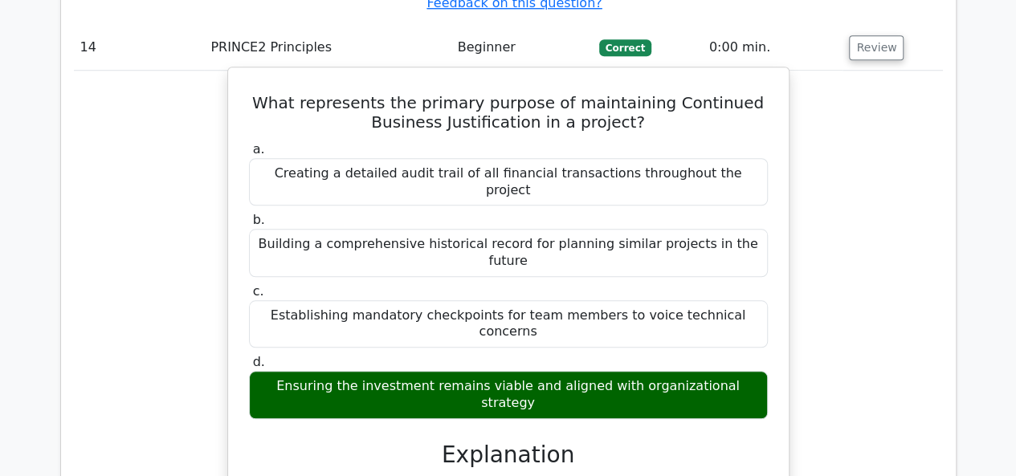
scroll to position [12927, 0]
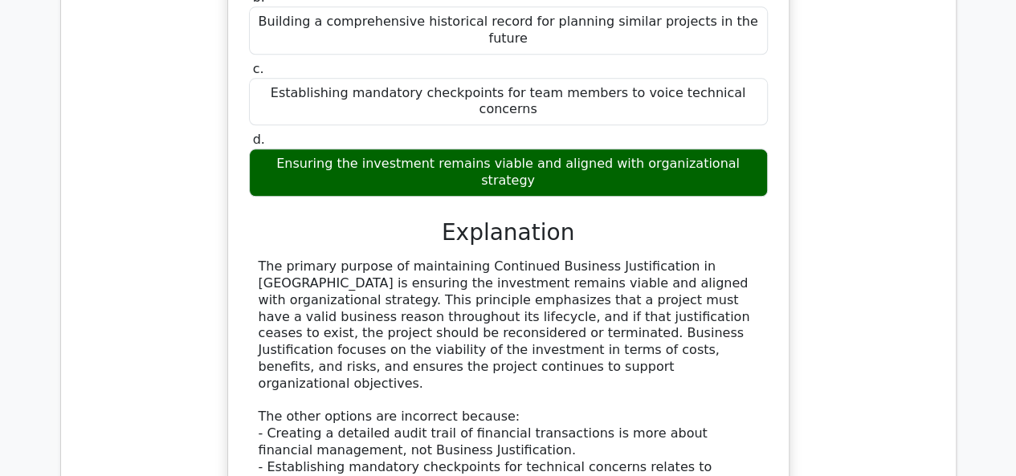
drag, startPoint x: 259, startPoint y: 48, endPoint x: 573, endPoint y: 185, distance: 342.7
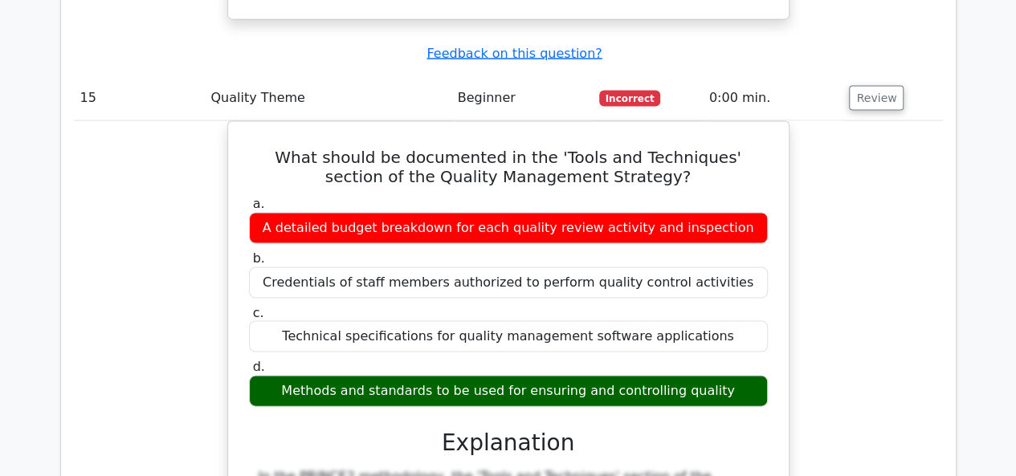
scroll to position [13730, 0]
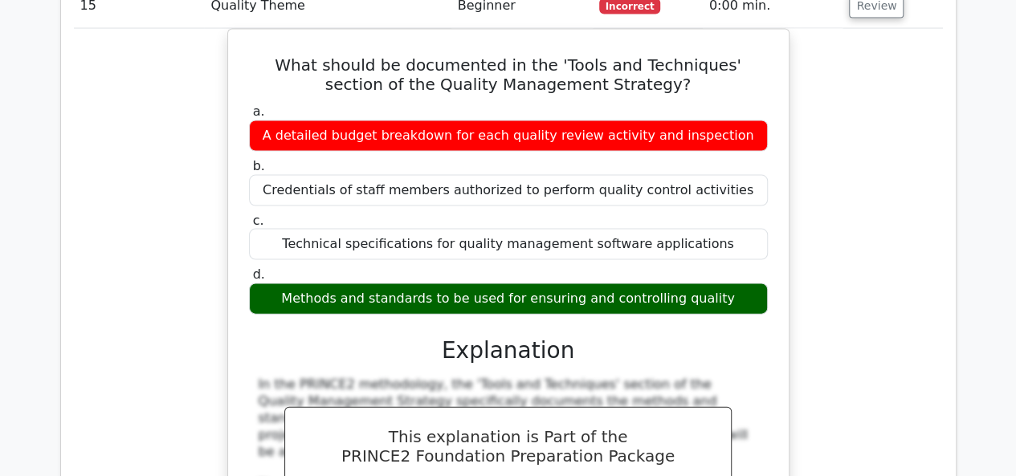
scroll to position [13852, 0]
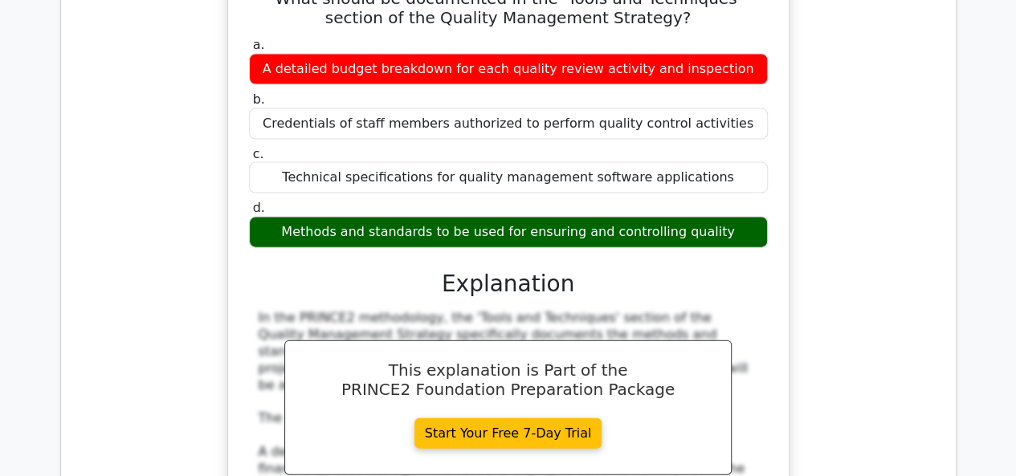
drag, startPoint x: 273, startPoint y: 219, endPoint x: 438, endPoint y: 344, distance: 206.4
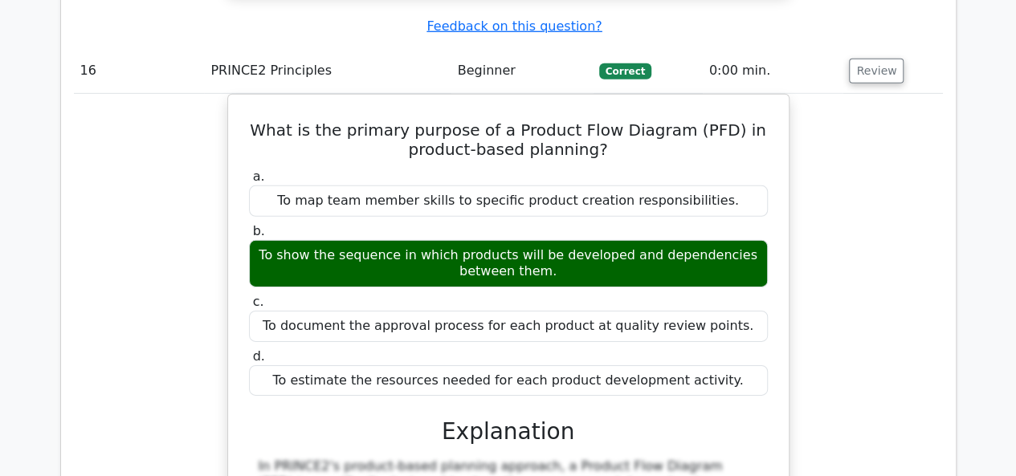
scroll to position [14655, 0]
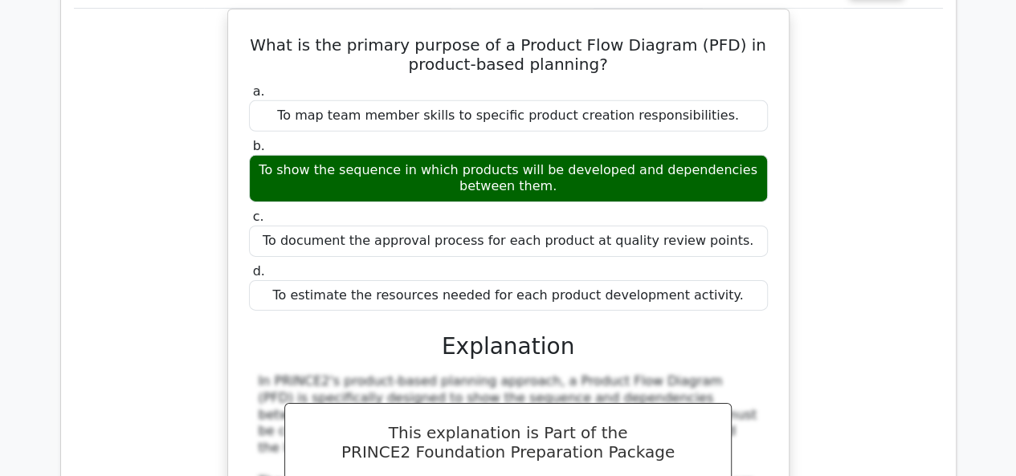
drag, startPoint x: 268, startPoint y: 88, endPoint x: 457, endPoint y: 174, distance: 207.7
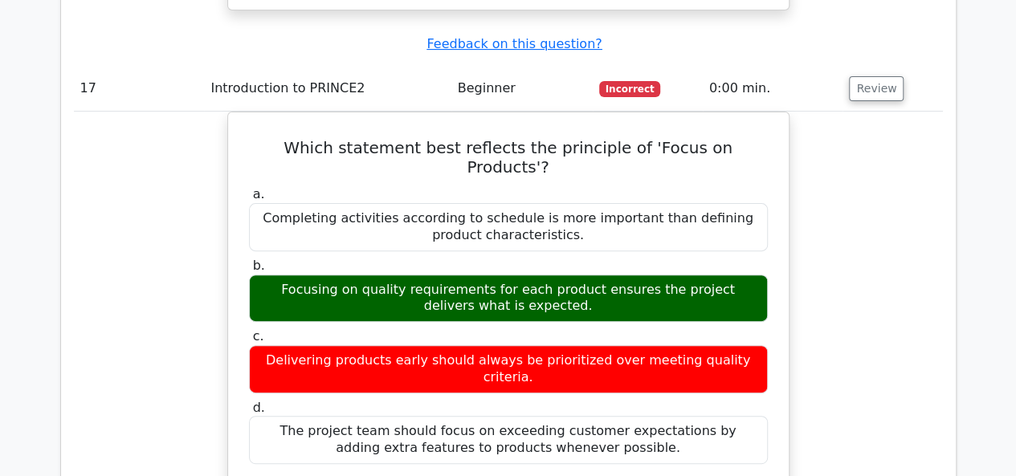
scroll to position [15458, 0]
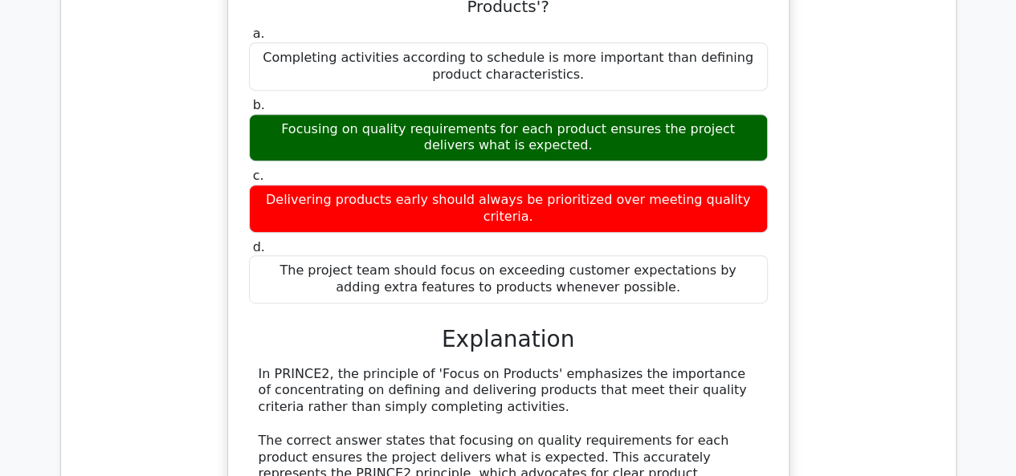
scroll to position [15618, 0]
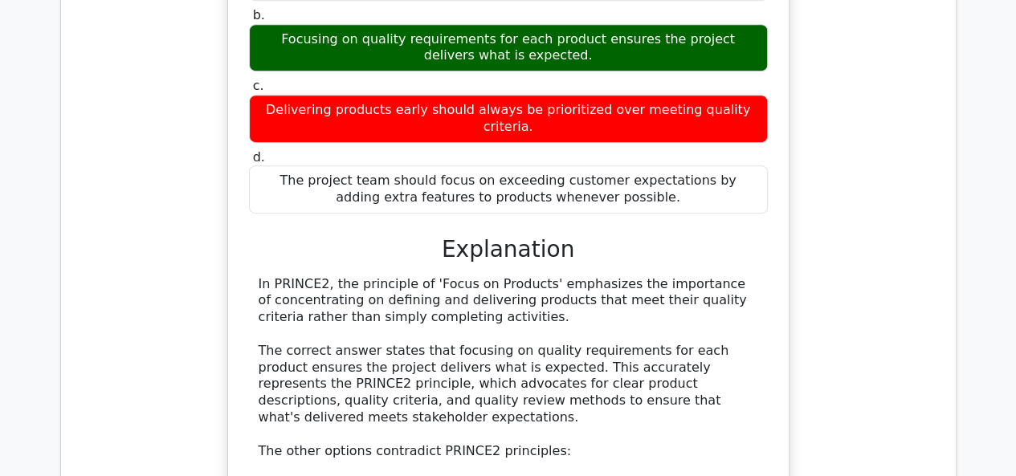
drag, startPoint x: 271, startPoint y: 18, endPoint x: 694, endPoint y: 279, distance: 496.5
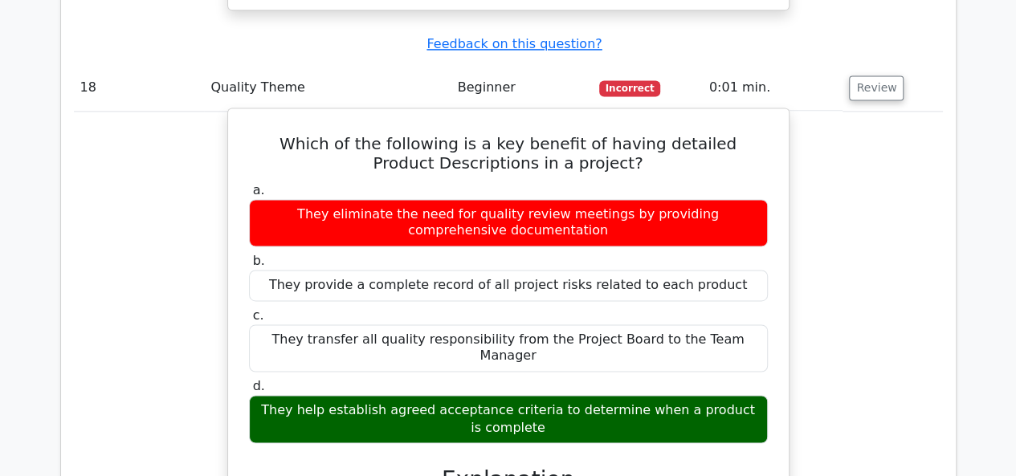
scroll to position [16341, 0]
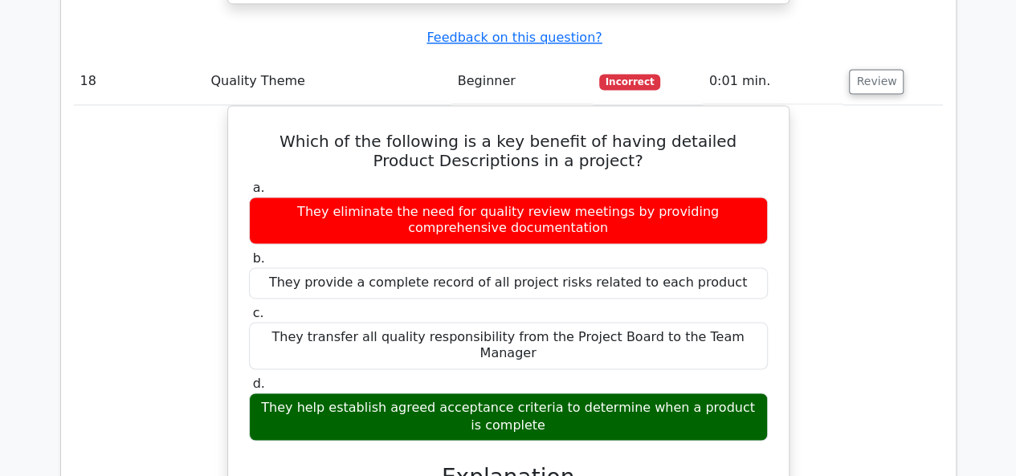
drag, startPoint x: 251, startPoint y: 212, endPoint x: 693, endPoint y: 384, distance: 474.6
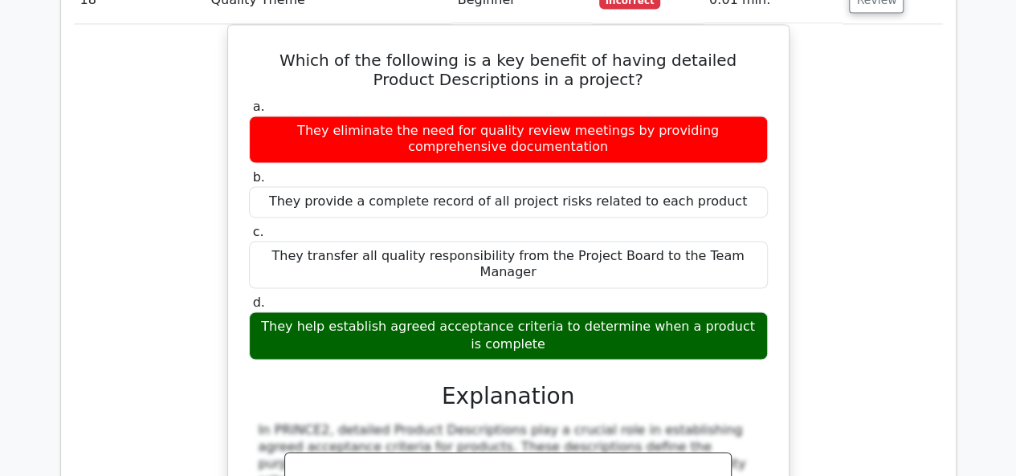
scroll to position [16421, 0]
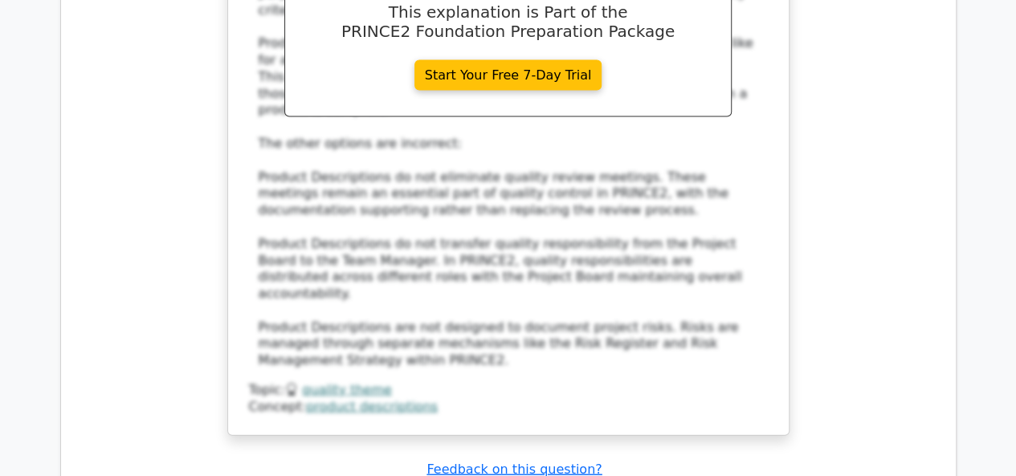
scroll to position [16983, 0]
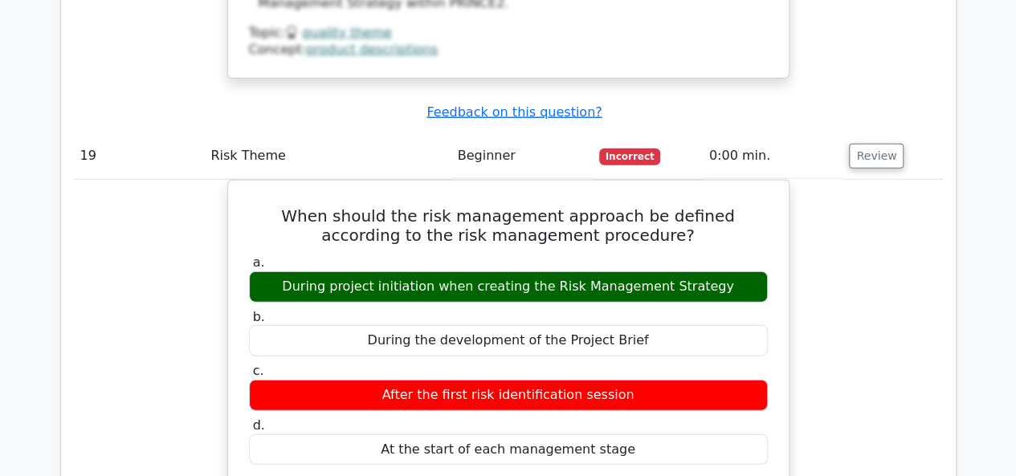
scroll to position [17224, 0]
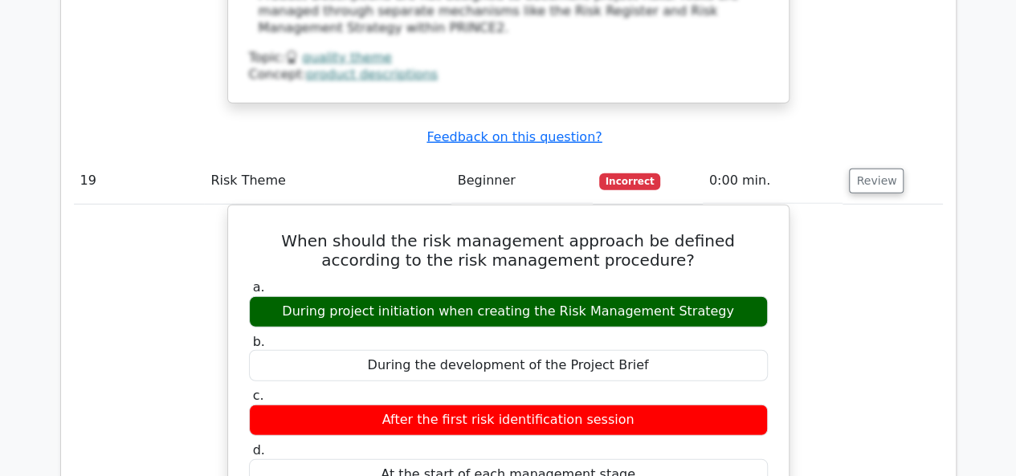
drag, startPoint x: 267, startPoint y: 71, endPoint x: 709, endPoint y: 317, distance: 506.1
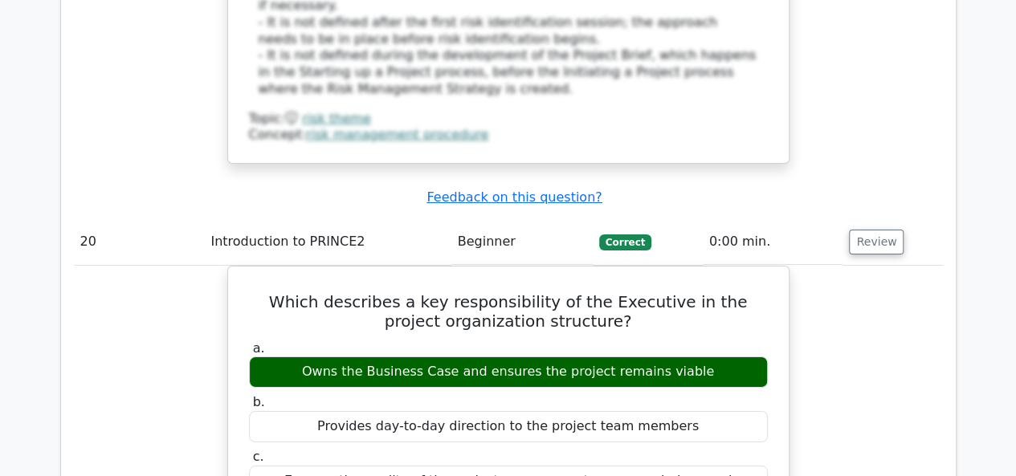
scroll to position [17947, 0]
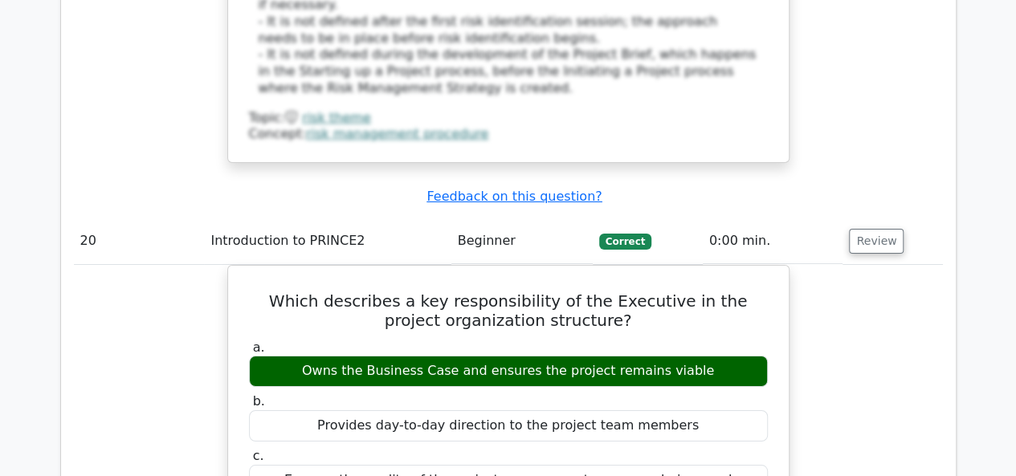
drag, startPoint x: 298, startPoint y: 112, endPoint x: 635, endPoint y: 282, distance: 377.8
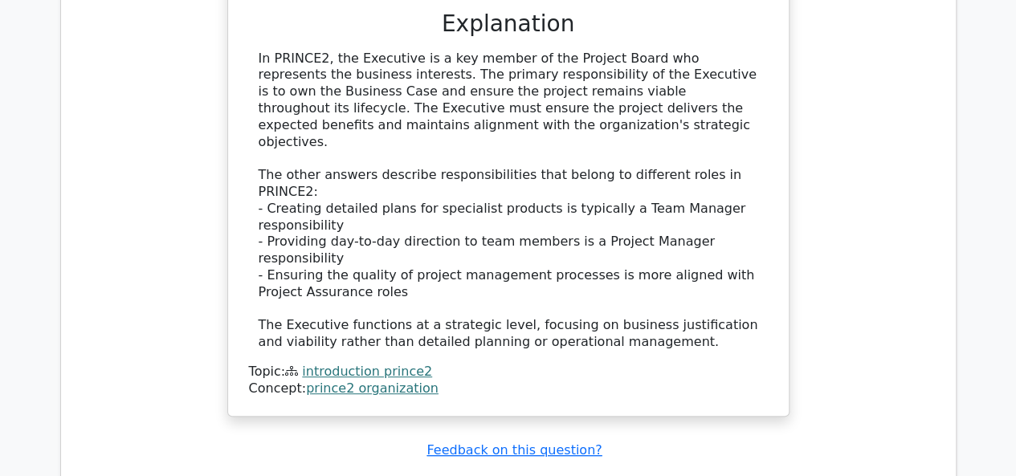
scroll to position [18670, 0]
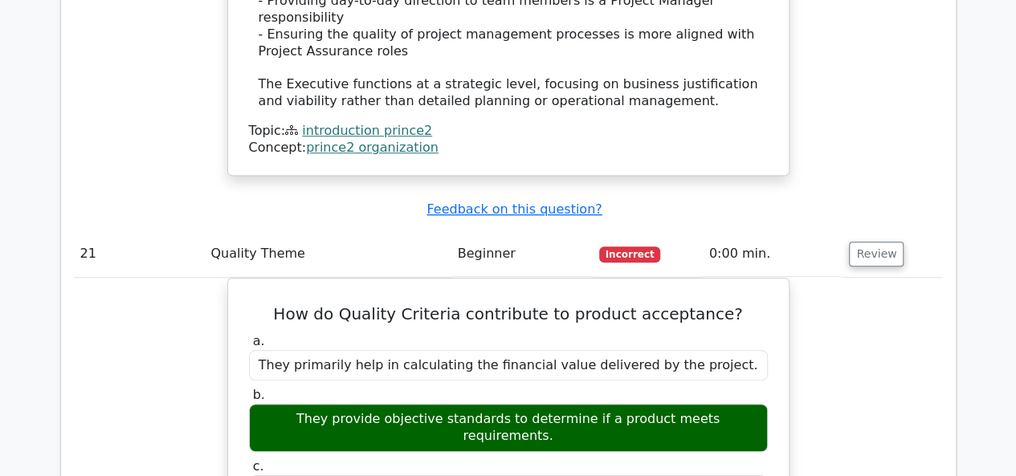
drag, startPoint x: 252, startPoint y: 108, endPoint x: 646, endPoint y: 408, distance: 494.5
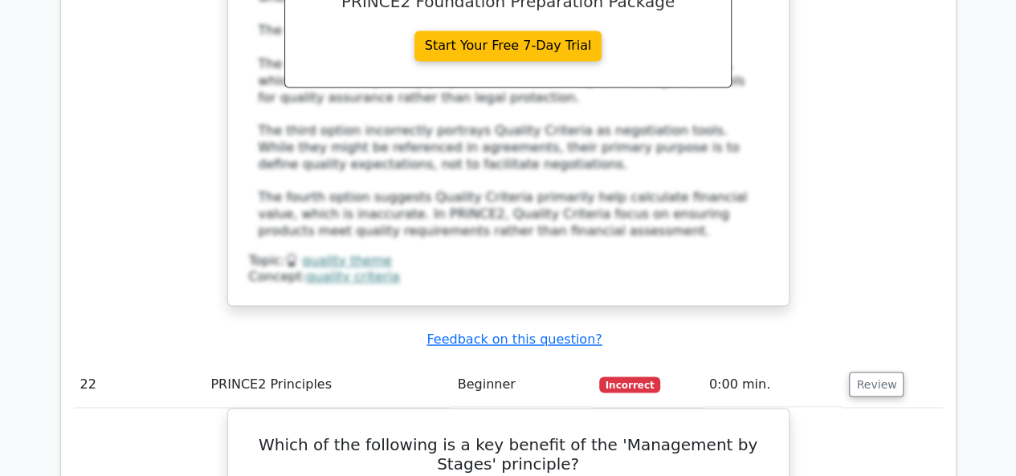
scroll to position [19473, 0]
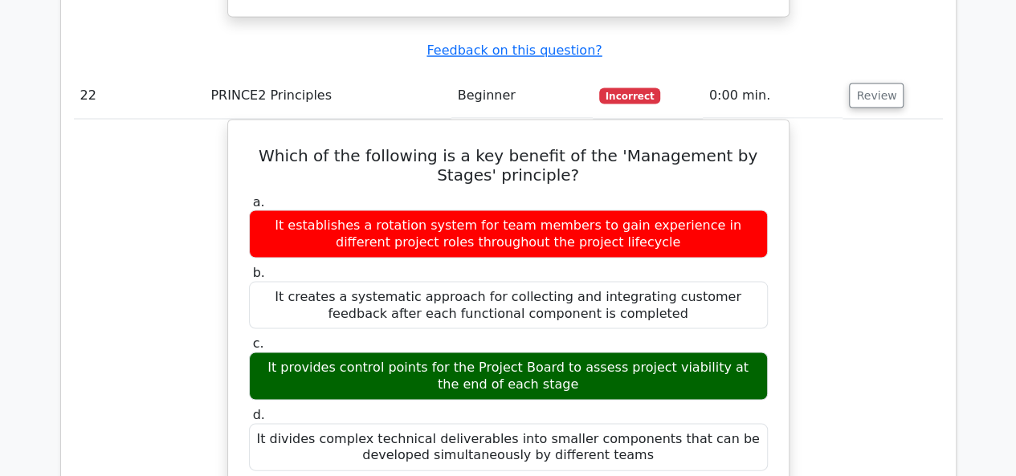
scroll to position [19713, 0]
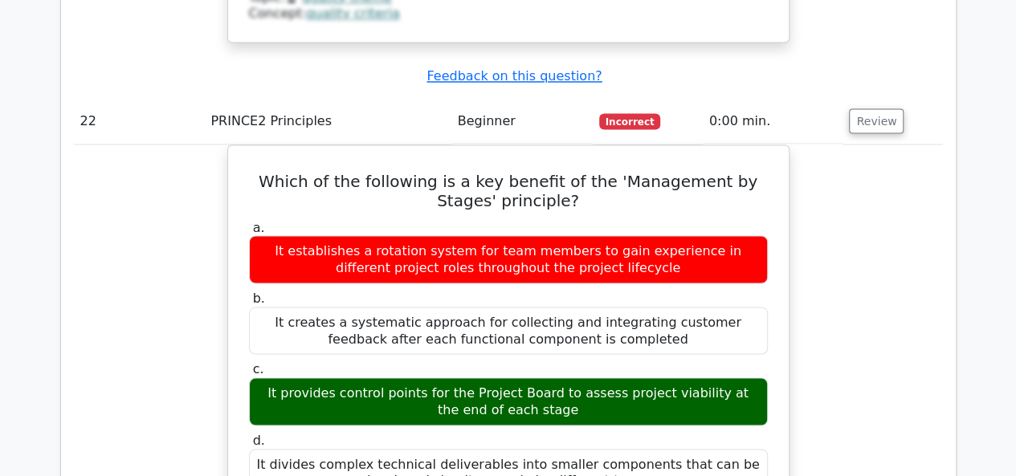
drag, startPoint x: 251, startPoint y: 7, endPoint x: 469, endPoint y: 145, distance: 258.4
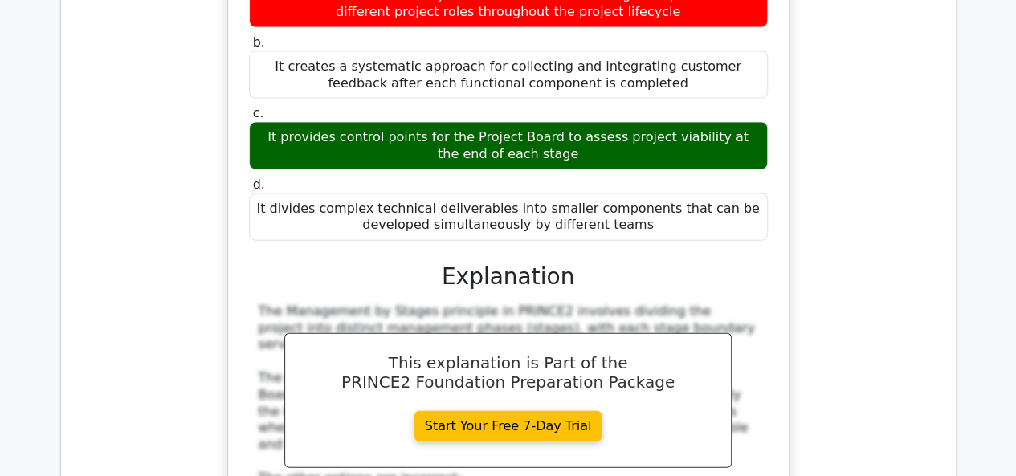
scroll to position [20275, 0]
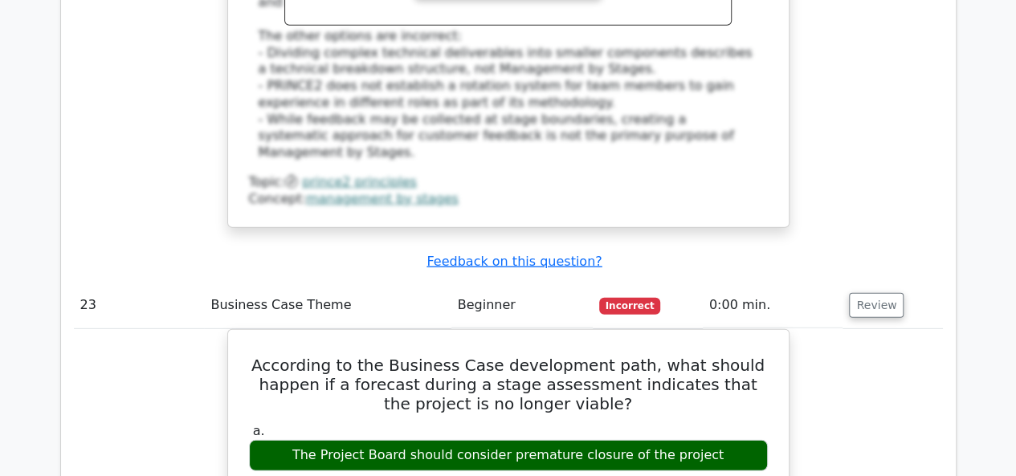
scroll to position [20436, 0]
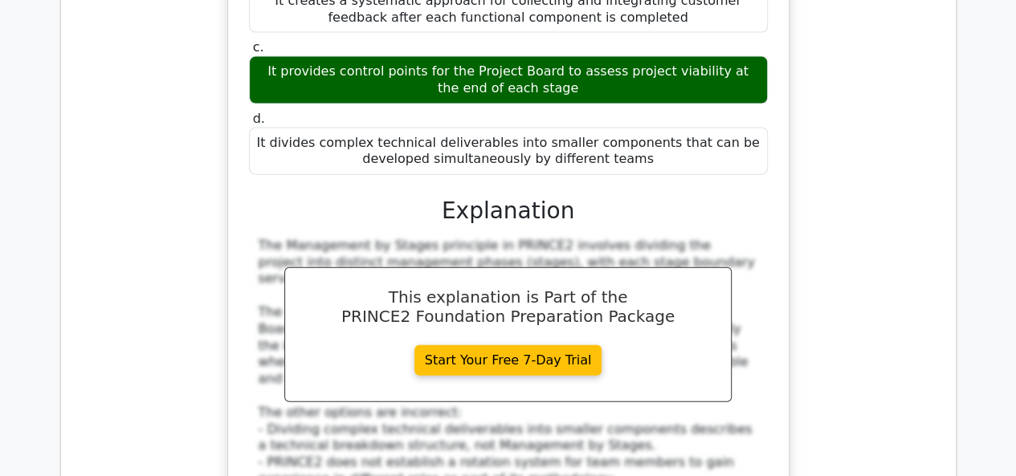
scroll to position [20356, 0]
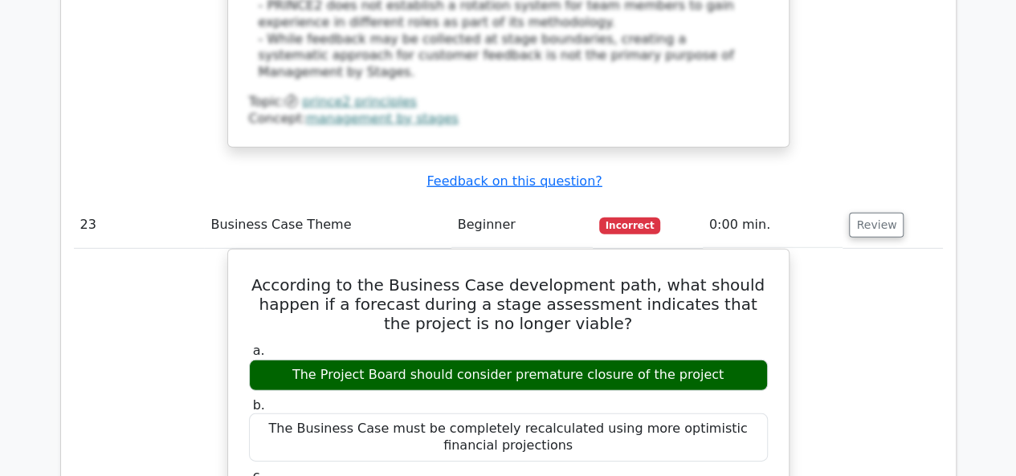
scroll to position [20516, 0]
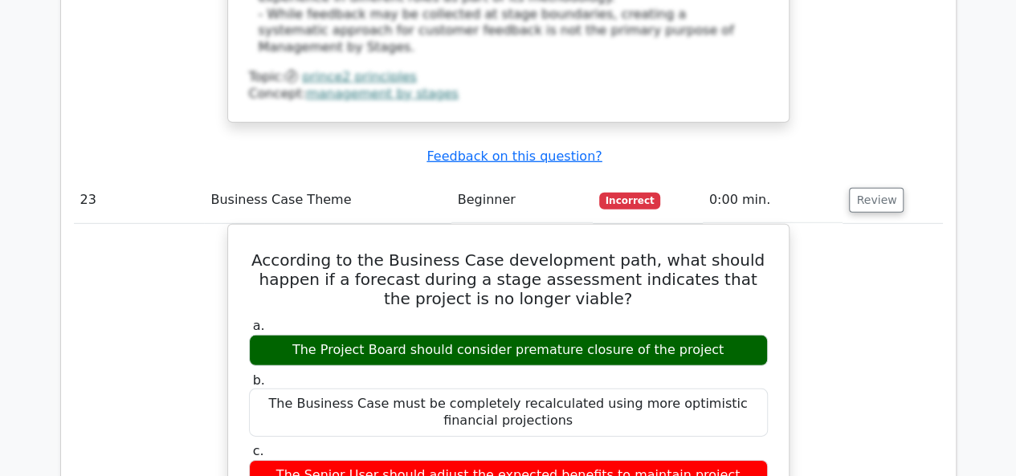
drag, startPoint x: 279, startPoint y: 100, endPoint x: 627, endPoint y: 246, distance: 376.8
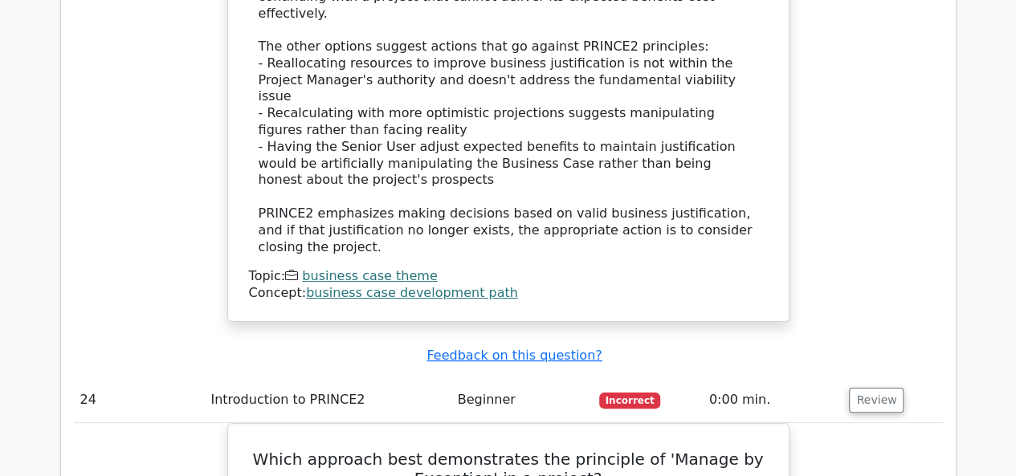
scroll to position [21400, 0]
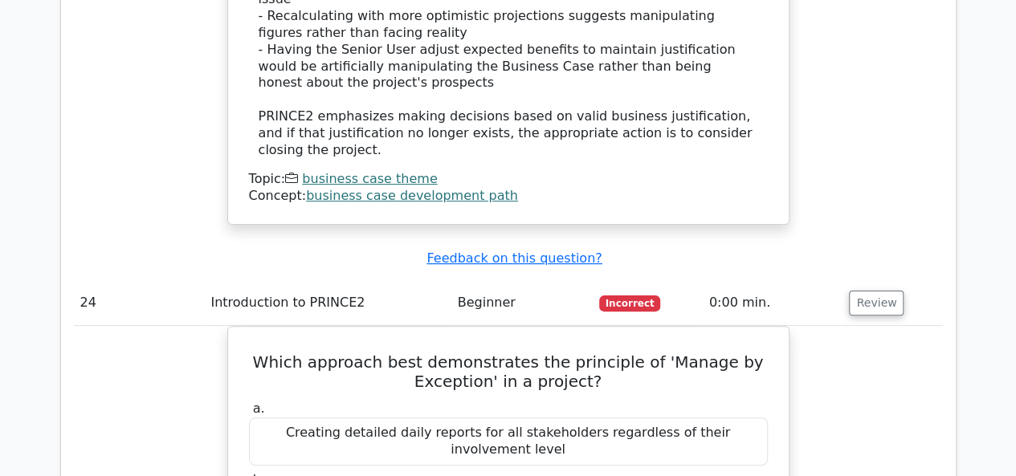
drag, startPoint x: 263, startPoint y: 113, endPoint x: 674, endPoint y: 280, distance: 443.7
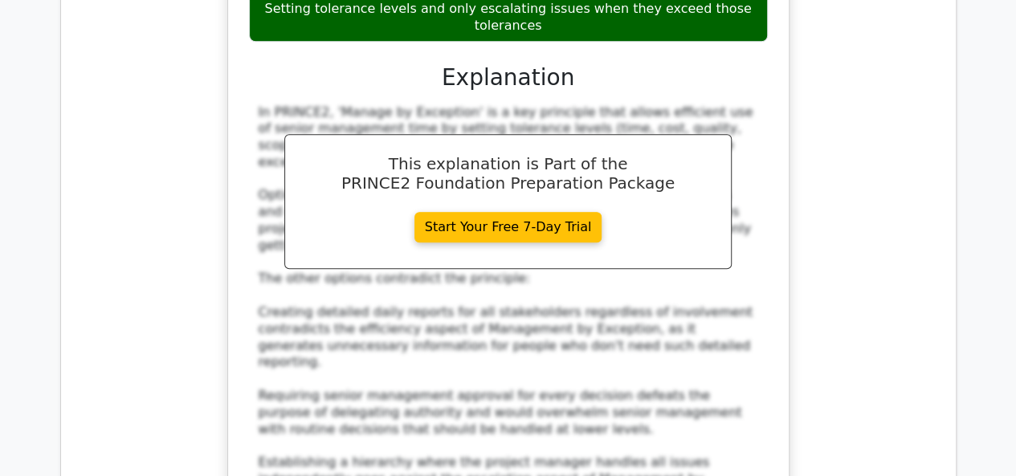
scroll to position [22122, 0]
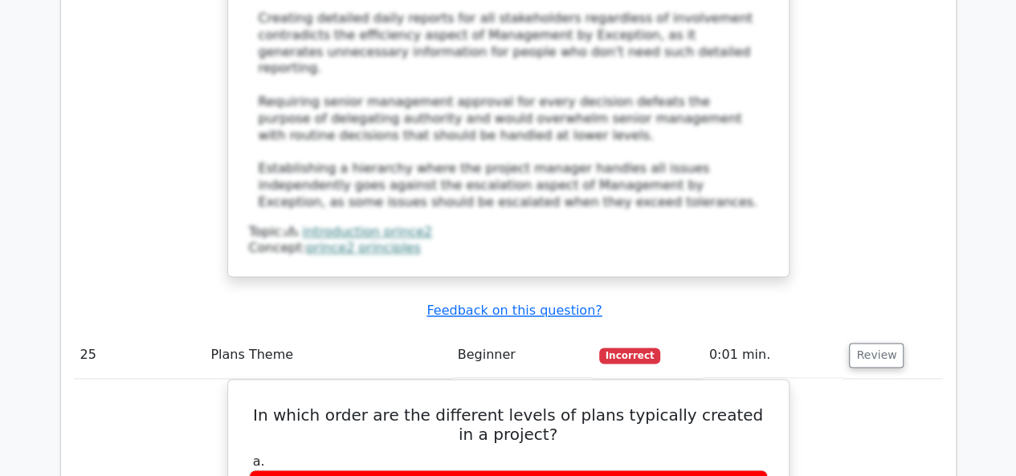
scroll to position [22283, 0]
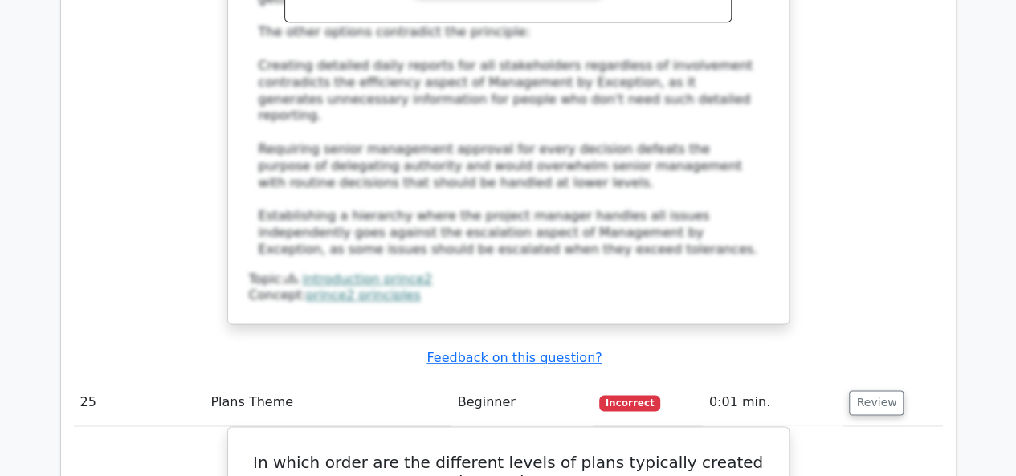
drag, startPoint x: 271, startPoint y: 77, endPoint x: 548, endPoint y: 320, distance: 367.5
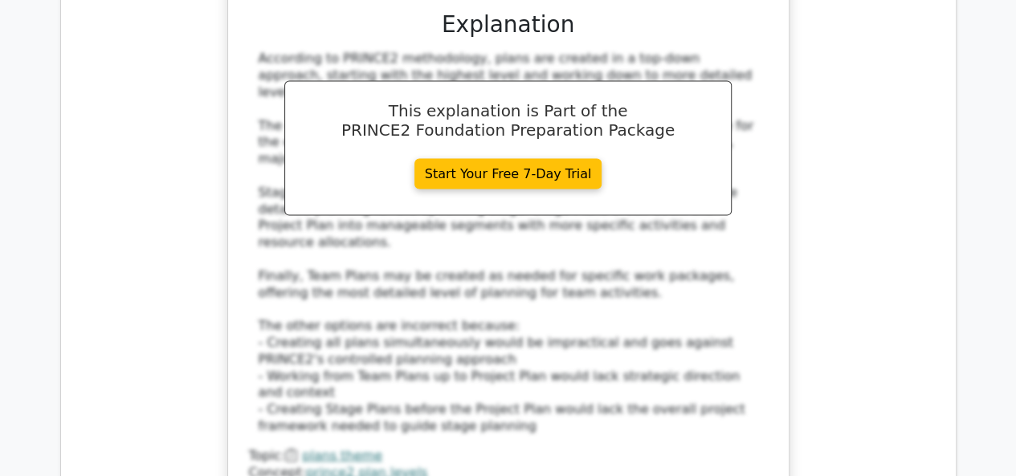
scroll to position [23086, 0]
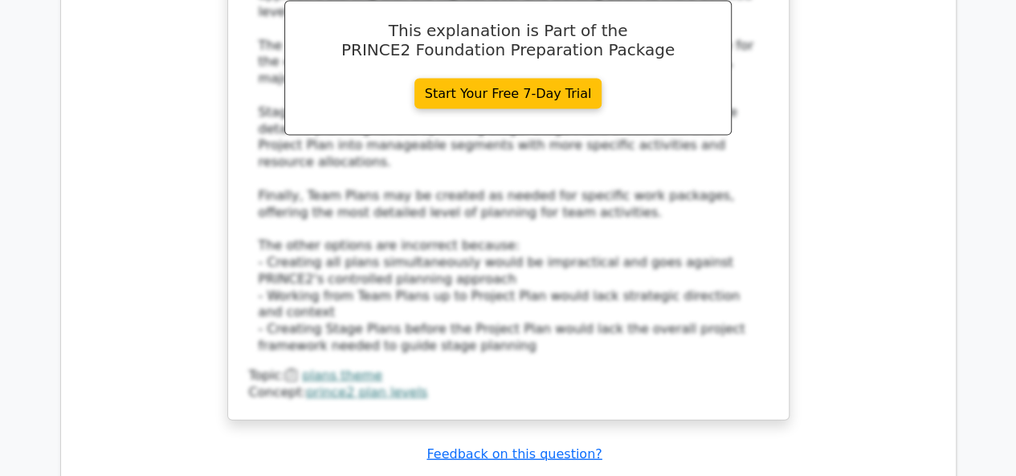
drag, startPoint x: 261, startPoint y: 123, endPoint x: 564, endPoint y: 362, distance: 385.8
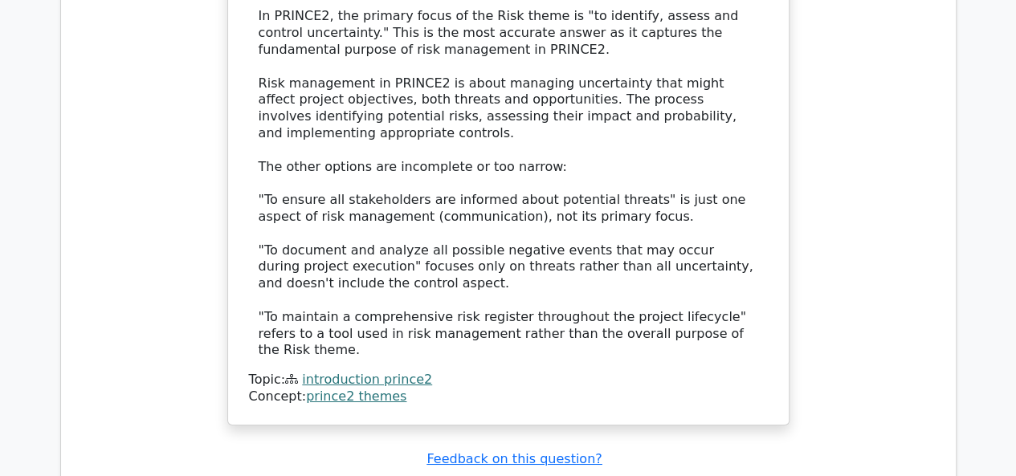
scroll to position [23969, 0]
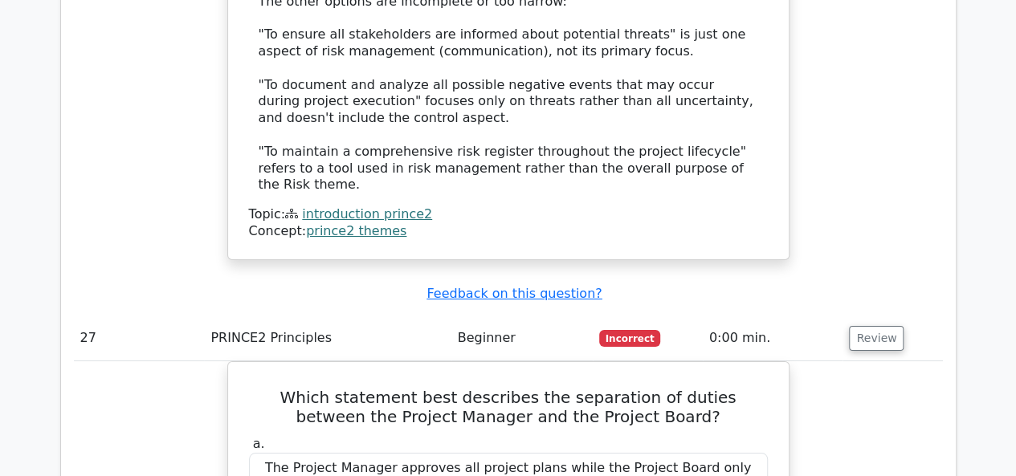
drag, startPoint x: 266, startPoint y: 23, endPoint x: 566, endPoint y: 327, distance: 427.0
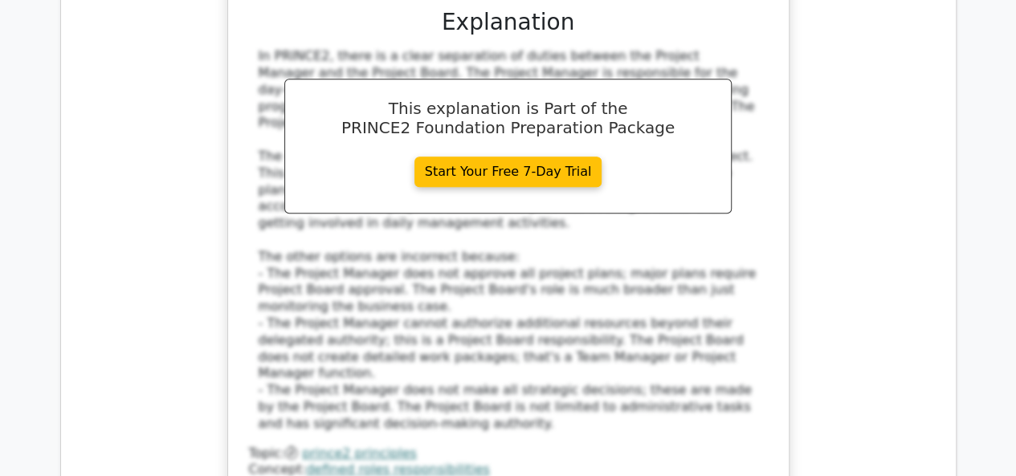
scroll to position [24932, 0]
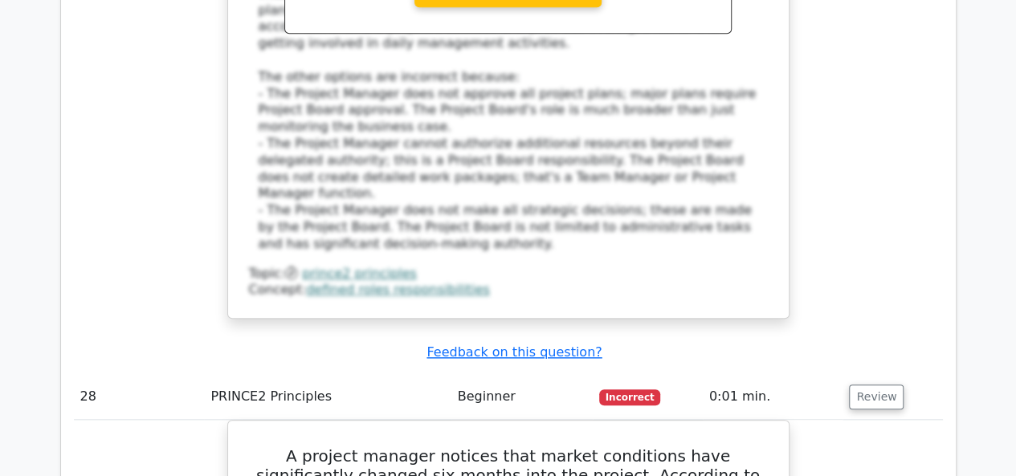
scroll to position [25013, 0]
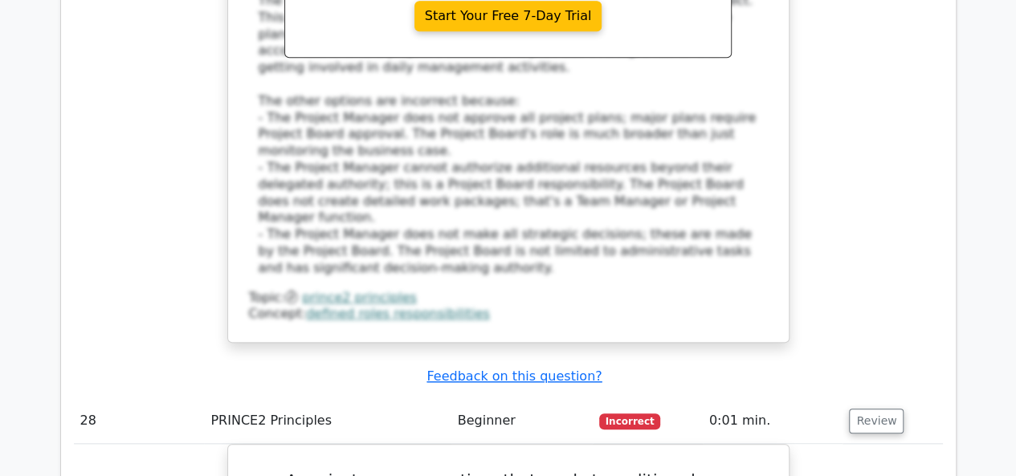
drag, startPoint x: 287, startPoint y: 76, endPoint x: 650, endPoint y: 319, distance: 435.8
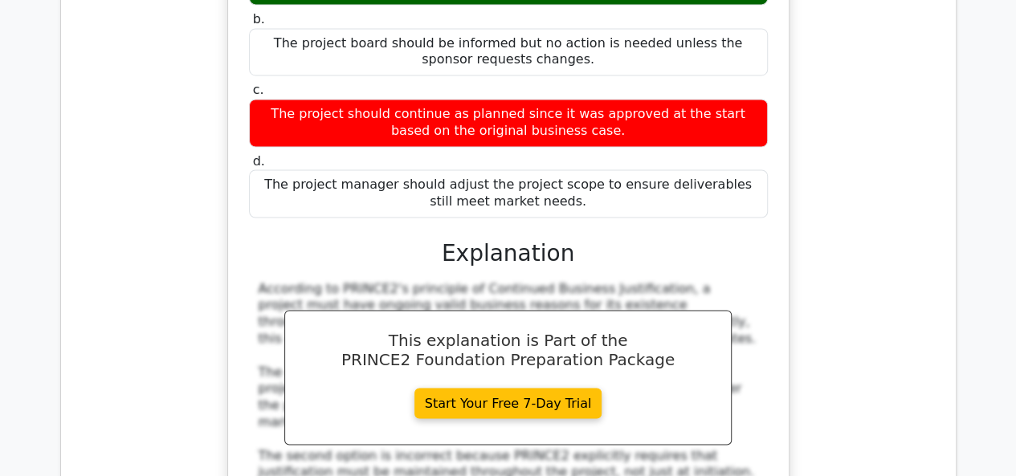
scroll to position [25655, 0]
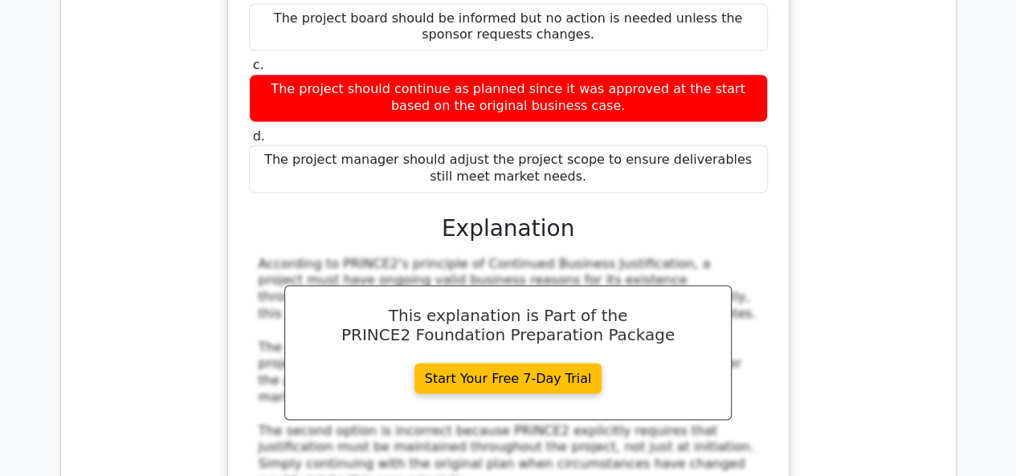
drag, startPoint x: 263, startPoint y: 142, endPoint x: 401, endPoint y: 181, distance: 144.4
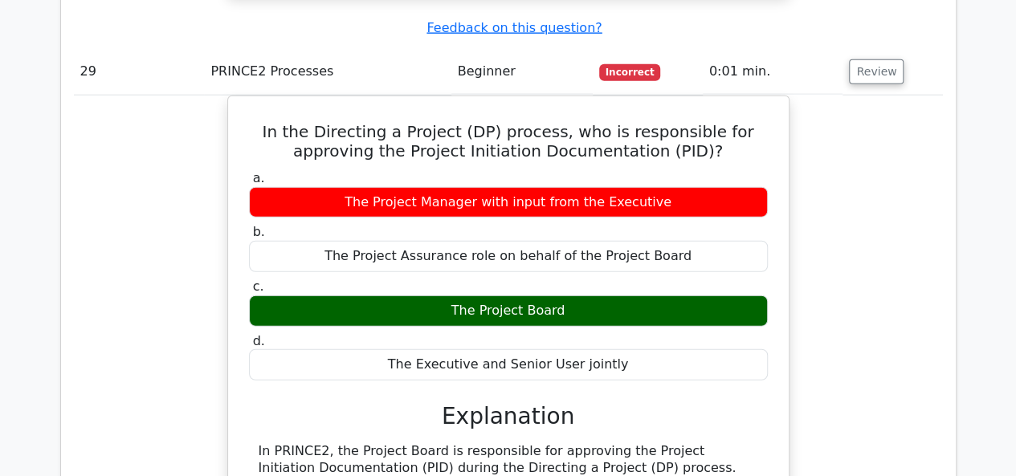
scroll to position [26458, 0]
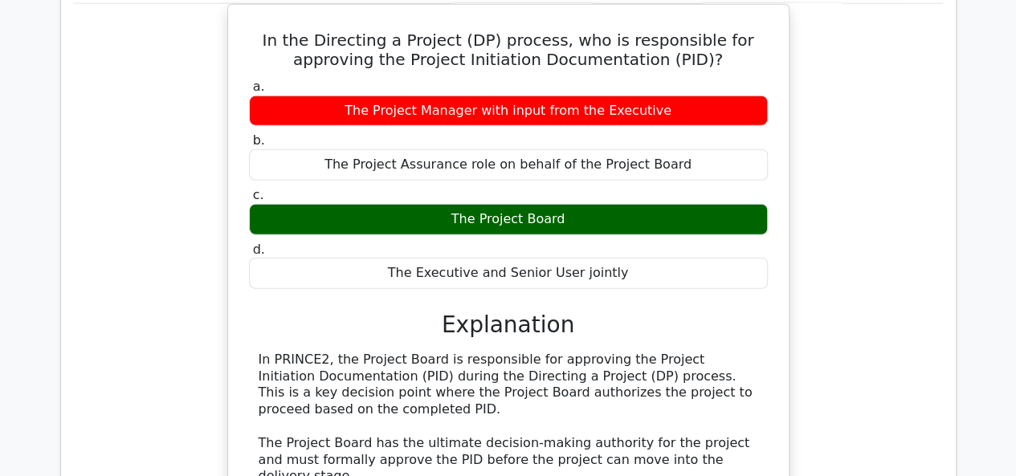
drag, startPoint x: 287, startPoint y: 137, endPoint x: 705, endPoint y: 374, distance: 480.7
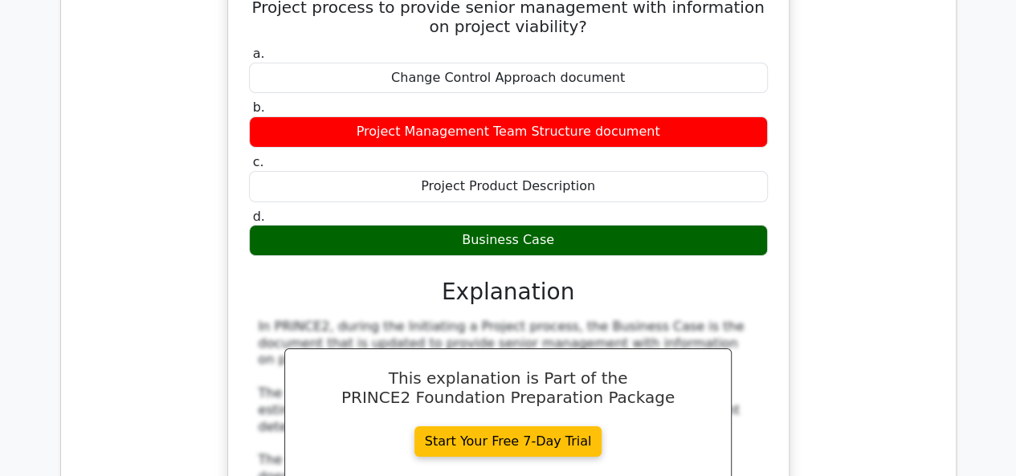
scroll to position [27261, 0]
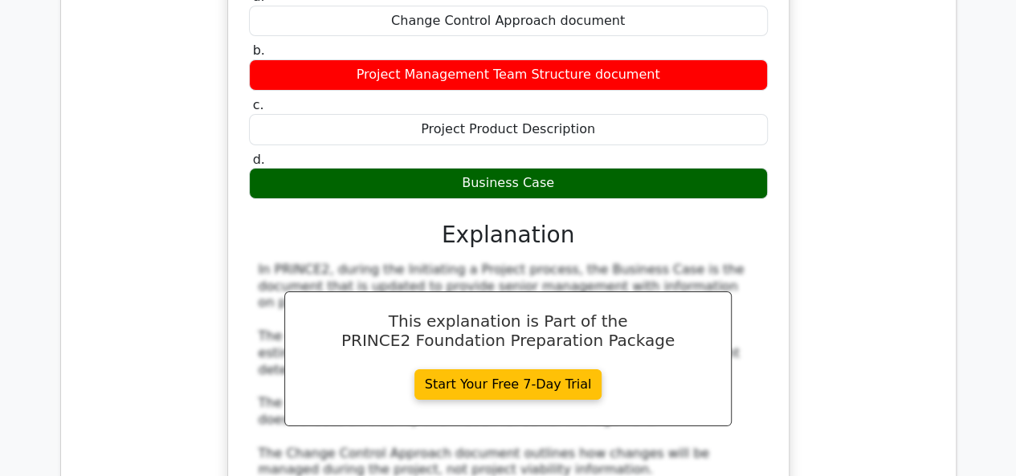
scroll to position [27341, 0]
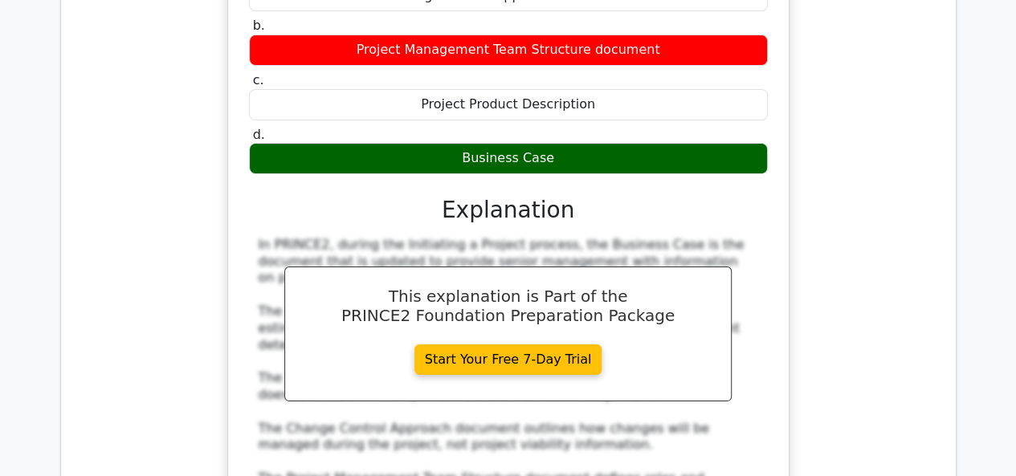
drag, startPoint x: 255, startPoint y: 87, endPoint x: 700, endPoint y: 299, distance: 493.1
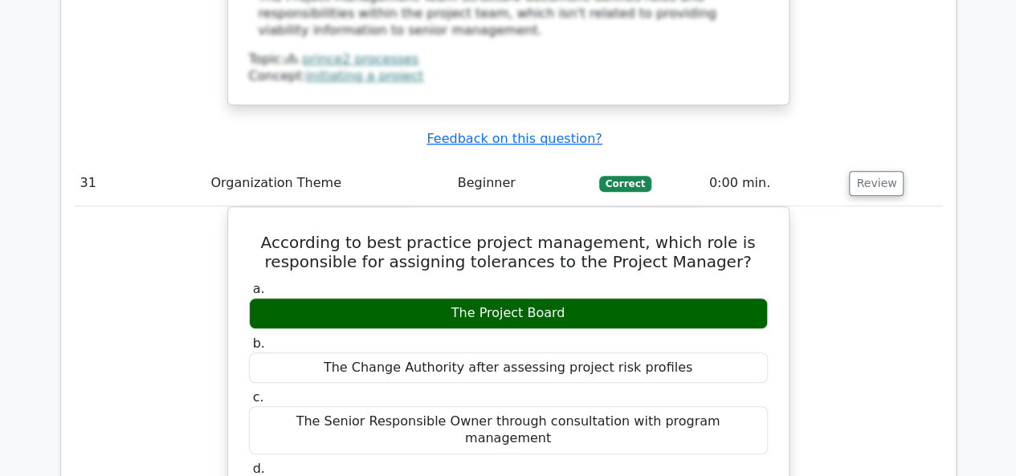
scroll to position [27903, 0]
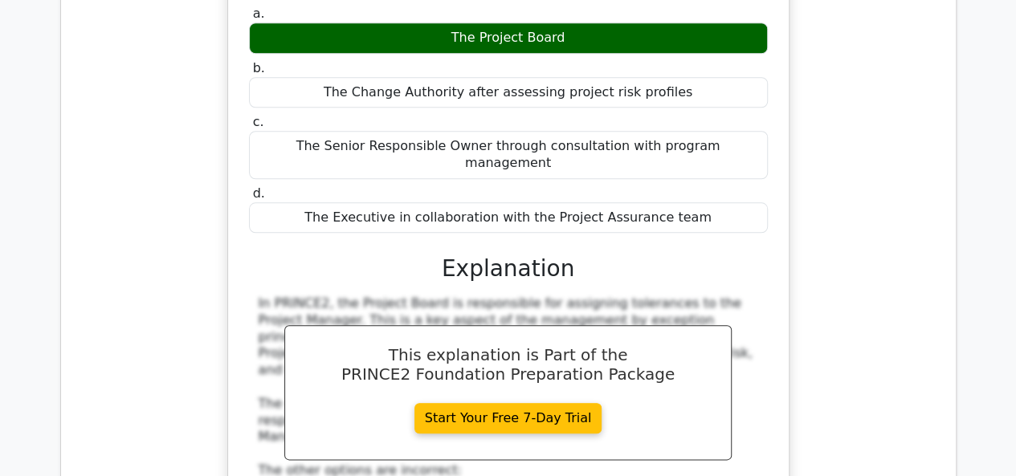
scroll to position [28064, 0]
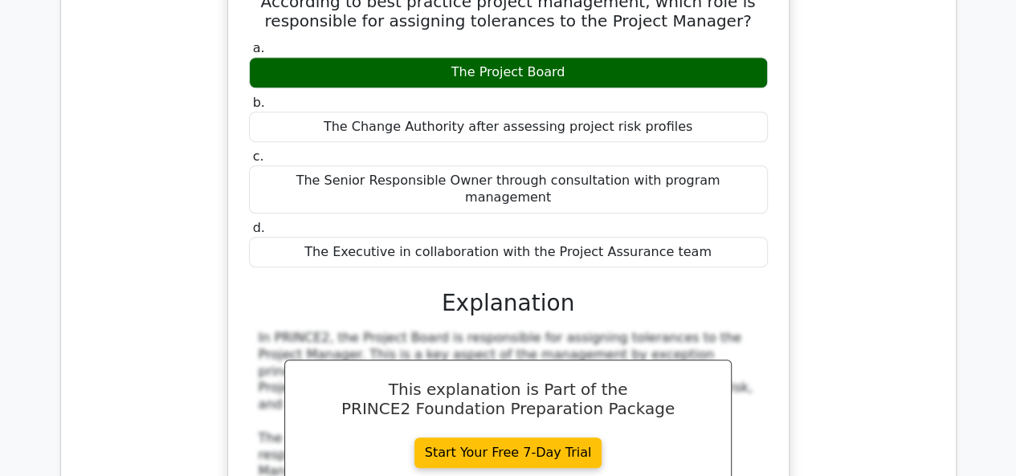
drag, startPoint x: 276, startPoint y: 59, endPoint x: 728, endPoint y: 285, distance: 505.2
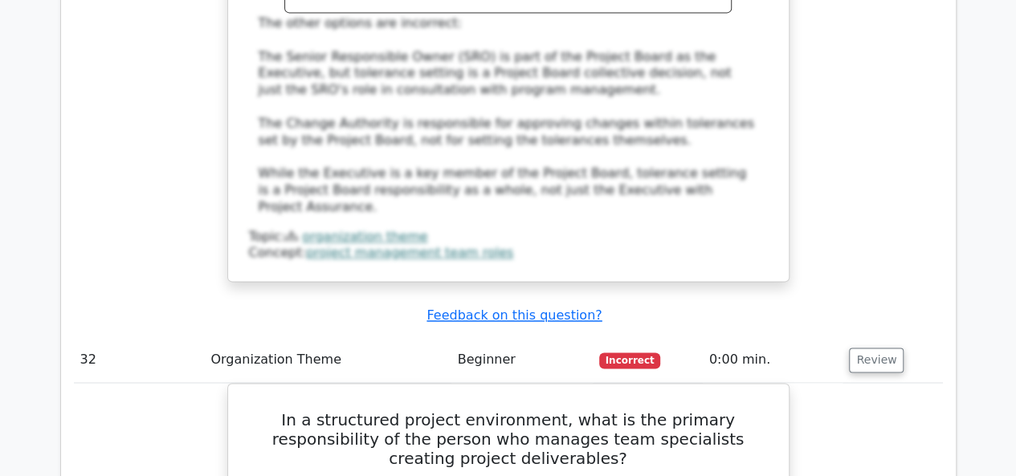
scroll to position [28706, 0]
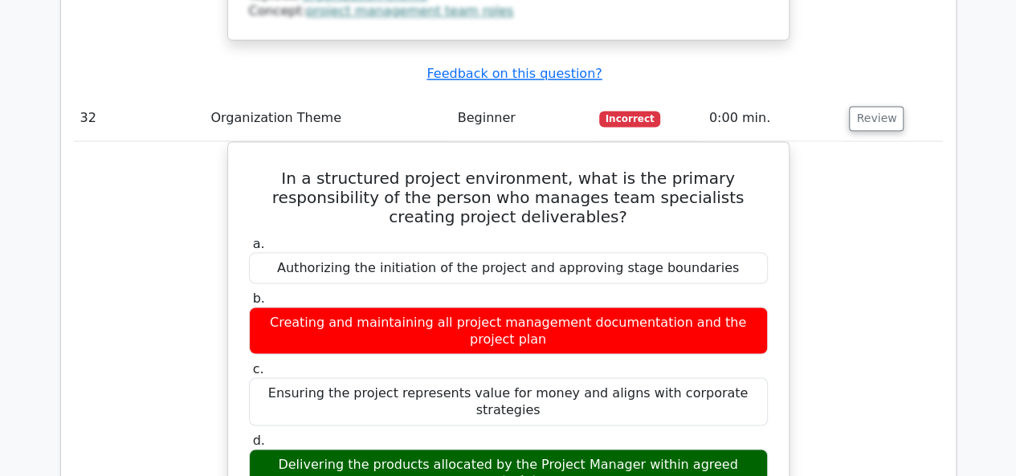
scroll to position [28786, 0]
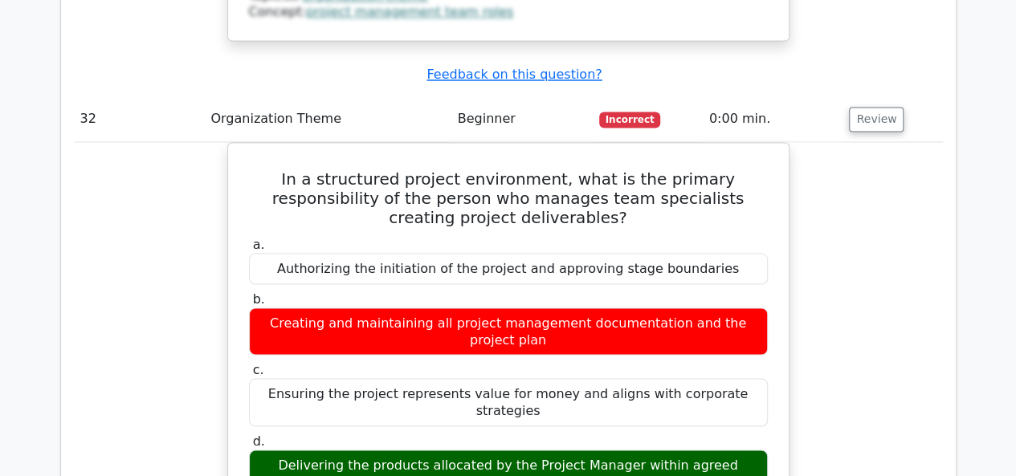
drag, startPoint x: 276, startPoint y: 167, endPoint x: 706, endPoint y: 384, distance: 481.2
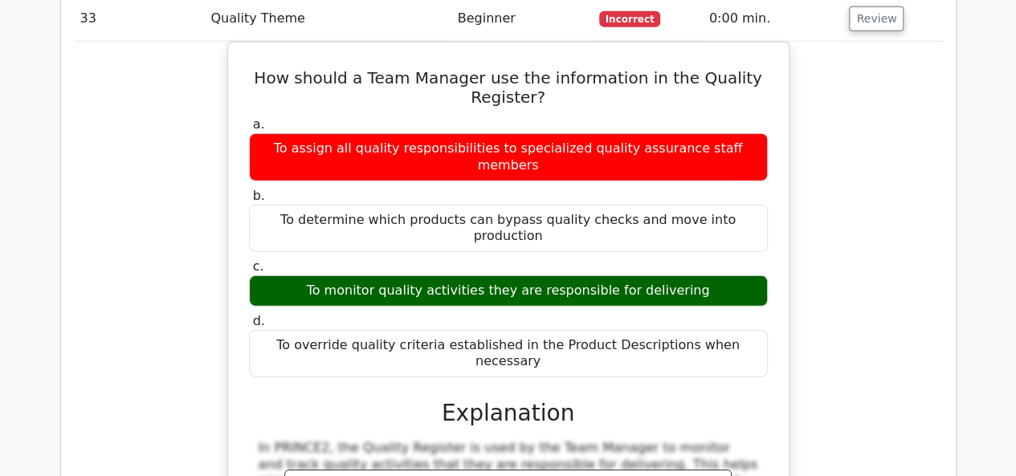
scroll to position [29670, 0]
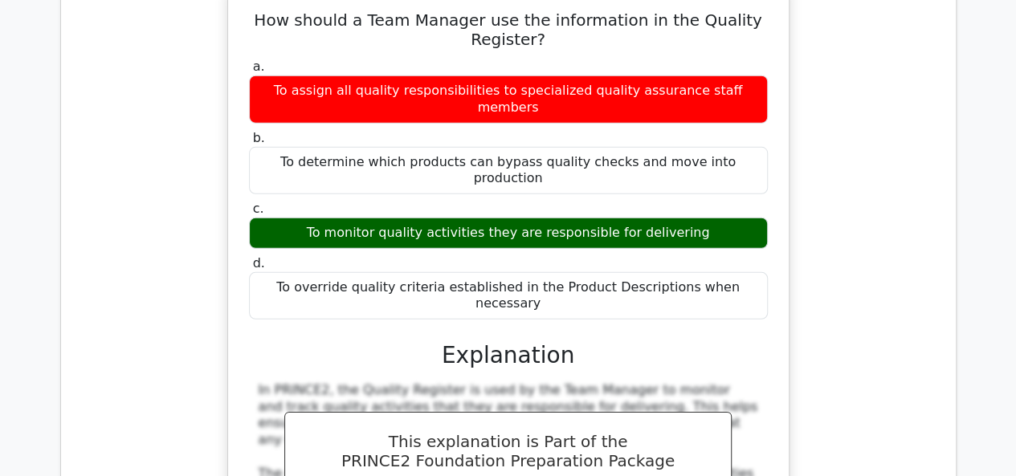
scroll to position [29750, 0]
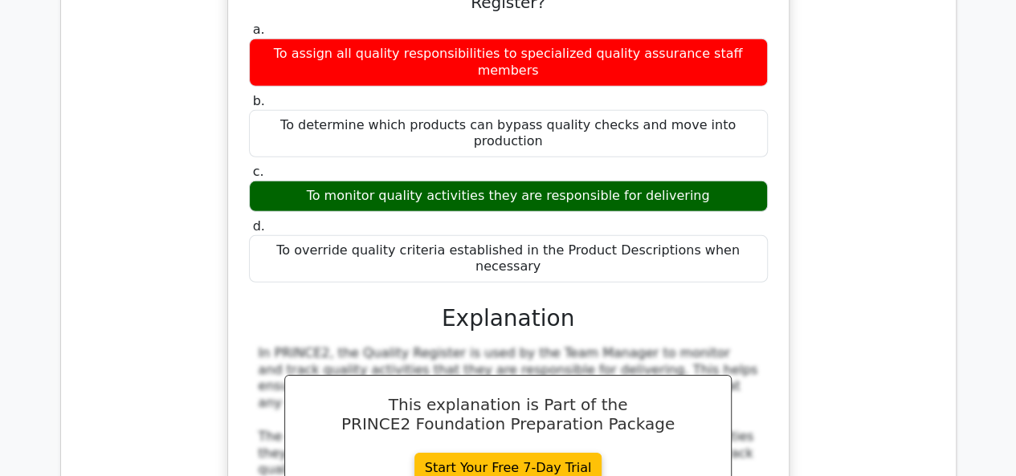
drag, startPoint x: 251, startPoint y: 55, endPoint x: 611, endPoint y: 188, distance: 384.1
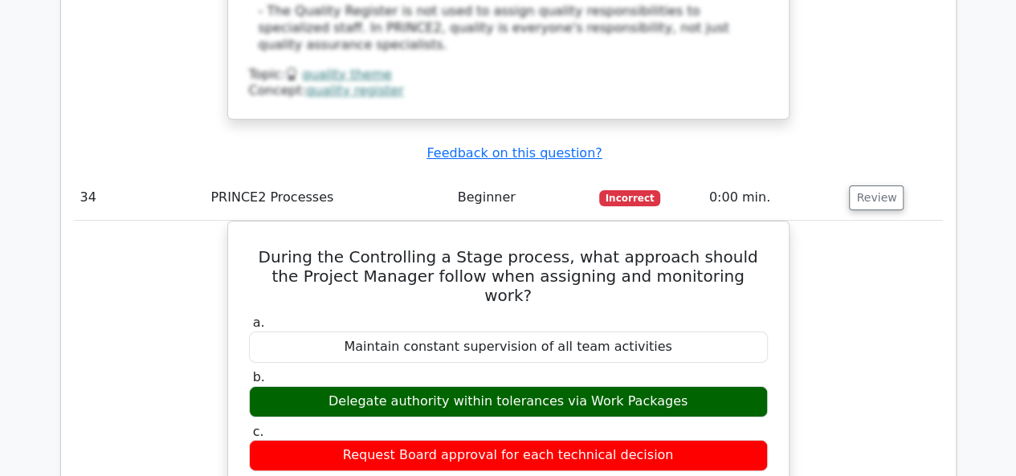
scroll to position [30392, 0]
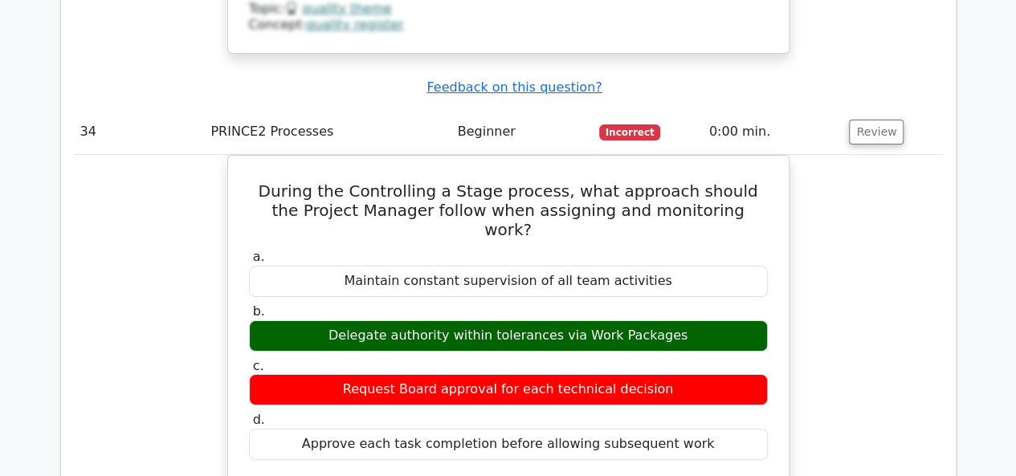
scroll to position [30553, 0]
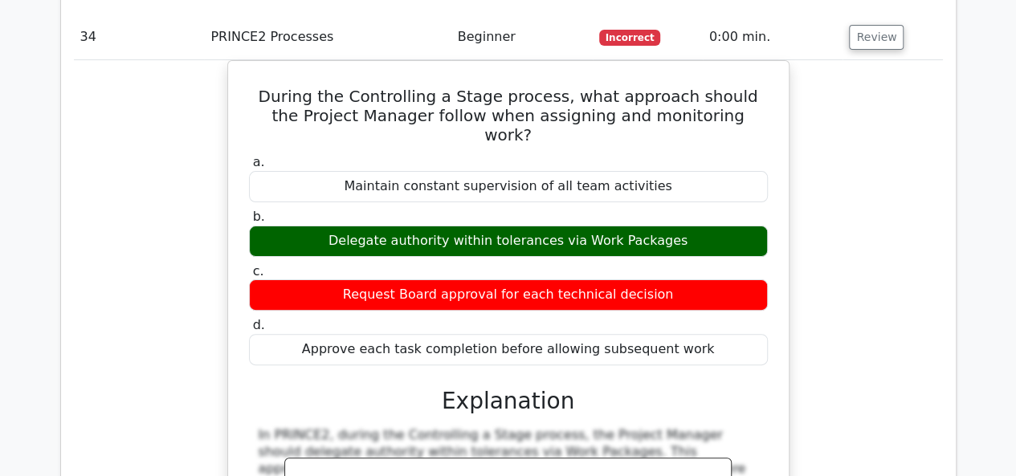
drag, startPoint x: 246, startPoint y: 75, endPoint x: 633, endPoint y: 285, distance: 439.8
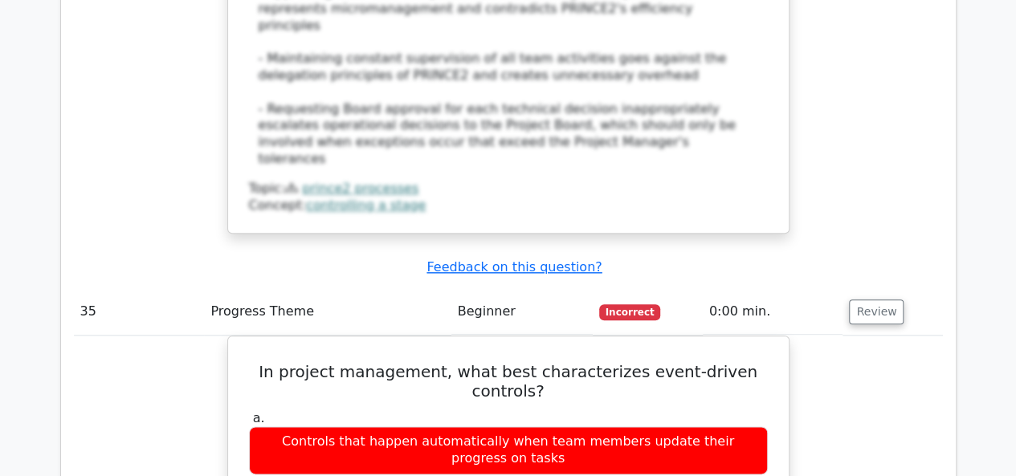
scroll to position [31276, 0]
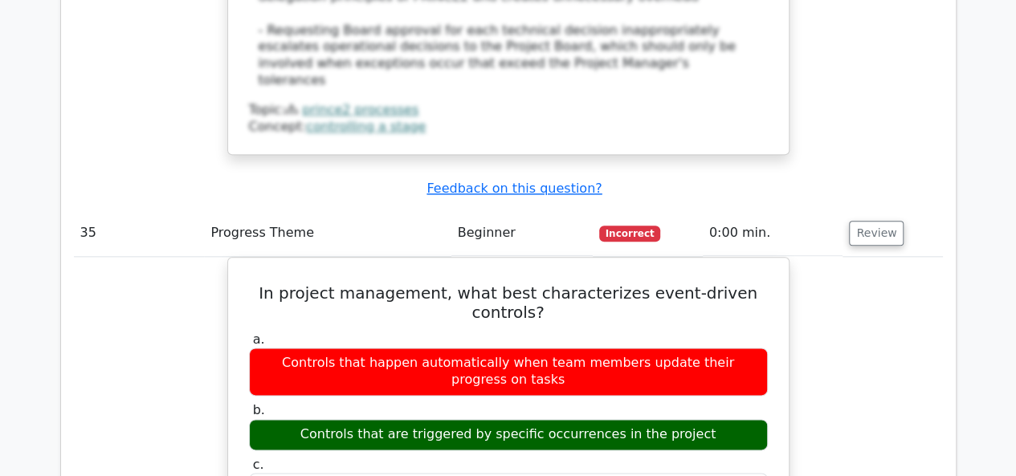
drag, startPoint x: 273, startPoint y: 118, endPoint x: 532, endPoint y: 227, distance: 281.4
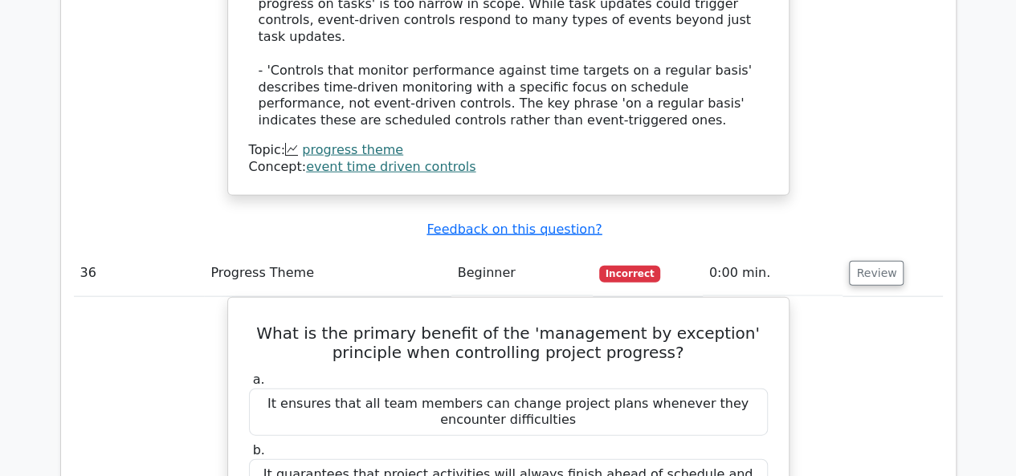
scroll to position [32159, 0]
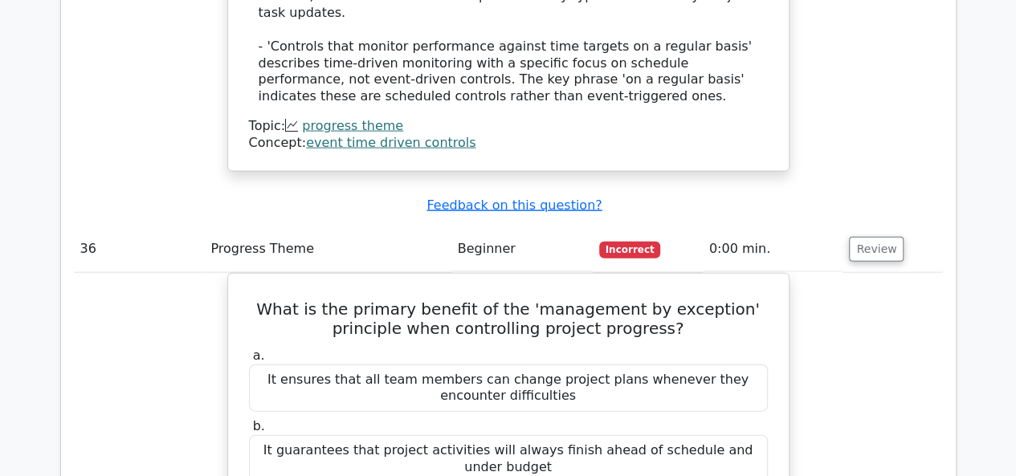
drag, startPoint x: 279, startPoint y: 157, endPoint x: 666, endPoint y: 321, distance: 421.0
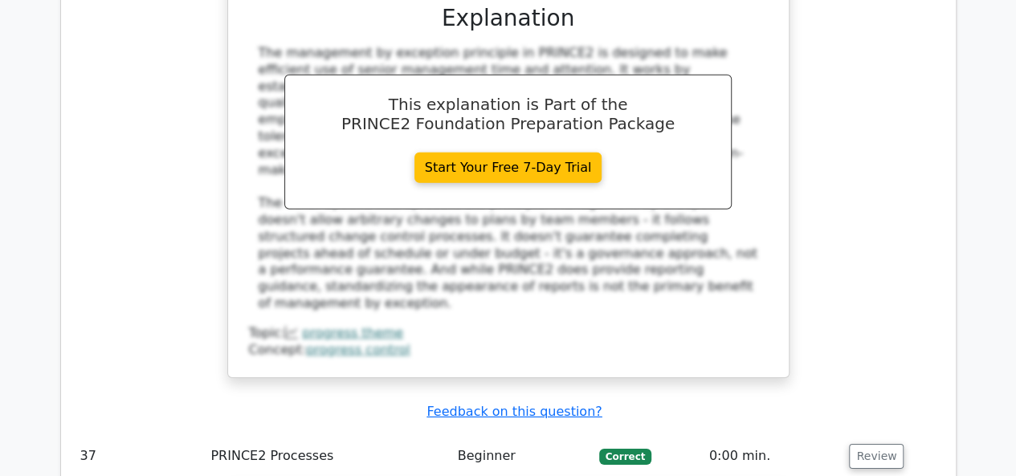
scroll to position [32881, 0]
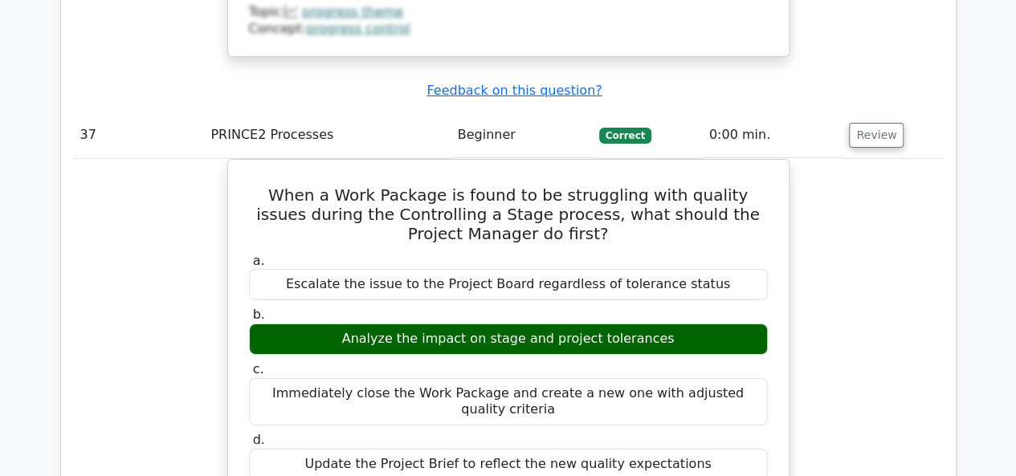
scroll to position [32962, 0]
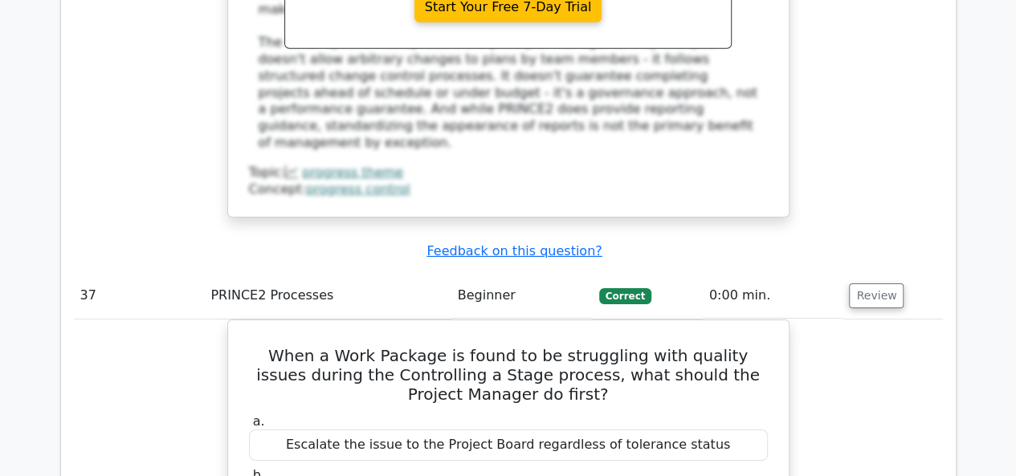
drag, startPoint x: 251, startPoint y: 161, endPoint x: 417, endPoint y: 393, distance: 284.8
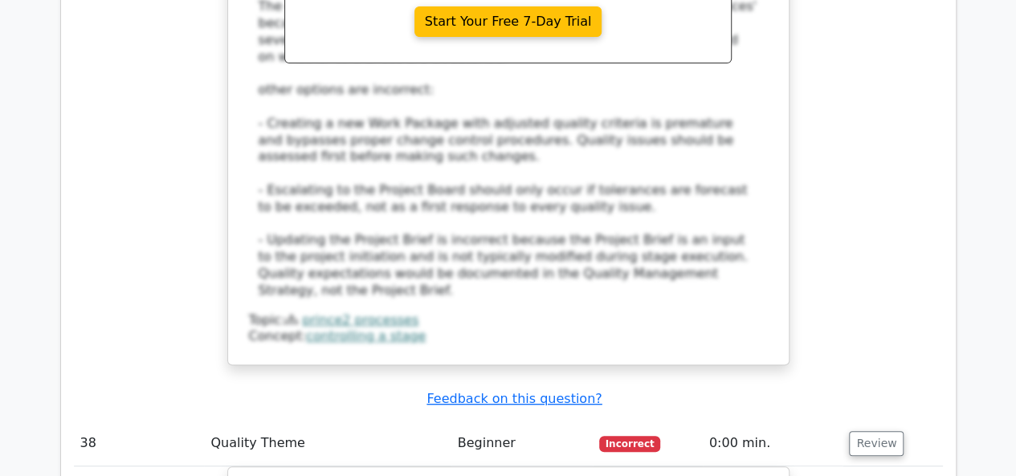
scroll to position [33925, 0]
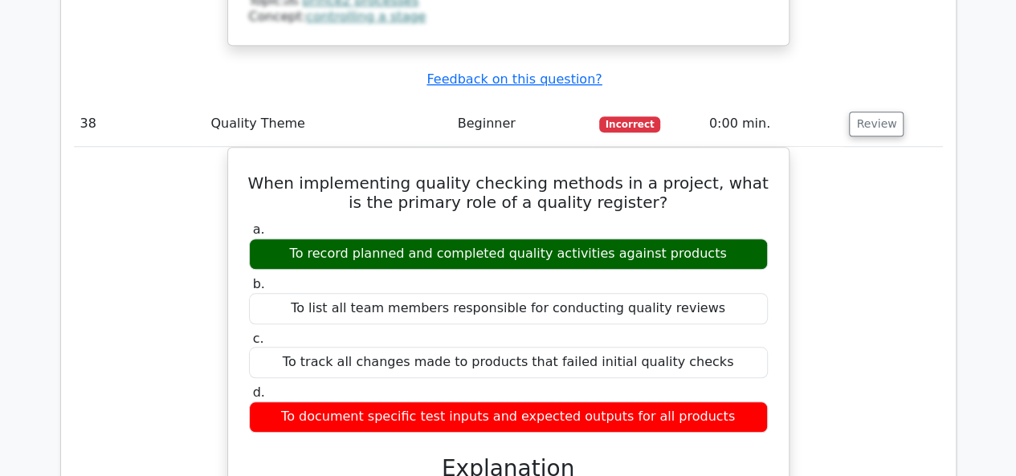
scroll to position [34005, 0]
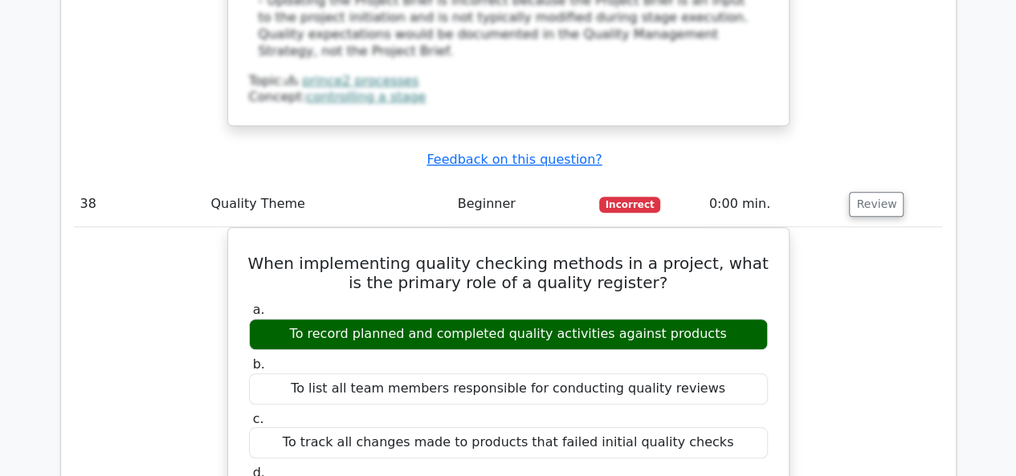
drag, startPoint x: 254, startPoint y: 83, endPoint x: 560, endPoint y: 372, distance: 421.5
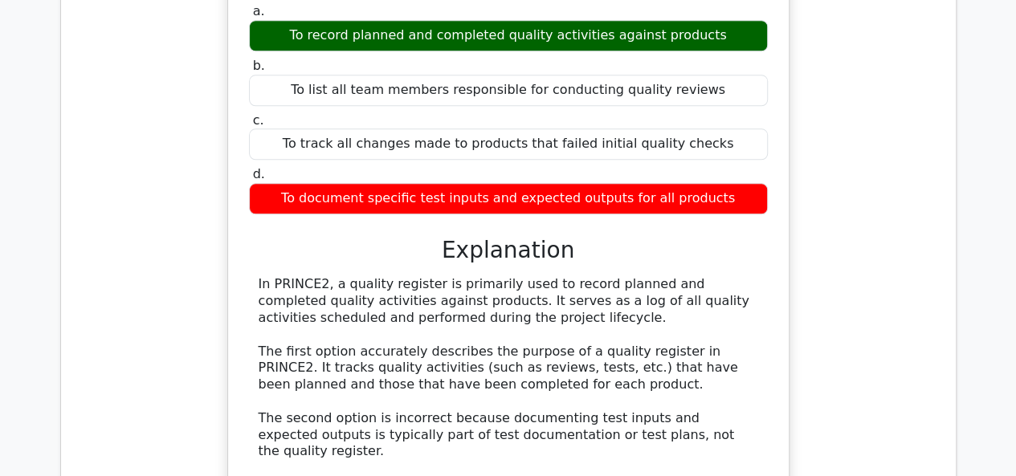
scroll to position [34487, 0]
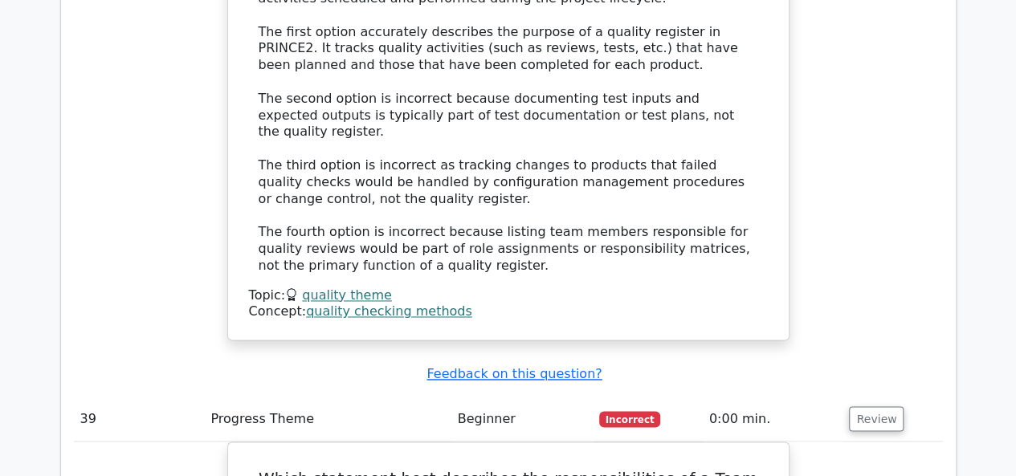
scroll to position [34728, 0]
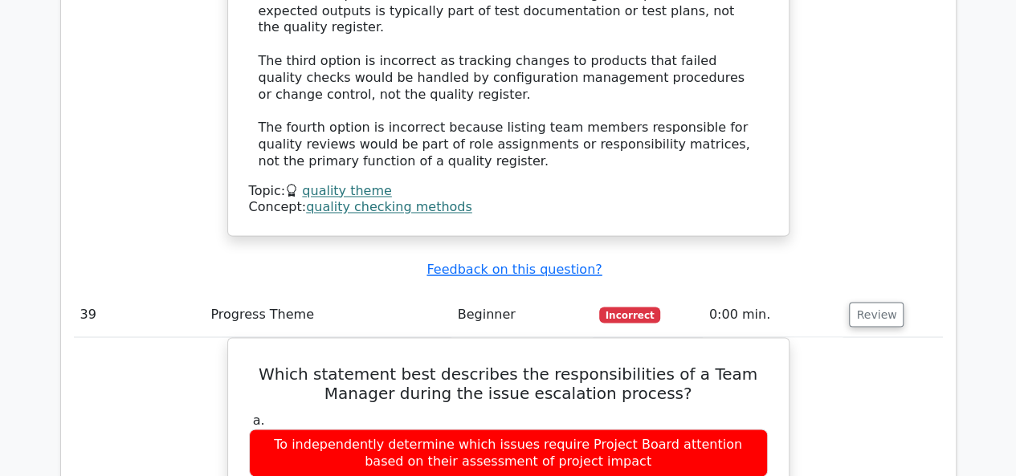
drag, startPoint x: 255, startPoint y: 104, endPoint x: 591, endPoint y: 409, distance: 453.6
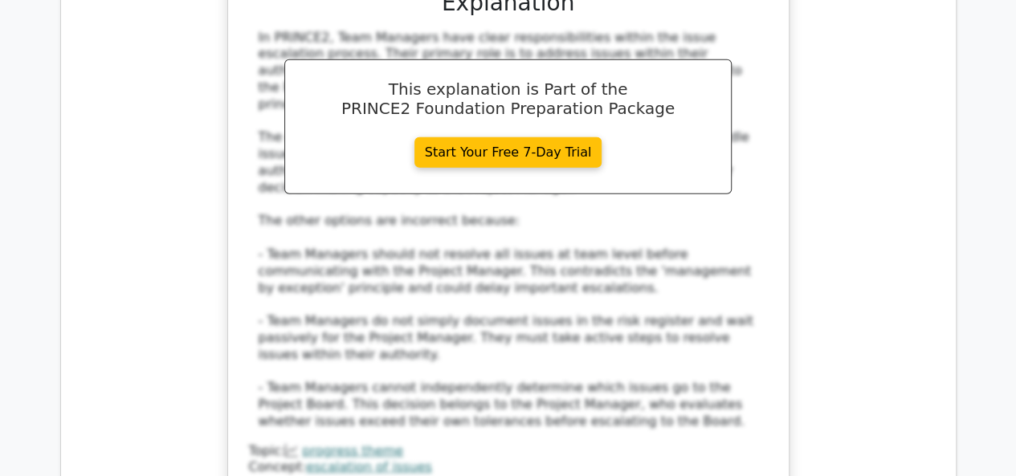
scroll to position [35611, 0]
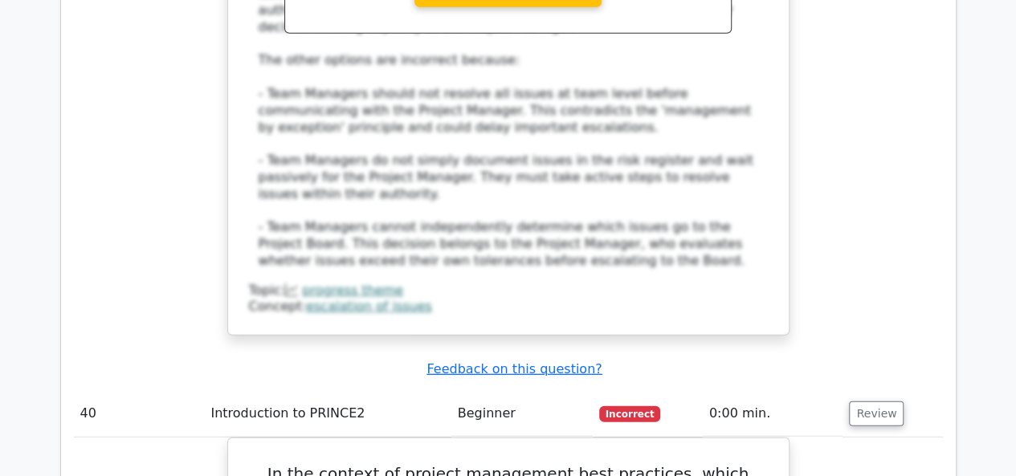
drag, startPoint x: 250, startPoint y: 129, endPoint x: 446, endPoint y: 246, distance: 229.0
drag, startPoint x: 309, startPoint y: 287, endPoint x: 328, endPoint y: 301, distance: 23.0
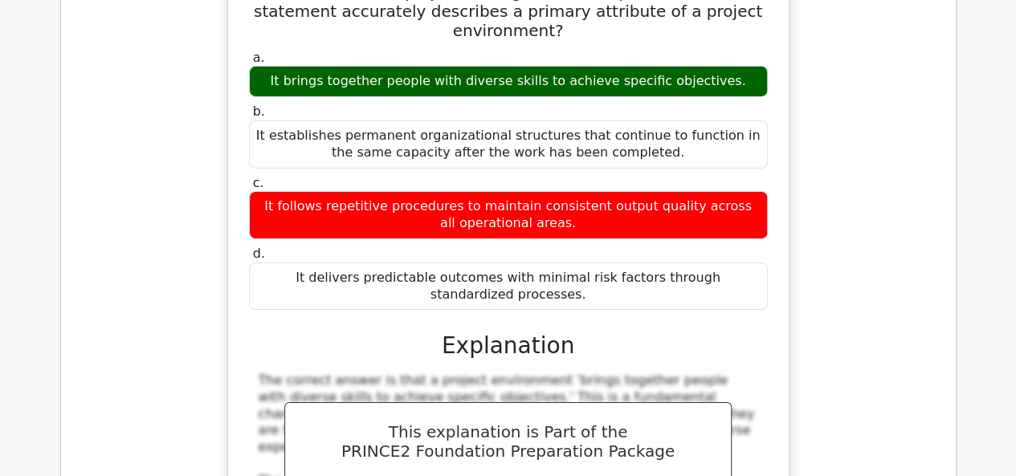
scroll to position [36414, 0]
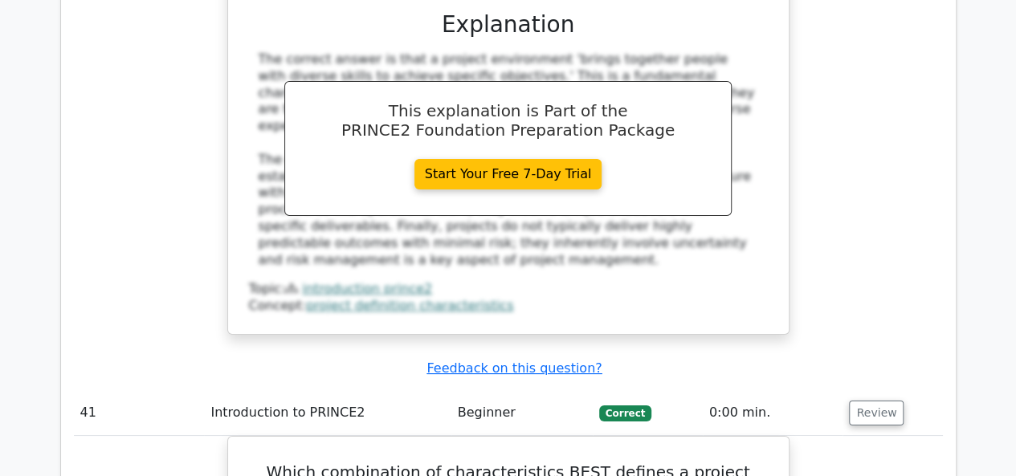
drag, startPoint x: 253, startPoint y: 173, endPoint x: 450, endPoint y: 224, distance: 203.1
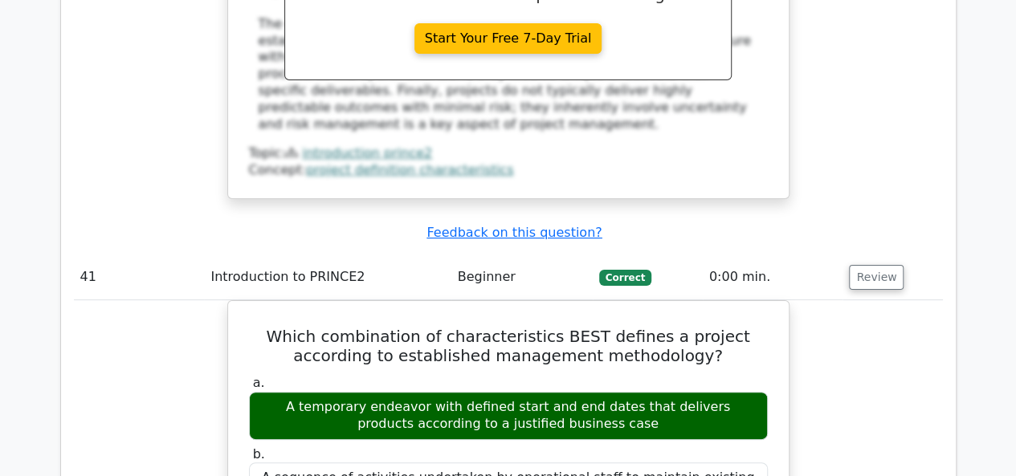
scroll to position [36575, 0]
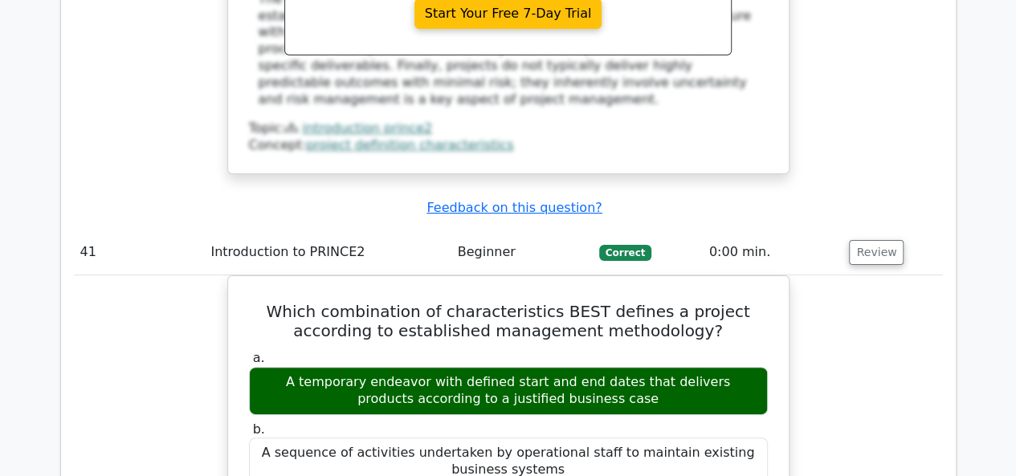
drag, startPoint x: 253, startPoint y: 12, endPoint x: 655, endPoint y: 197, distance: 442.6
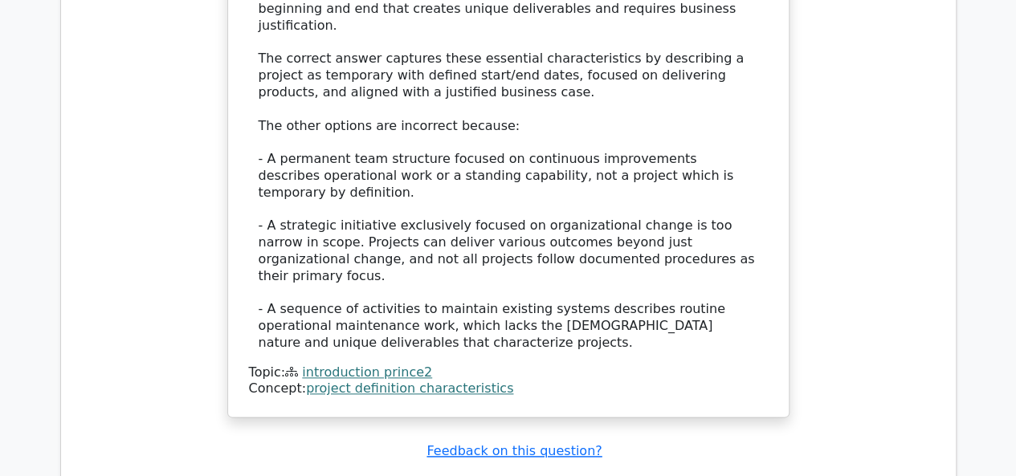
scroll to position [37297, 0]
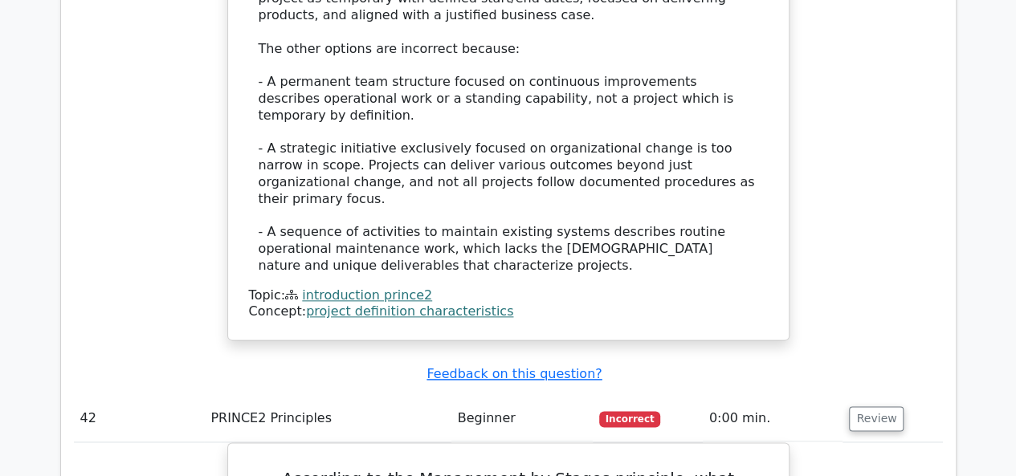
scroll to position [37458, 0]
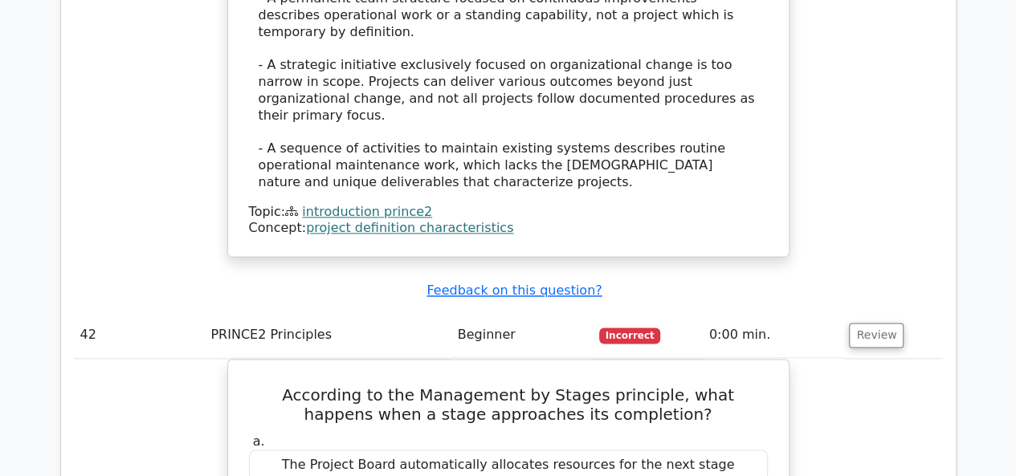
drag, startPoint x: 271, startPoint y: 62, endPoint x: 629, endPoint y: 210, distance: 387.7
drag, startPoint x: 270, startPoint y: 55, endPoint x: 678, endPoint y: 304, distance: 477.4
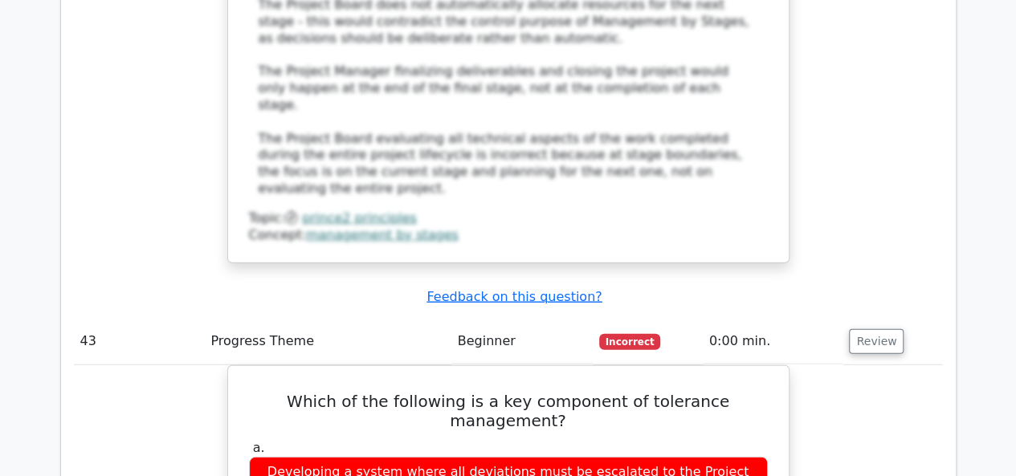
scroll to position [38261, 0]
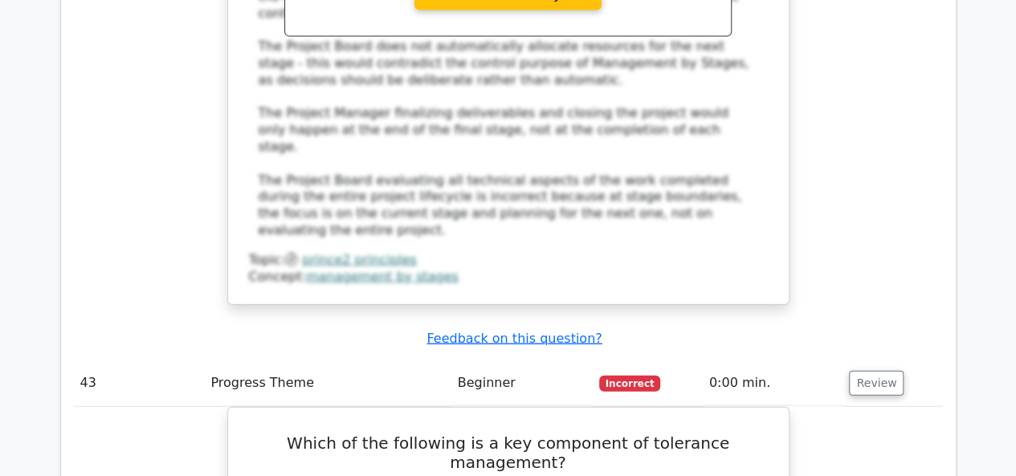
scroll to position [38341, 0]
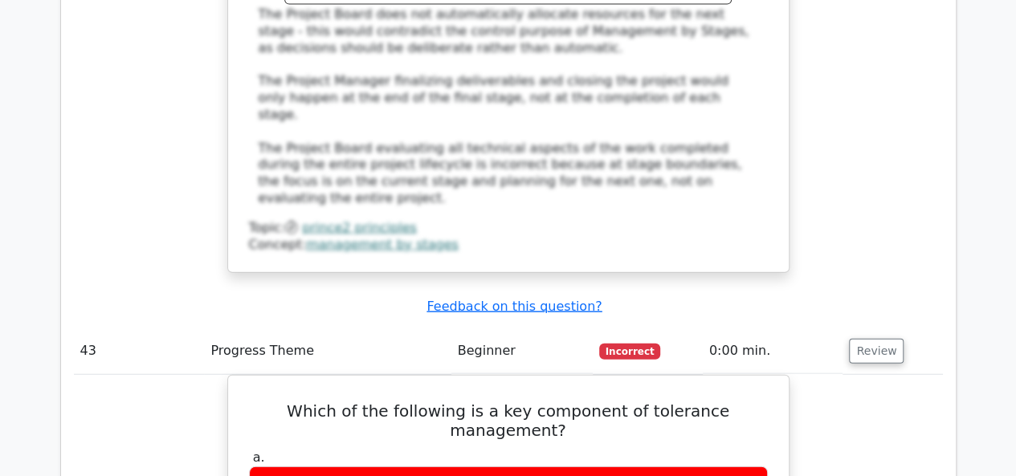
drag, startPoint x: 251, startPoint y: 124, endPoint x: 681, endPoint y: 303, distance: 465.4
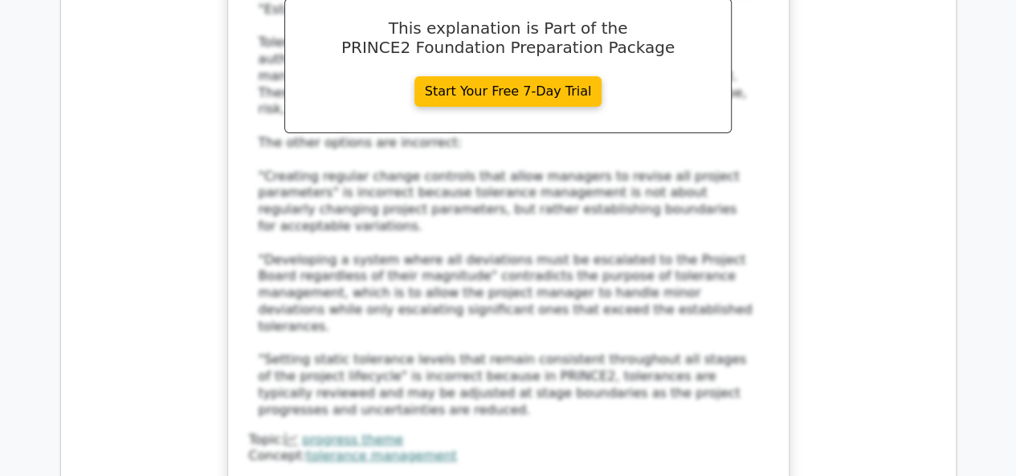
scroll to position [39224, 0]
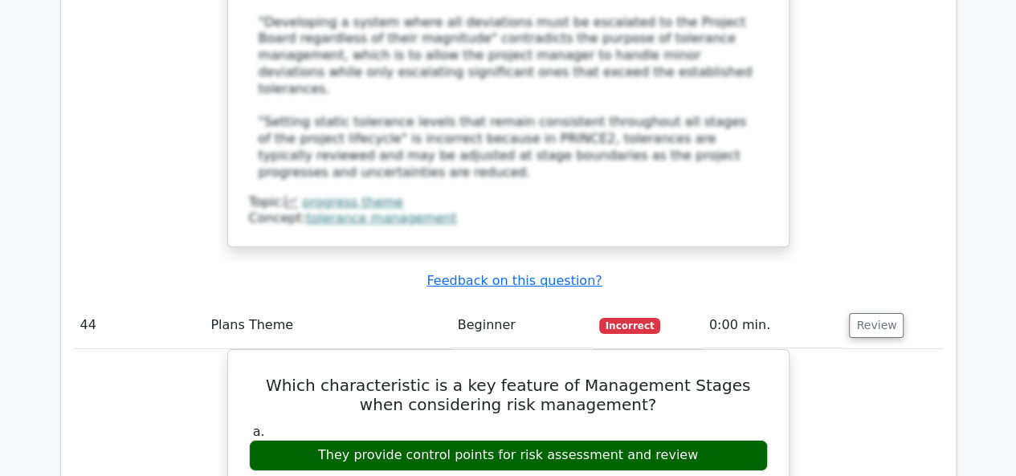
scroll to position [39385, 0]
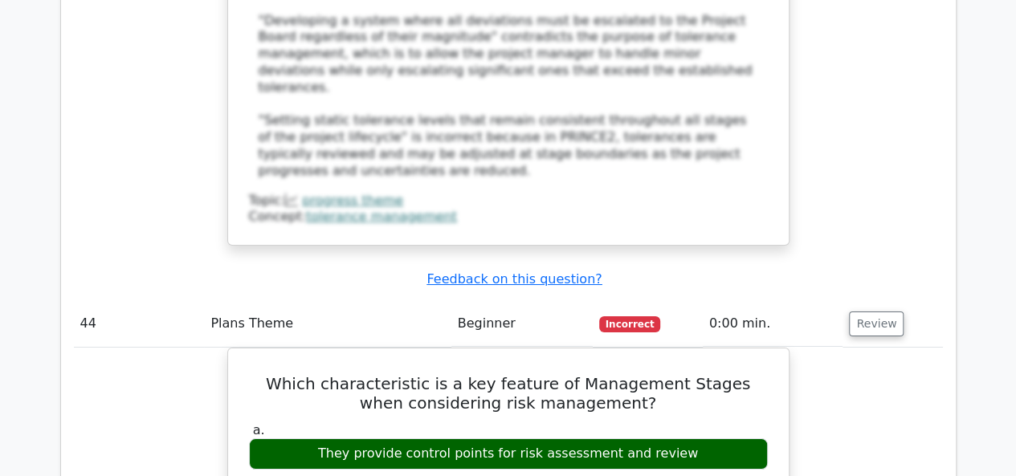
drag, startPoint x: 265, startPoint y: 12, endPoint x: 507, endPoint y: 102, distance: 258.6
drag, startPoint x: 328, startPoint y: 47, endPoint x: 653, endPoint y: 172, distance: 348.5
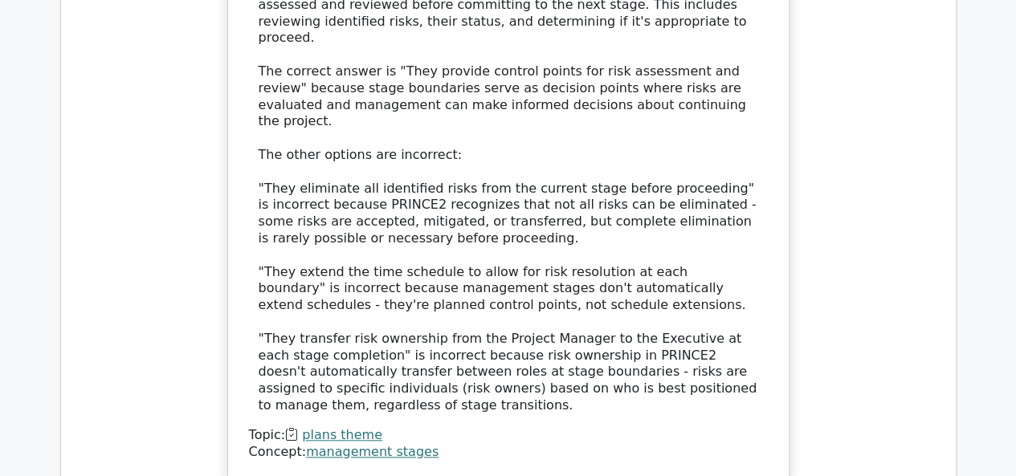
scroll to position [40108, 0]
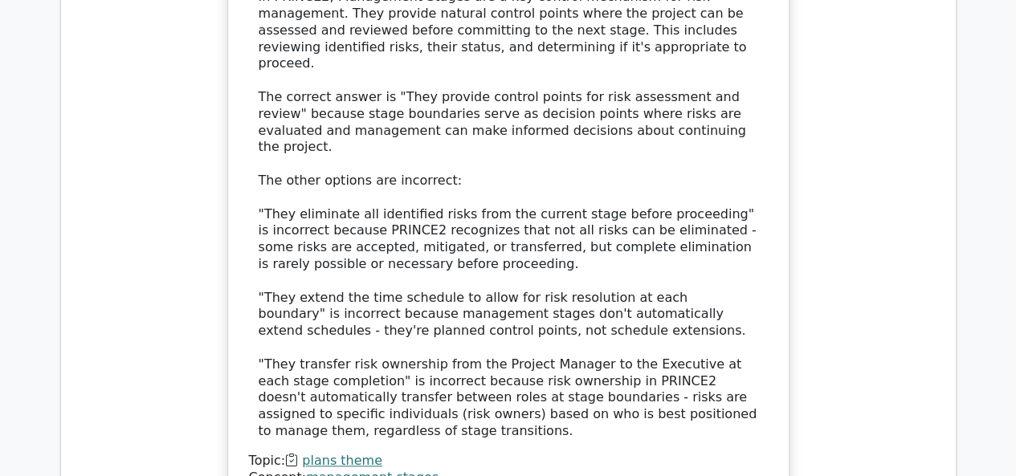
drag, startPoint x: 283, startPoint y: 132, endPoint x: 695, endPoint y: 325, distance: 454.0
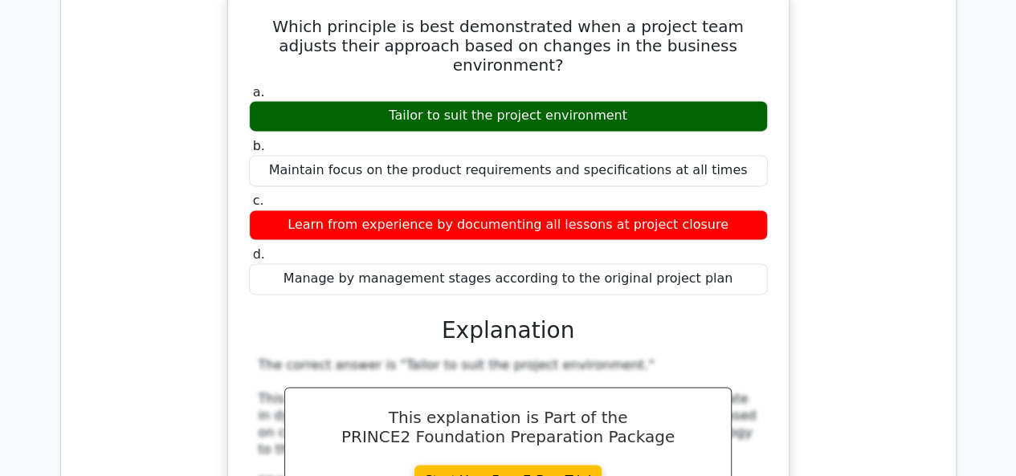
scroll to position [40750, 0]
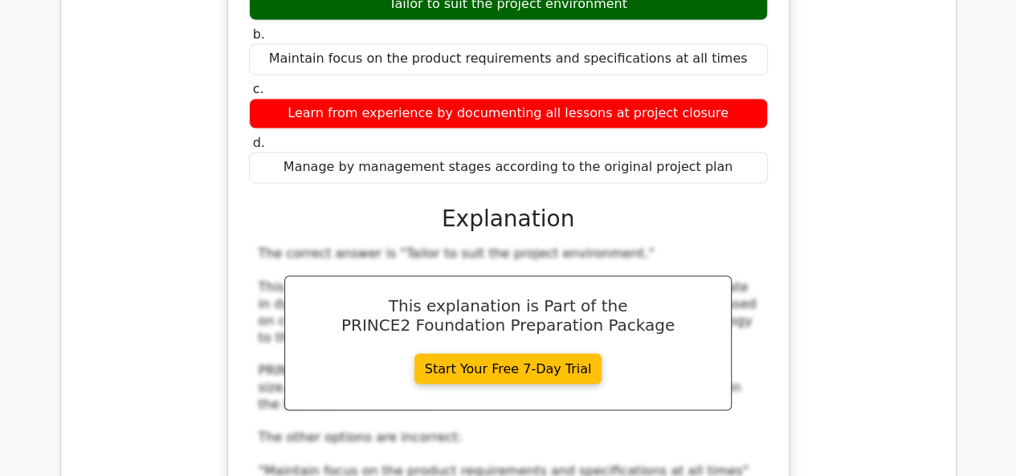
scroll to position [40911, 0]
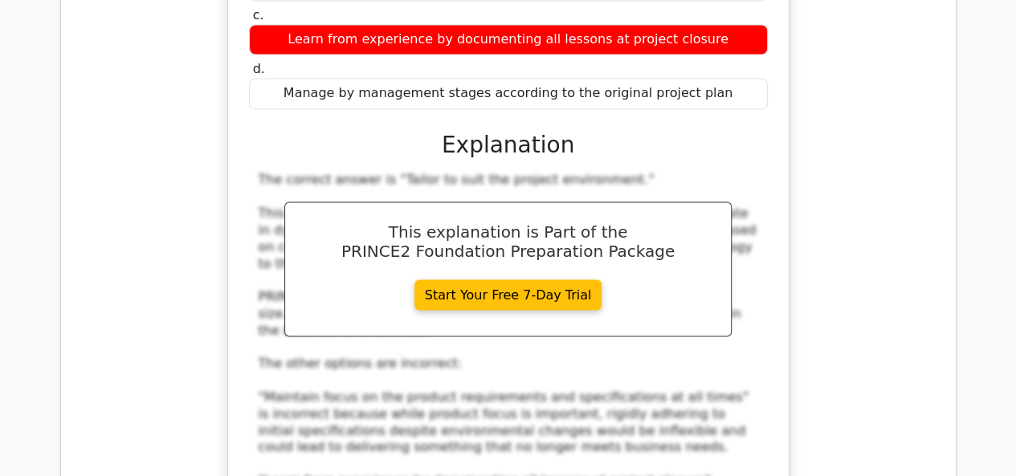
drag, startPoint x: 253, startPoint y: 124, endPoint x: 448, endPoint y: 310, distance: 269.8
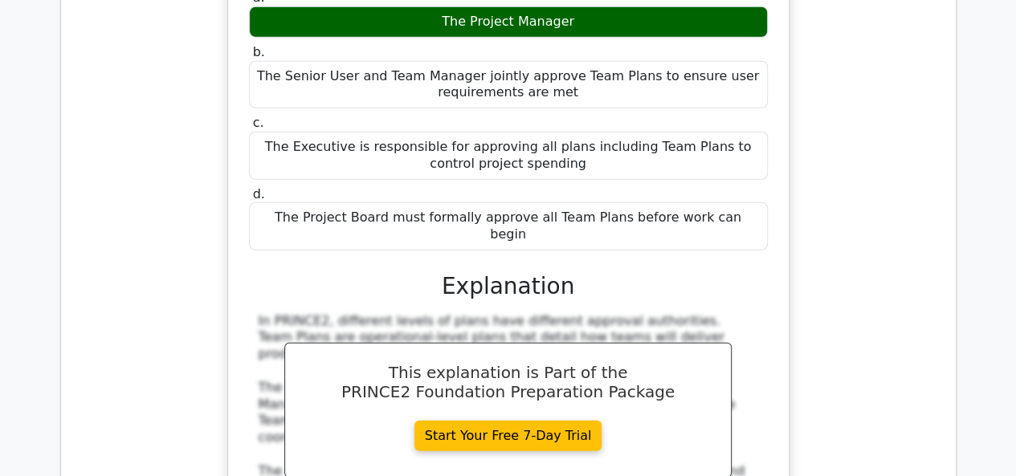
scroll to position [41794, 0]
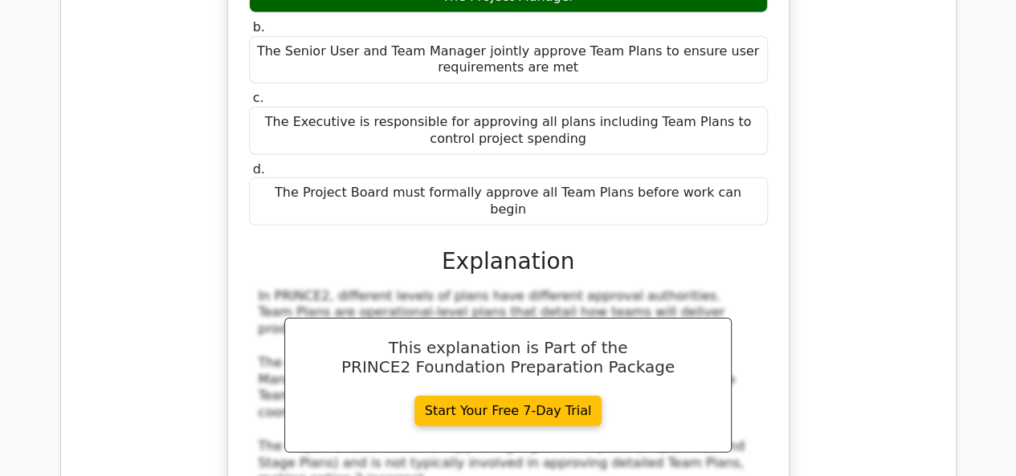
drag, startPoint x: 301, startPoint y: 118, endPoint x: 717, endPoint y: 353, distance: 477.8
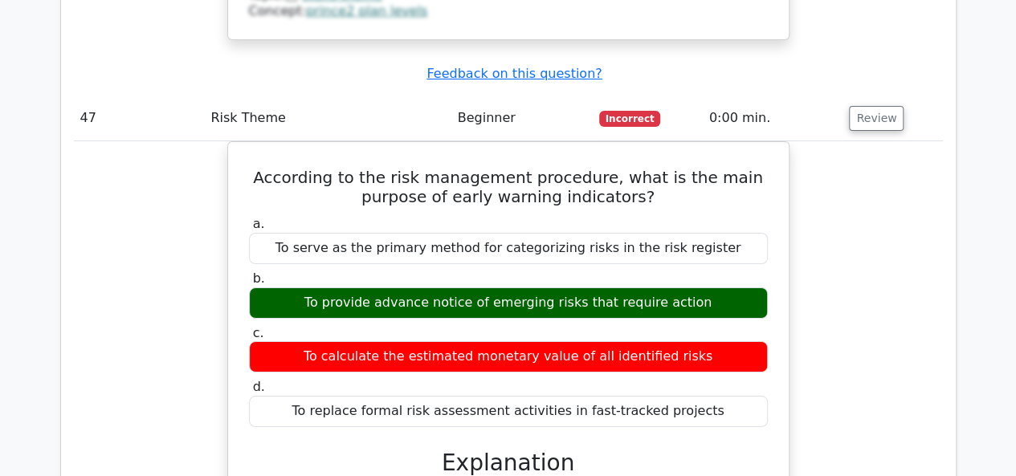
scroll to position [42516, 0]
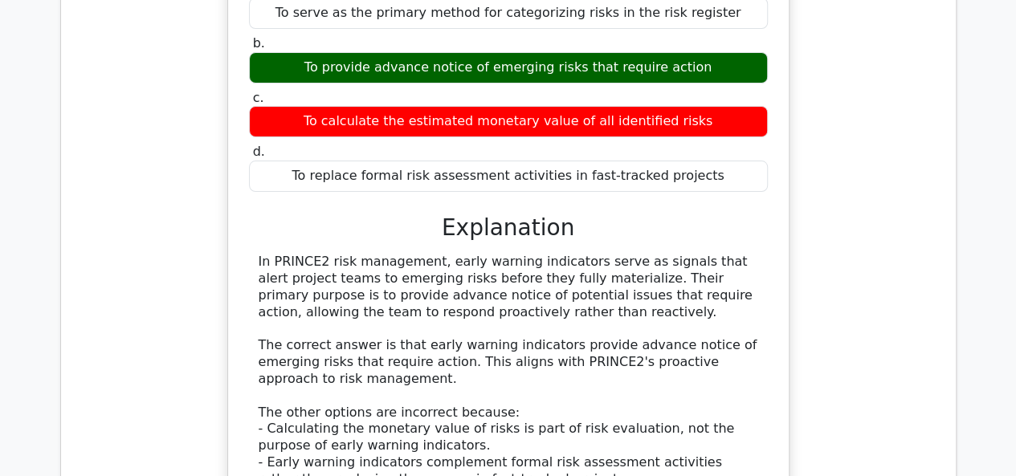
drag, startPoint x: 265, startPoint y: 66, endPoint x: 556, endPoint y: 322, distance: 388.0
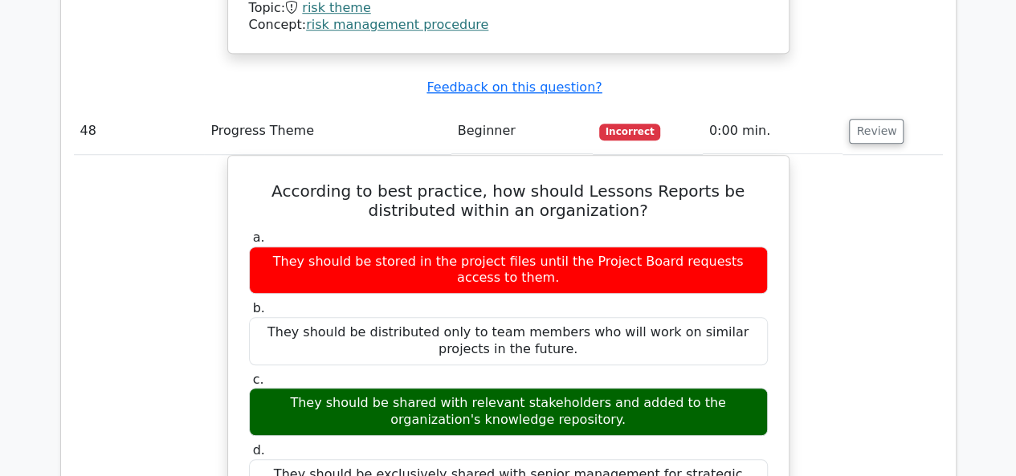
scroll to position [43400, 0]
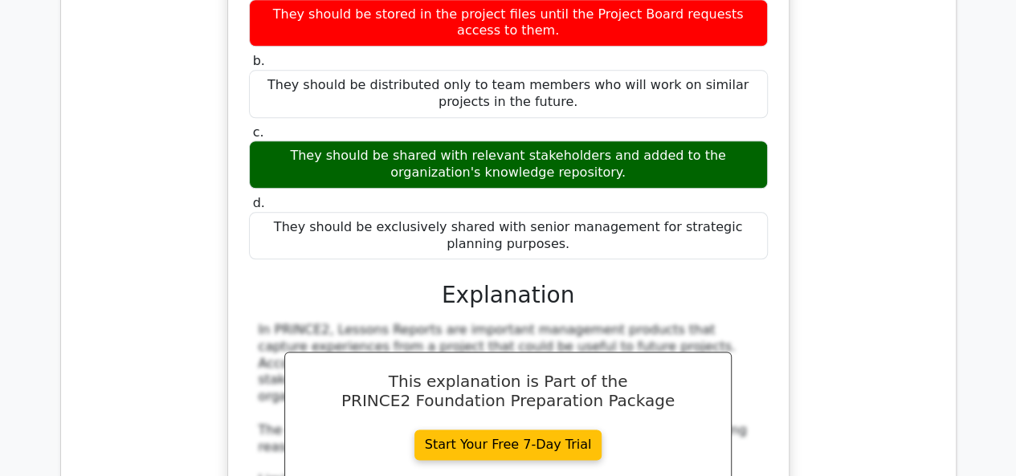
scroll to position [43560, 0]
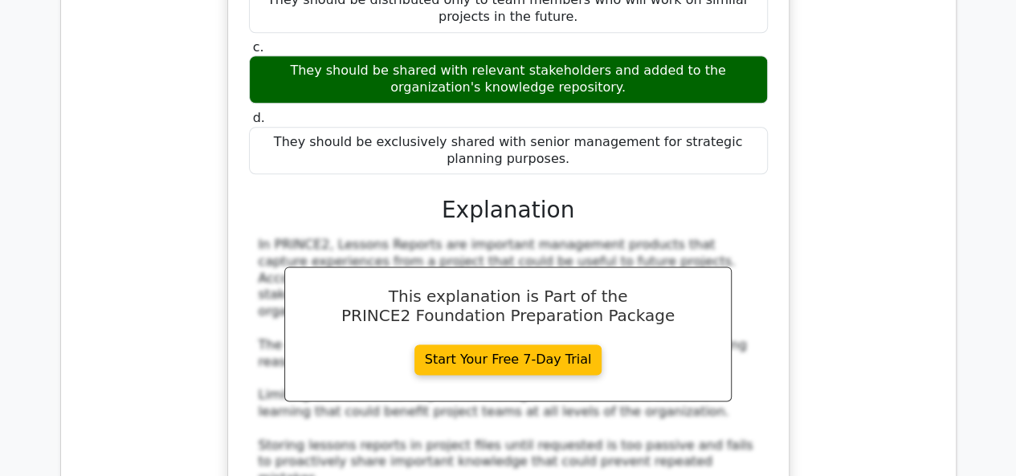
drag, startPoint x: 266, startPoint y: 100, endPoint x: 552, endPoint y: 234, distance: 316.1
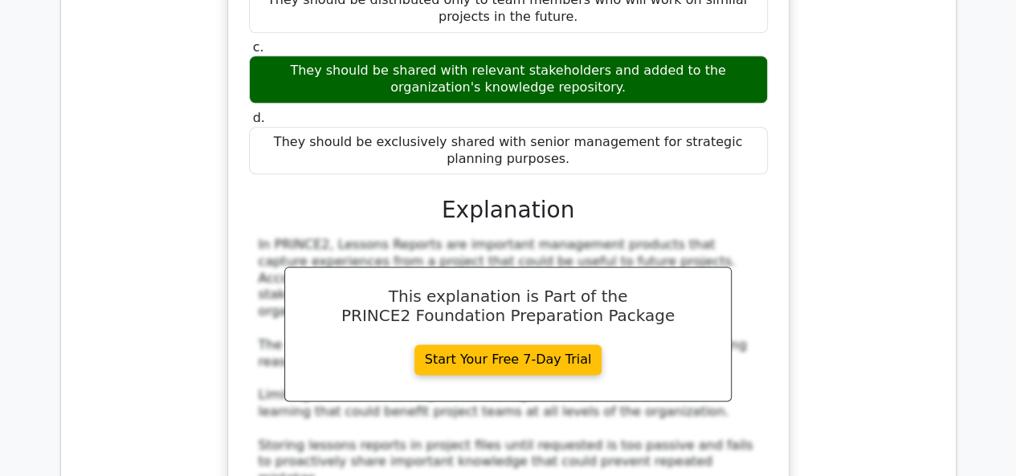
drag, startPoint x: 267, startPoint y: 97, endPoint x: 474, endPoint y: 234, distance: 247.4
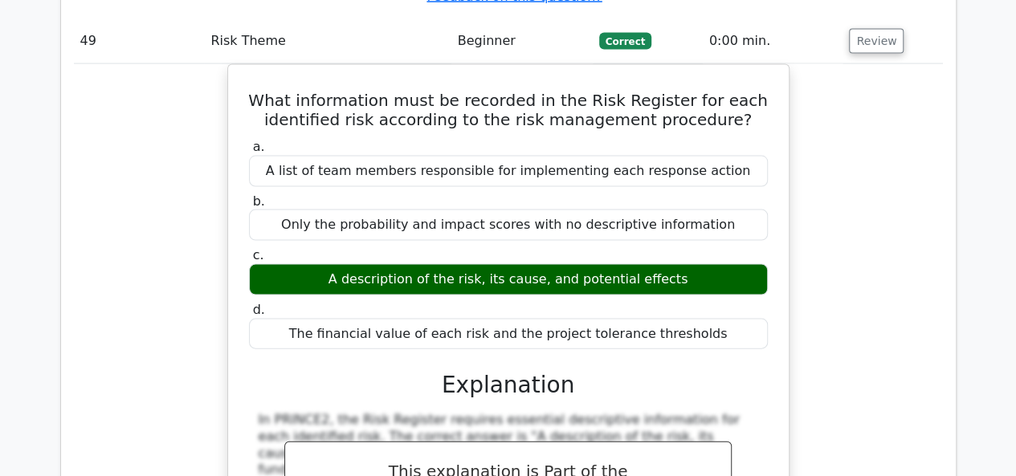
scroll to position [44363, 0]
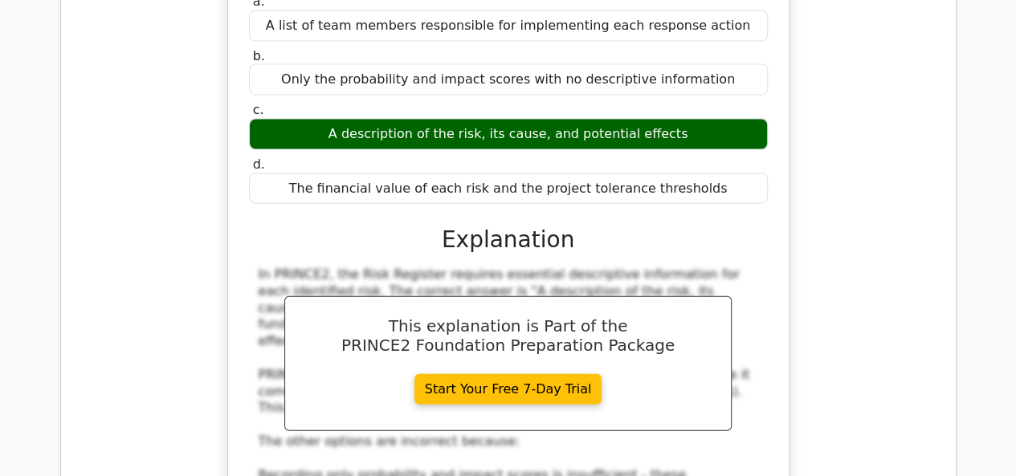
drag, startPoint x: 254, startPoint y: 108, endPoint x: 615, endPoint y: 227, distance: 380.4
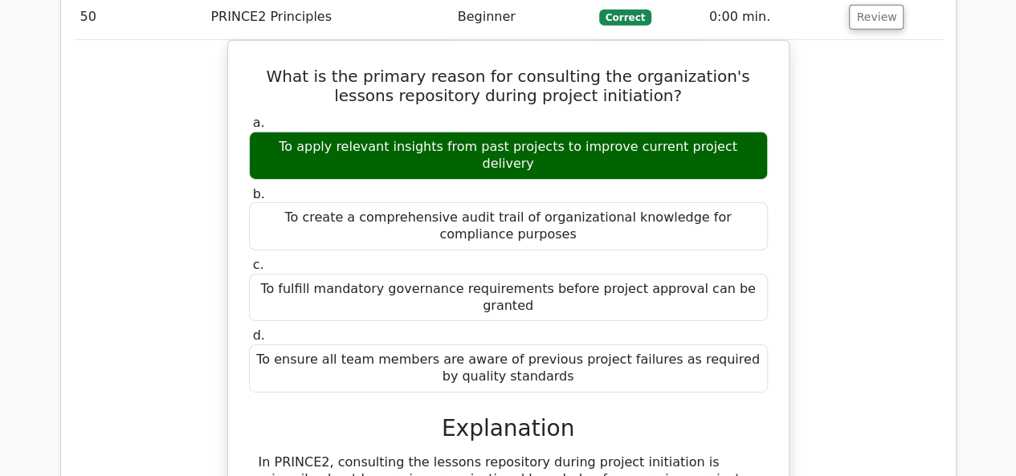
scroll to position [45166, 0]
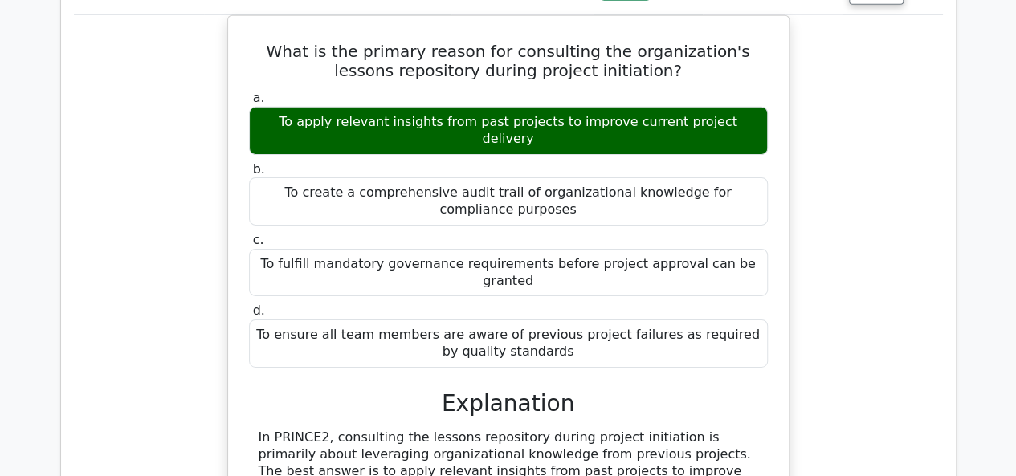
drag, startPoint x: 326, startPoint y: 143, endPoint x: 716, endPoint y: 342, distance: 438.1
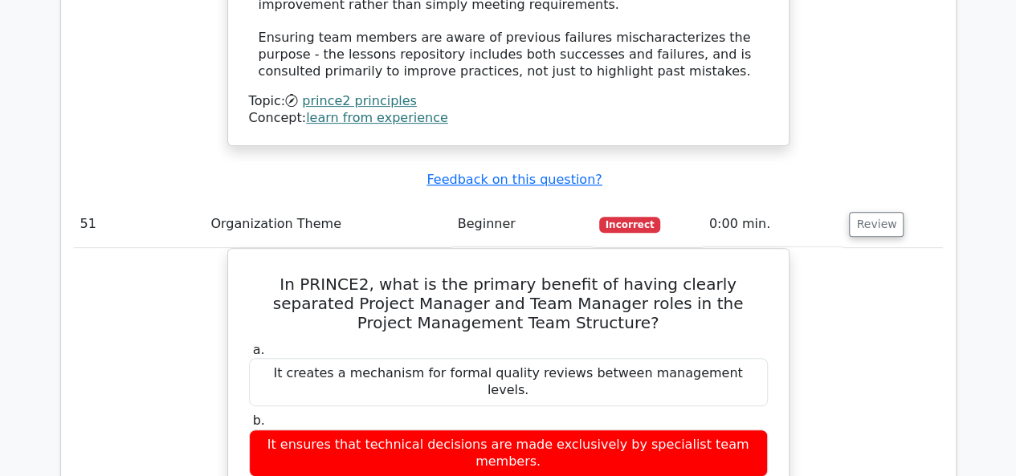
scroll to position [45969, 0]
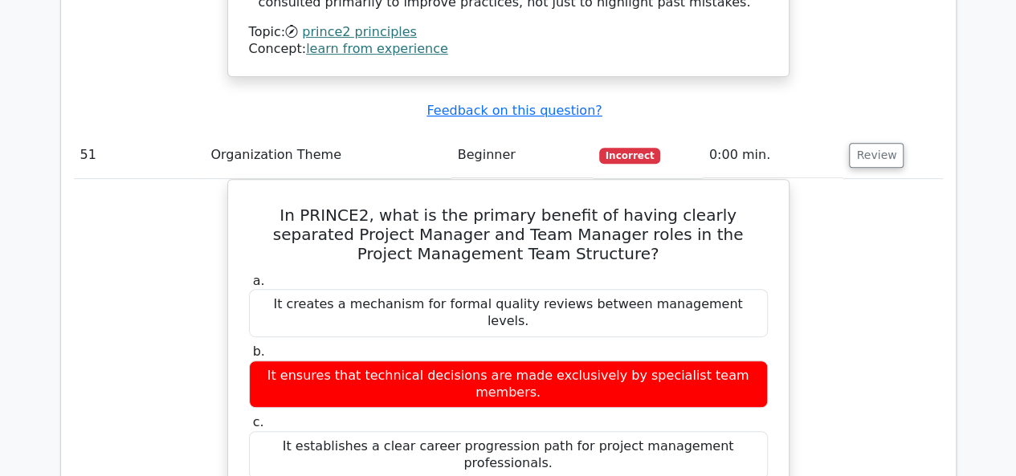
drag, startPoint x: 249, startPoint y: 128, endPoint x: 642, endPoint y: 405, distance: 480.7
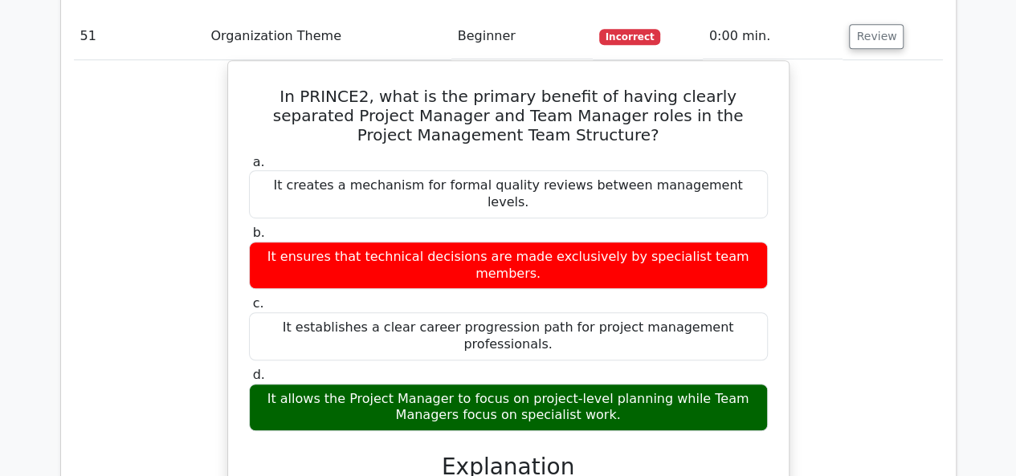
scroll to position [46130, 0]
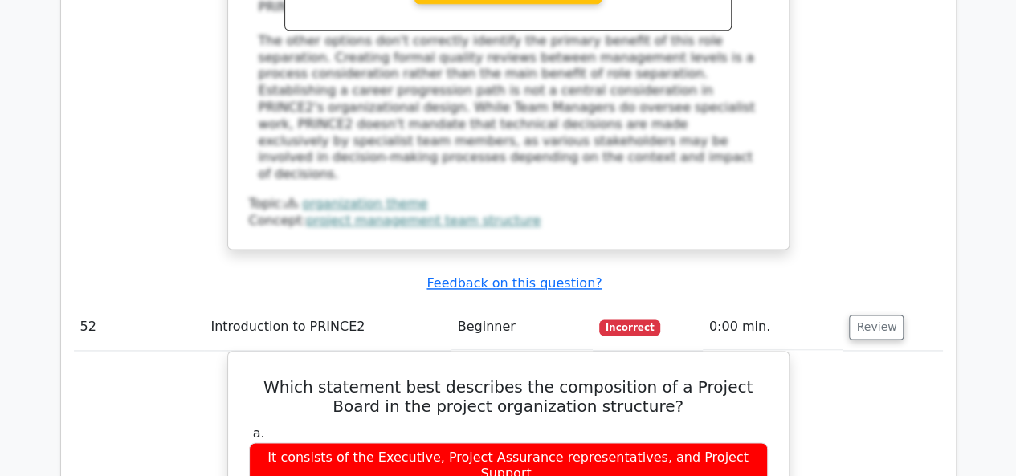
scroll to position [46772, 0]
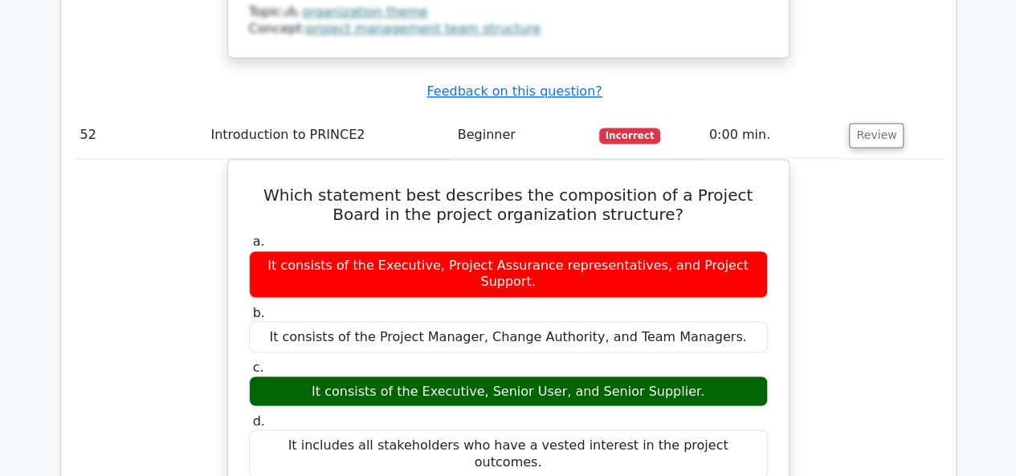
scroll to position [46933, 0]
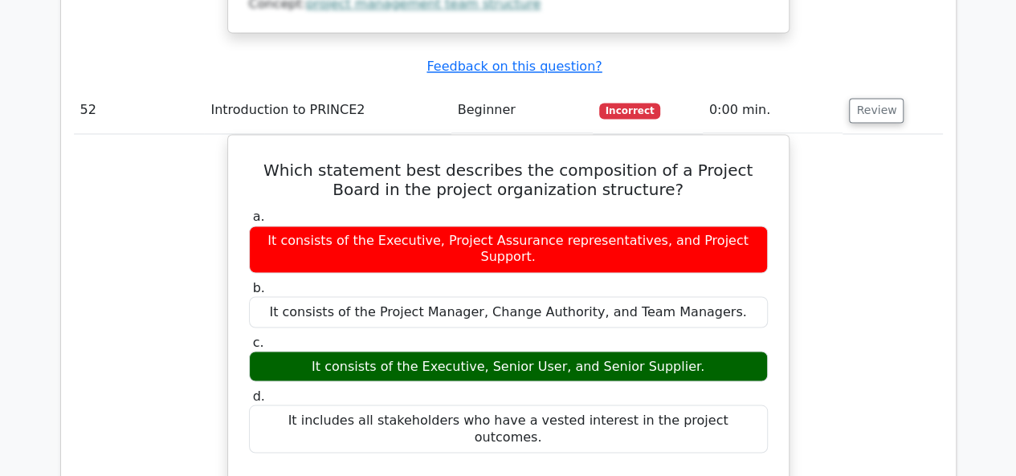
drag, startPoint x: 302, startPoint y: 66, endPoint x: 580, endPoint y: 211, distance: 313.5
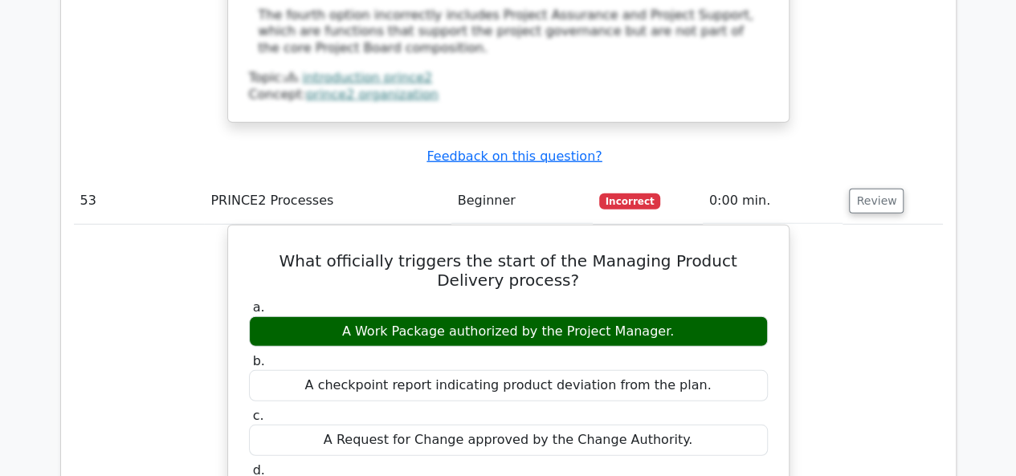
scroll to position [47735, 0]
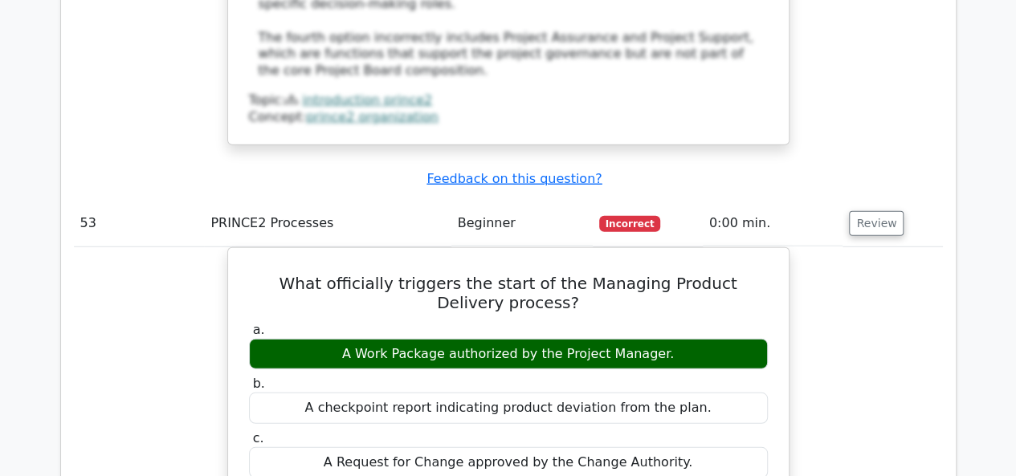
drag, startPoint x: 260, startPoint y: 106, endPoint x: 504, endPoint y: 305, distance: 315.0
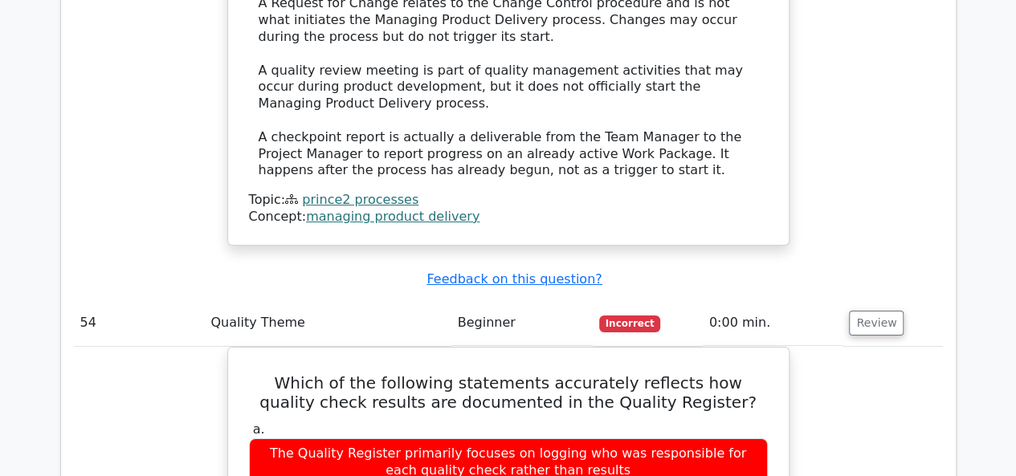
scroll to position [48619, 0]
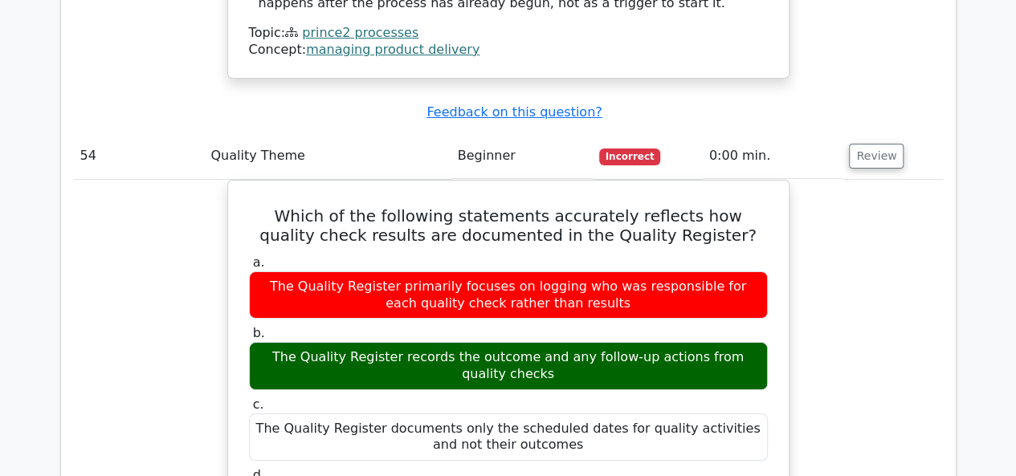
drag, startPoint x: 251, startPoint y: 123, endPoint x: 605, endPoint y: 358, distance: 425.1
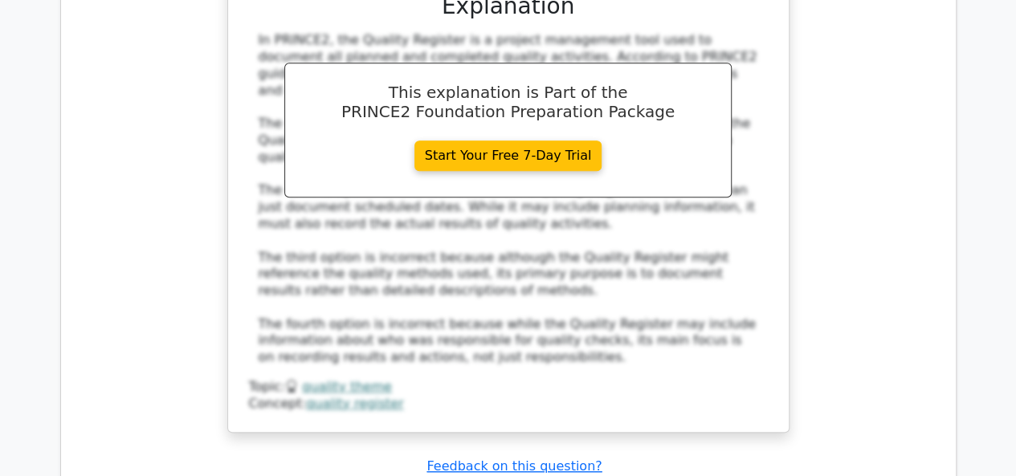
scroll to position [49341, 0]
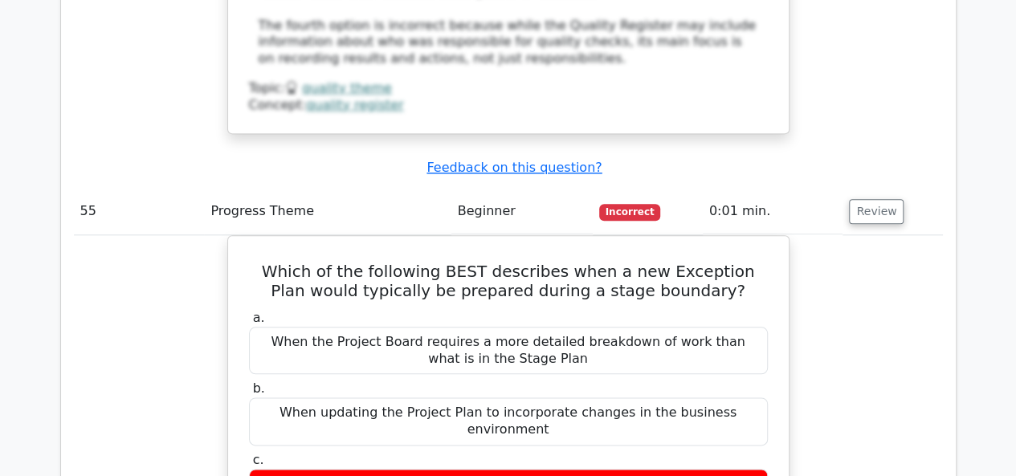
scroll to position [49502, 0]
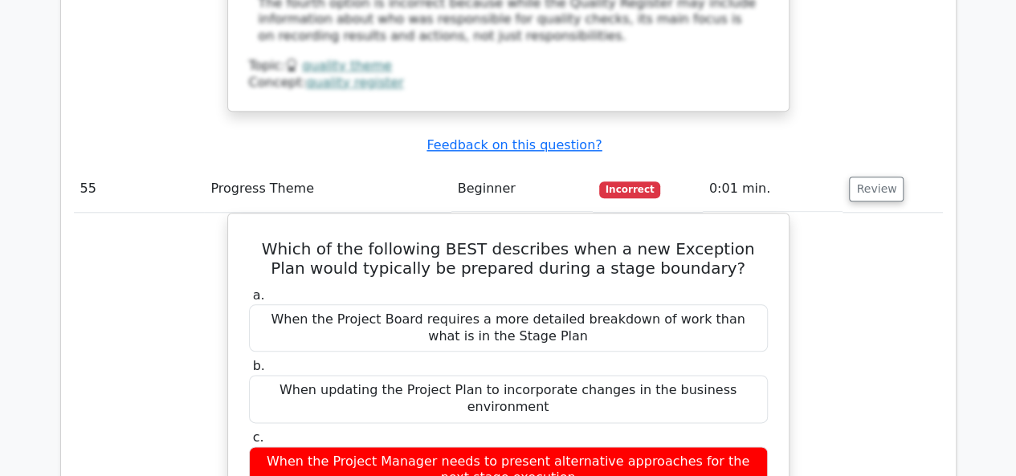
drag, startPoint x: 267, startPoint y: 35, endPoint x: 475, endPoint y: 99, distance: 218.4
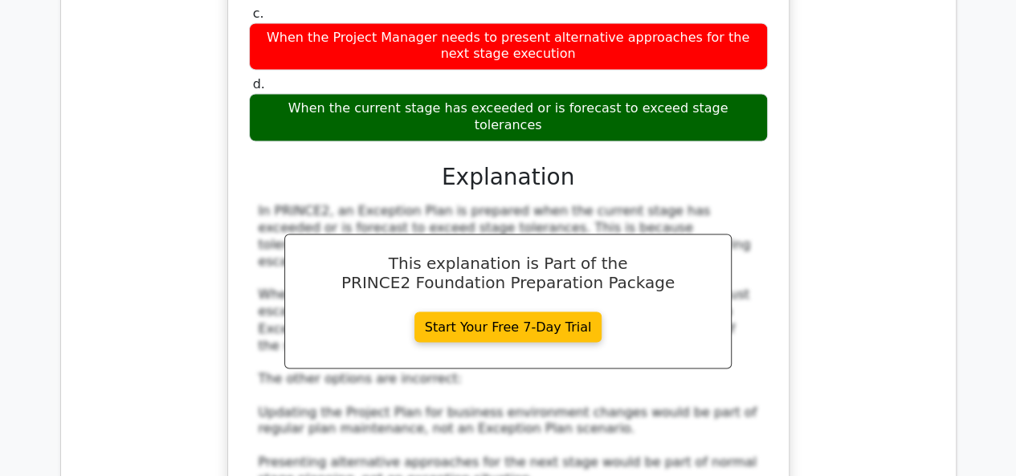
scroll to position [50064, 0]
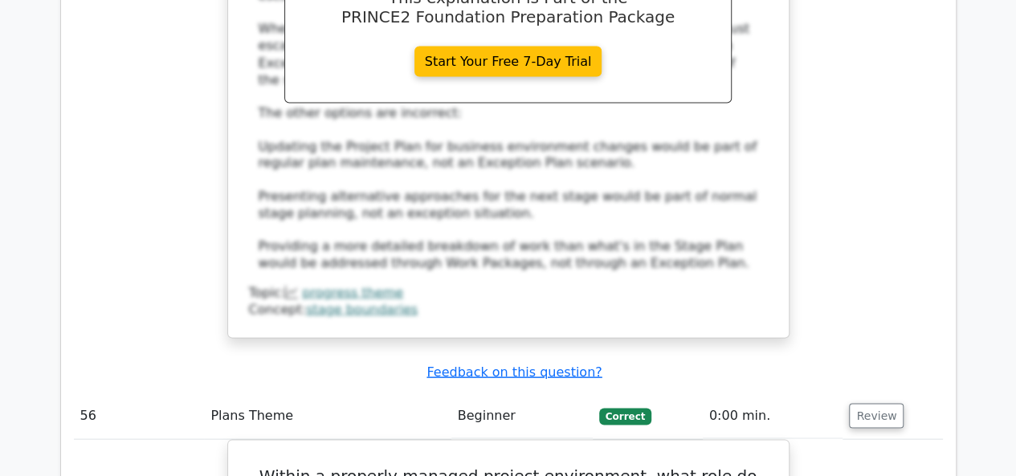
scroll to position [50225, 0]
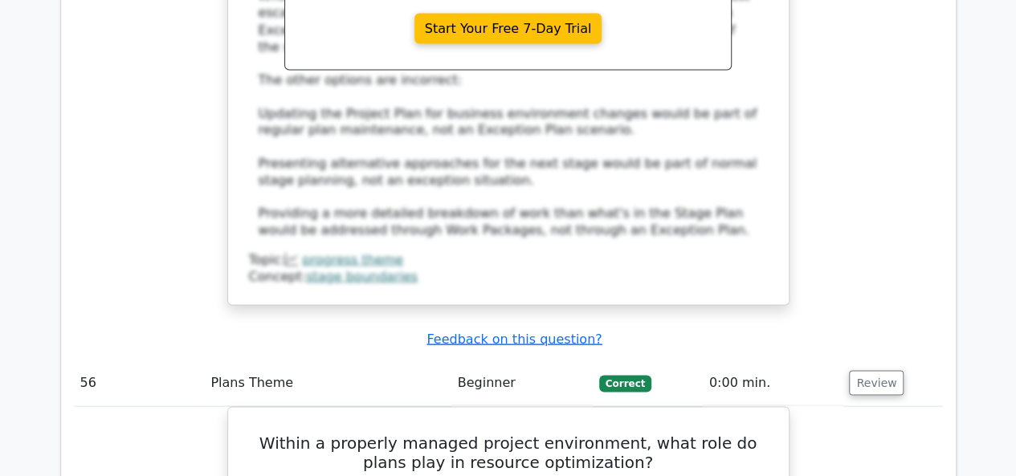
drag, startPoint x: 257, startPoint y: 71, endPoint x: 453, endPoint y: 202, distance: 236.1
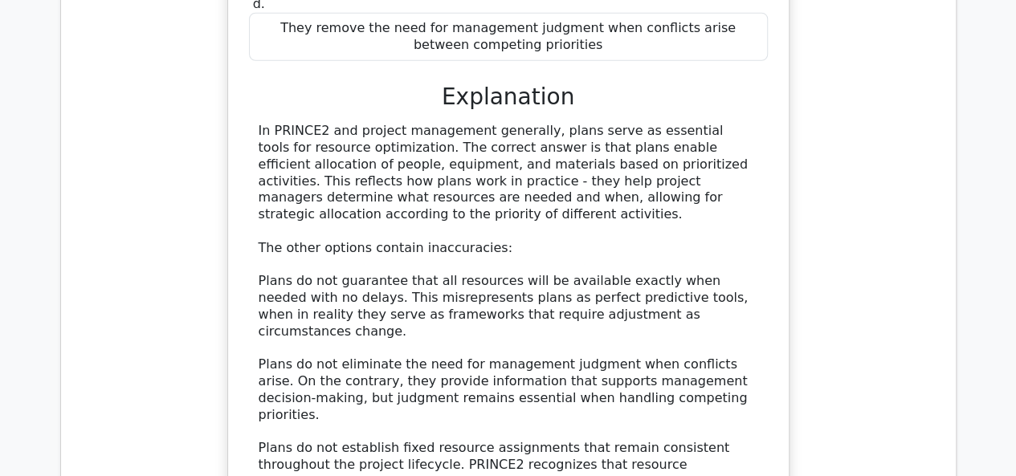
scroll to position [50947, 0]
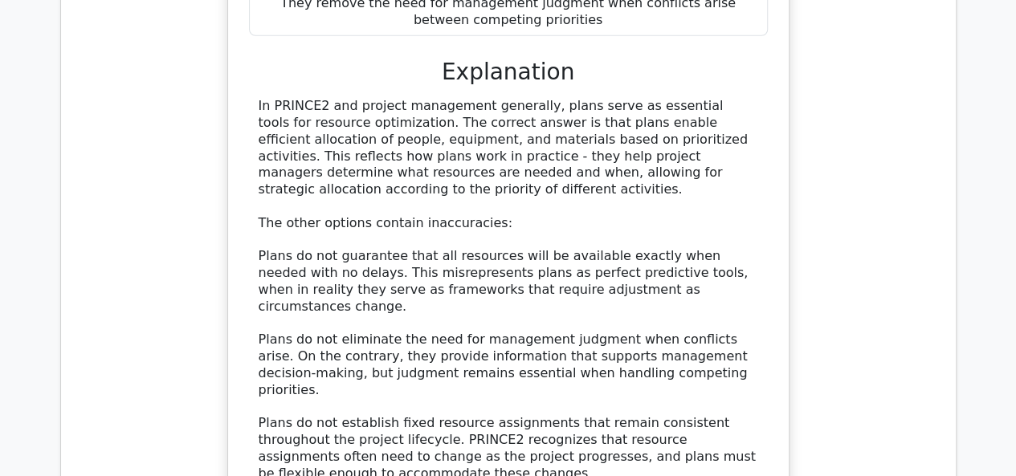
drag, startPoint x: 255, startPoint y: 96, endPoint x: 763, endPoint y: 346, distance: 566.6
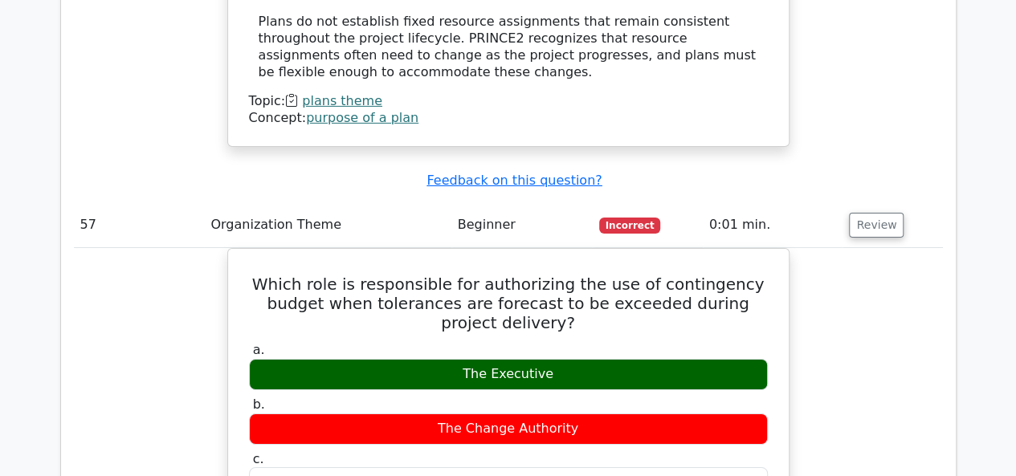
scroll to position [51589, 0]
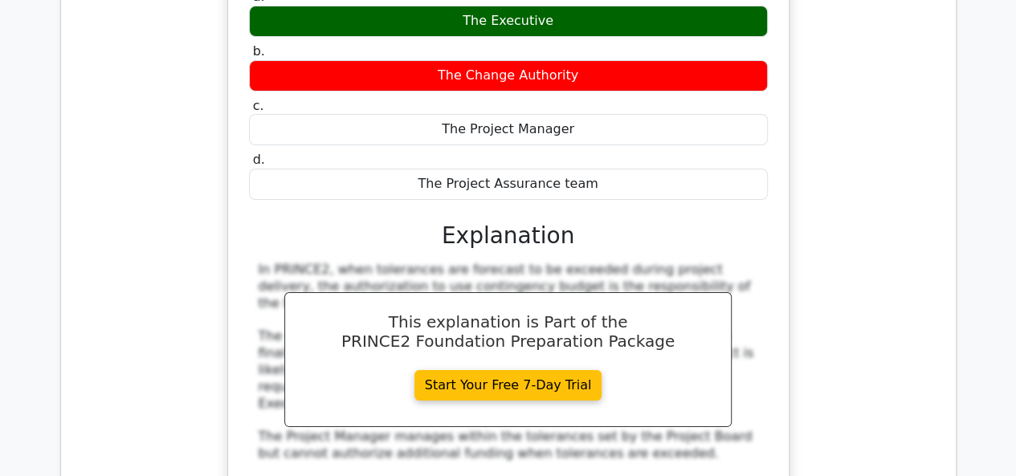
scroll to position [51670, 0]
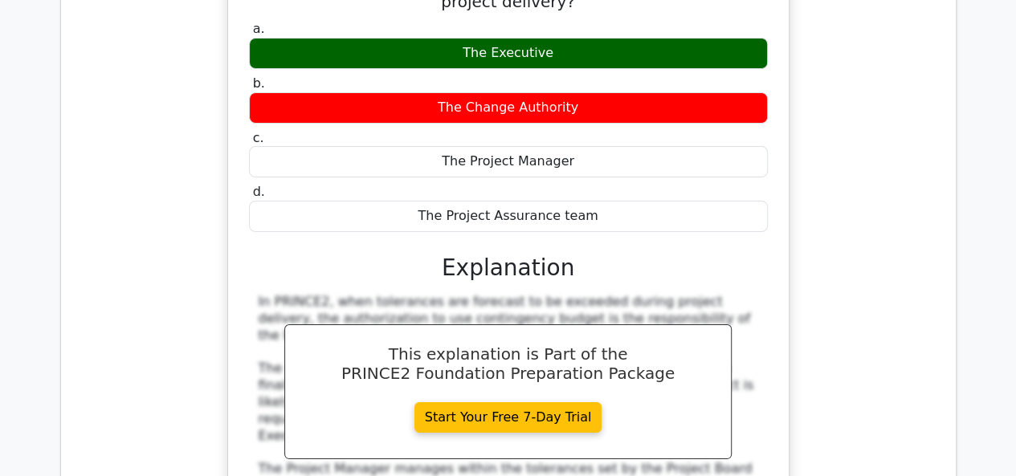
drag, startPoint x: 255, startPoint y: 103, endPoint x: 654, endPoint y: 279, distance: 436.1
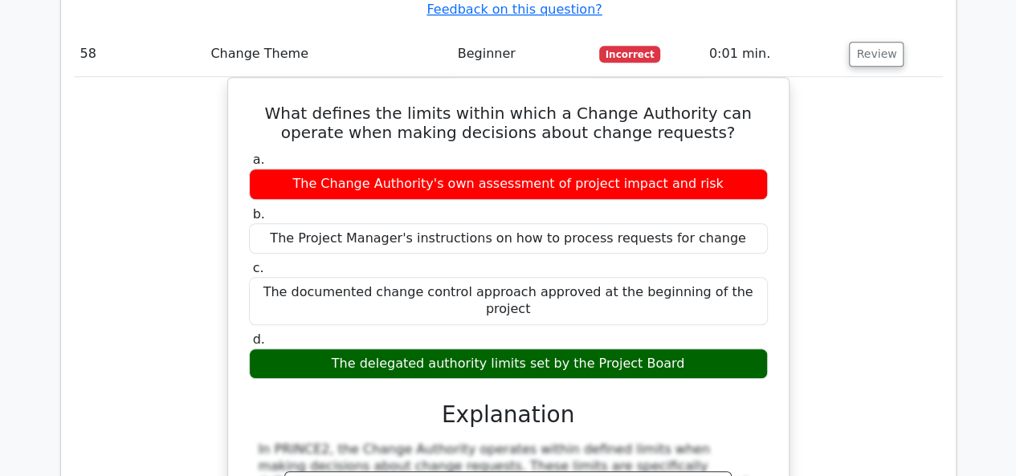
scroll to position [52392, 0]
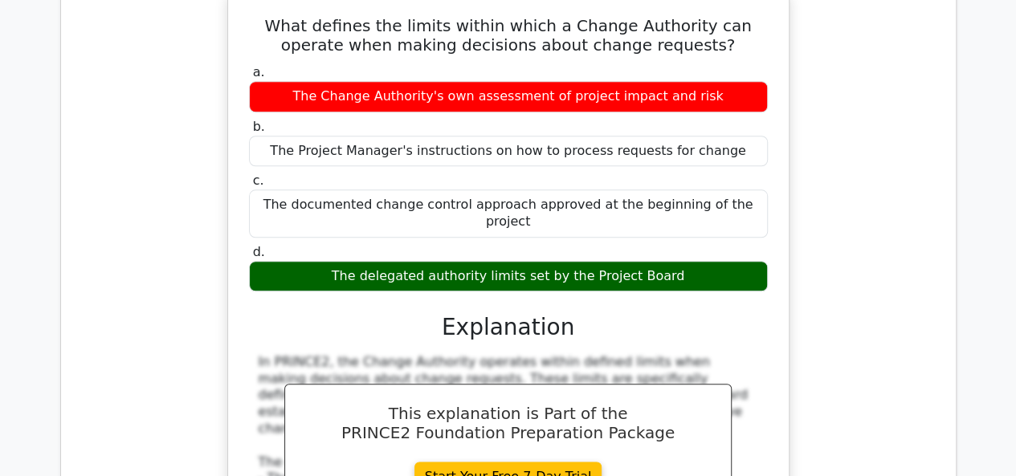
scroll to position [52553, 0]
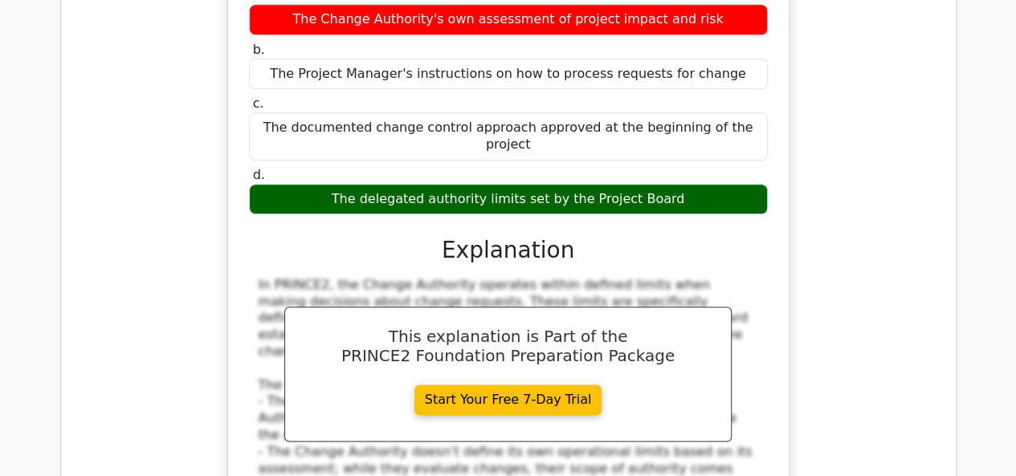
drag, startPoint x: 283, startPoint y: 15, endPoint x: 678, endPoint y: 181, distance: 429.0
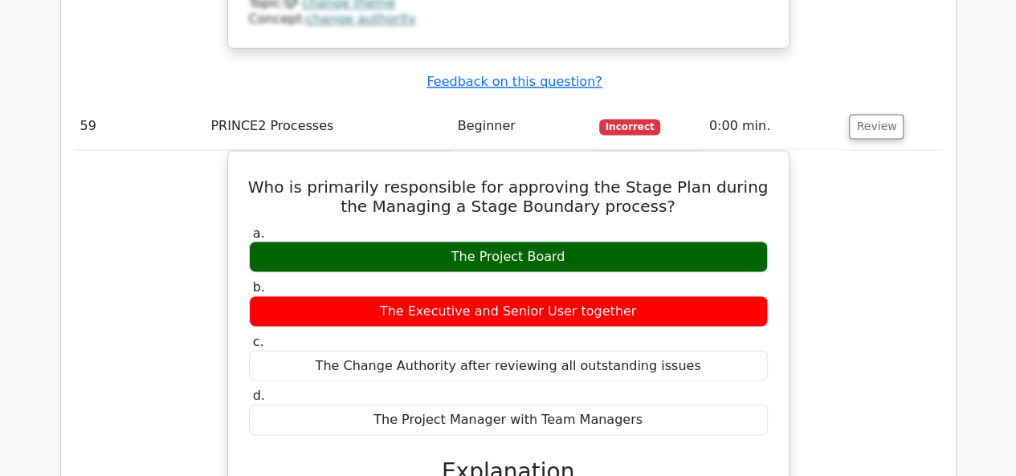
scroll to position [53115, 0]
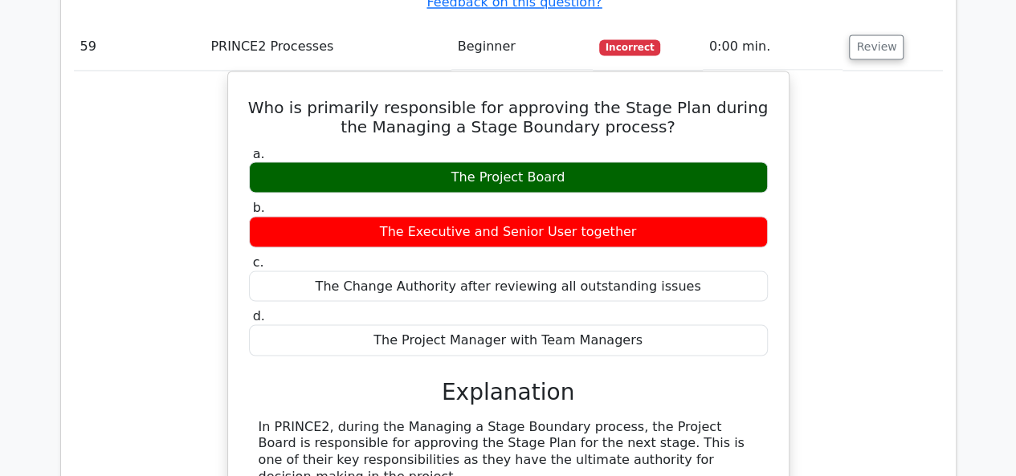
scroll to position [53195, 0]
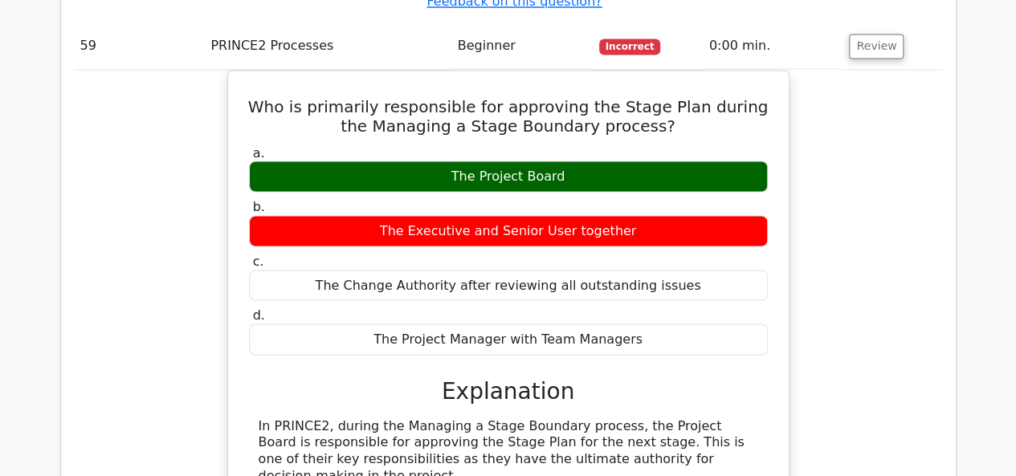
drag, startPoint x: 289, startPoint y: 153, endPoint x: 753, endPoint y: 322, distance: 494.0
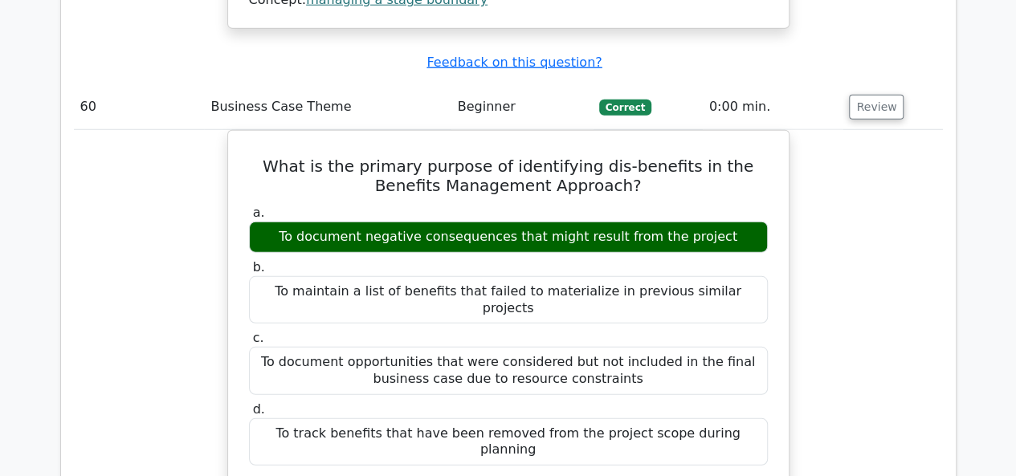
scroll to position [53918, 0]
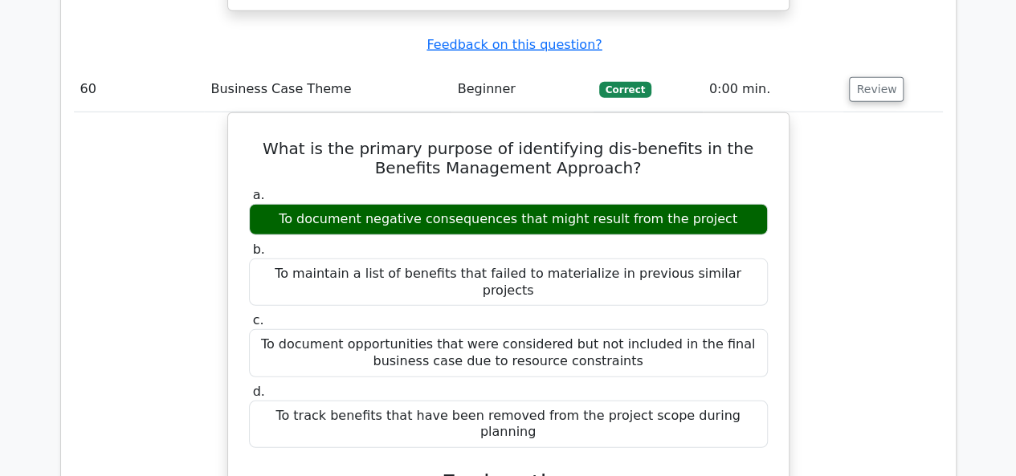
drag, startPoint x: 259, startPoint y: 128, endPoint x: 498, endPoint y: 304, distance: 296.9
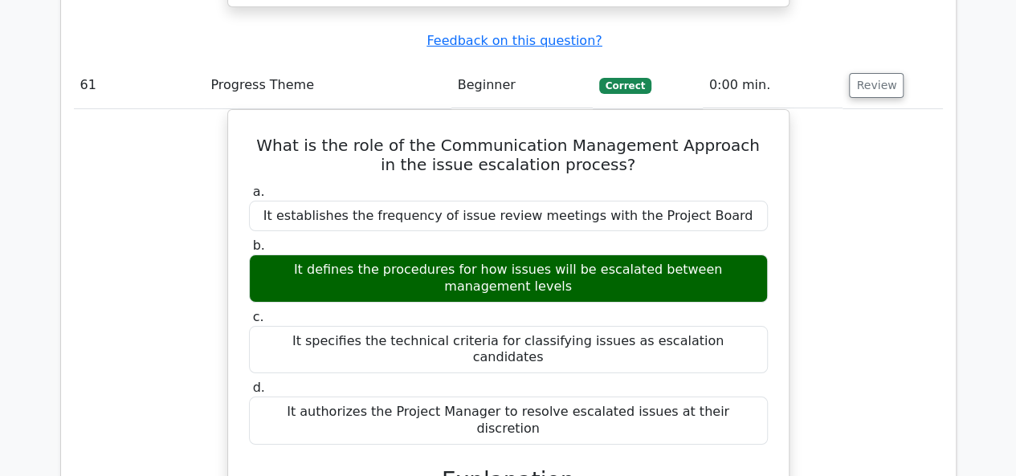
scroll to position [54801, 0]
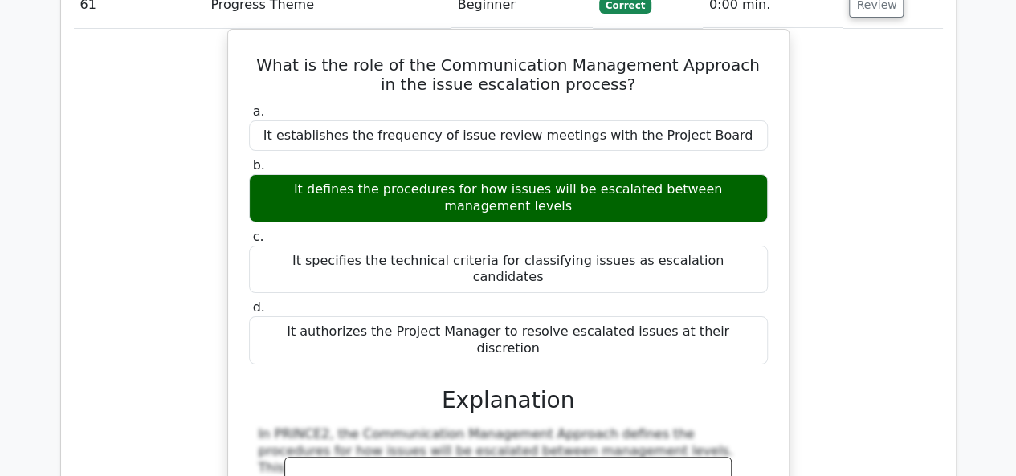
drag, startPoint x: 252, startPoint y: 125, endPoint x: 528, endPoint y: 341, distance: 350.6
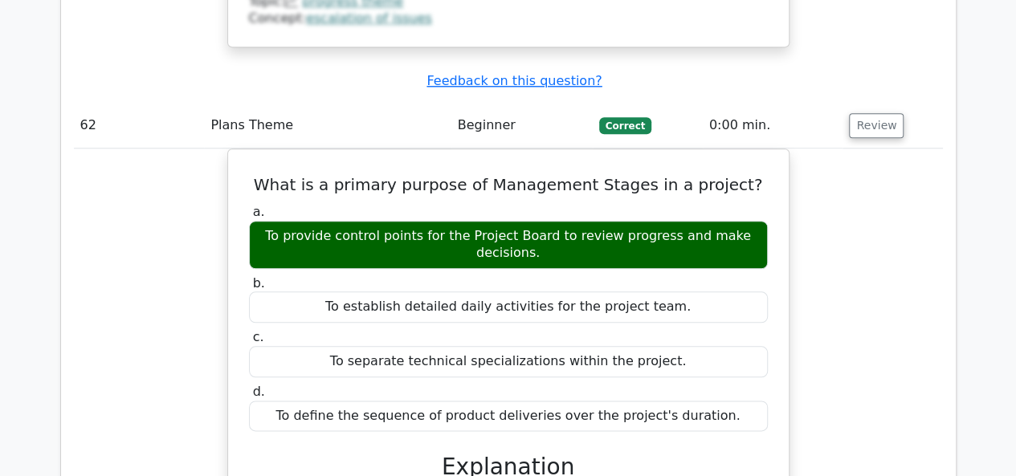
scroll to position [55684, 0]
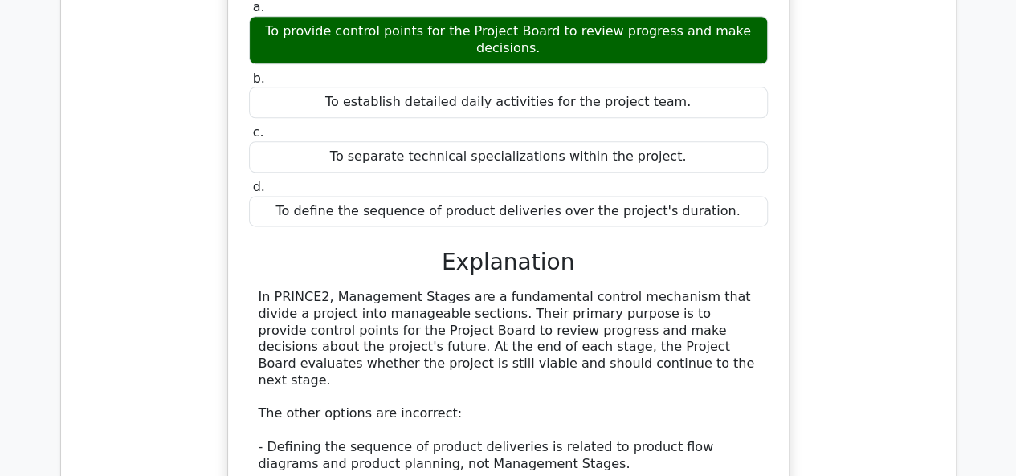
scroll to position [55845, 0]
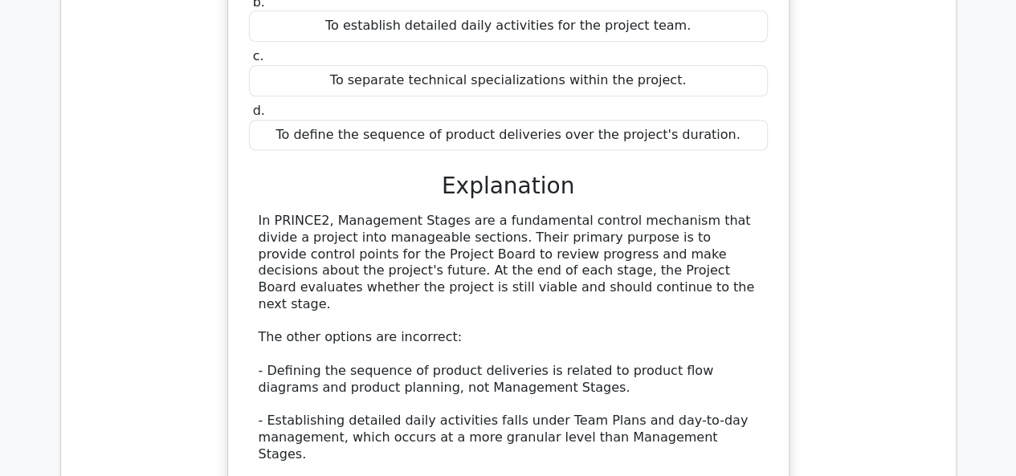
drag, startPoint x: 271, startPoint y: 24, endPoint x: 740, endPoint y: 227, distance: 511.0
drag, startPoint x: 270, startPoint y: 30, endPoint x: 642, endPoint y: 202, distance: 410.3
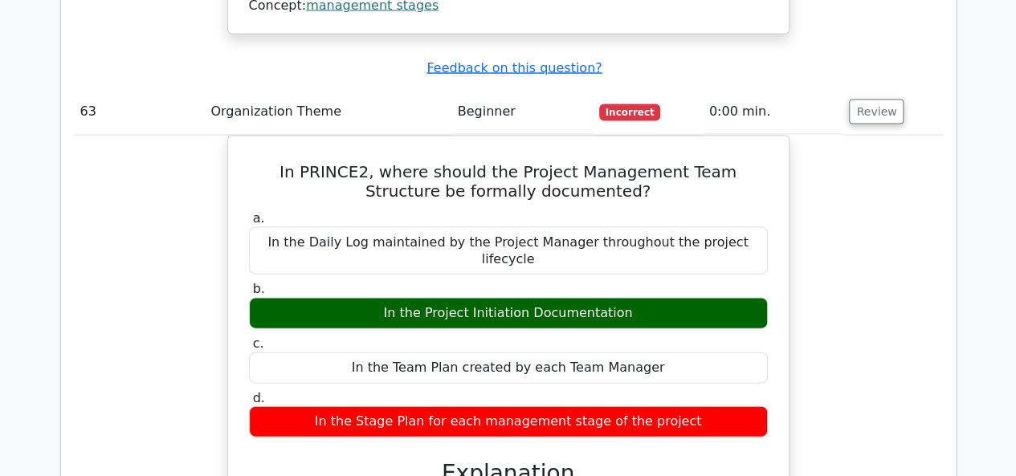
scroll to position [56648, 0]
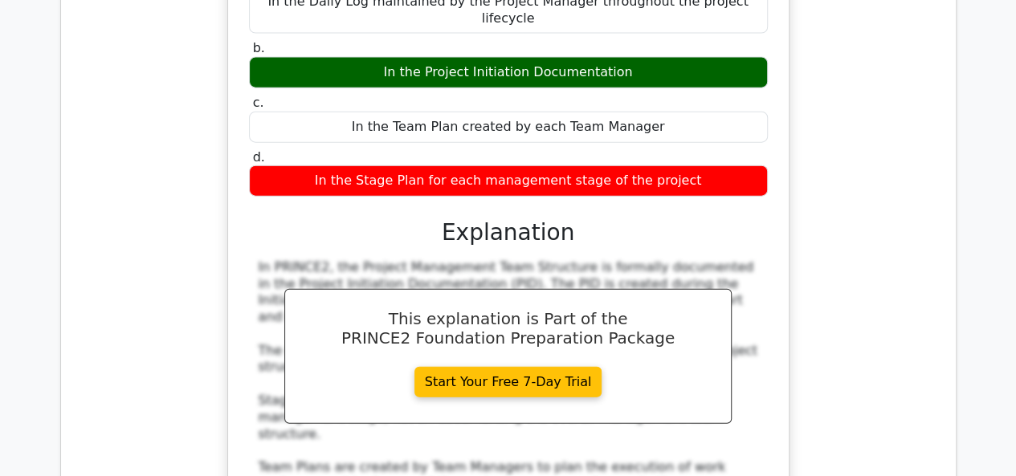
drag, startPoint x: 263, startPoint y: 71, endPoint x: 588, endPoint y: 362, distance: 435.6
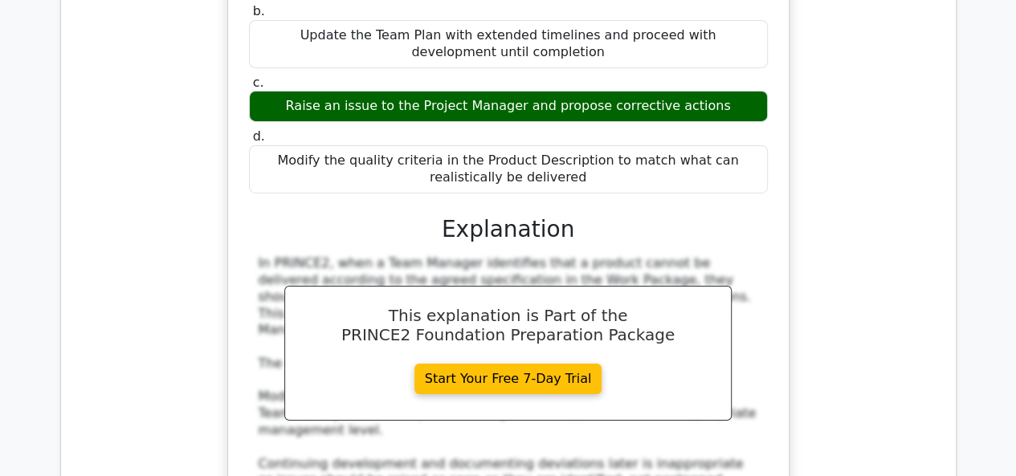
scroll to position [57371, 0]
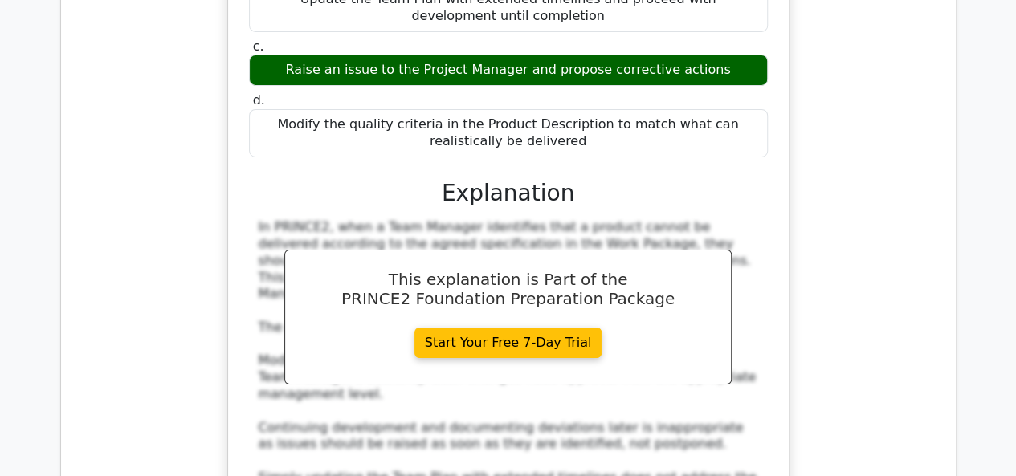
scroll to position [57531, 0]
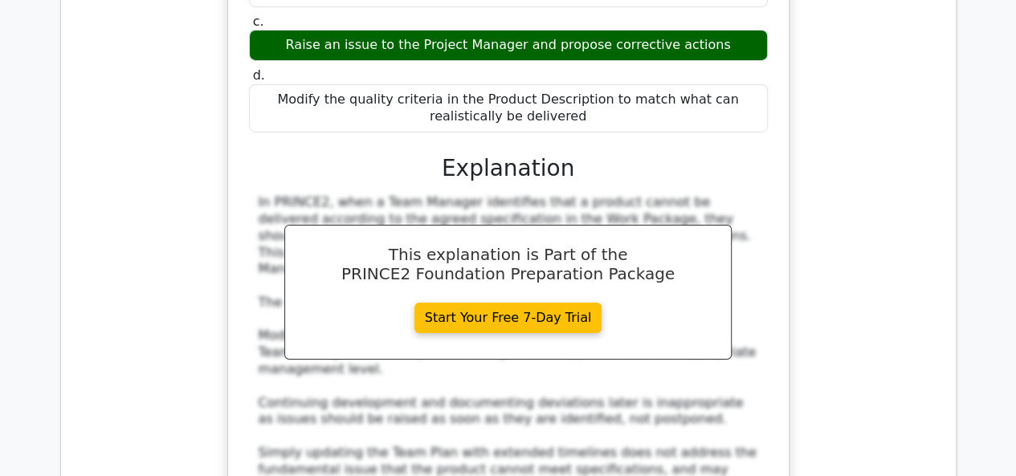
drag, startPoint x: 260, startPoint y: 51, endPoint x: 605, endPoint y: 318, distance: 436.7
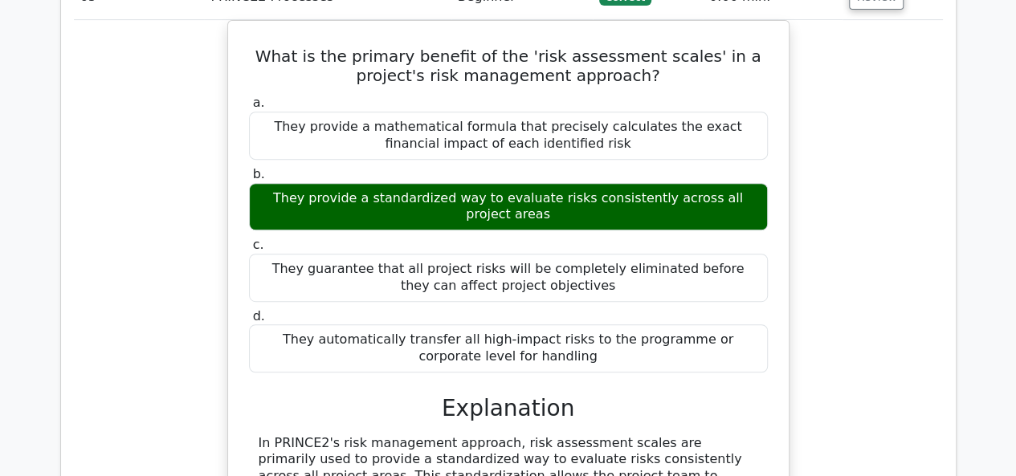
scroll to position [58334, 0]
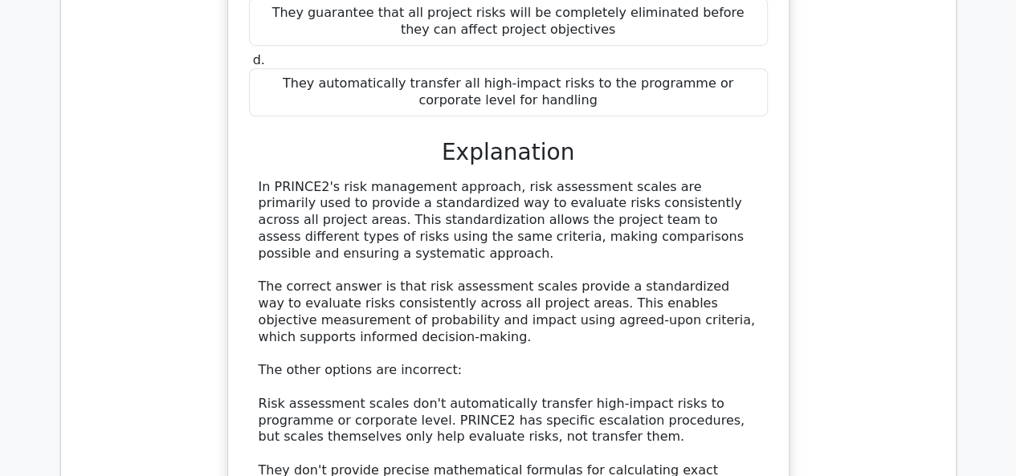
scroll to position [58414, 0]
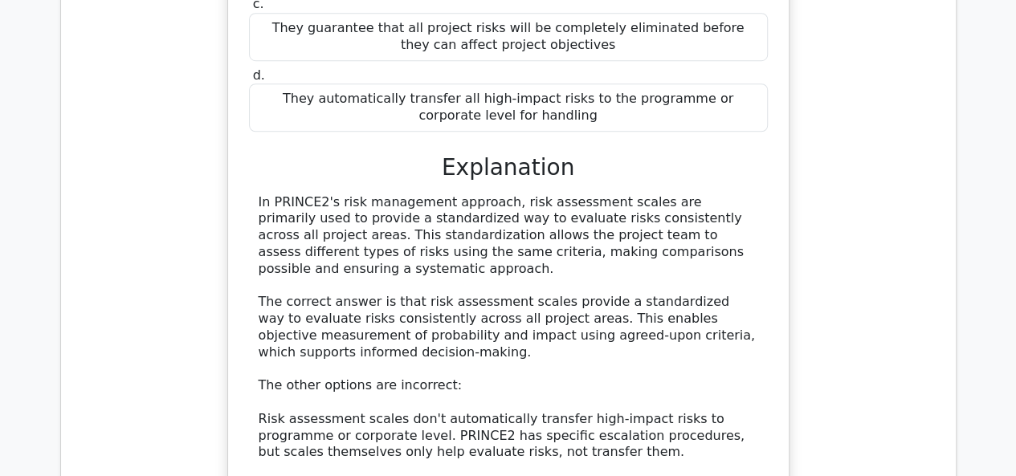
drag, startPoint x: 257, startPoint y: 84, endPoint x: 451, endPoint y: 238, distance: 247.5
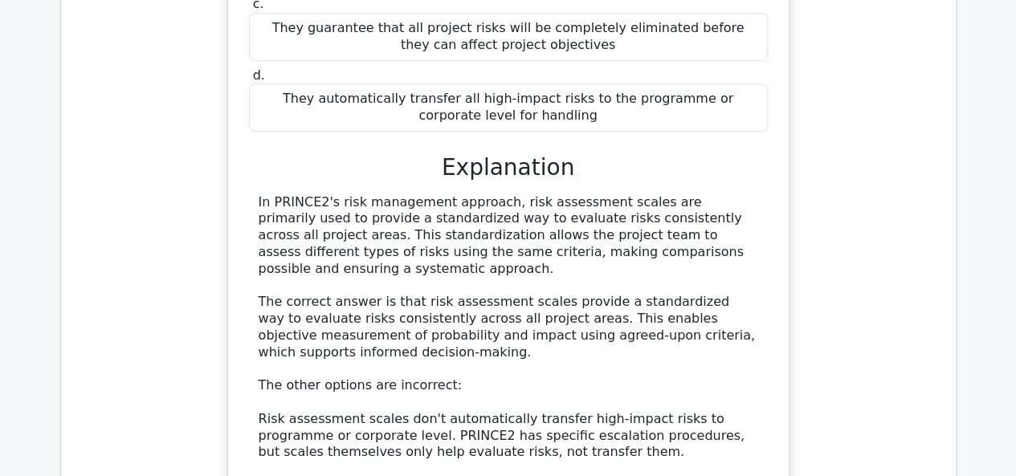
drag, startPoint x: 259, startPoint y: 80, endPoint x: 595, endPoint y: 230, distance: 368.1
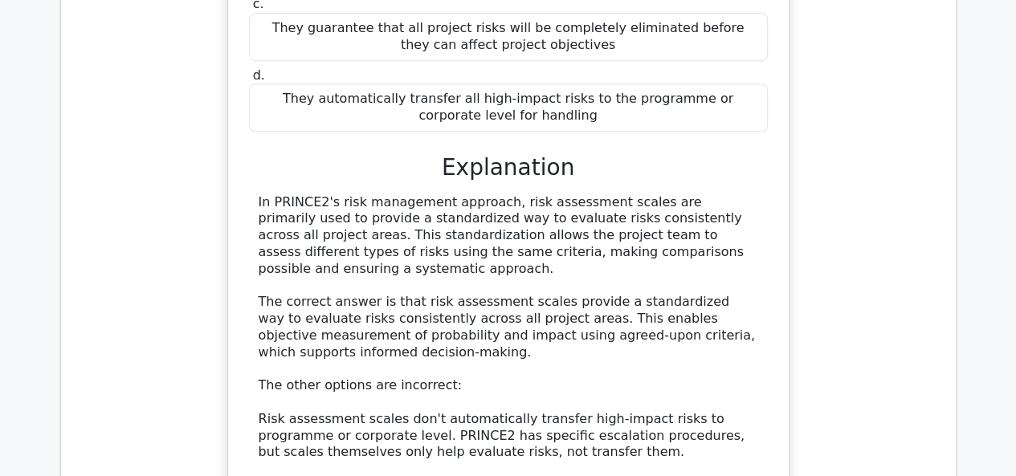
drag, startPoint x: 257, startPoint y: 84, endPoint x: 588, endPoint y: 364, distance: 433.5
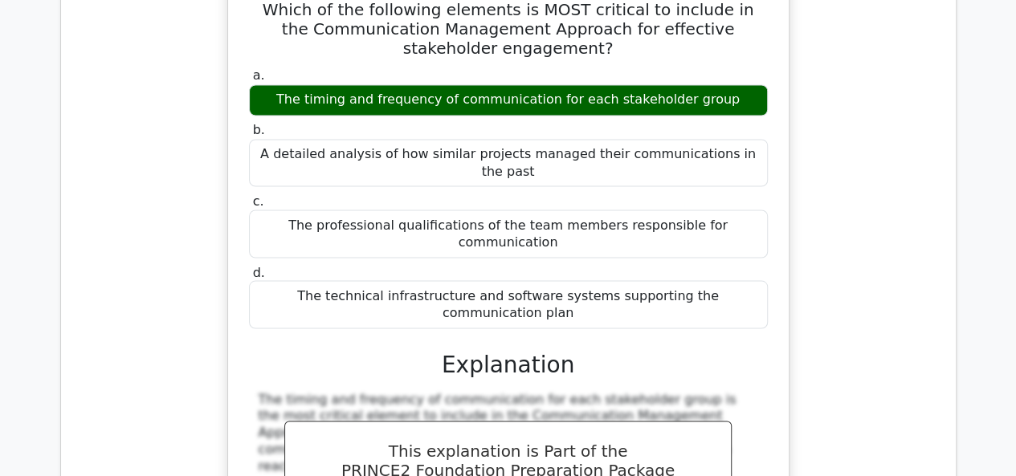
scroll to position [59298, 0]
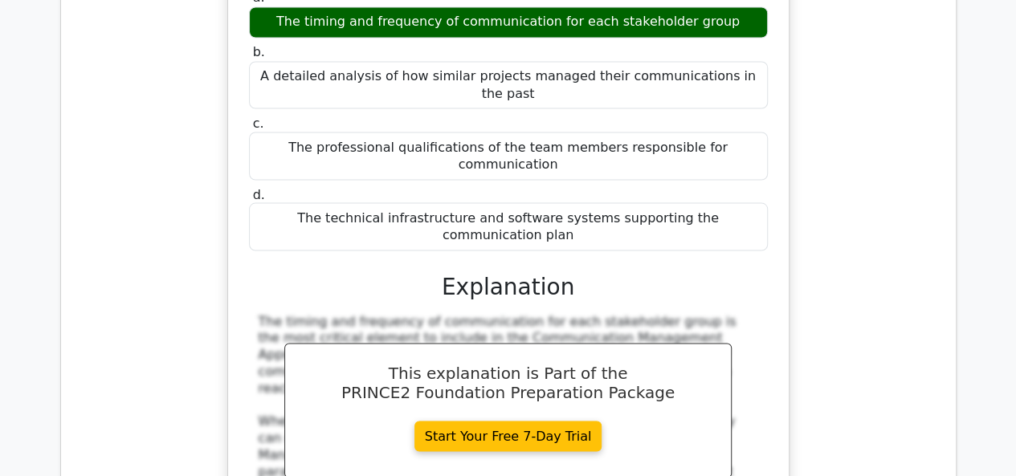
drag, startPoint x: 262, startPoint y: 92, endPoint x: 557, endPoint y: 194, distance: 312.3
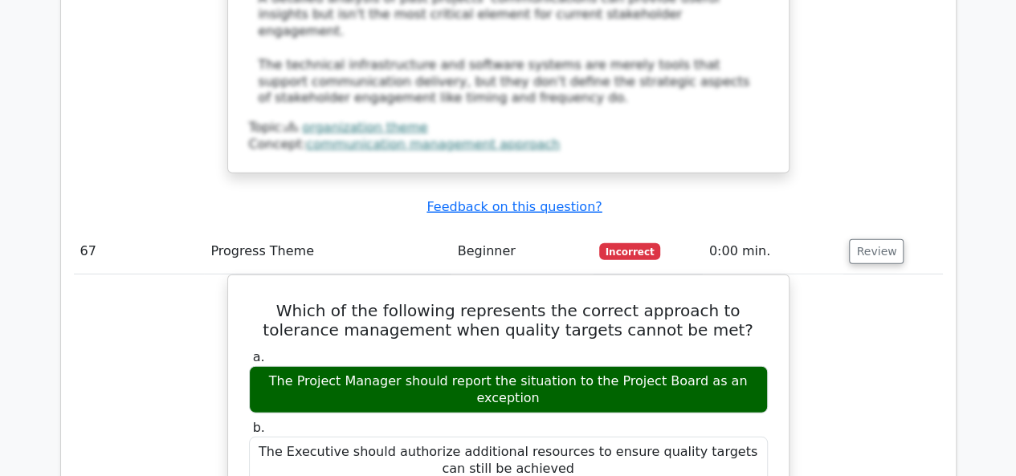
scroll to position [59940, 0]
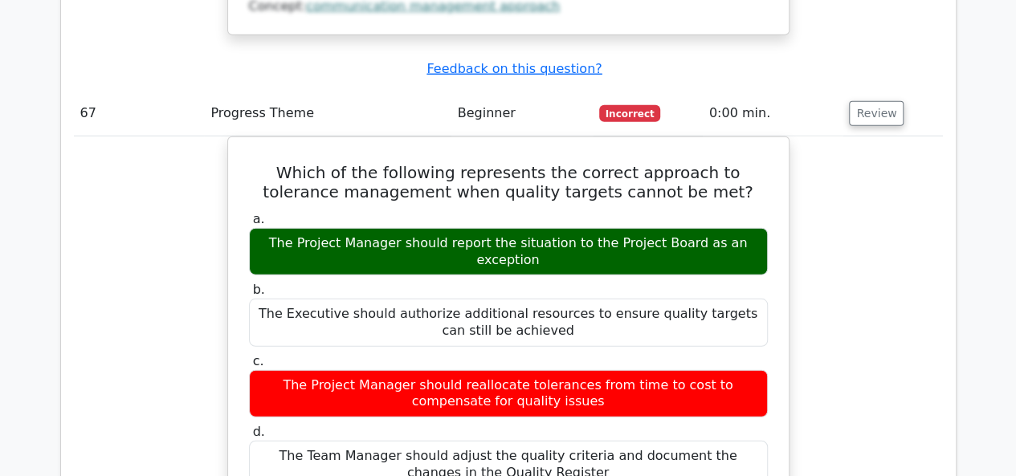
scroll to position [60100, 0]
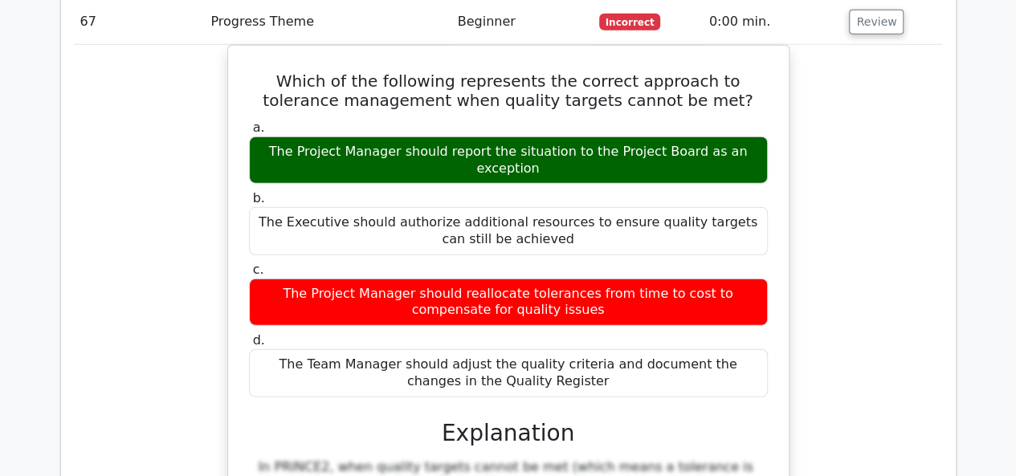
drag, startPoint x: 261, startPoint y: 9, endPoint x: 739, endPoint y: 284, distance: 551.4
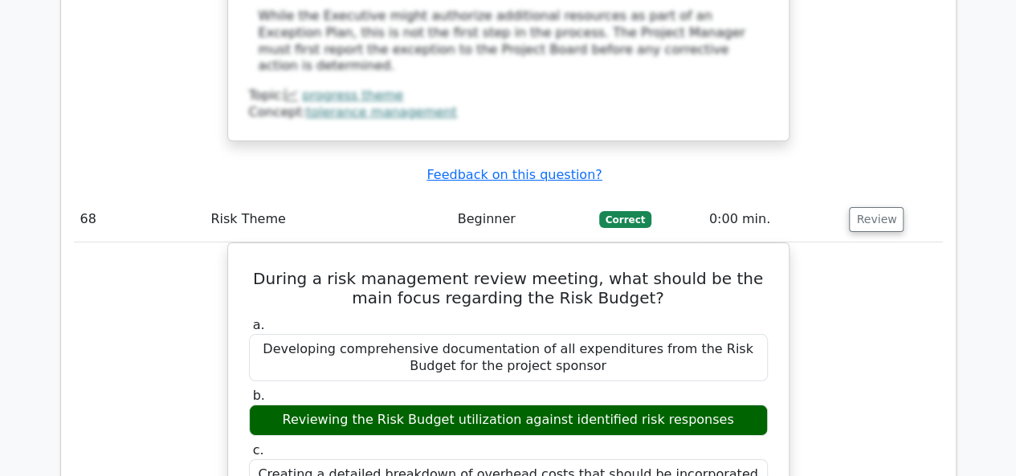
scroll to position [60823, 0]
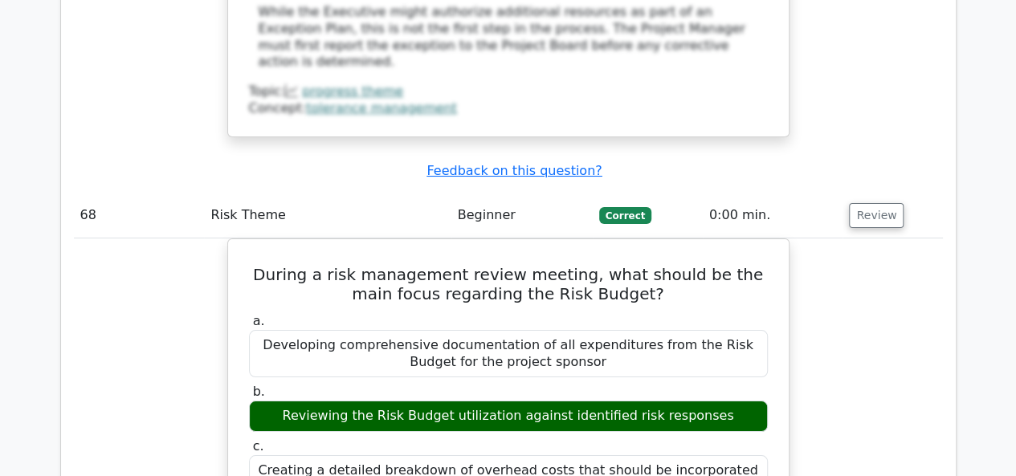
drag, startPoint x: 276, startPoint y: 110, endPoint x: 694, endPoint y: 279, distance: 450.3
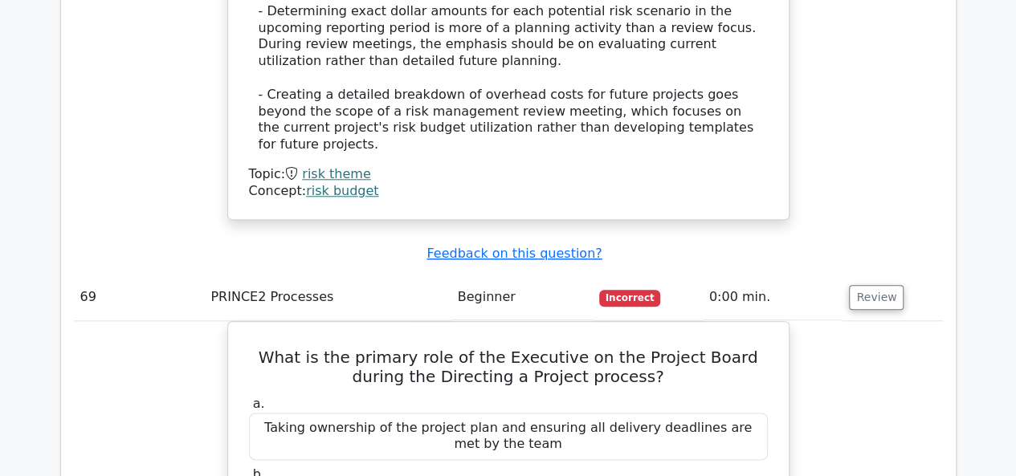
scroll to position [61706, 0]
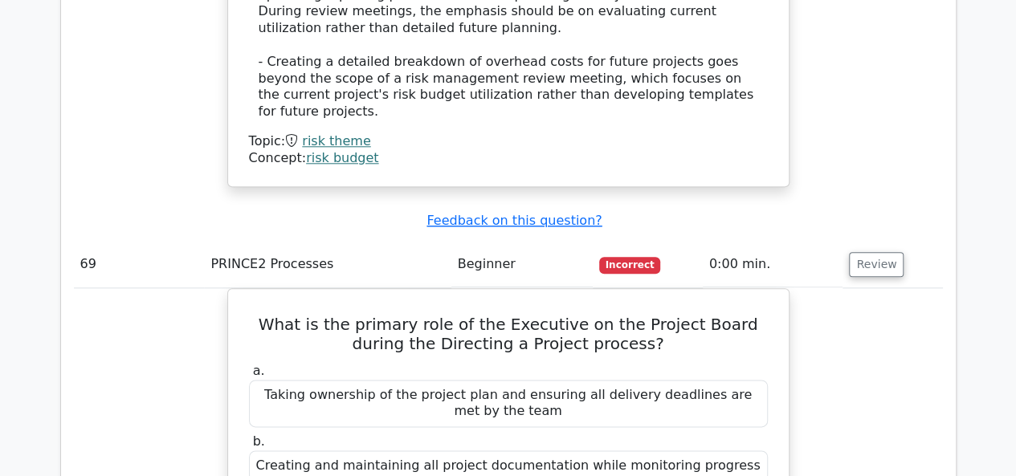
drag, startPoint x: 261, startPoint y: 123, endPoint x: 699, endPoint y: 341, distance: 489.8
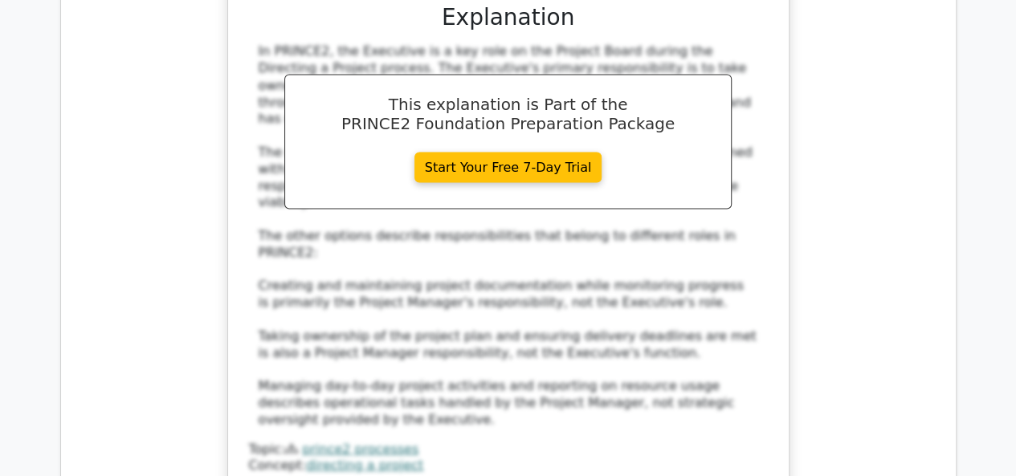
scroll to position [62429, 0]
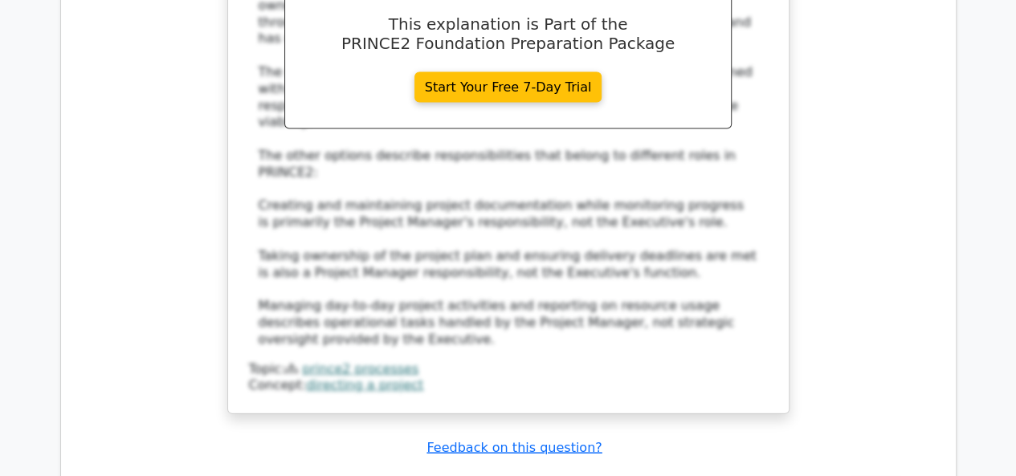
drag, startPoint x: 270, startPoint y: 92, endPoint x: 572, endPoint y: 361, distance: 404.9
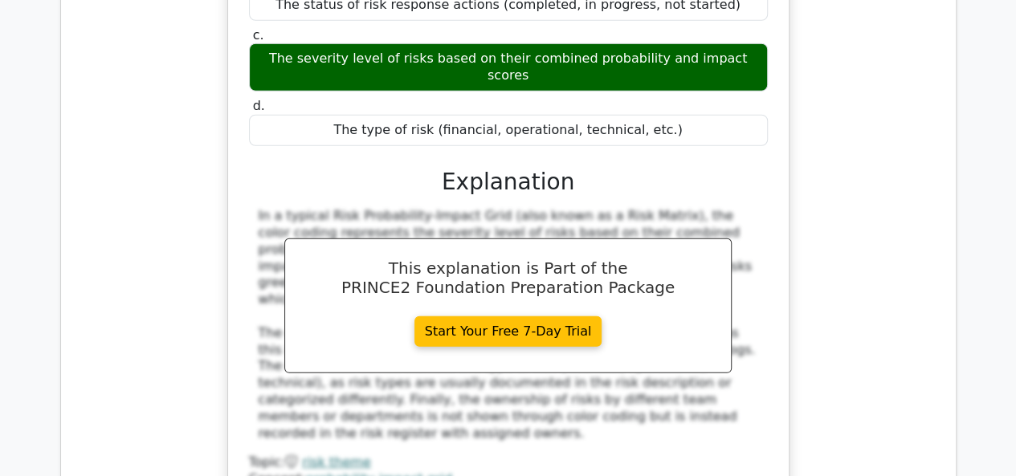
scroll to position [63232, 0]
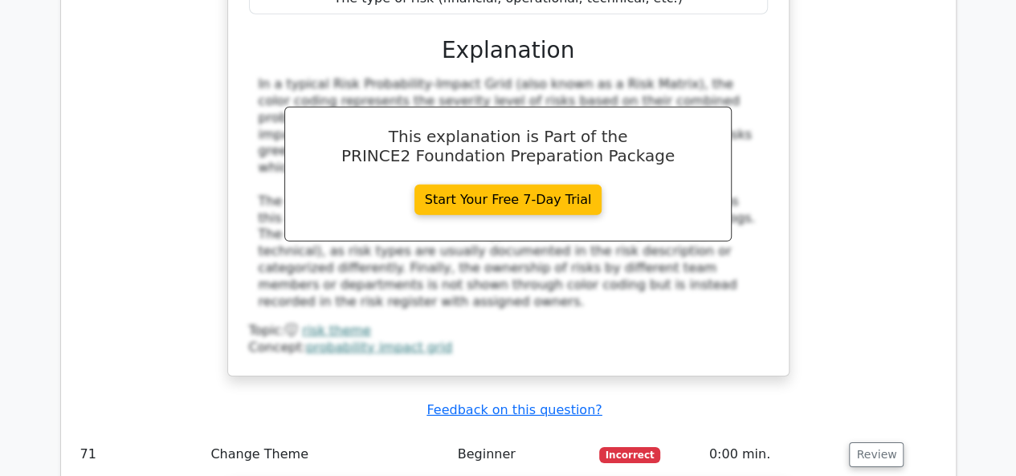
drag, startPoint x: 273, startPoint y: 104, endPoint x: 551, endPoint y: 320, distance: 351.9
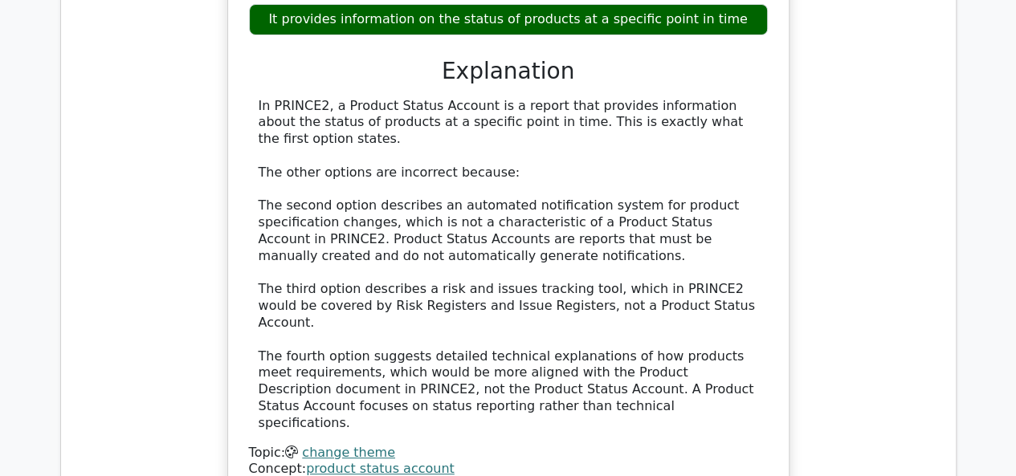
scroll to position [64035, 0]
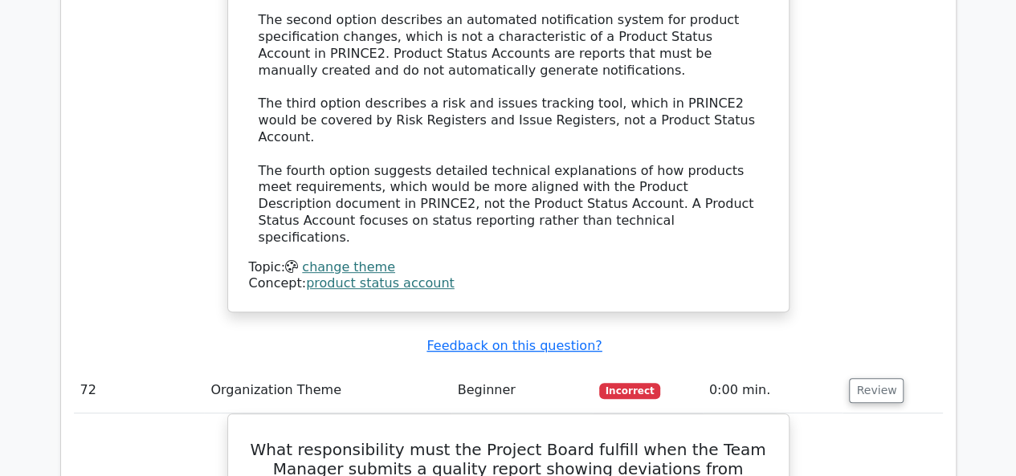
scroll to position [64195, 0]
drag, startPoint x: 281, startPoint y: 68, endPoint x: 756, endPoint y: 247, distance: 507.9
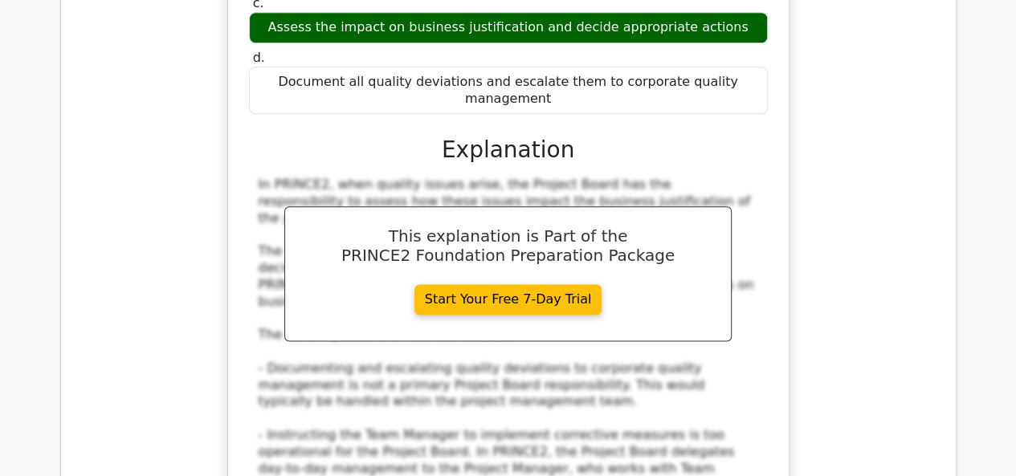
scroll to position [64838, 0]
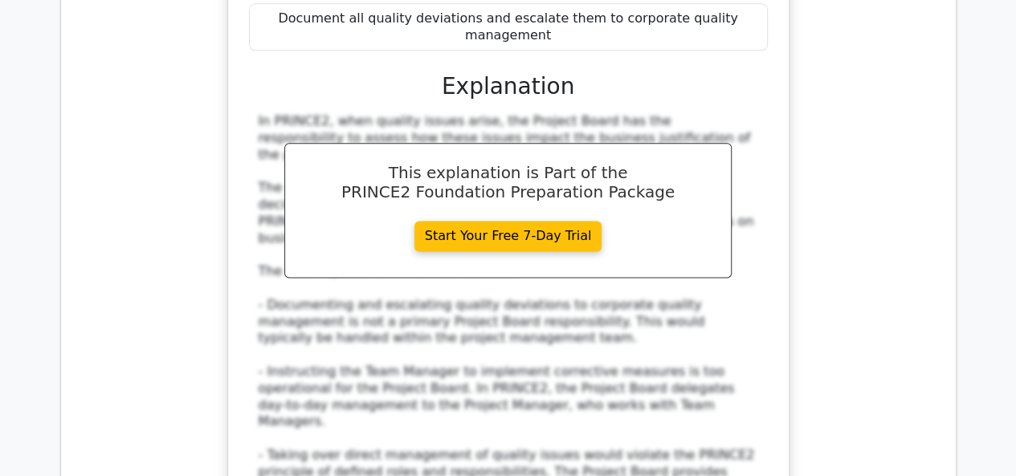
scroll to position [64918, 0]
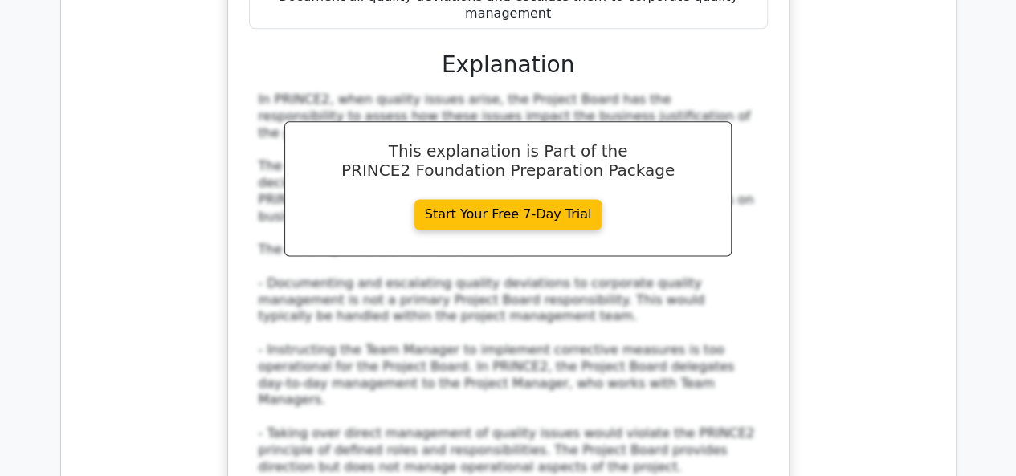
drag, startPoint x: 252, startPoint y: 96, endPoint x: 480, endPoint y: 259, distance: 280.3
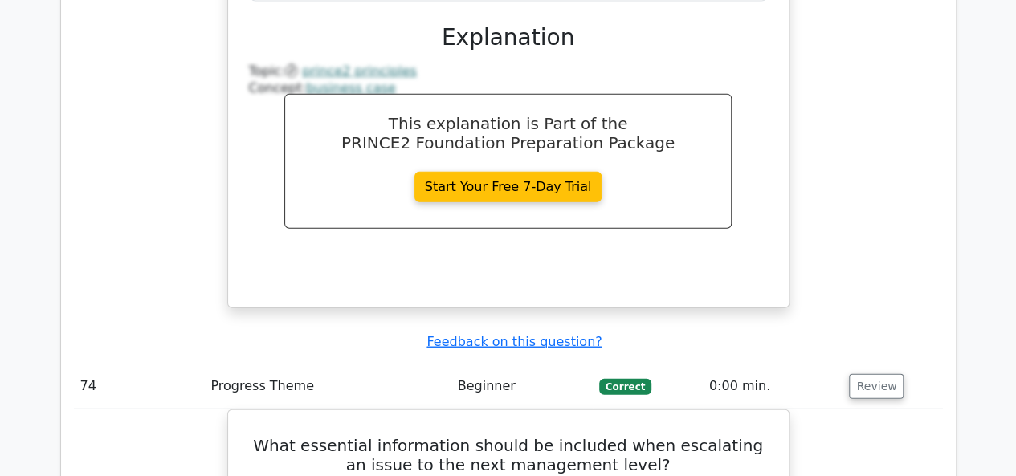
scroll to position [65882, 0]
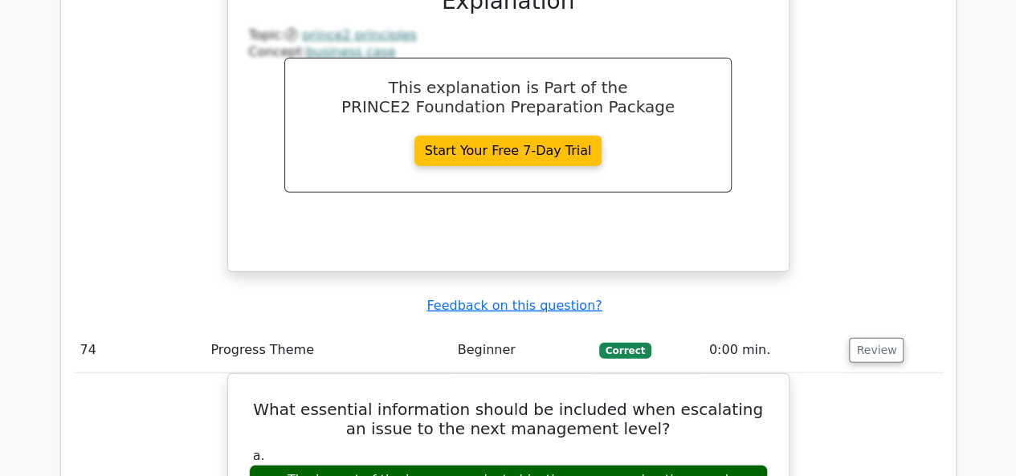
drag, startPoint x: 252, startPoint y: 82, endPoint x: 627, endPoint y: 211, distance: 396.6
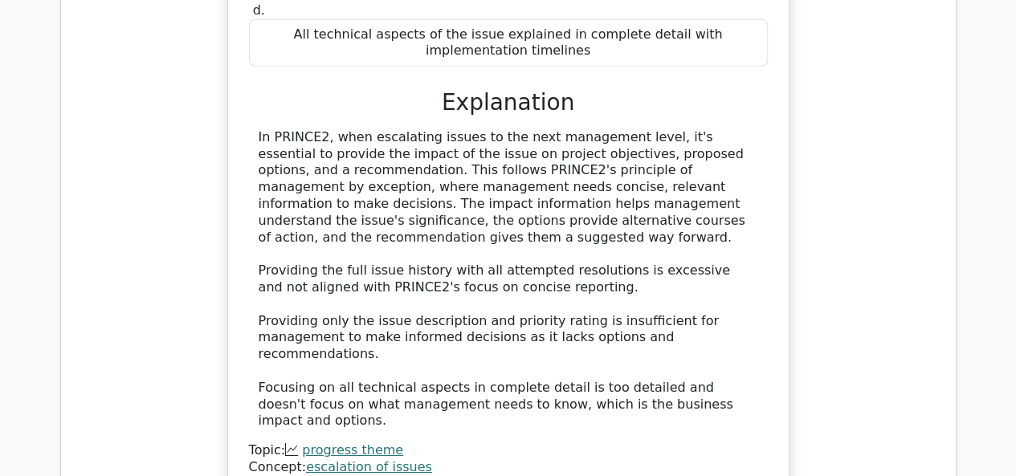
scroll to position [66684, 0]
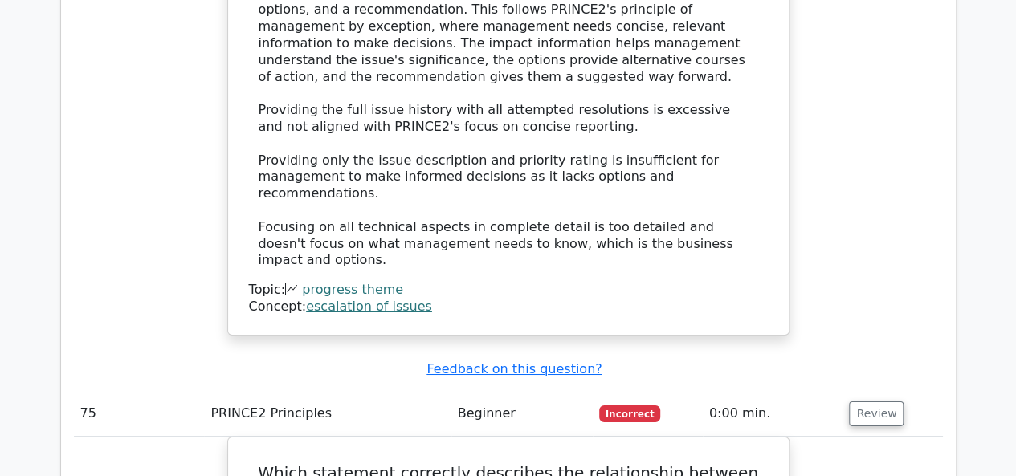
drag, startPoint x: 258, startPoint y: 141, endPoint x: 585, endPoint y: 372, distance: 401.0
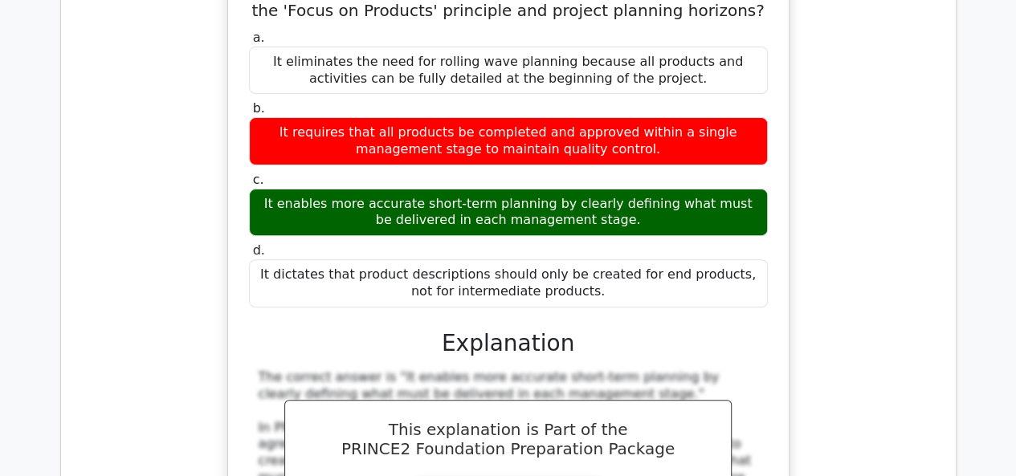
scroll to position [67407, 0]
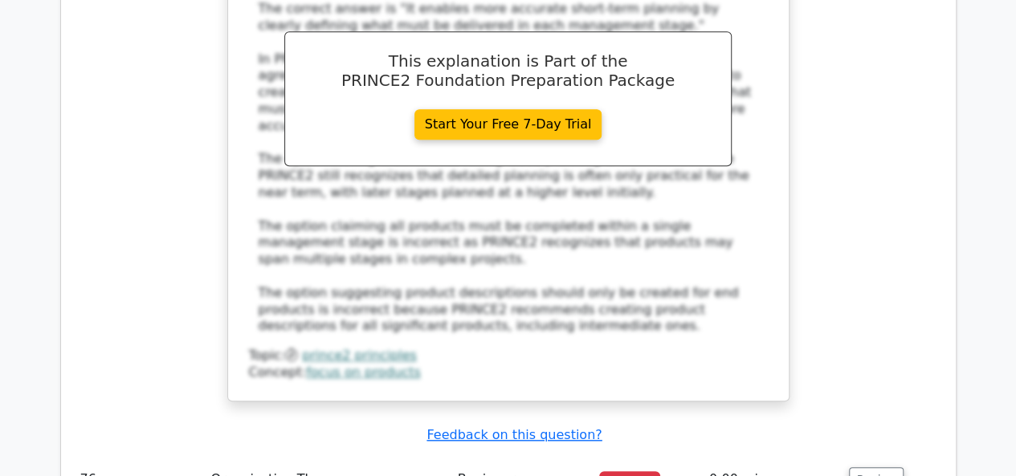
scroll to position [67568, 0]
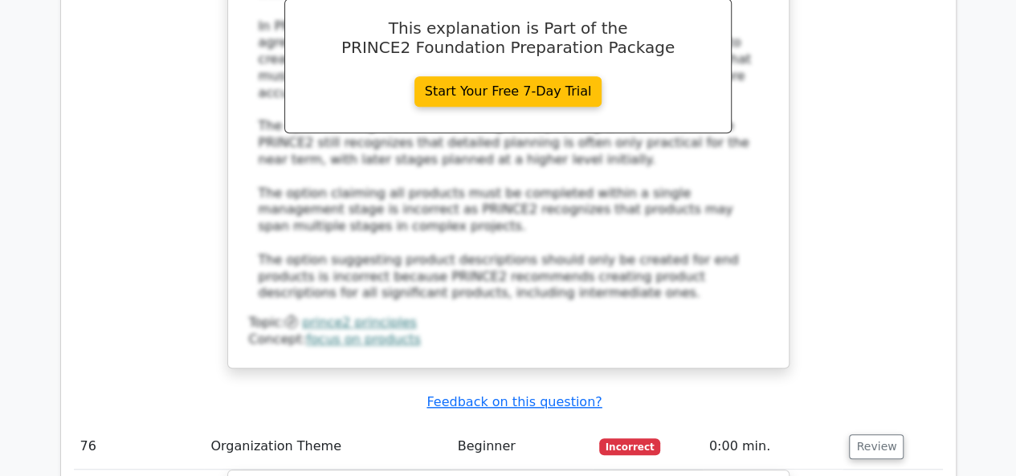
drag, startPoint x: 252, startPoint y: 18, endPoint x: 573, endPoint y: 310, distance: 433.7
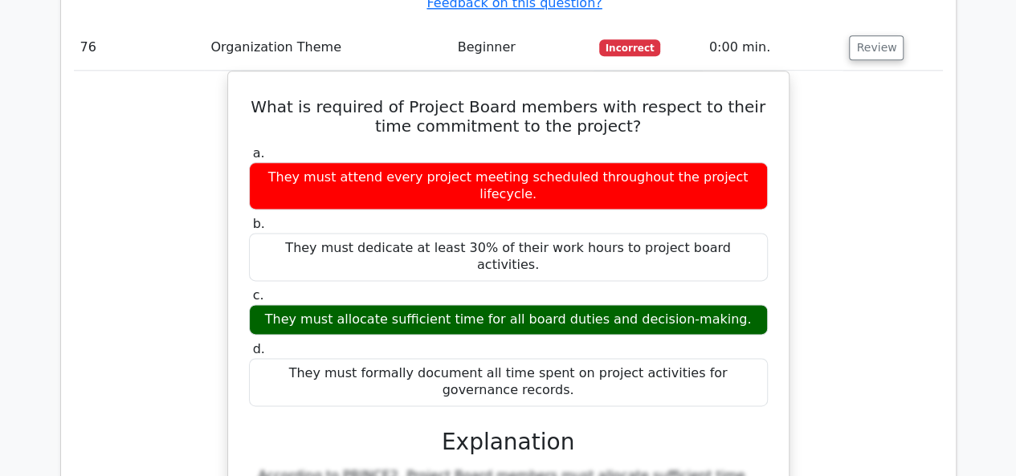
scroll to position [68130, 0]
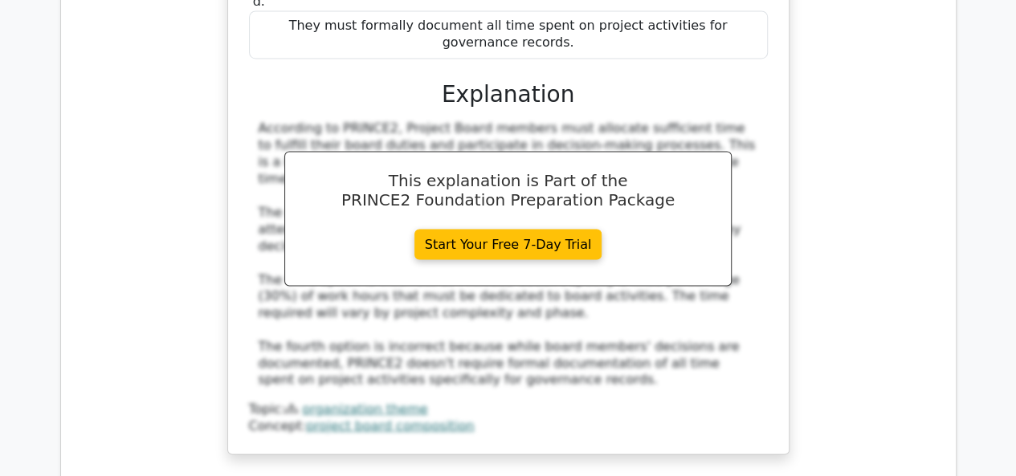
scroll to position [68290, 0]
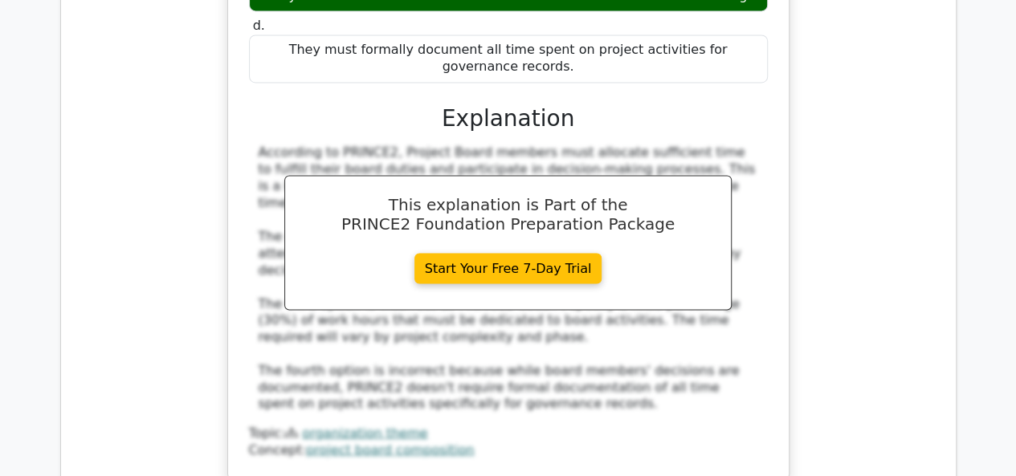
drag, startPoint x: 259, startPoint y: 78, endPoint x: 670, endPoint y: 393, distance: 517.8
